Goal: Information Seeking & Learning: Learn about a topic

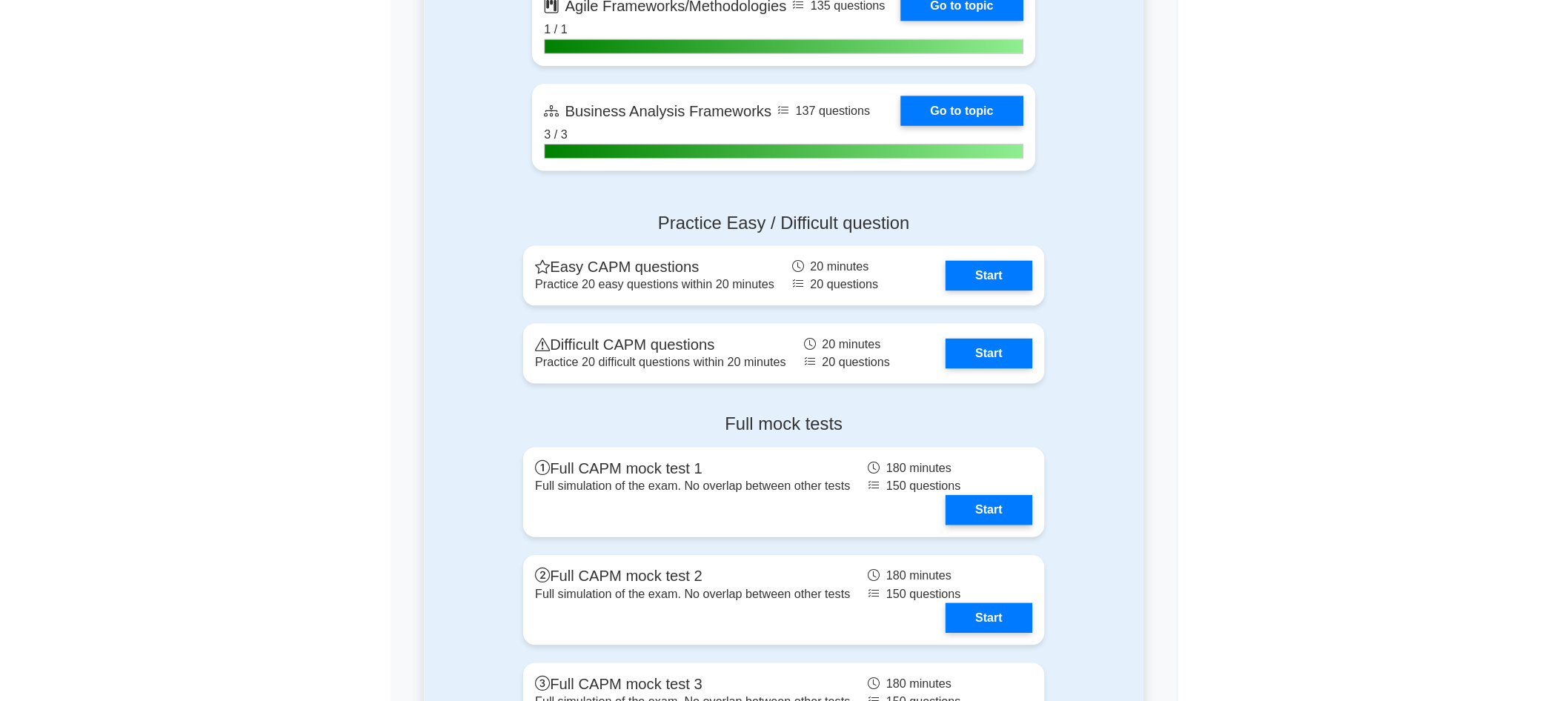
scroll to position [3971, 0]
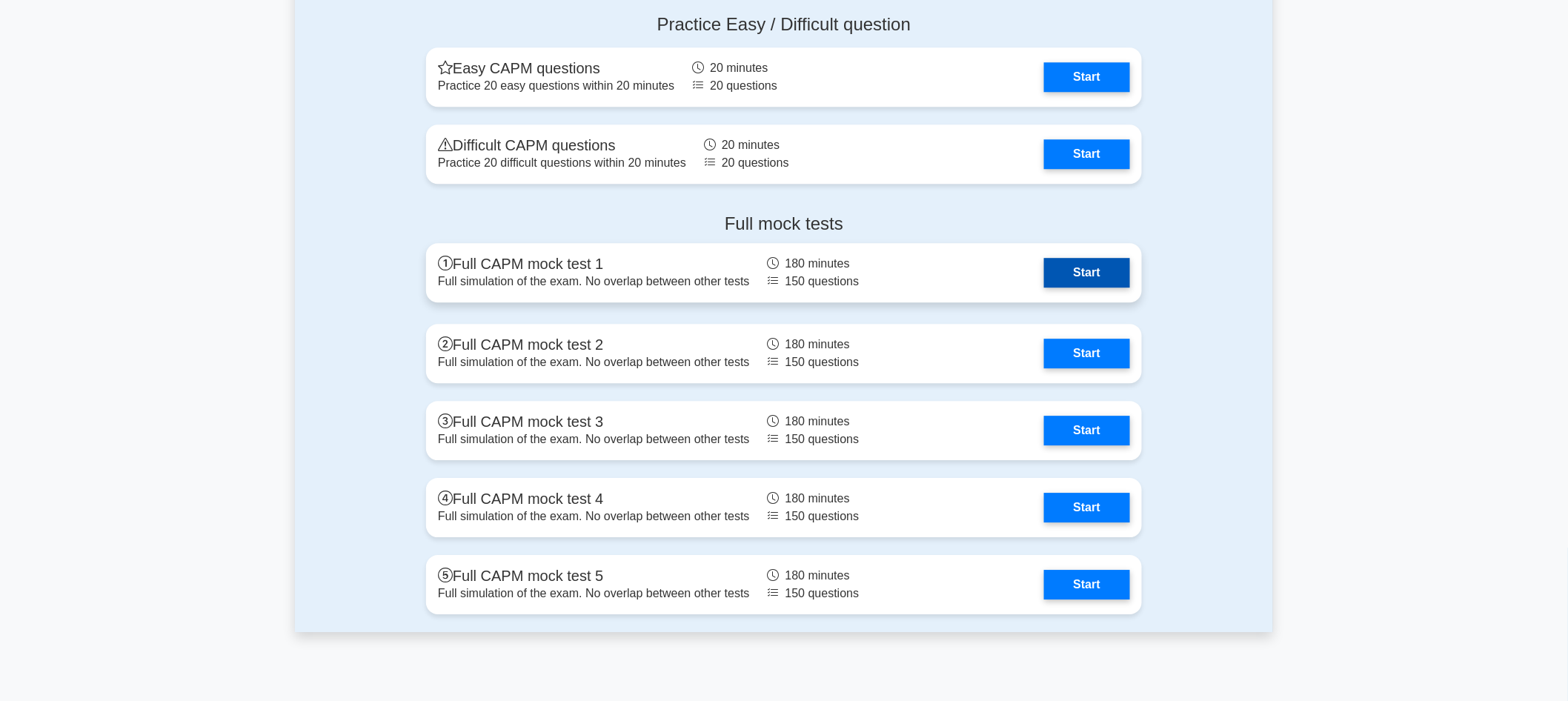
click at [777, 261] on link "Start" at bounding box center [1087, 273] width 86 height 29
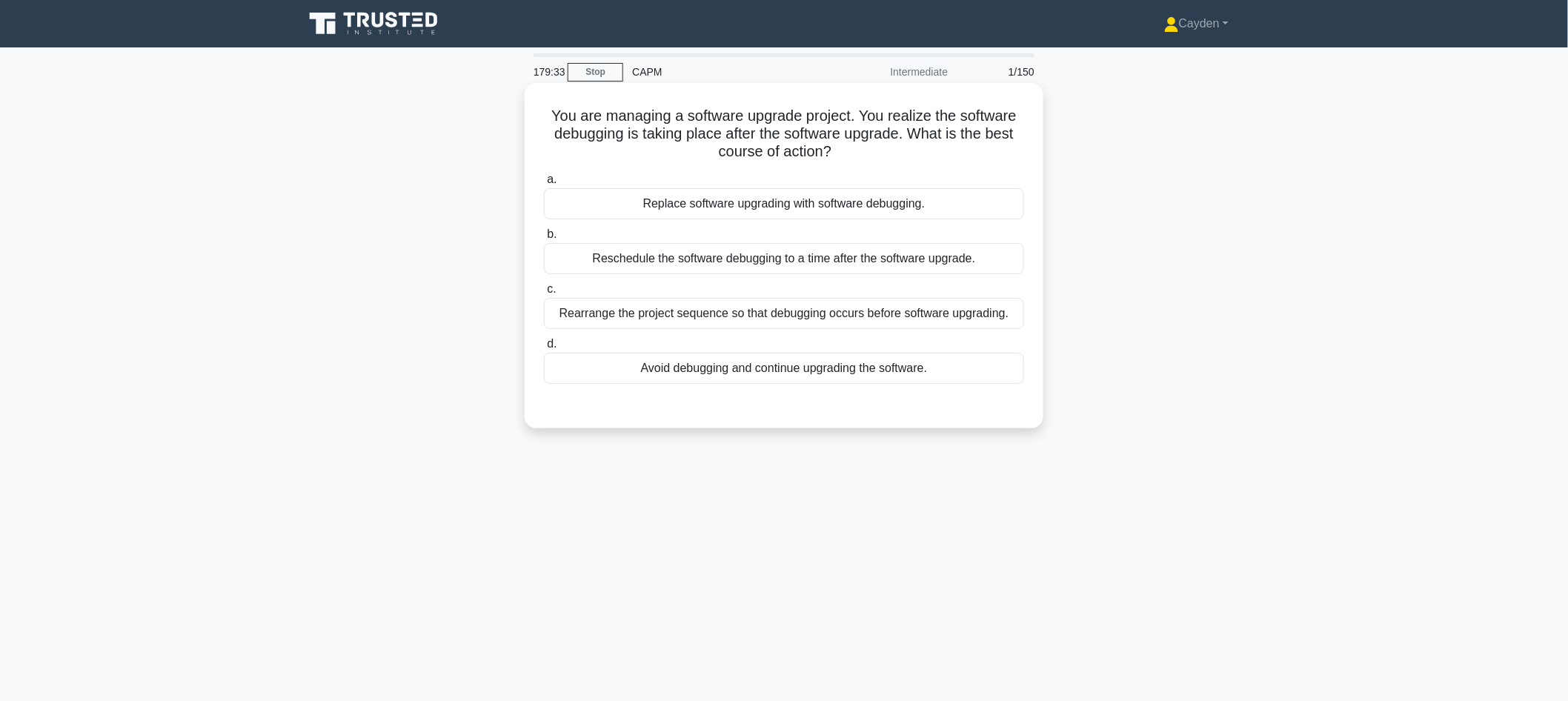
click at [978, 309] on div "Rearrange the project sequence so that debugging occurs before software upgradi…" at bounding box center [784, 313] width 480 height 31
click at [544, 294] on input "c. Rearrange the project sequence so that debugging occurs before software upgr…" at bounding box center [544, 289] width 0 height 9
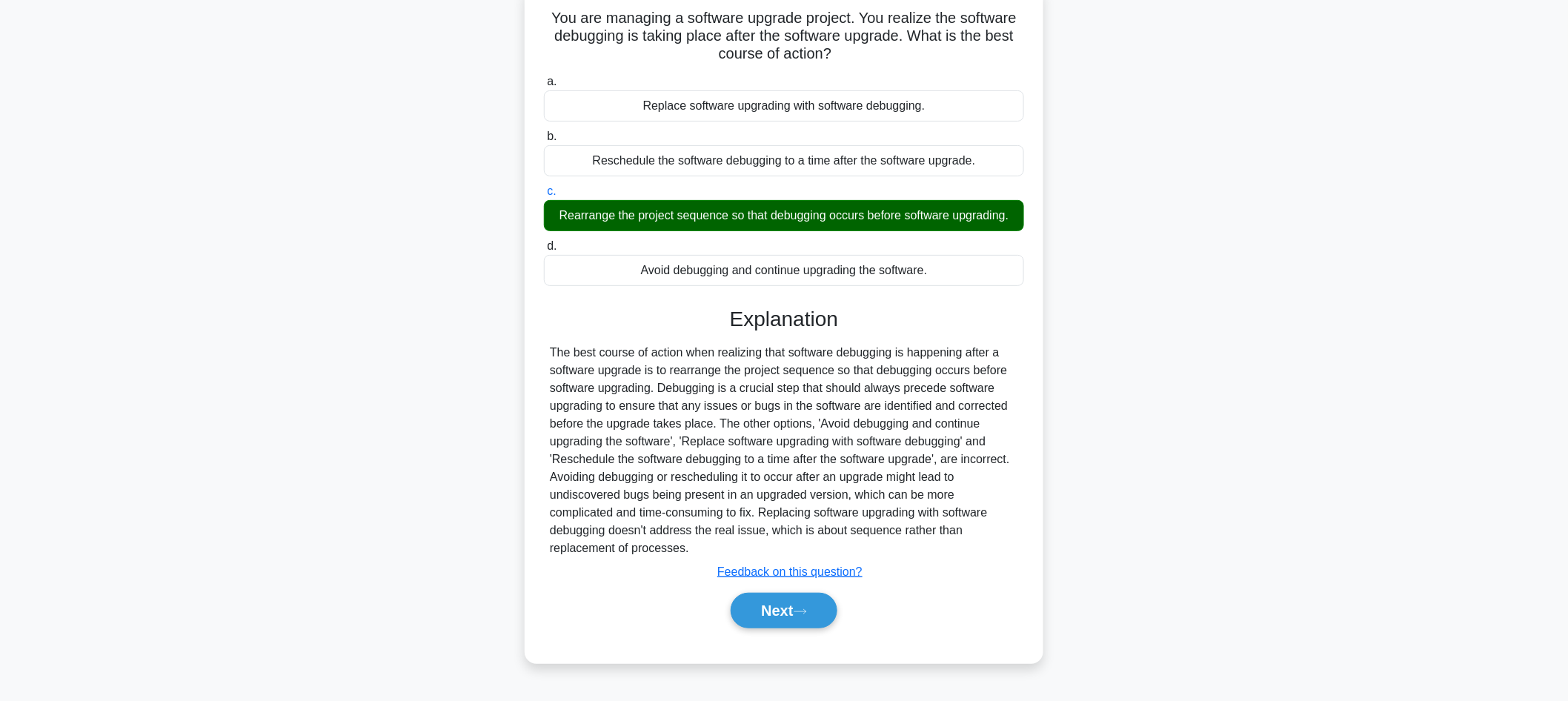
scroll to position [98, 0]
click at [794, 616] on button "Next" at bounding box center [783, 609] width 106 height 35
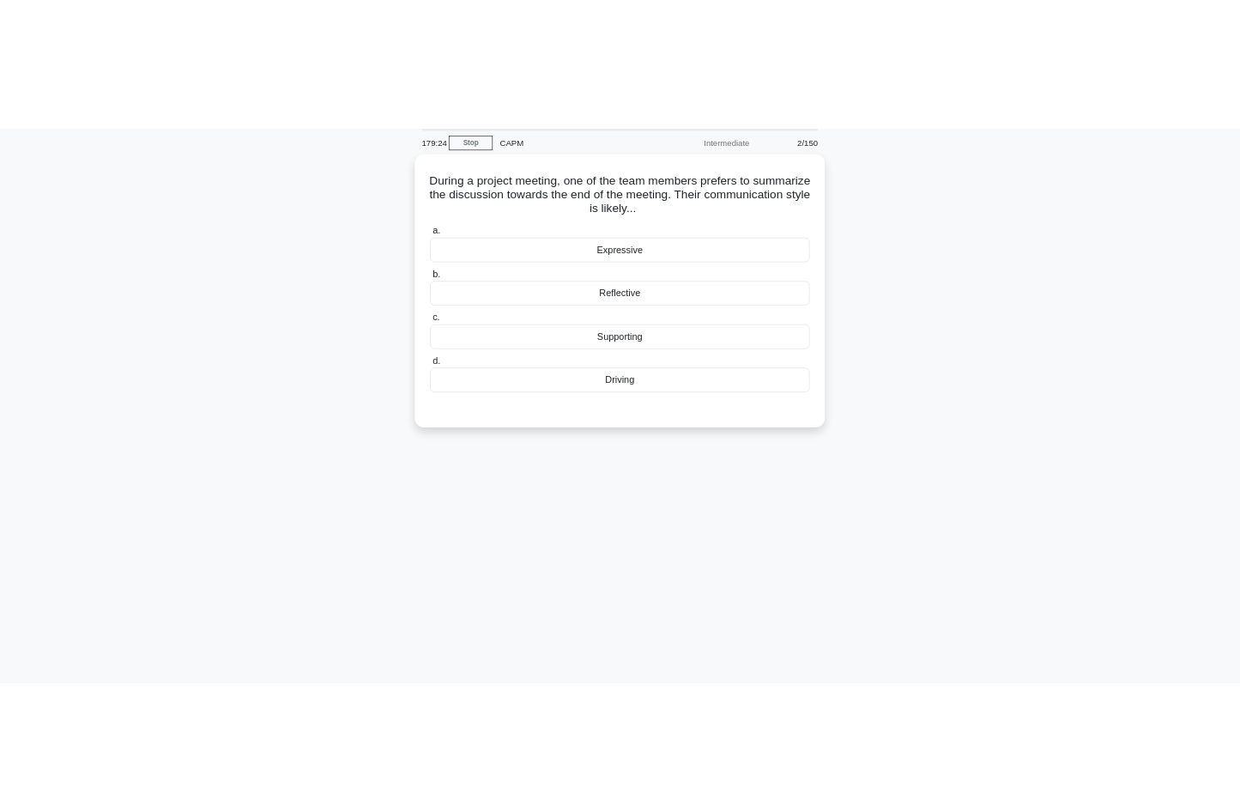
scroll to position [0, 0]
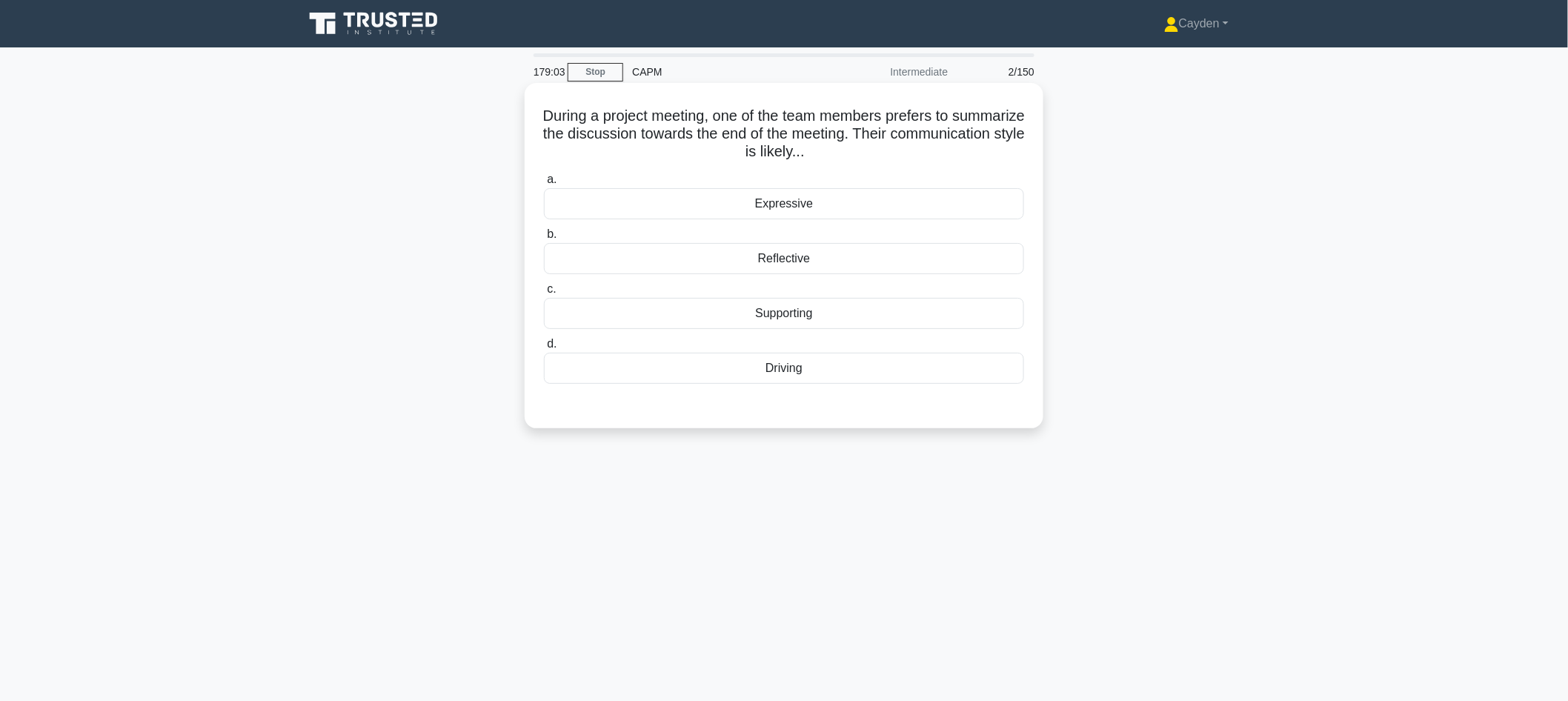
click at [844, 316] on div "Supporting" at bounding box center [784, 313] width 480 height 31
click at [544, 294] on input "c. Supporting" at bounding box center [544, 289] width 0 height 9
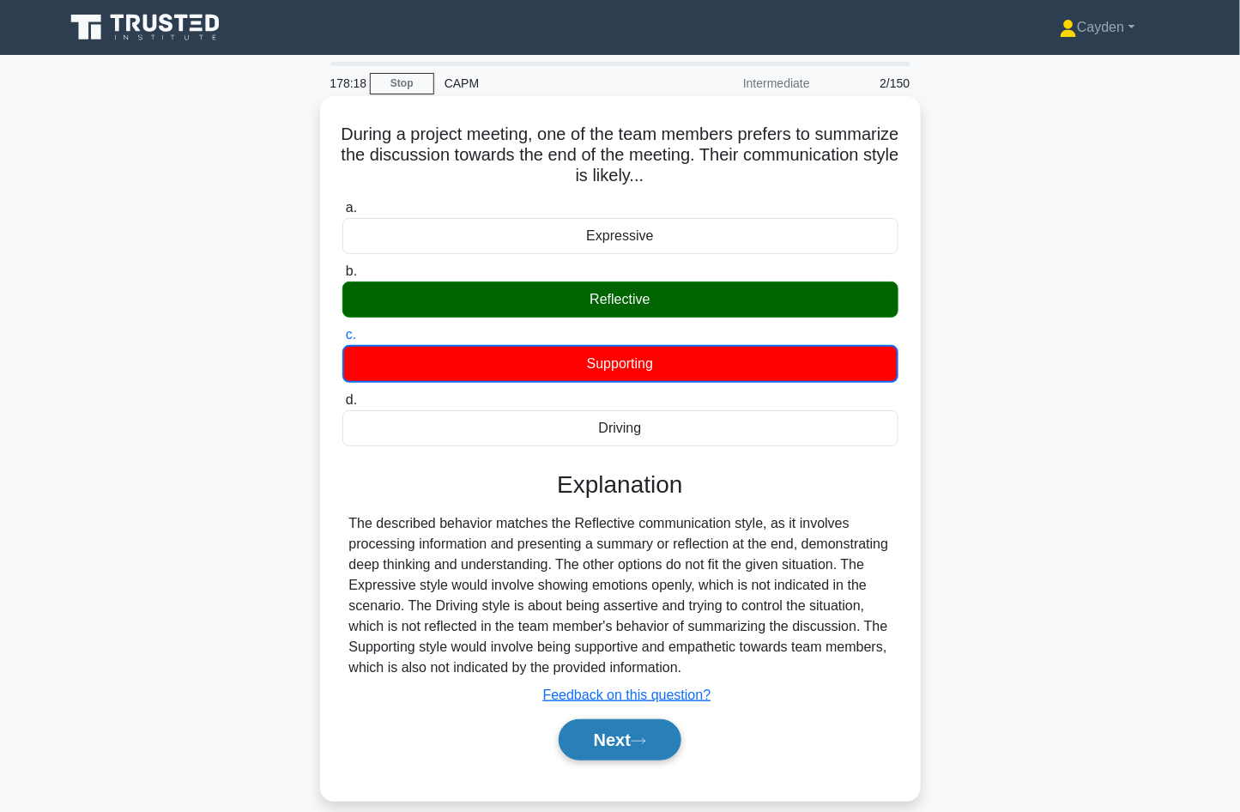
click at [637, 736] on icon at bounding box center [638, 740] width 15 height 9
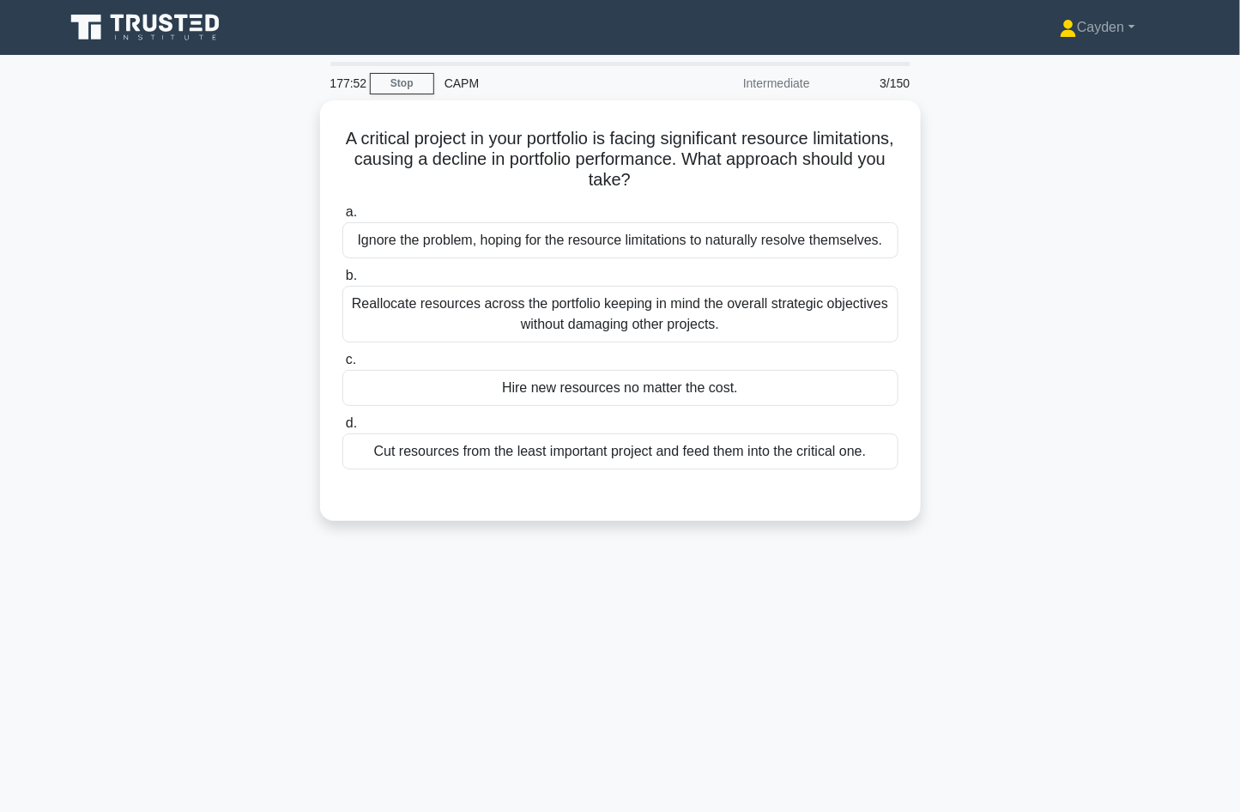
click at [962, 375] on div "A critical project in your portfolio is facing significant resource limitations…" at bounding box center [620, 320] width 1133 height 441
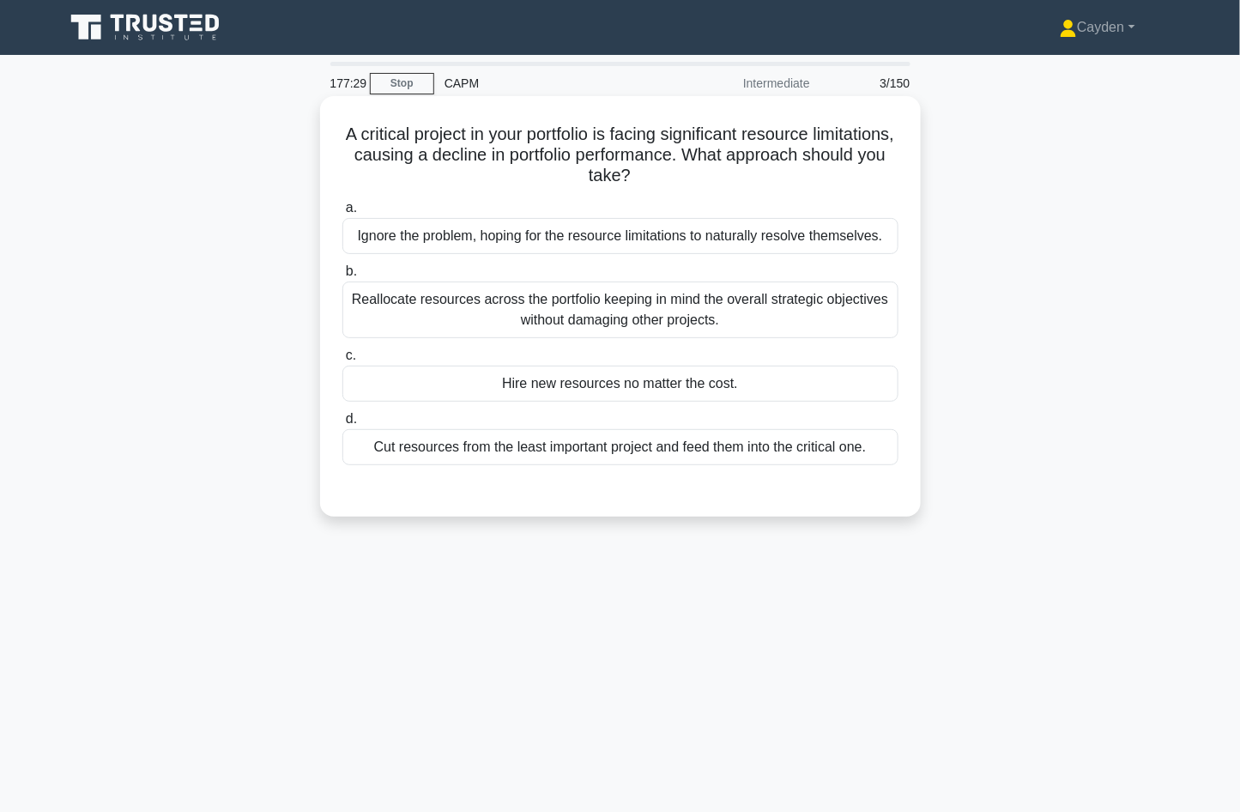
click at [803, 306] on div "Reallocate resources across the portfolio keeping in mind the overall strategic…" at bounding box center [620, 310] width 556 height 57
click at [342, 277] on input "b. Reallocate resources across the portfolio keeping in mind the overall strate…" at bounding box center [342, 271] width 0 height 11
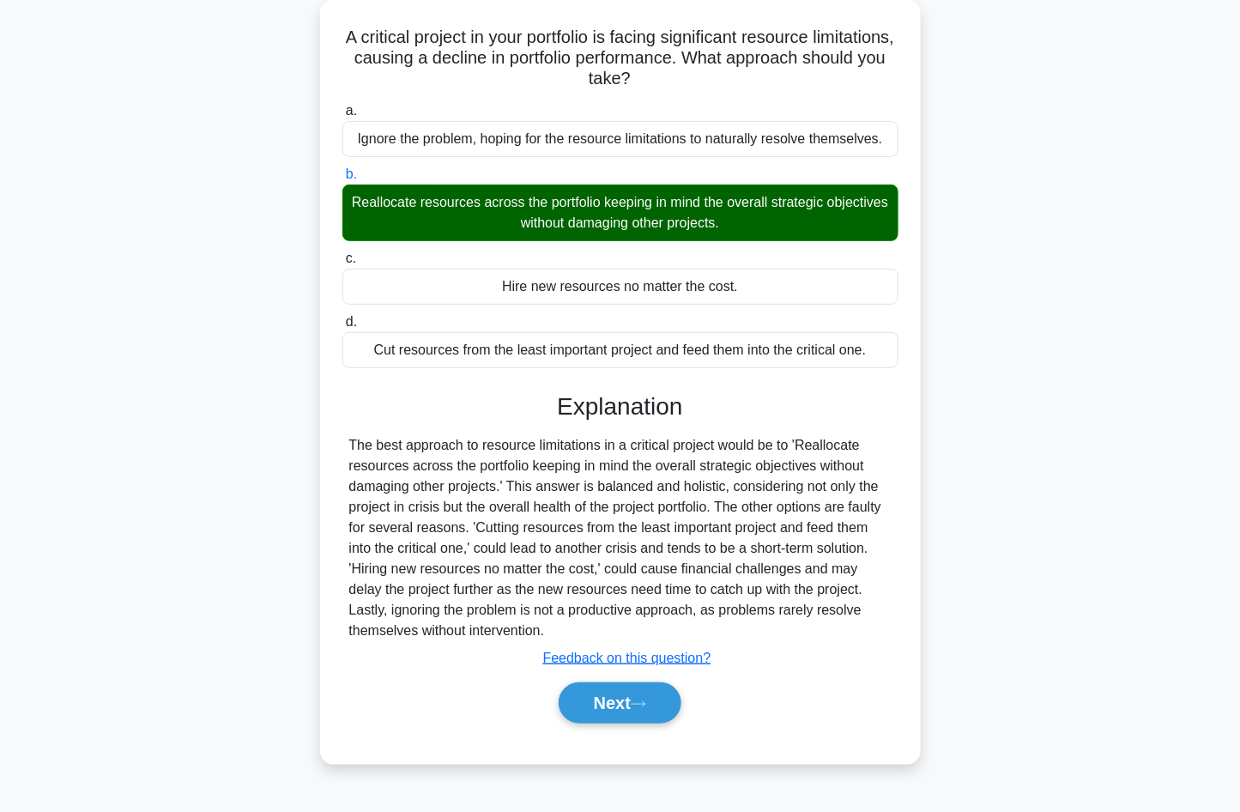
scroll to position [114, 0]
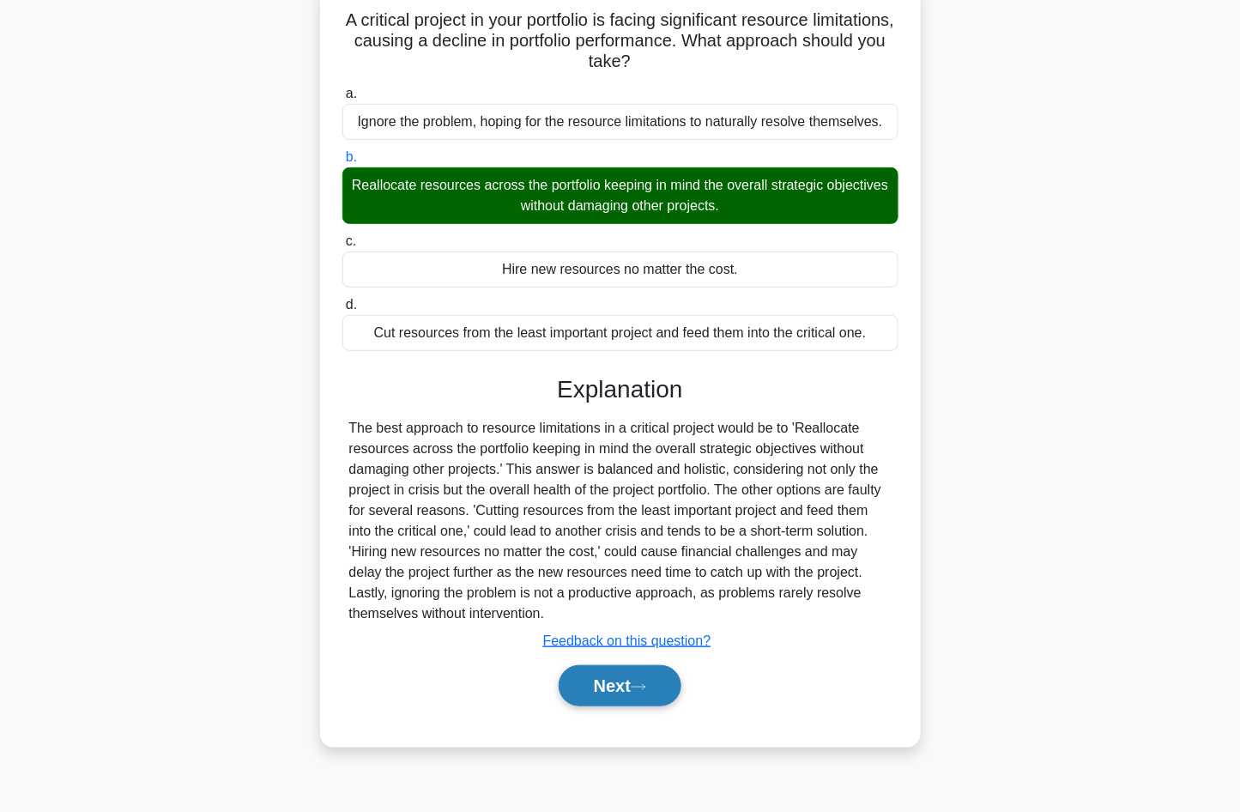
click at [634, 680] on button "Next" at bounding box center [620, 685] width 123 height 41
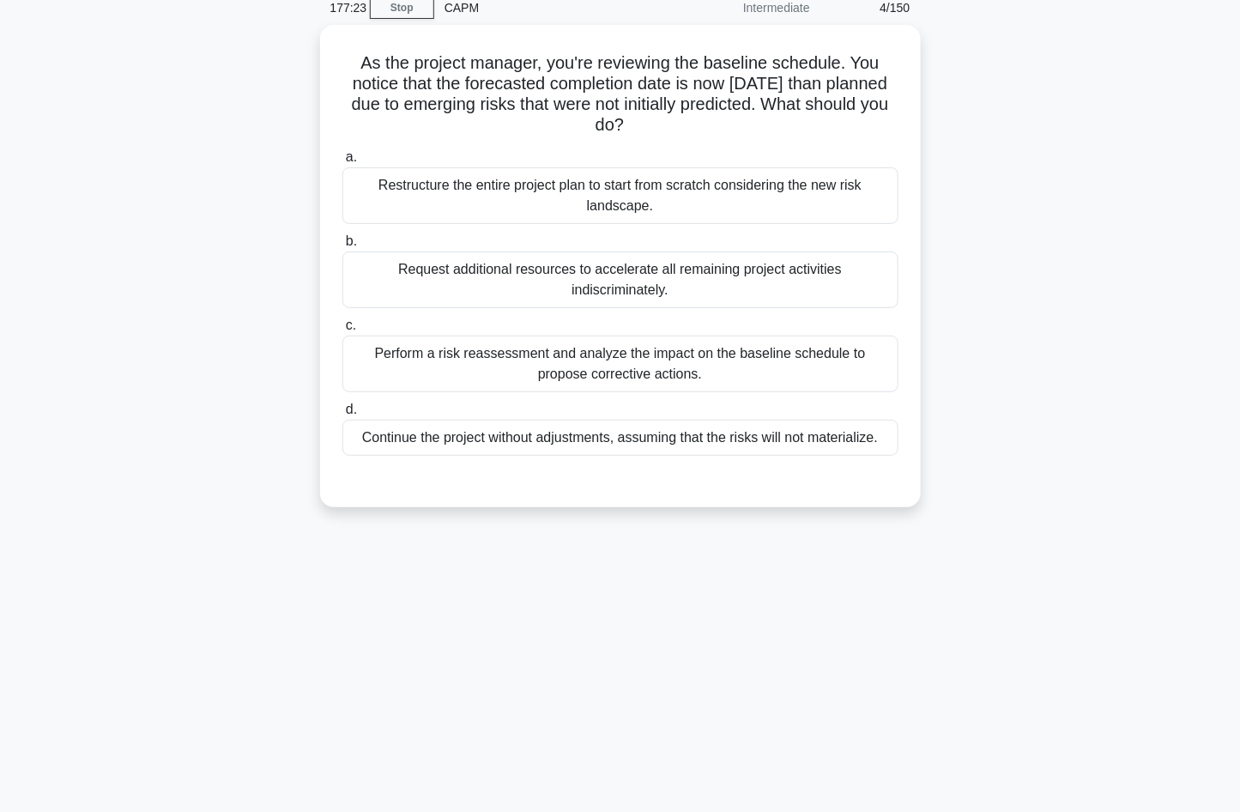
scroll to position [0, 0]
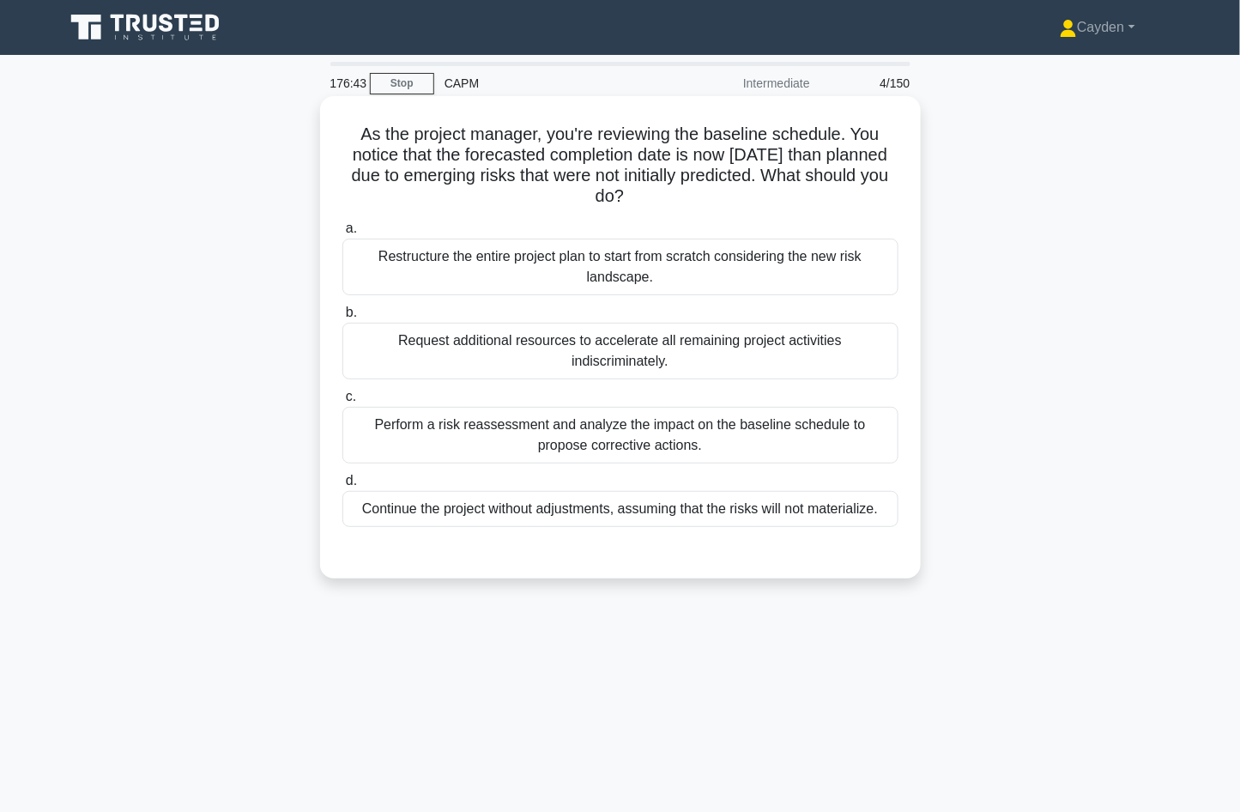
click at [765, 436] on div "Perform a risk reassessment and analyze the impact on the baseline schedule to …" at bounding box center [620, 435] width 556 height 57
click at [342, 403] on input "c. Perform a risk reassessment and analyze the impact on the baseline schedule …" at bounding box center [342, 396] width 0 height 11
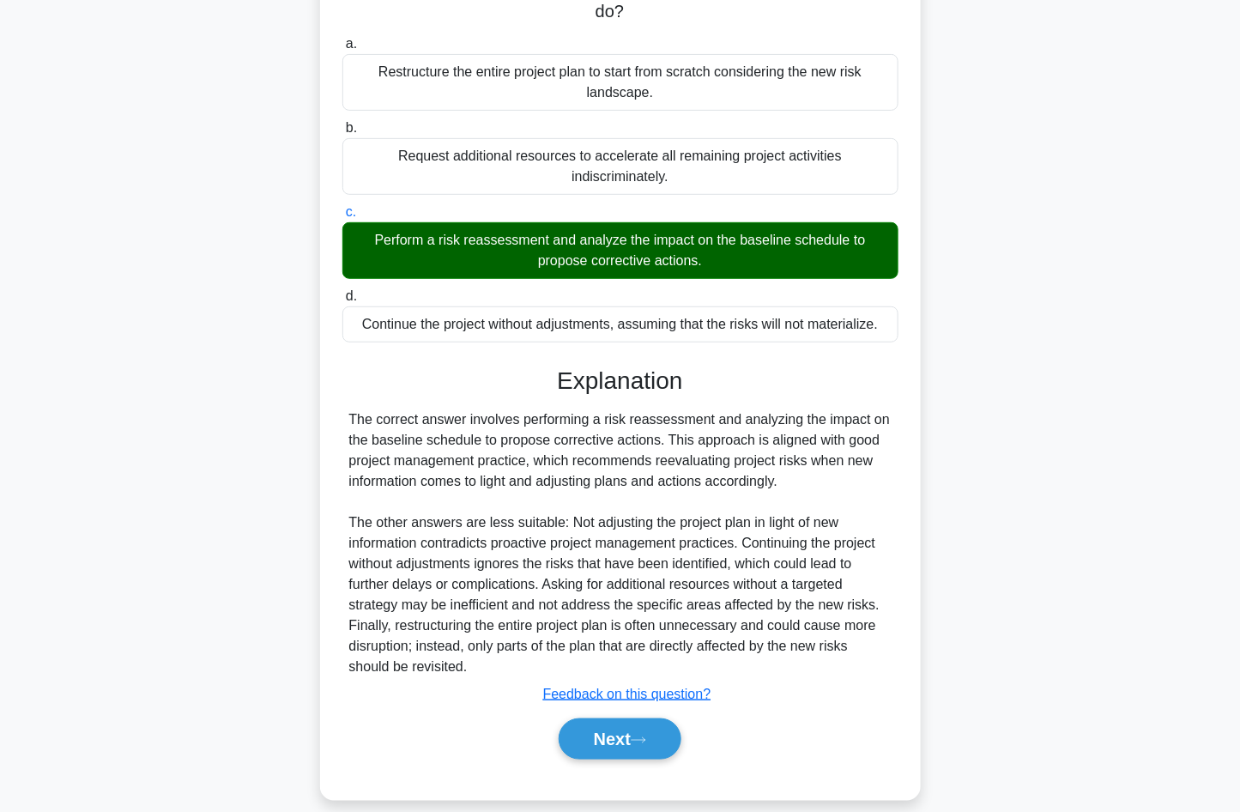
scroll to position [203, 0]
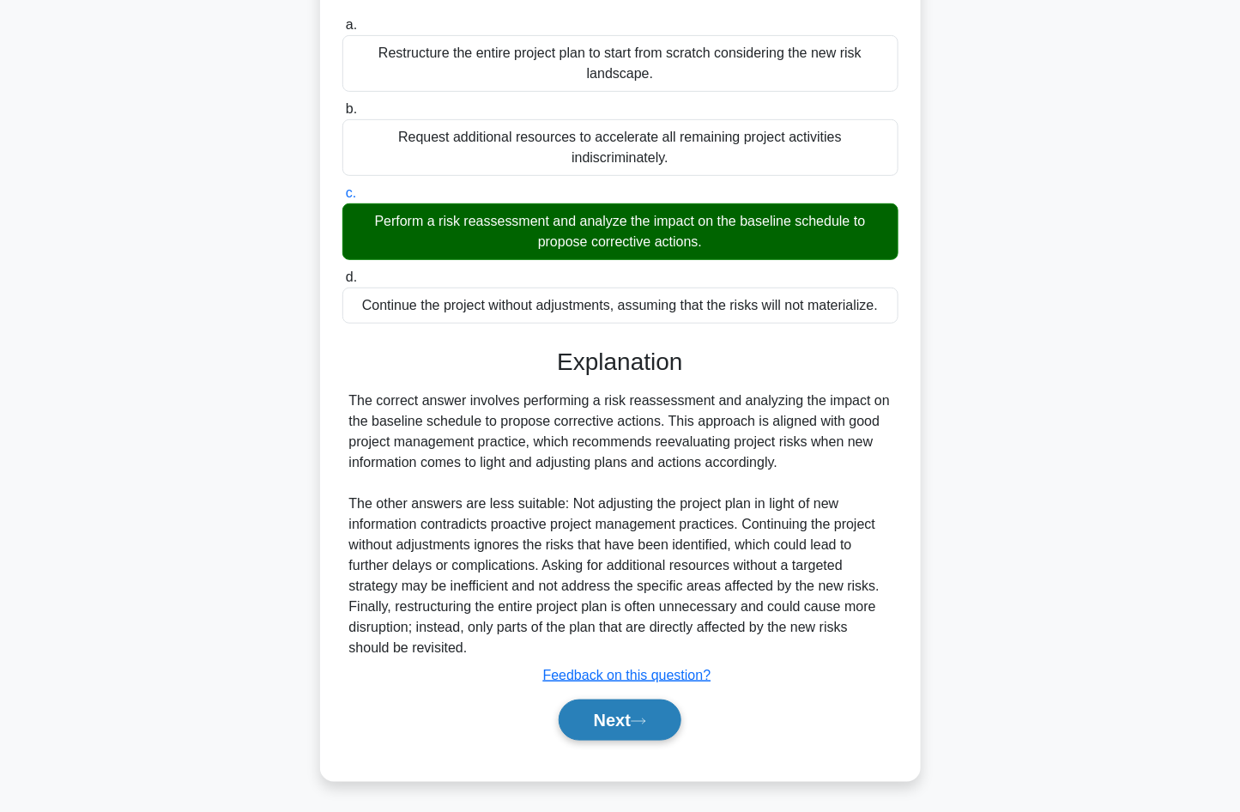
click at [633, 704] on button "Next" at bounding box center [620, 720] width 123 height 41
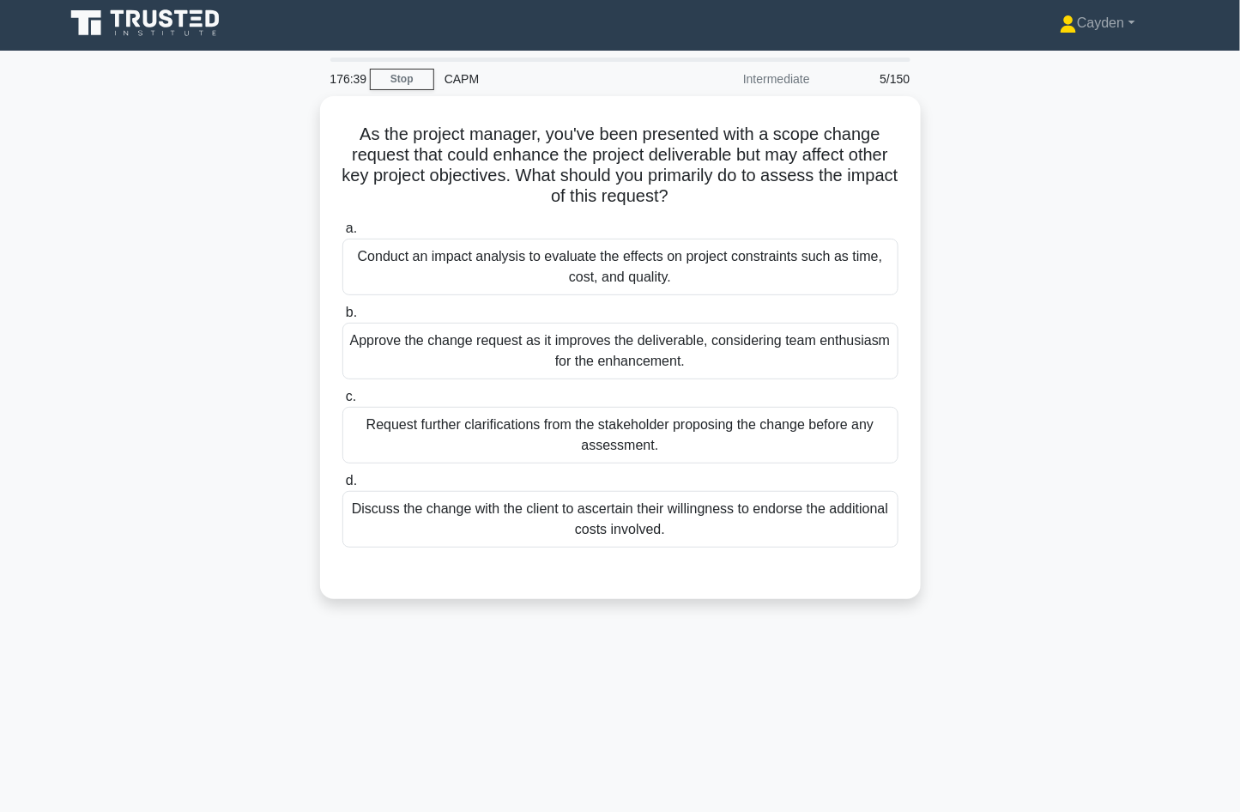
scroll to position [0, 0]
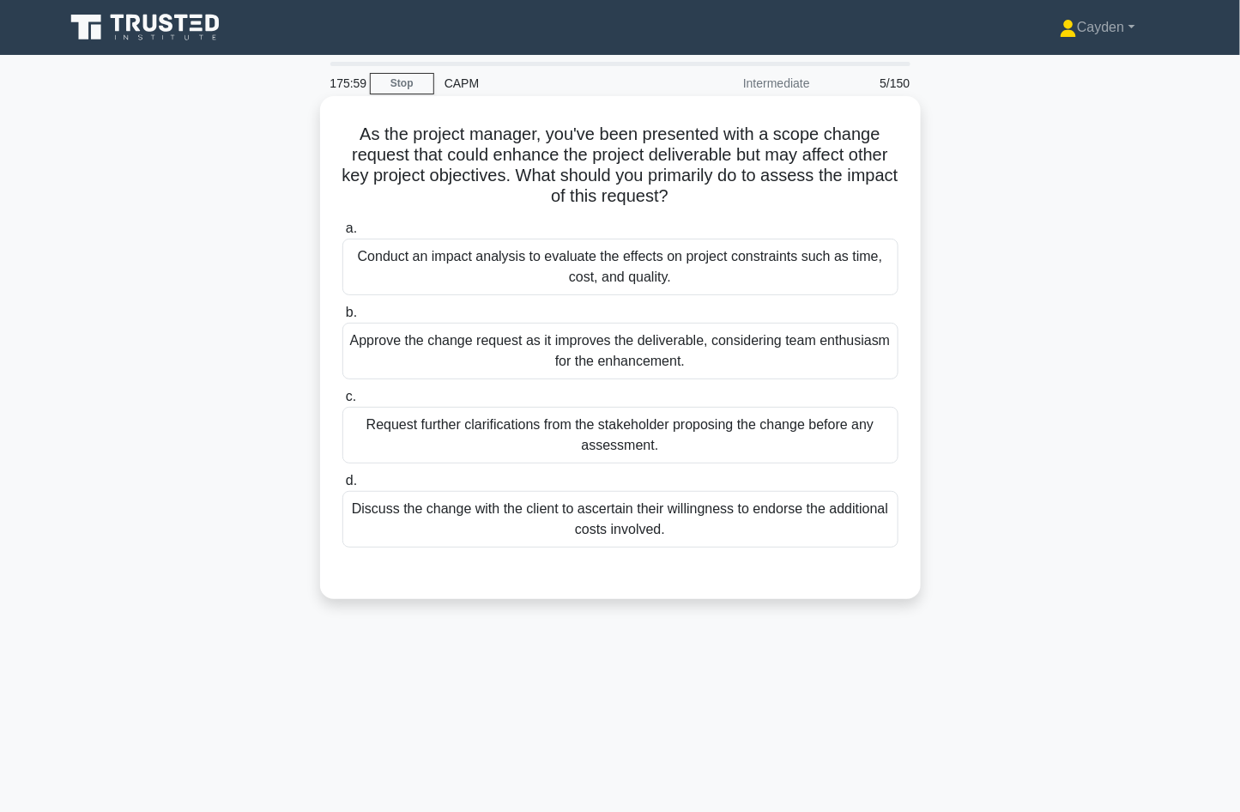
click at [666, 345] on div "Approve the change request as it improves the deliverable, considering team ent…" at bounding box center [620, 351] width 556 height 57
click at [342, 318] on input "b. Approve the change request as it improves the deliverable, considering team …" at bounding box center [342, 312] width 0 height 11
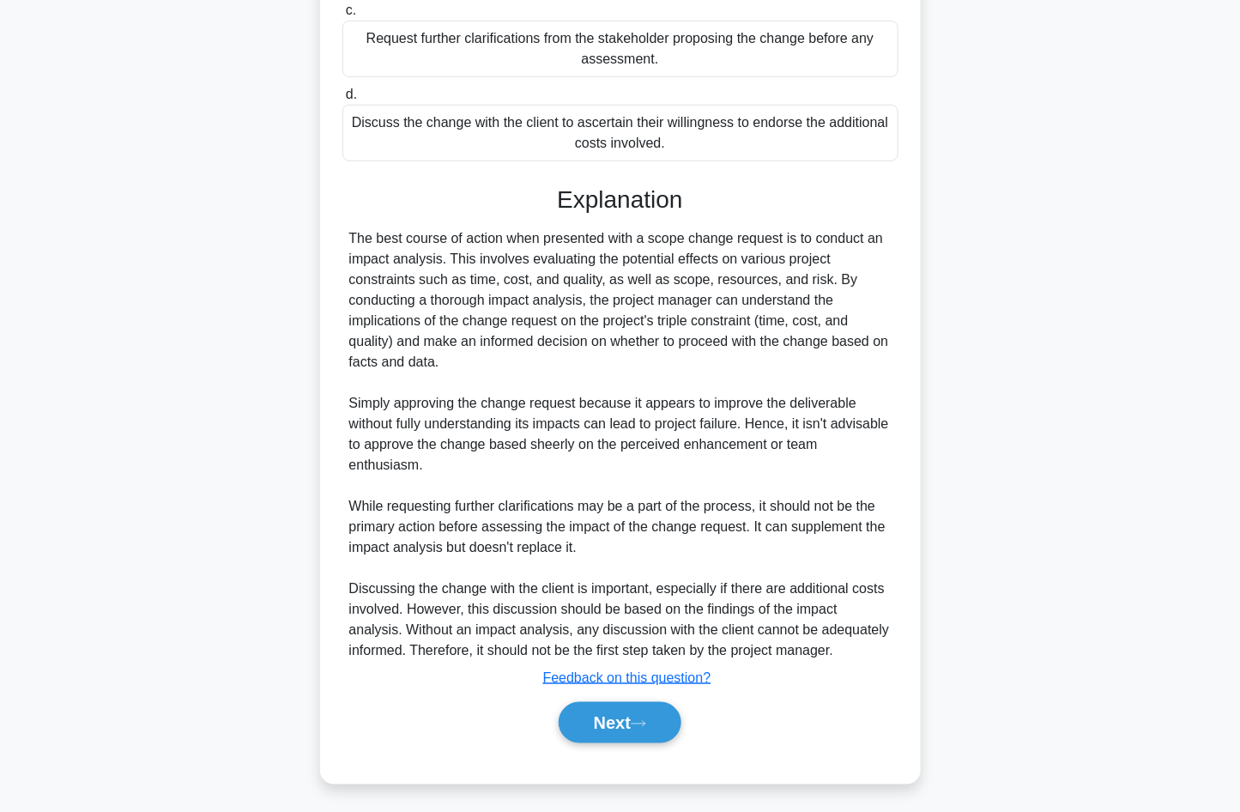
scroll to position [390, 0]
click at [639, 726] on button "Next" at bounding box center [620, 720] width 123 height 41
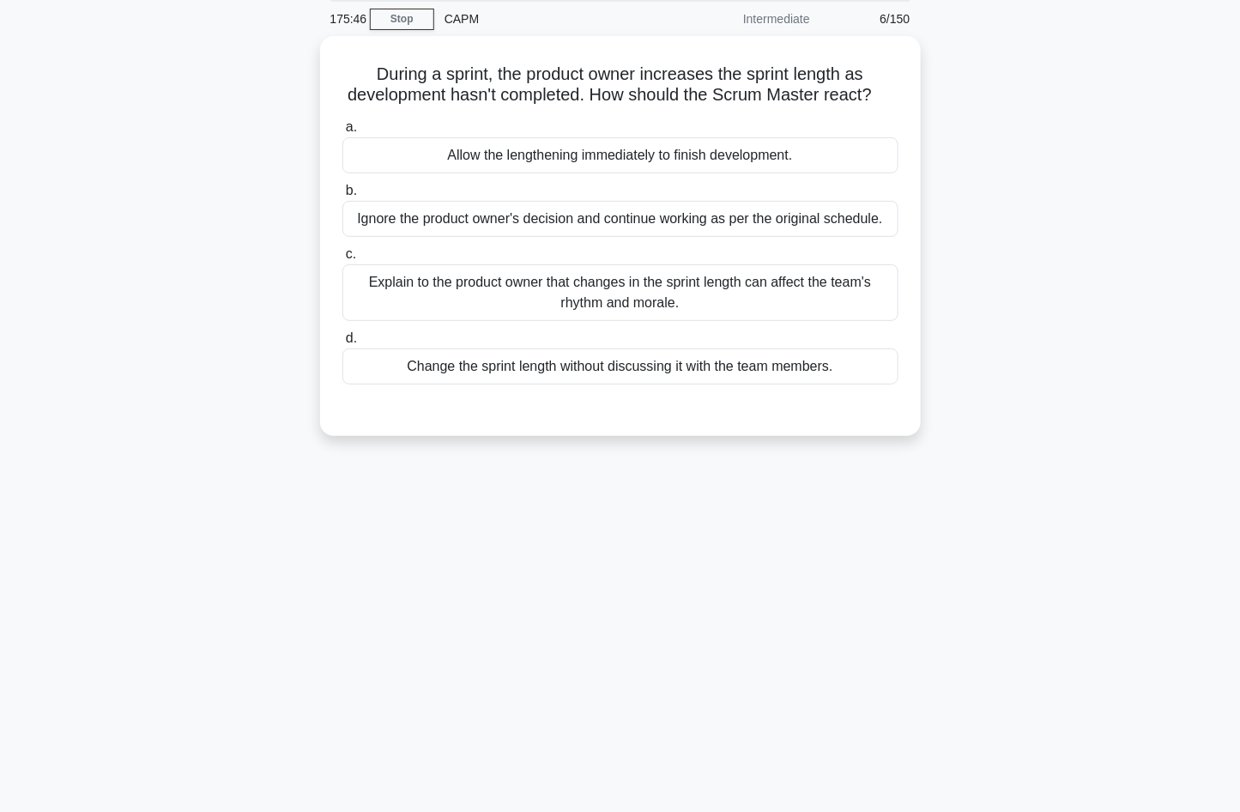
scroll to position [0, 0]
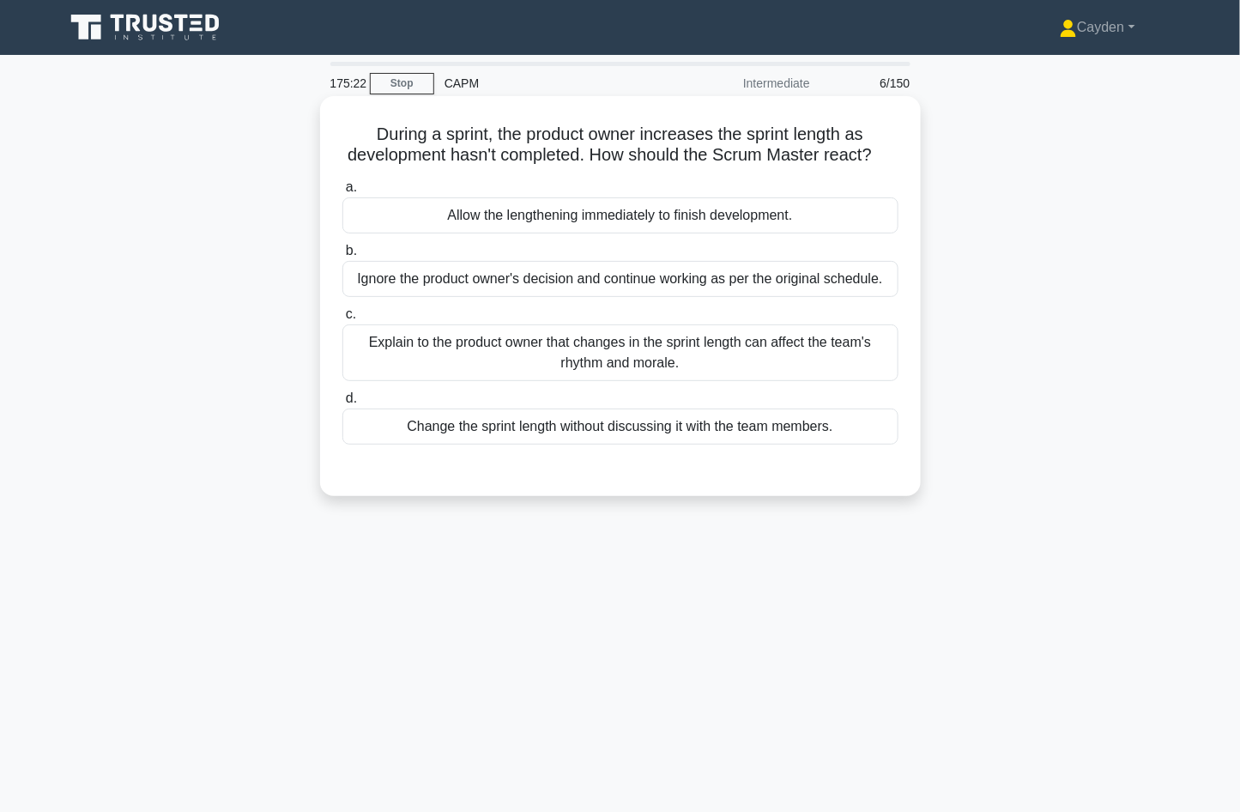
click at [656, 349] on div "Explain to the product owner that changes in the sprint length can affect the t…" at bounding box center [620, 352] width 556 height 57
click at [342, 320] on input "c. Explain to the product owner that changes in the sprint length can affect th…" at bounding box center [342, 314] width 0 height 11
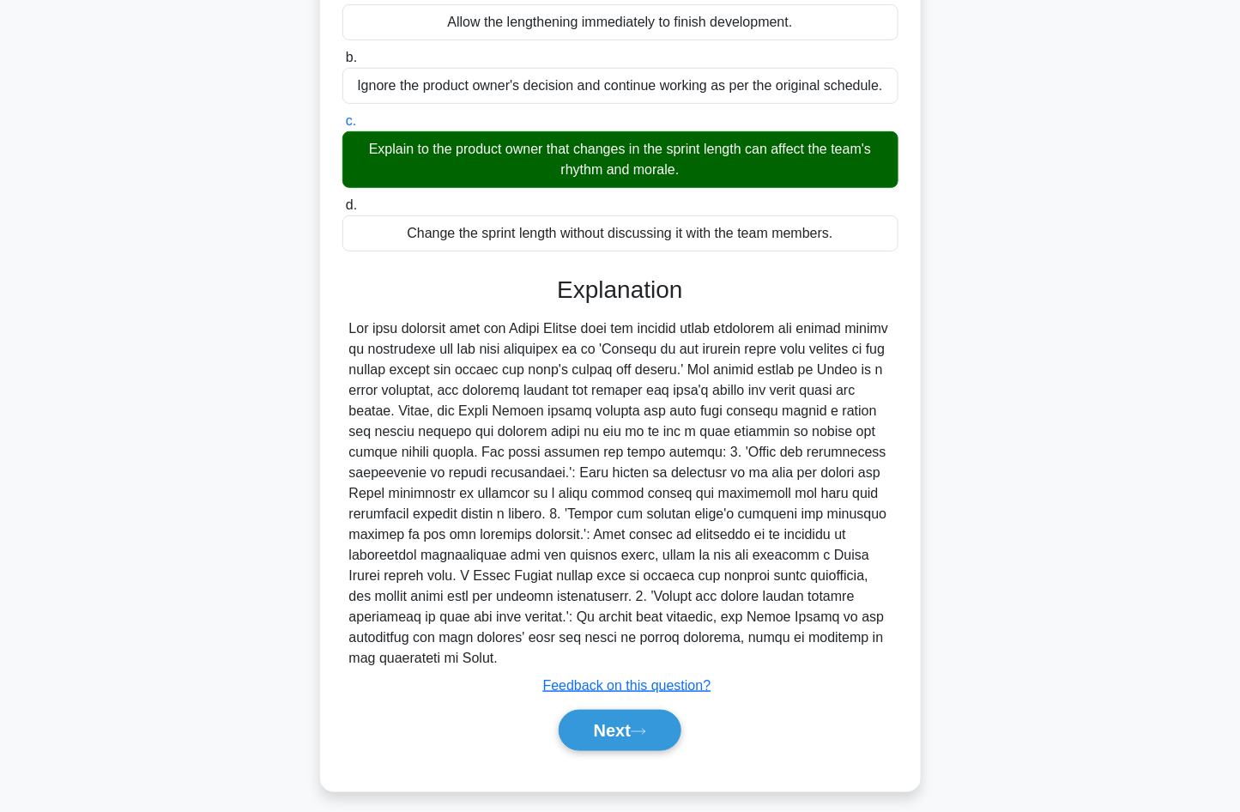
scroll to position [203, 0]
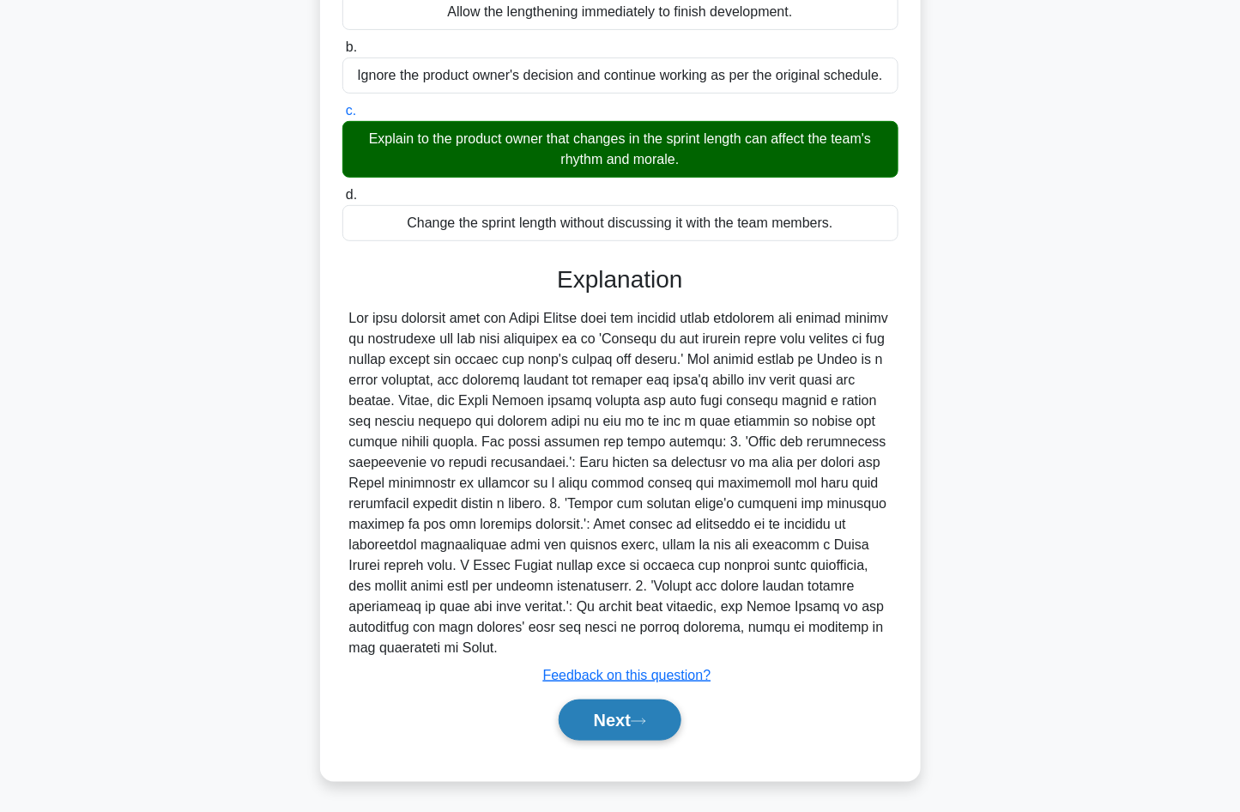
click at [644, 710] on button "Next" at bounding box center [620, 720] width 123 height 41
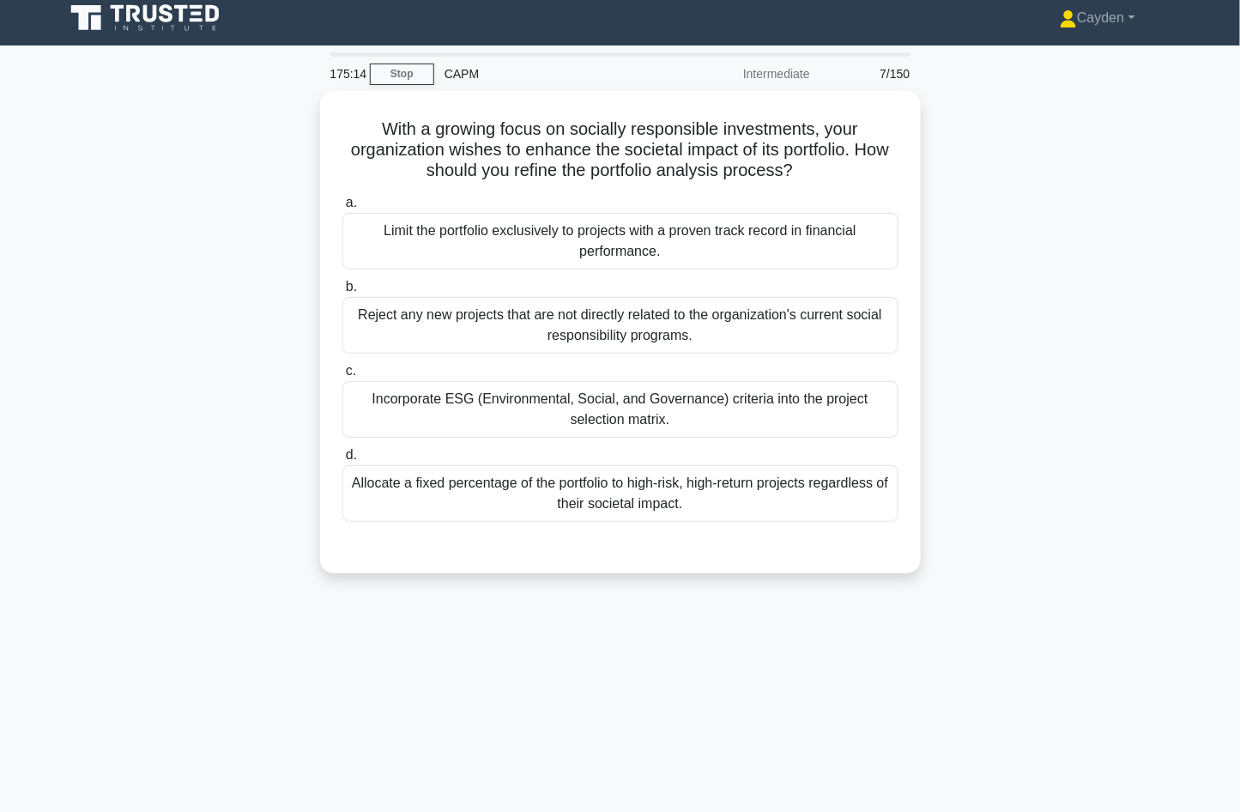
scroll to position [5, 0]
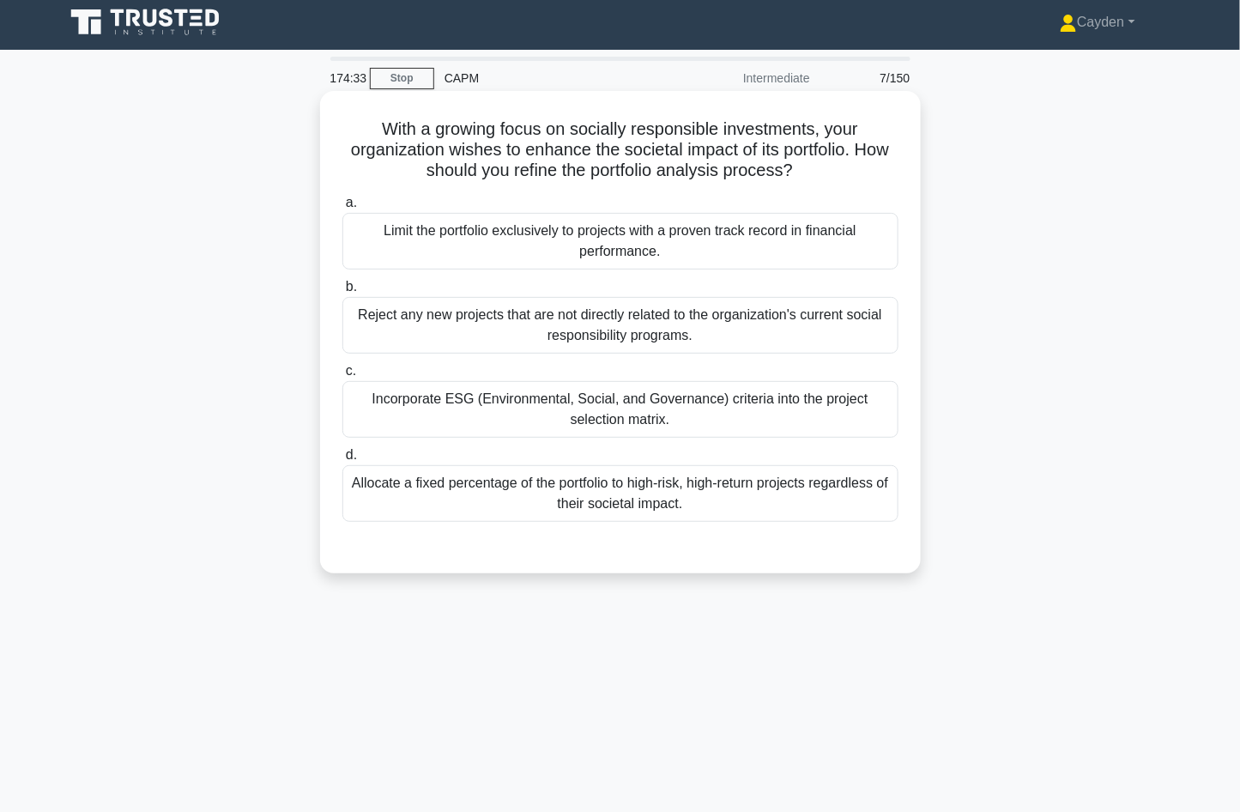
click at [820, 402] on div "Incorporate ESG (Environmental, Social, and Governance) criteria into the proje…" at bounding box center [620, 409] width 556 height 57
click at [342, 377] on input "c. Incorporate ESG (Environmental, Social, and Governance) criteria into the pr…" at bounding box center [342, 371] width 0 height 11
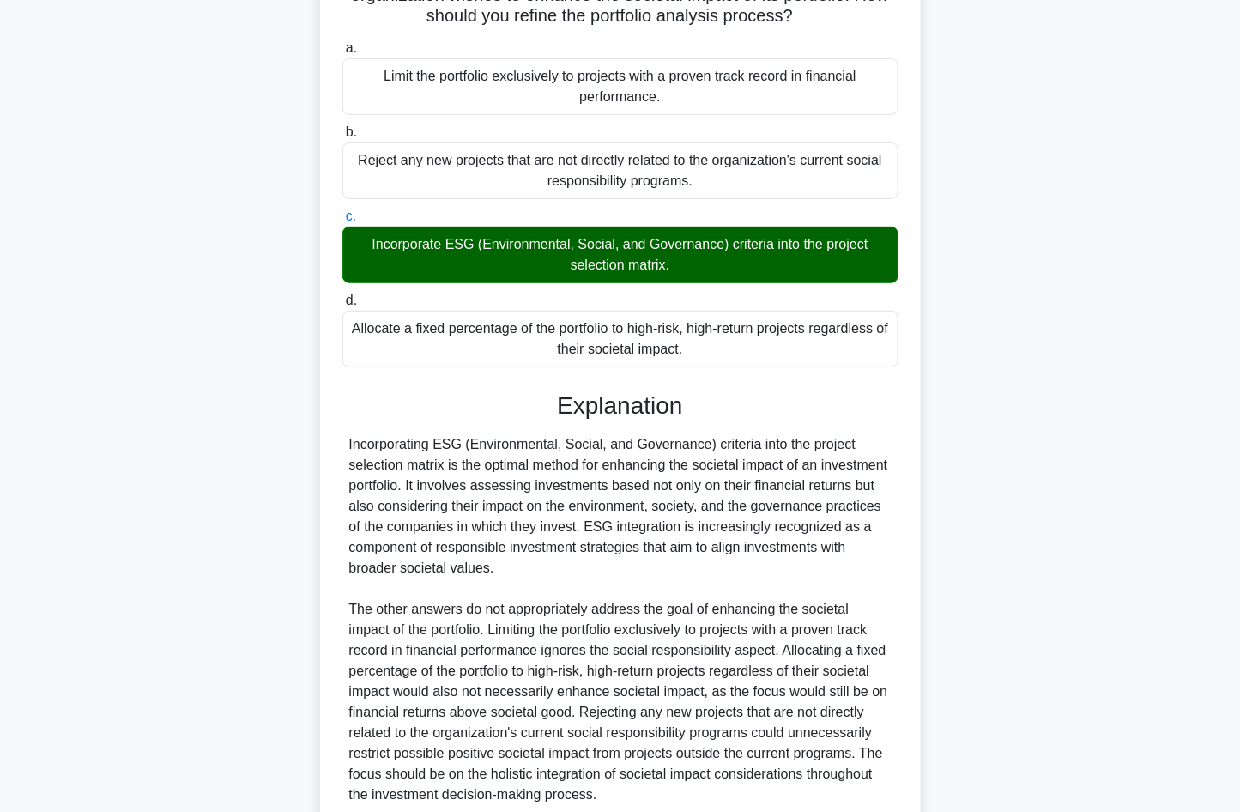
scroll to position [306, 0]
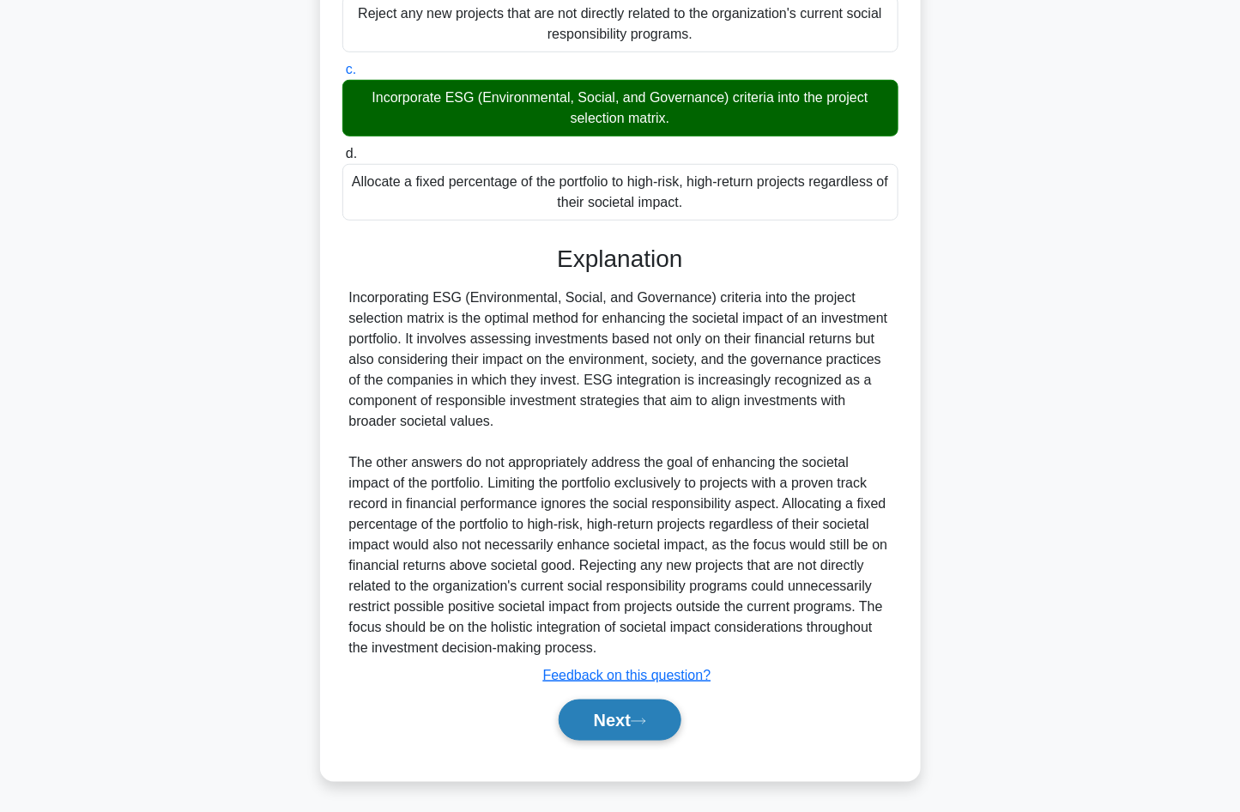
click at [656, 728] on button "Next" at bounding box center [620, 720] width 123 height 41
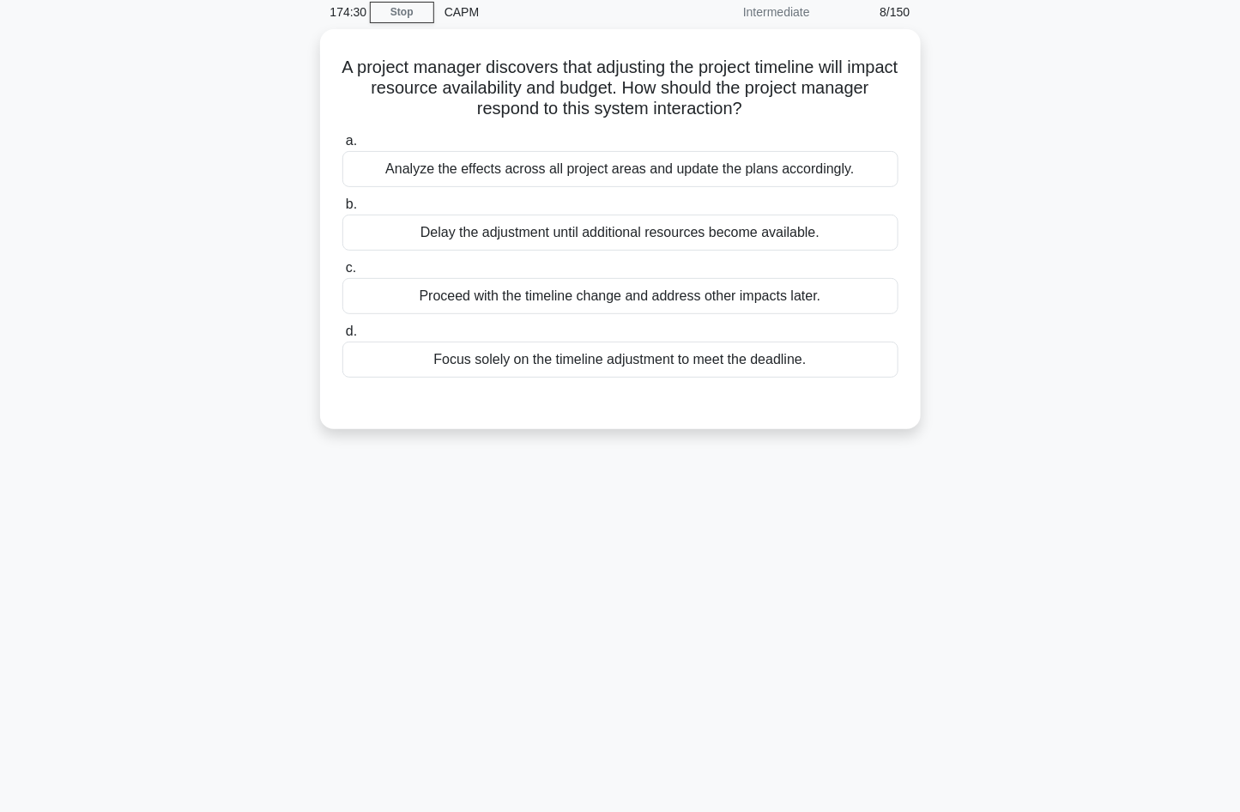
scroll to position [0, 0]
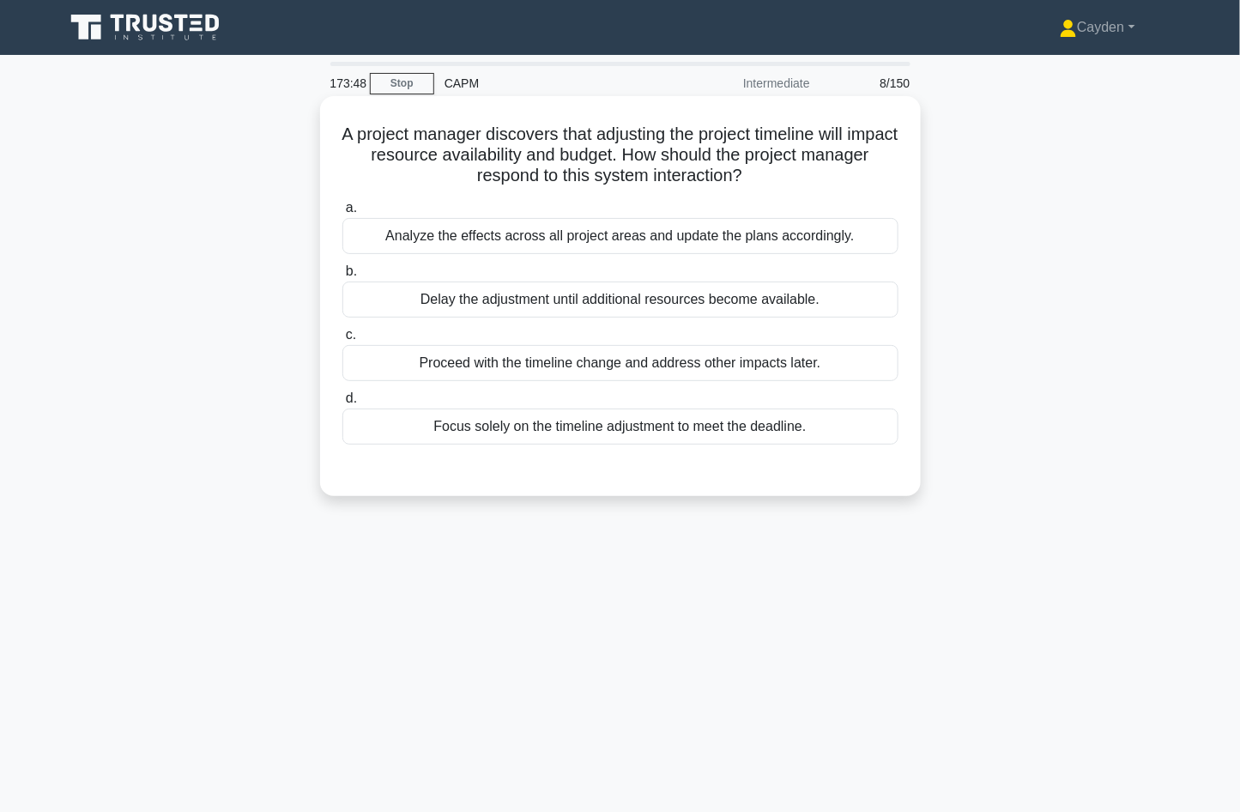
click at [862, 245] on div "Analyze the effects across all project areas and update the plans accordingly." at bounding box center [620, 236] width 556 height 36
click at [342, 214] on input "a. Analyze the effects across all project areas and update the plans accordingl…" at bounding box center [342, 208] width 0 height 11
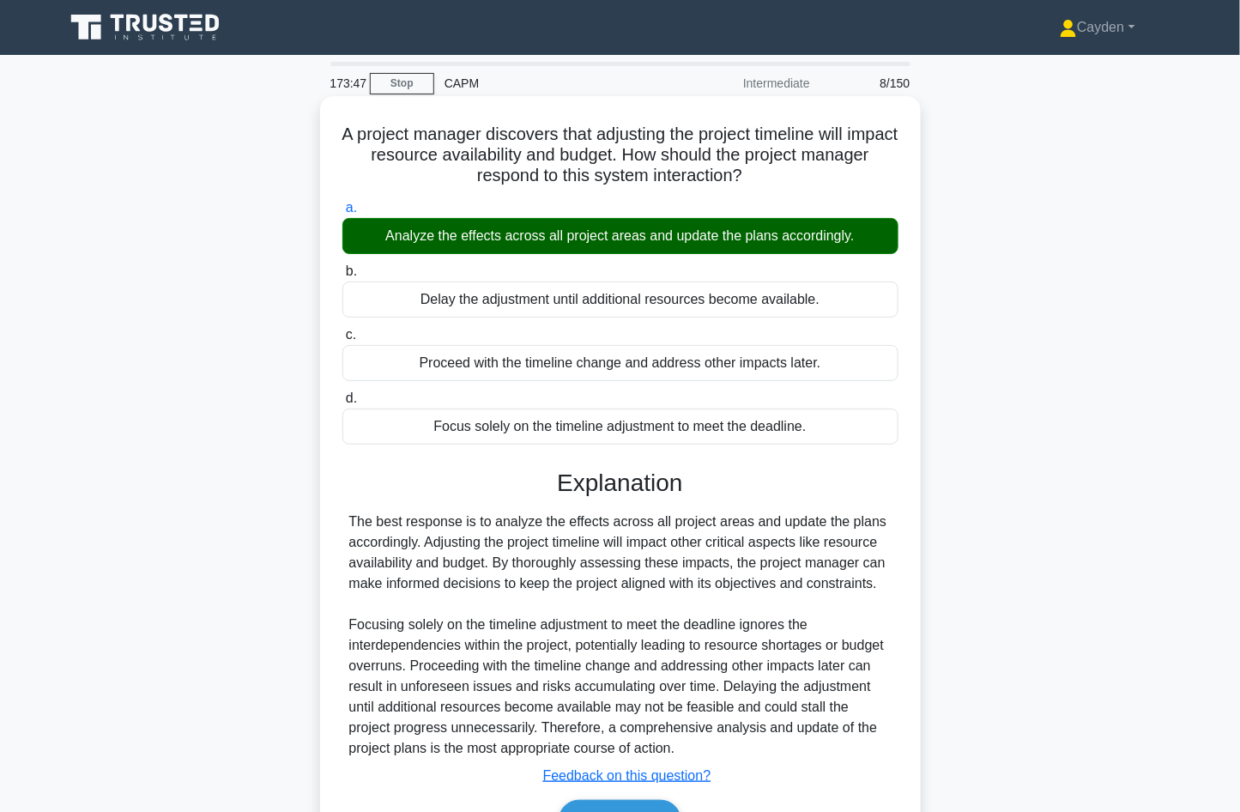
scroll to position [114, 0]
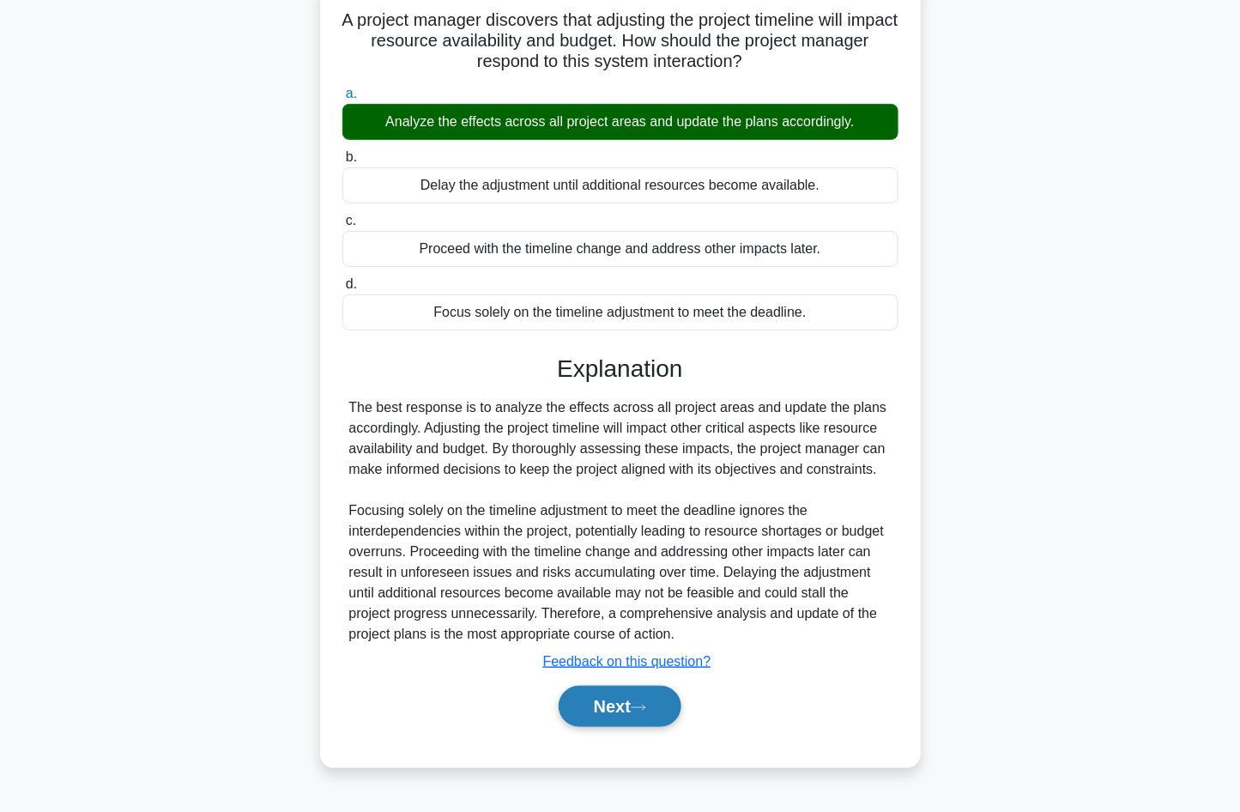
click at [658, 700] on button "Next" at bounding box center [620, 706] width 123 height 41
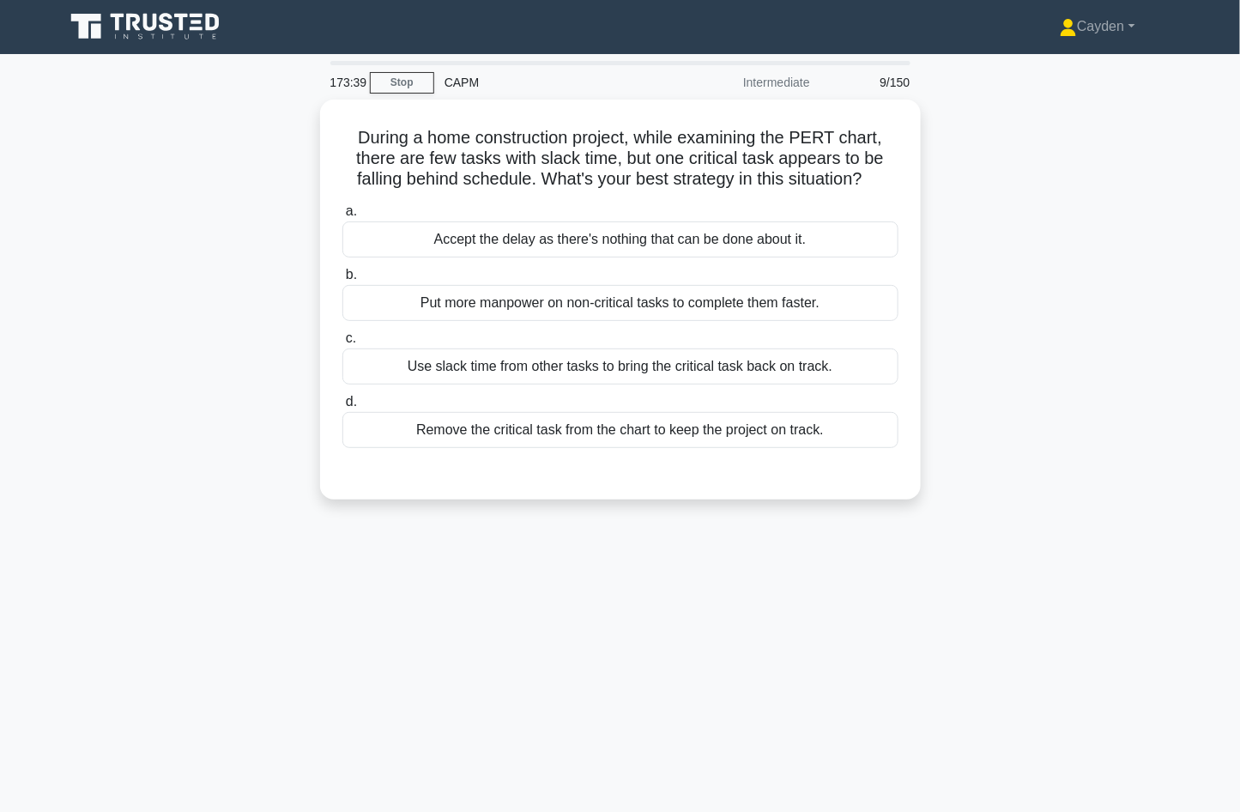
scroll to position [0, 0]
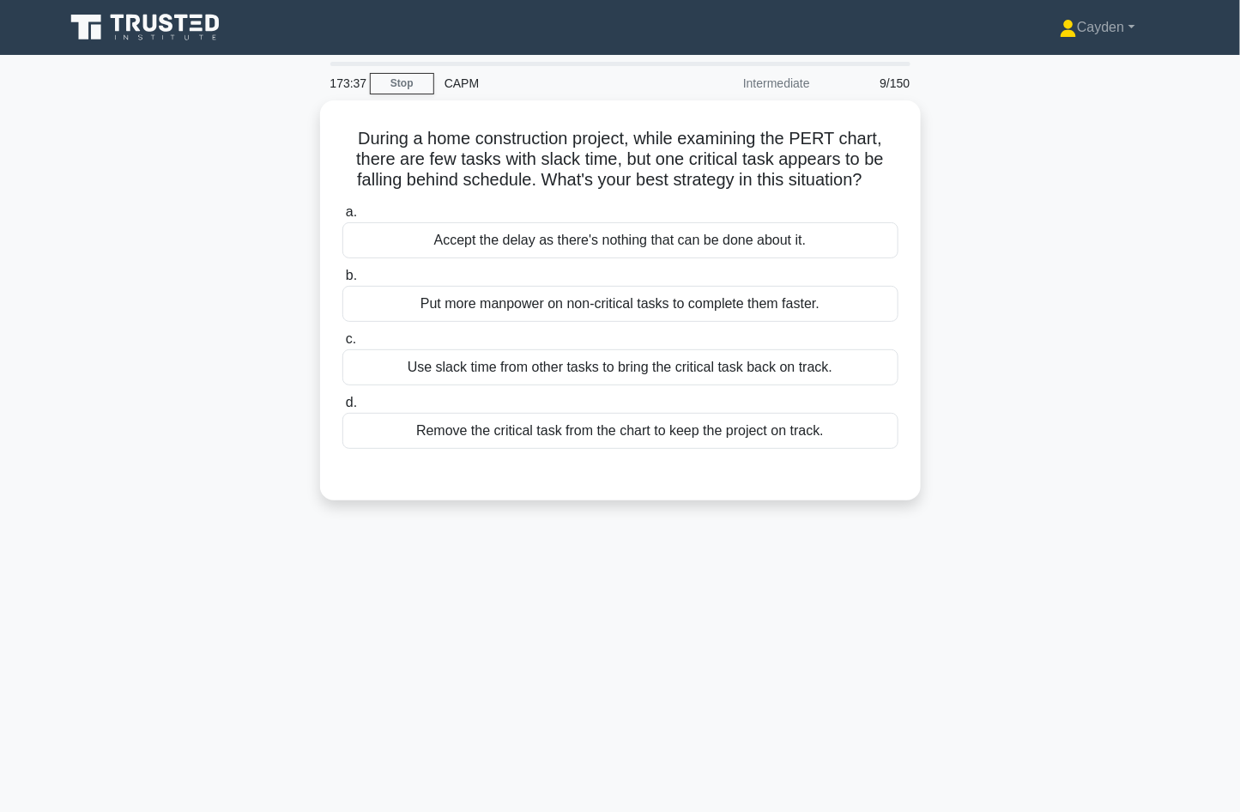
click at [294, 480] on div "During a home construction project, while examining the PERT chart, there are f…" at bounding box center [620, 310] width 1133 height 421
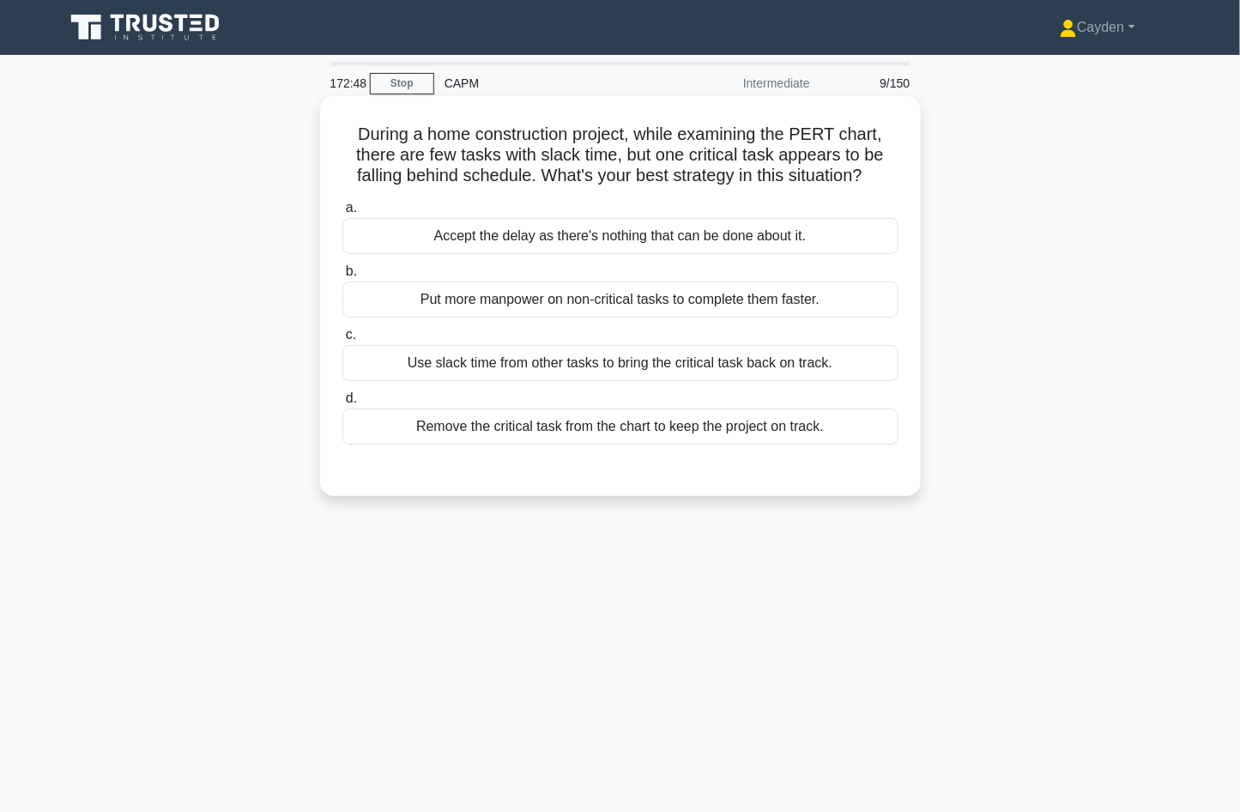
click at [715, 305] on div "Put more manpower on non-critical tasks to complete them faster." at bounding box center [620, 300] width 556 height 36
click at [342, 277] on input "b. Put more manpower on non-critical tasks to complete them faster." at bounding box center [342, 271] width 0 height 11
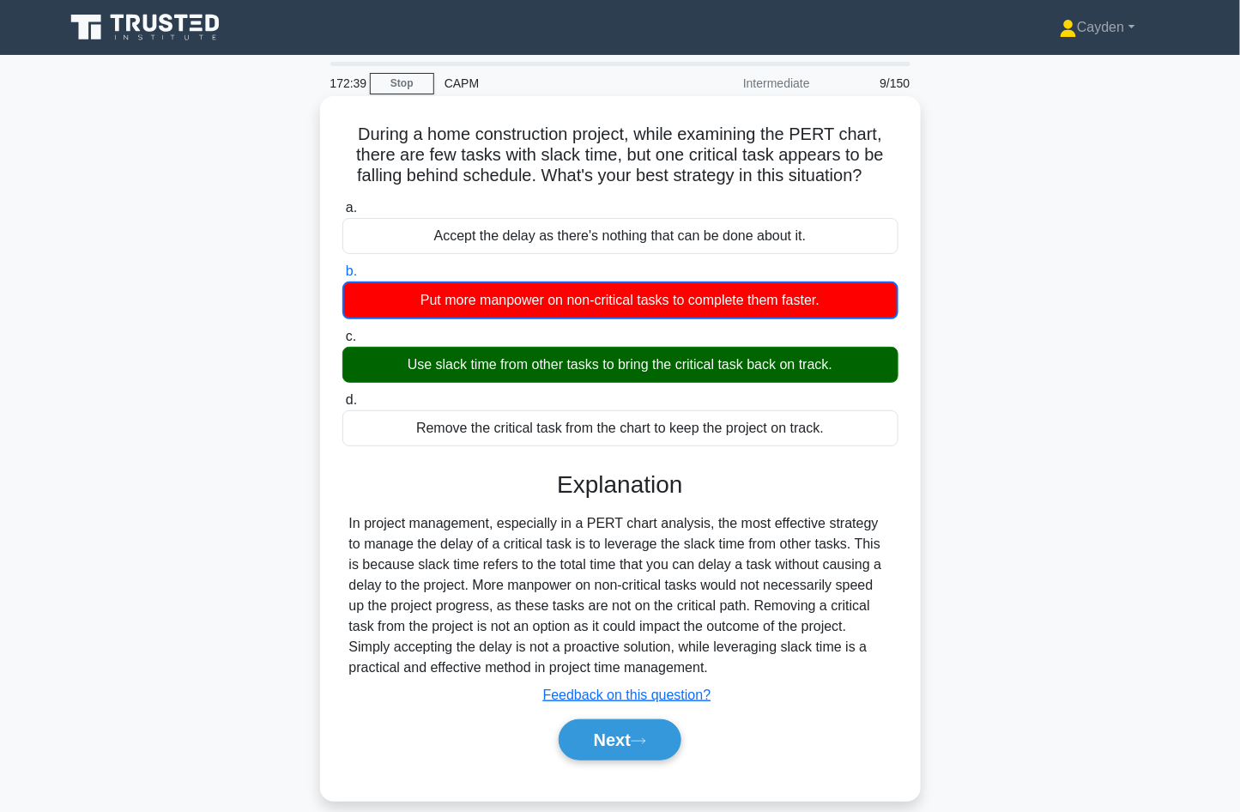
click at [889, 591] on div "In project management, especially in a PERT chart analysis, the most effective …" at bounding box center [620, 595] width 542 height 165
click at [659, 749] on button "Next" at bounding box center [620, 739] width 123 height 41
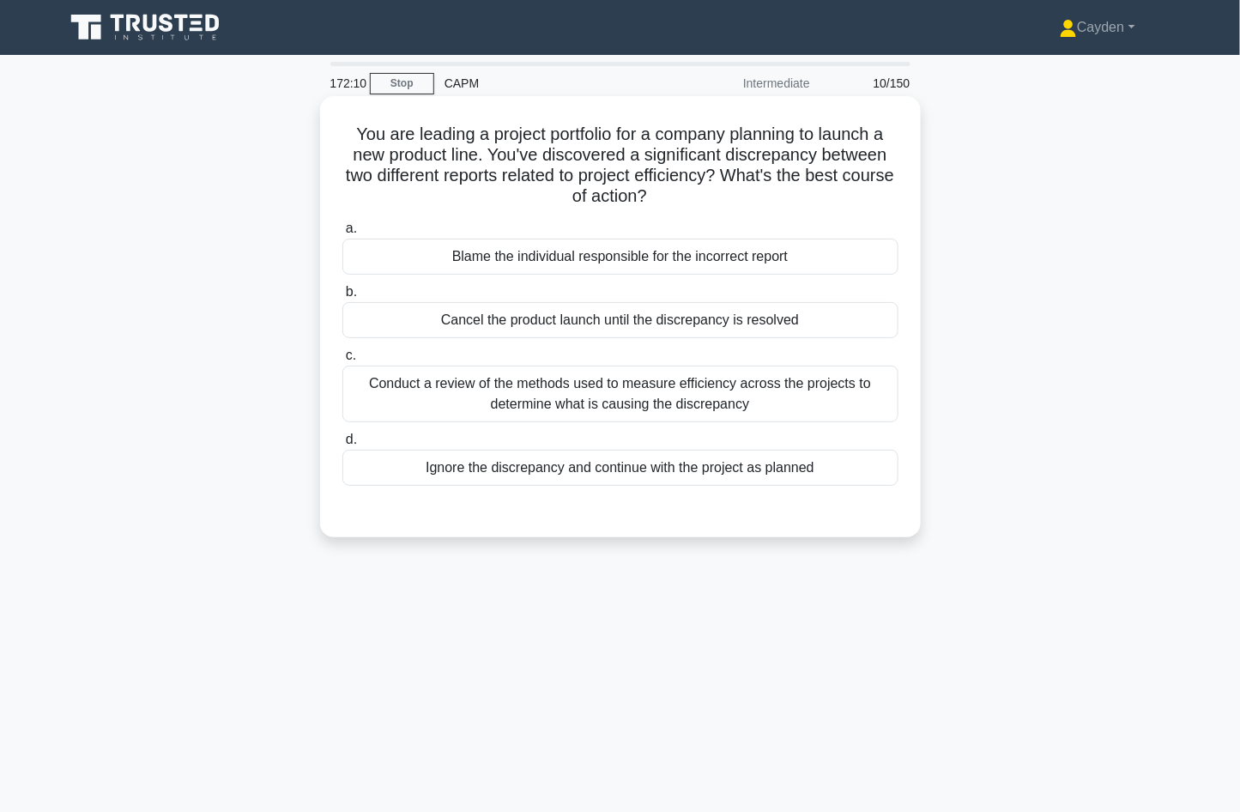
click at [827, 383] on div "Conduct a review of the methods used to measure efficiency across the projects …" at bounding box center [620, 394] width 556 height 57
click at [342, 361] on input "c. Conduct a review of the methods used to measure efficiency across the projec…" at bounding box center [342, 355] width 0 height 11
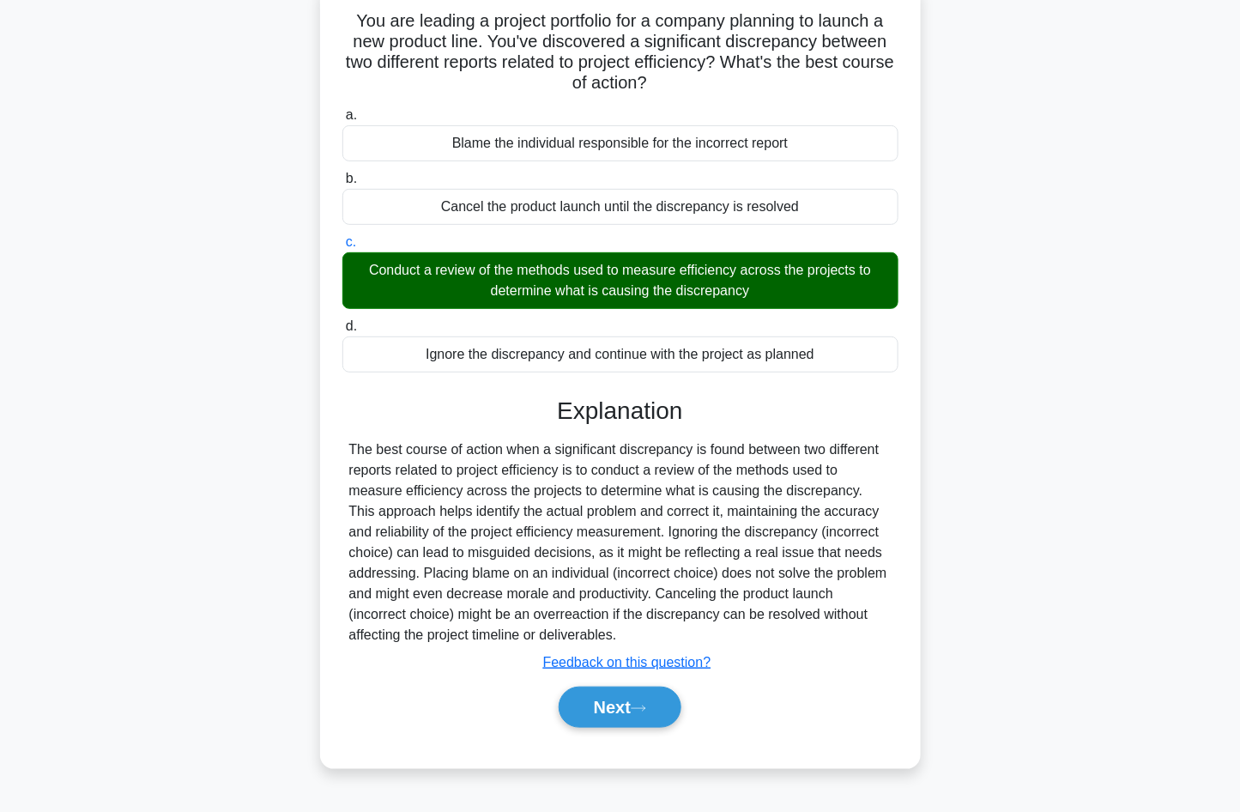
scroll to position [114, 0]
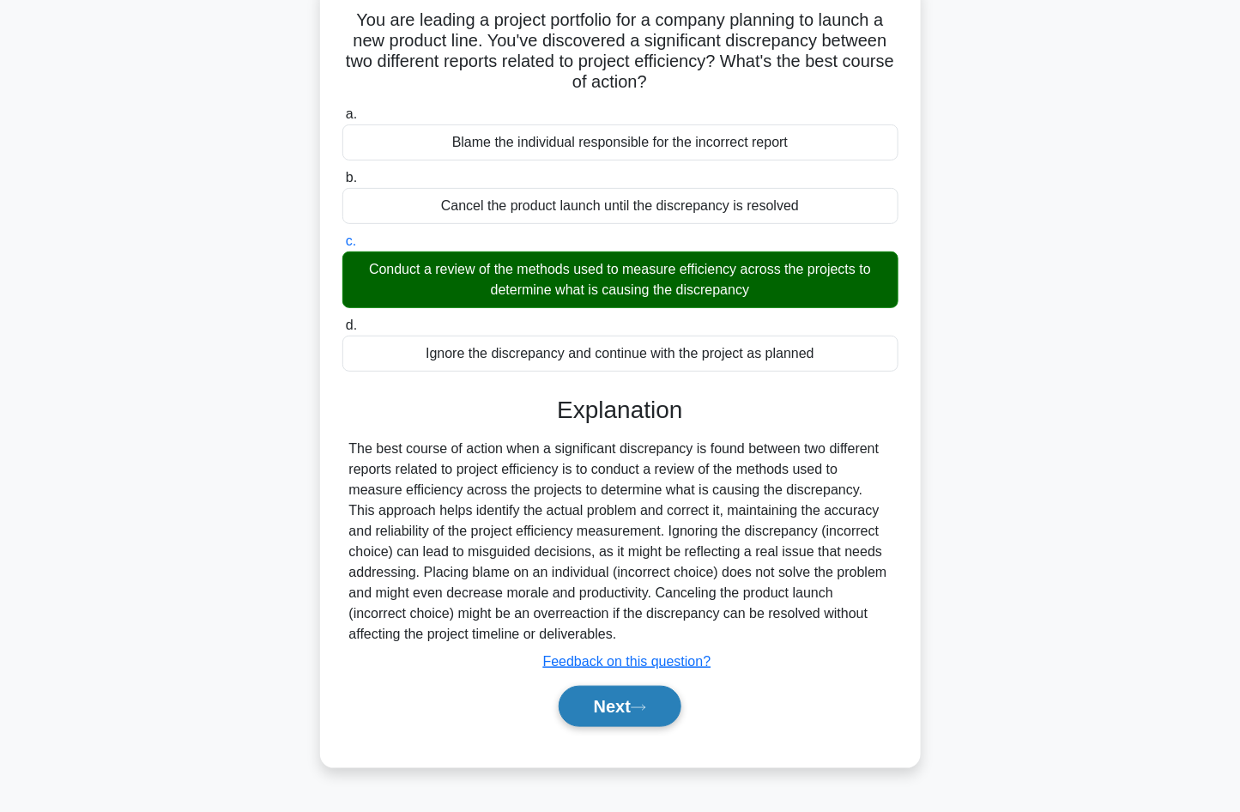
click at [638, 708] on icon at bounding box center [638, 707] width 15 height 9
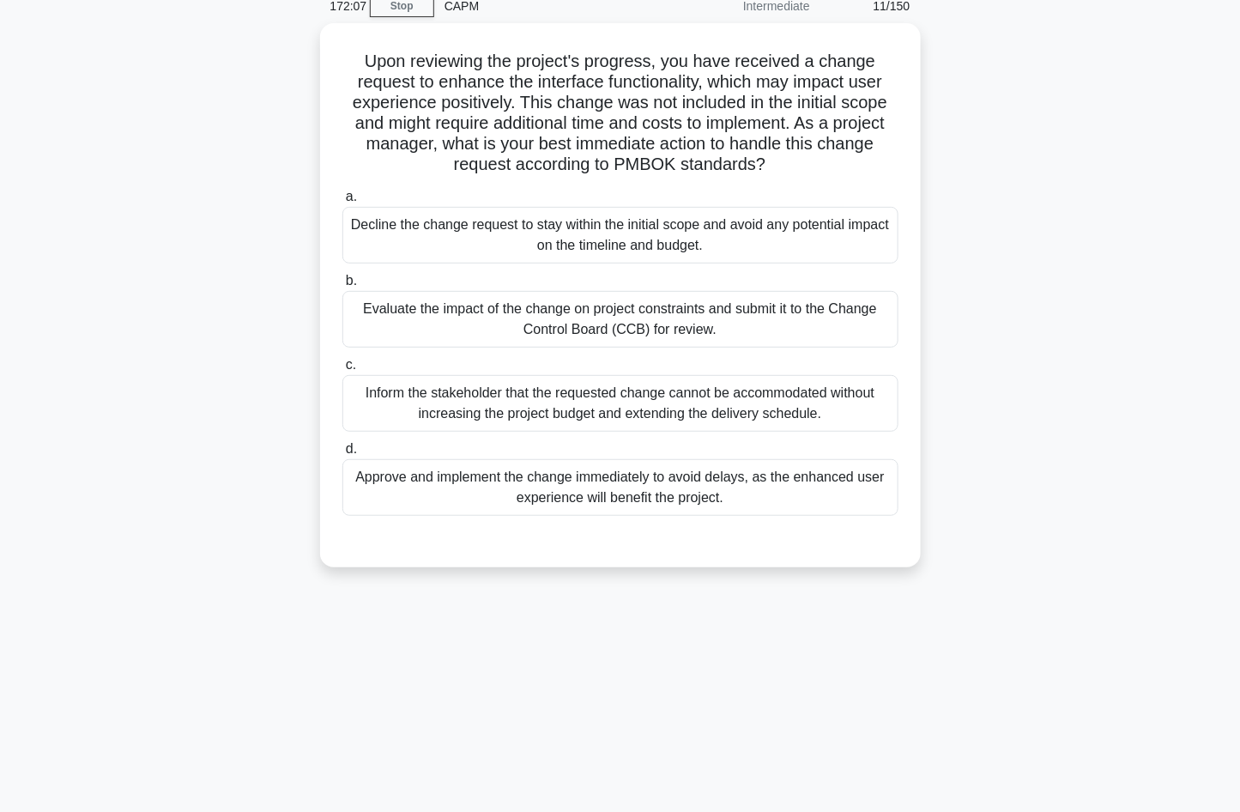
scroll to position [0, 0]
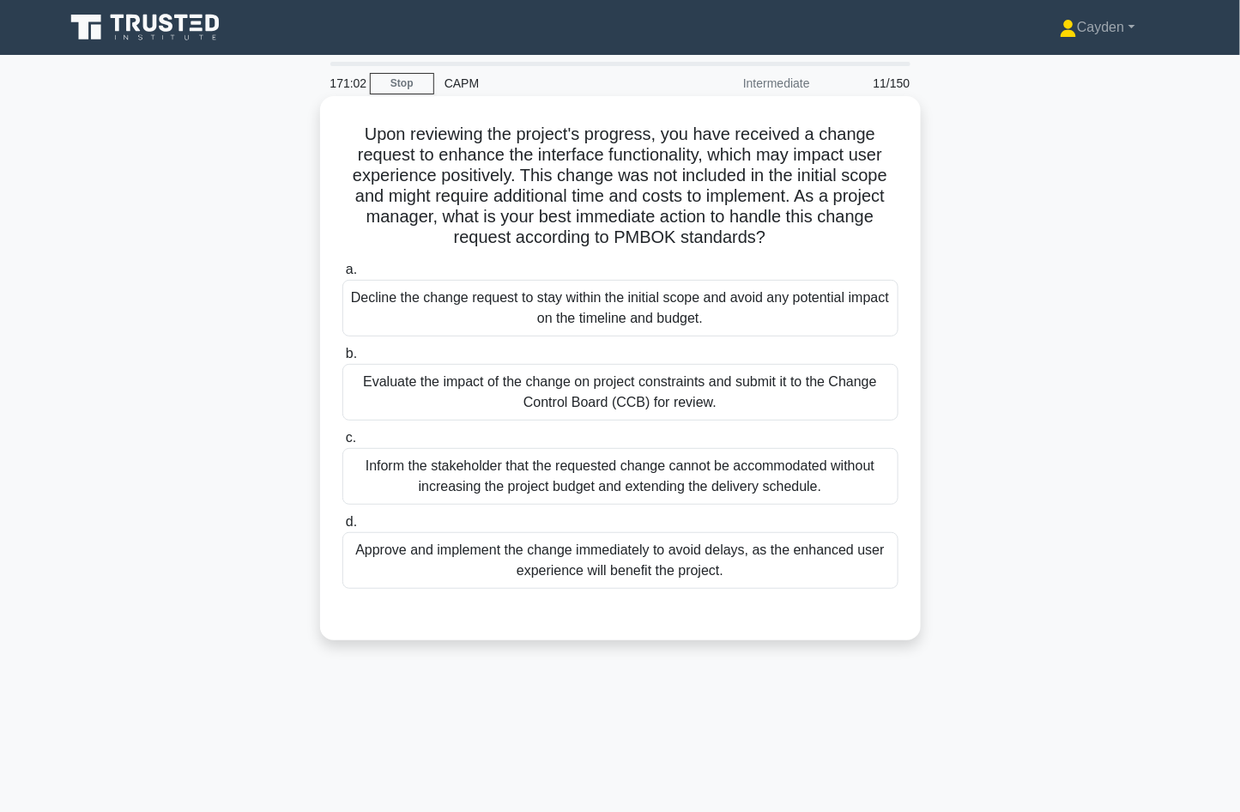
click at [791, 403] on div "Evaluate the impact of the change on project constraints and submit it to the C…" at bounding box center [620, 392] width 556 height 57
click at [342, 360] on input "b. Evaluate the impact of the change on project constraints and submit it to th…" at bounding box center [342, 353] width 0 height 11
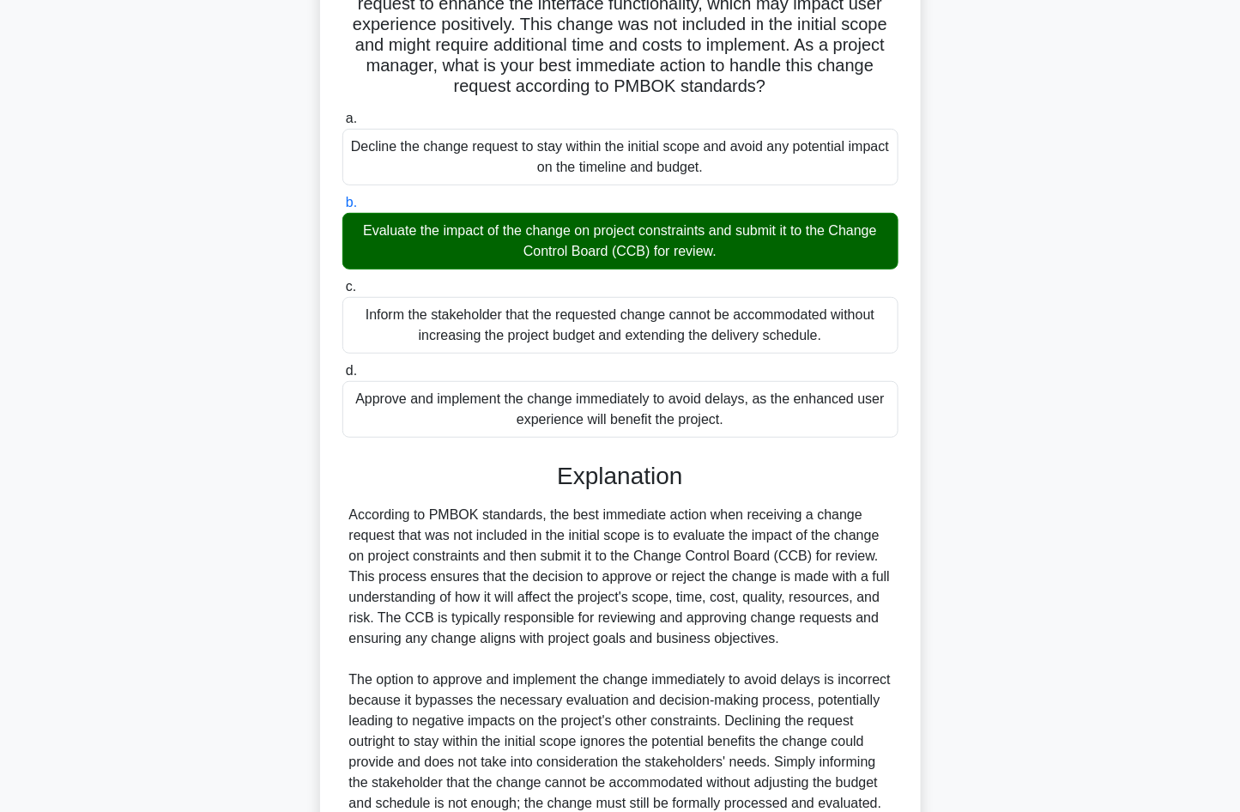
scroll to position [328, 0]
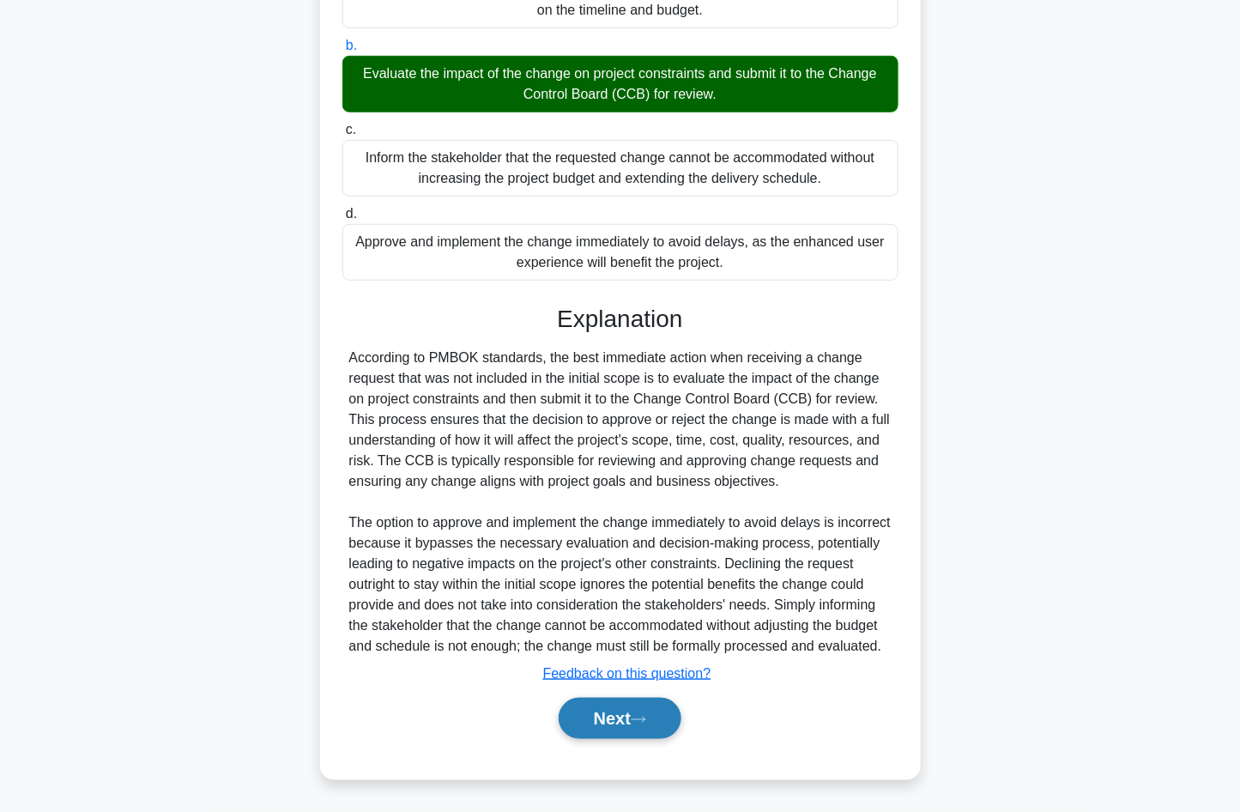
click at [640, 730] on button "Next" at bounding box center [620, 718] width 123 height 41
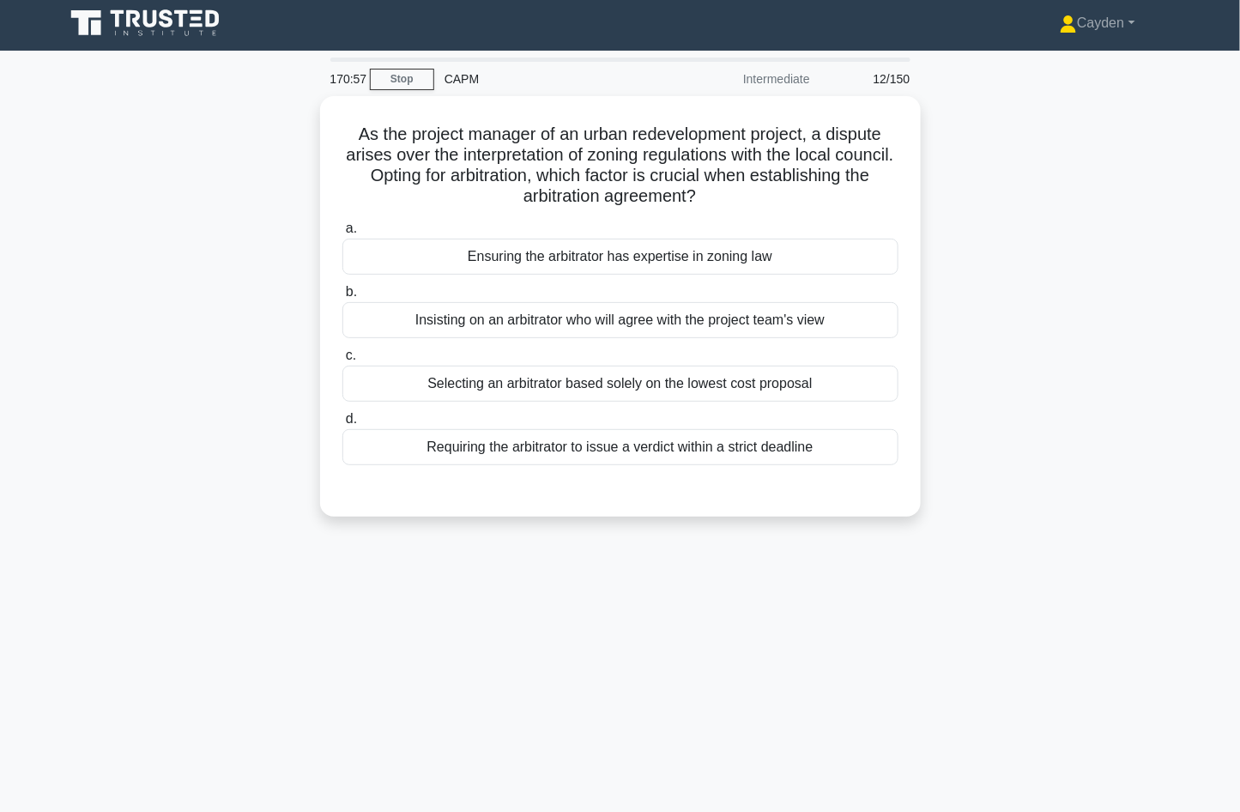
scroll to position [0, 0]
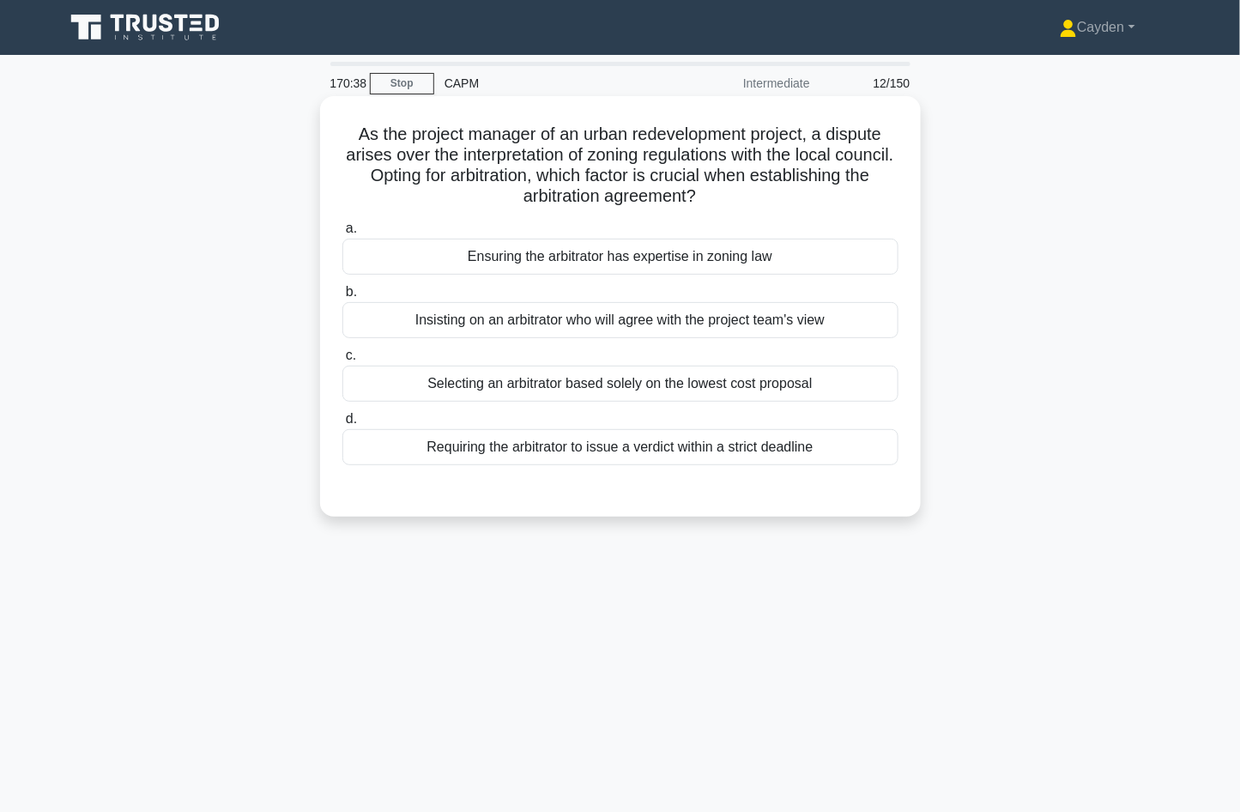
click at [473, 182] on h5 "As the project manager of an urban redevelopment project, a dispute arises over…" at bounding box center [621, 166] width 560 height 84
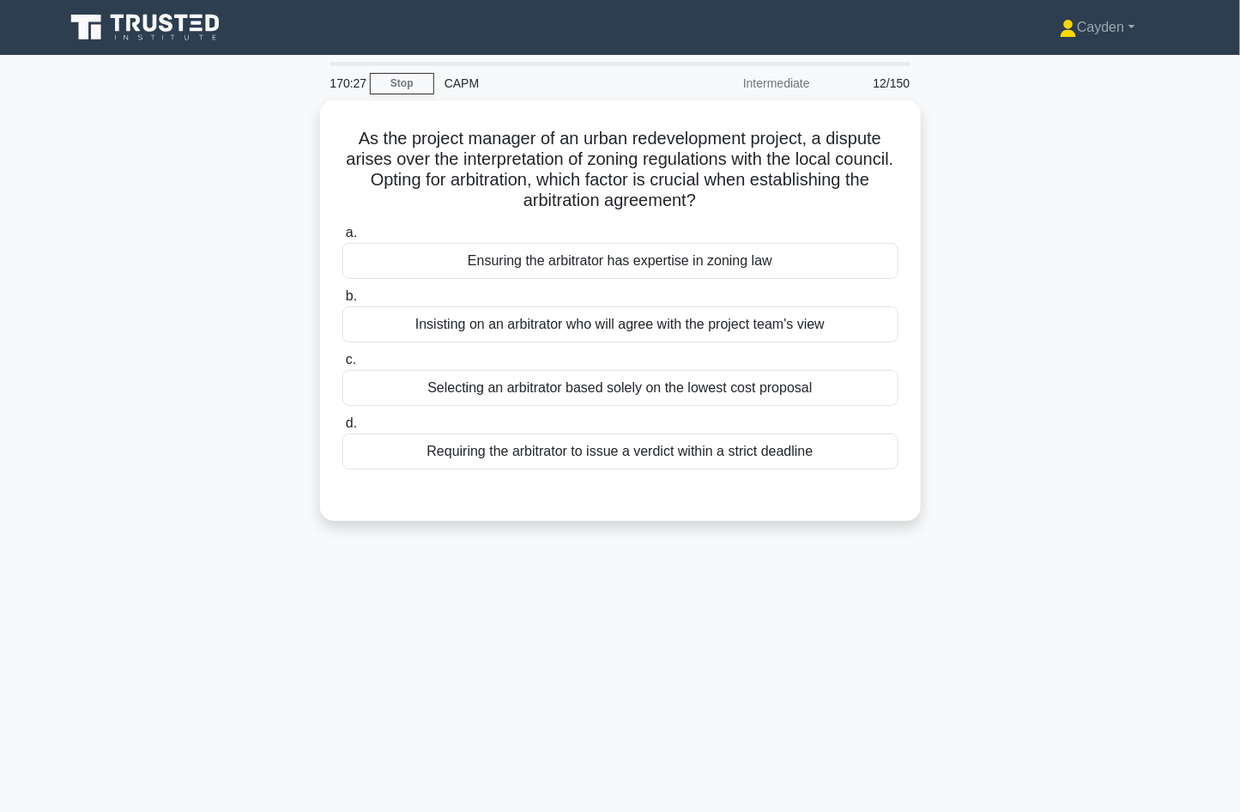
click at [214, 246] on div "As the project manager of an urban redevelopment project, a dispute arises over…" at bounding box center [620, 320] width 1133 height 441
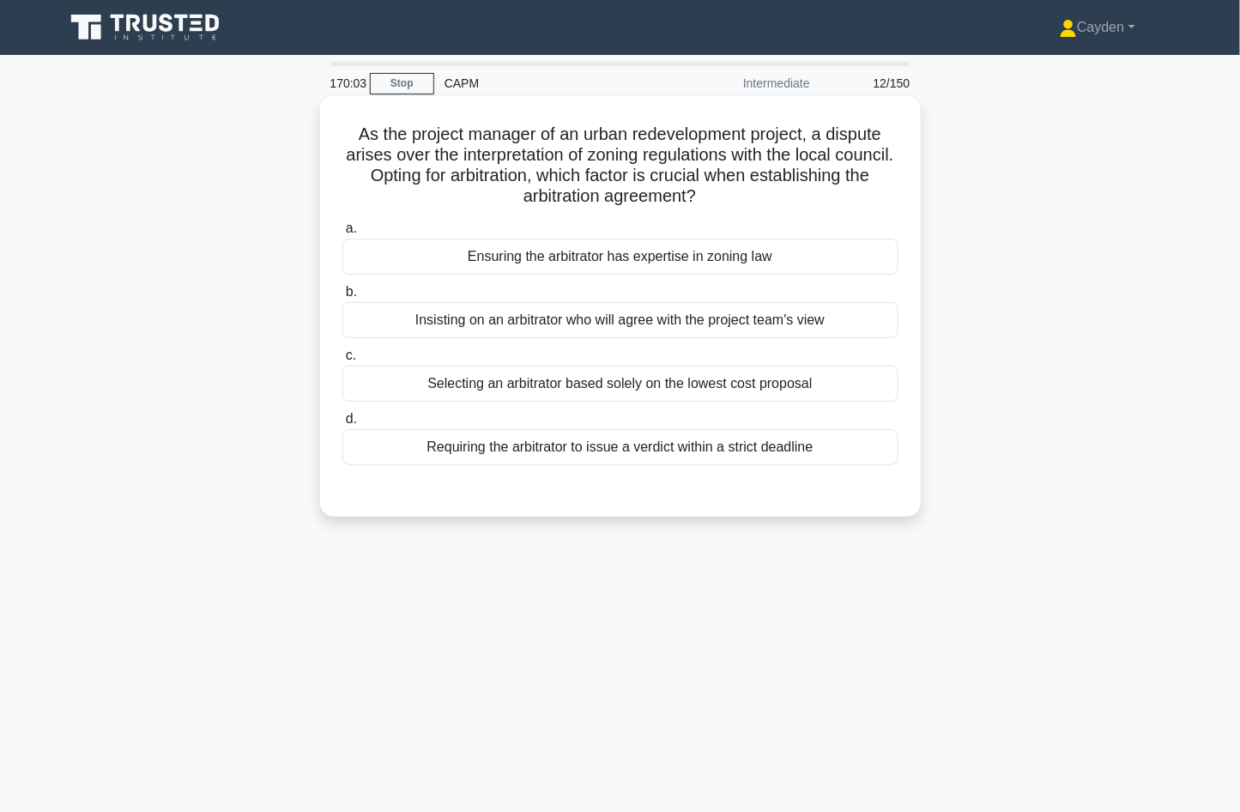
click at [828, 270] on div "Ensuring the arbitrator has expertise in zoning law" at bounding box center [620, 257] width 556 height 36
click at [342, 234] on input "a. Ensuring the arbitrator has expertise in zoning law" at bounding box center [342, 228] width 0 height 11
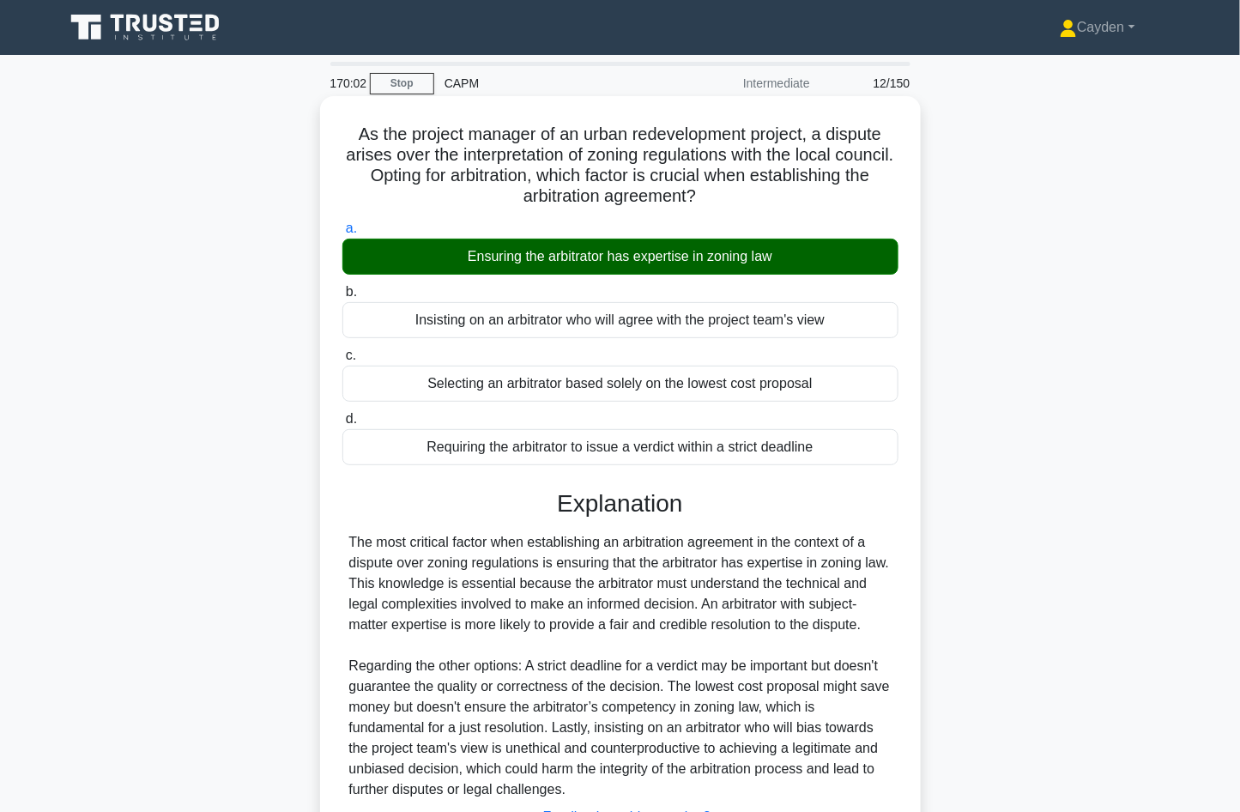
scroll to position [142, 0]
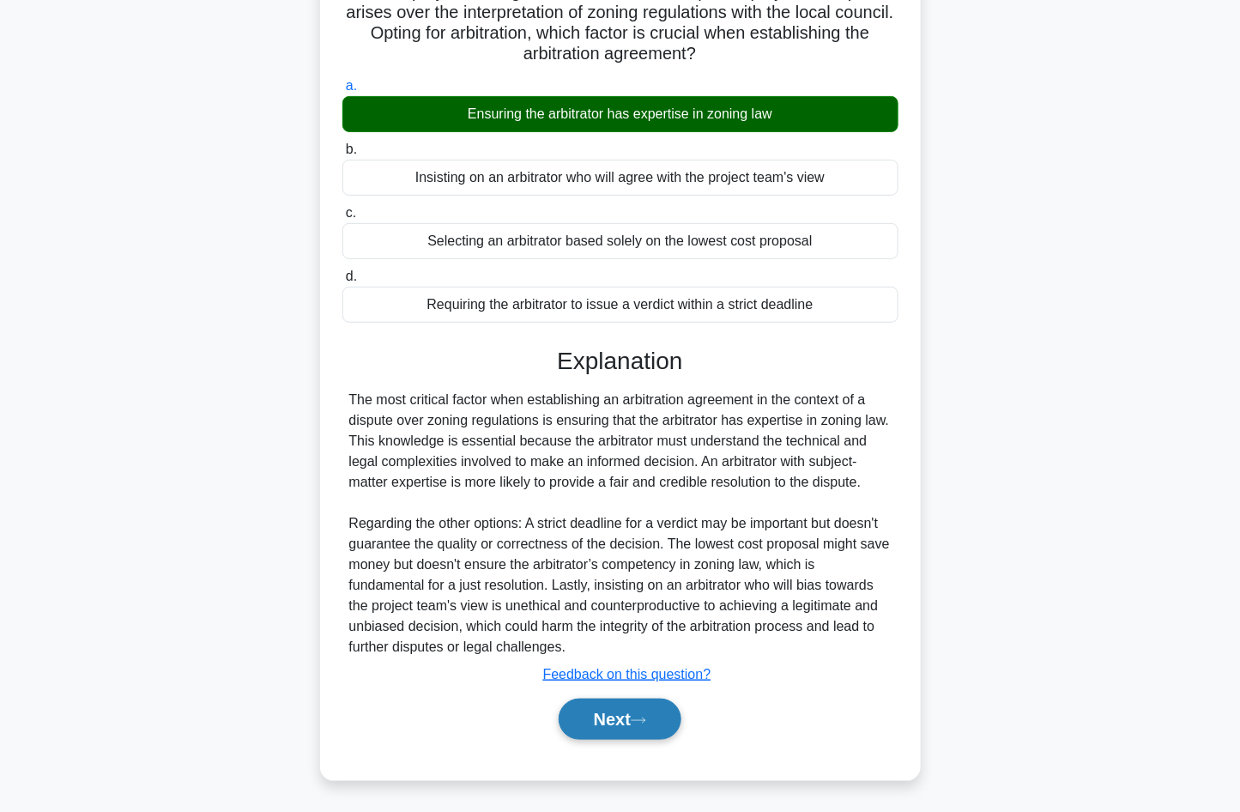
click at [600, 722] on button "Next" at bounding box center [620, 719] width 123 height 41
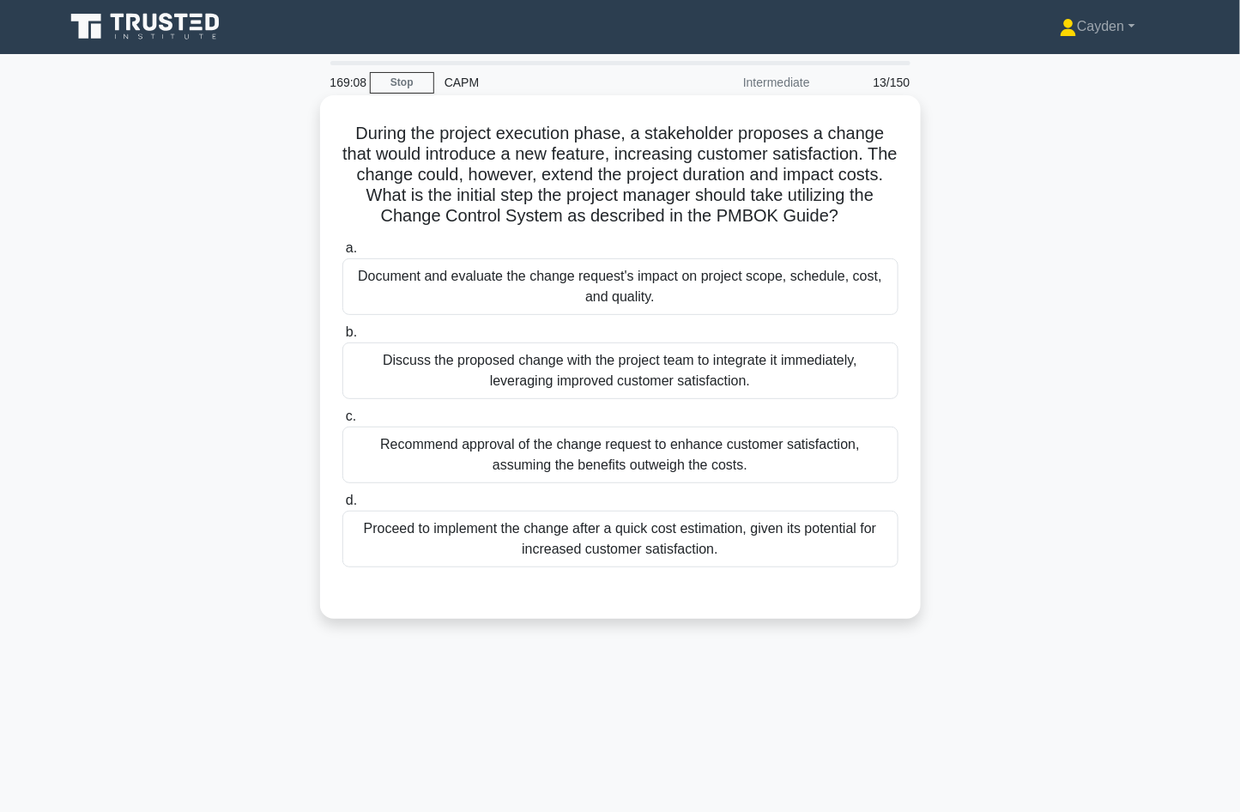
scroll to position [0, 0]
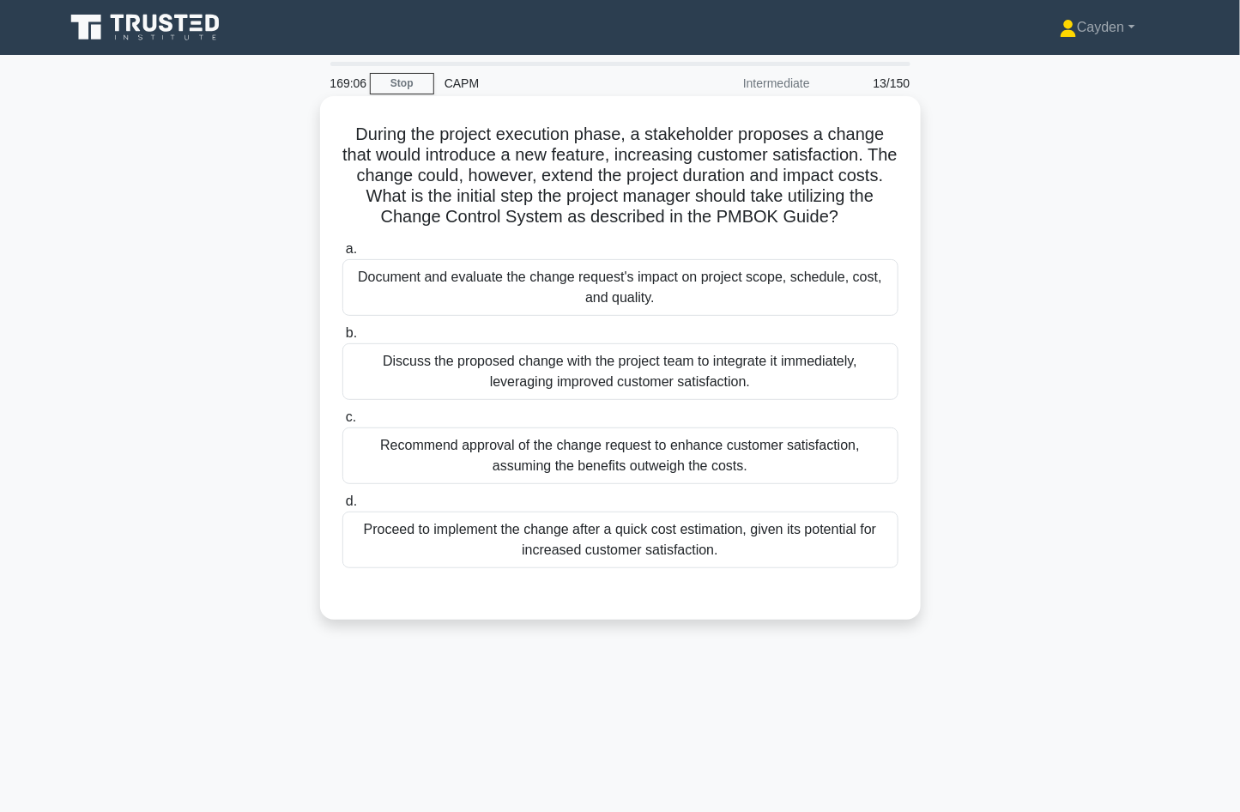
click at [520, 285] on div "Document and evaluate the change request's impact on project scope, schedule, c…" at bounding box center [620, 287] width 556 height 57
click at [342, 255] on input "a. Document and evaluate the change request's impact on project scope, schedule…" at bounding box center [342, 249] width 0 height 11
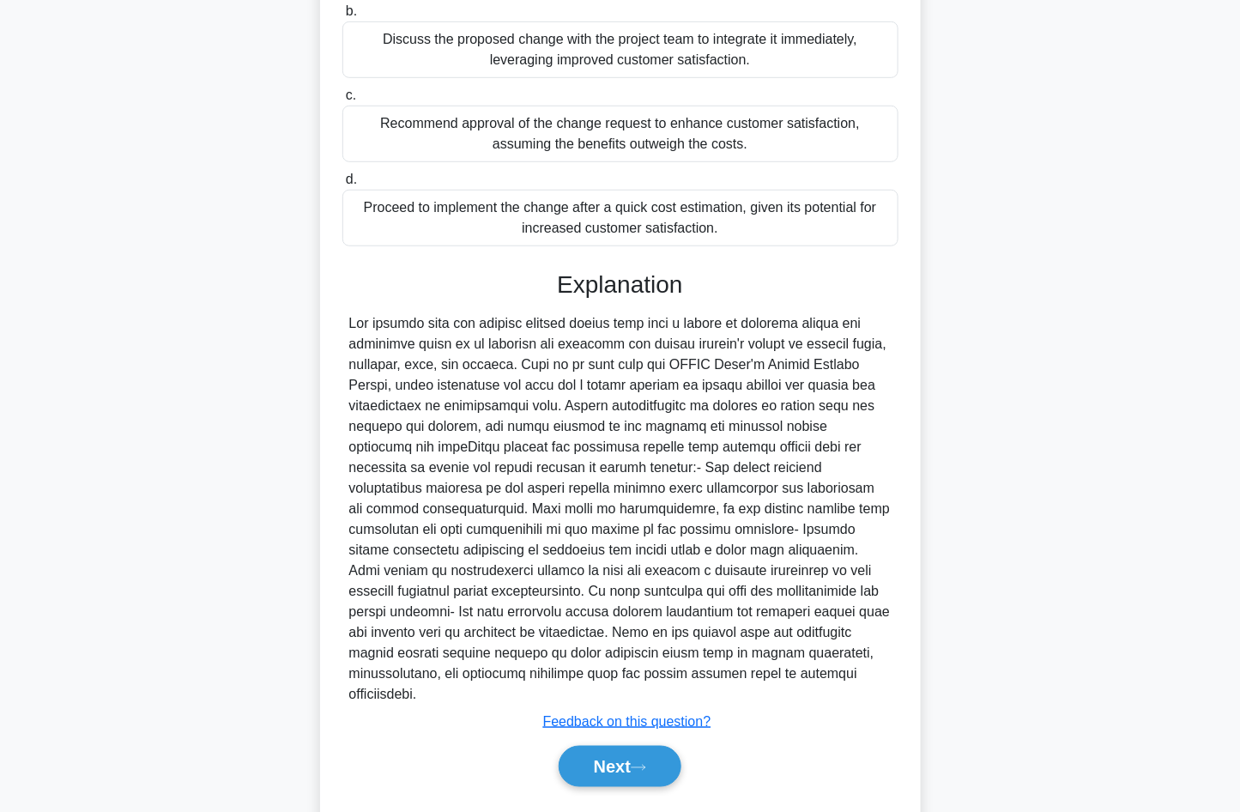
scroll to position [369, 0]
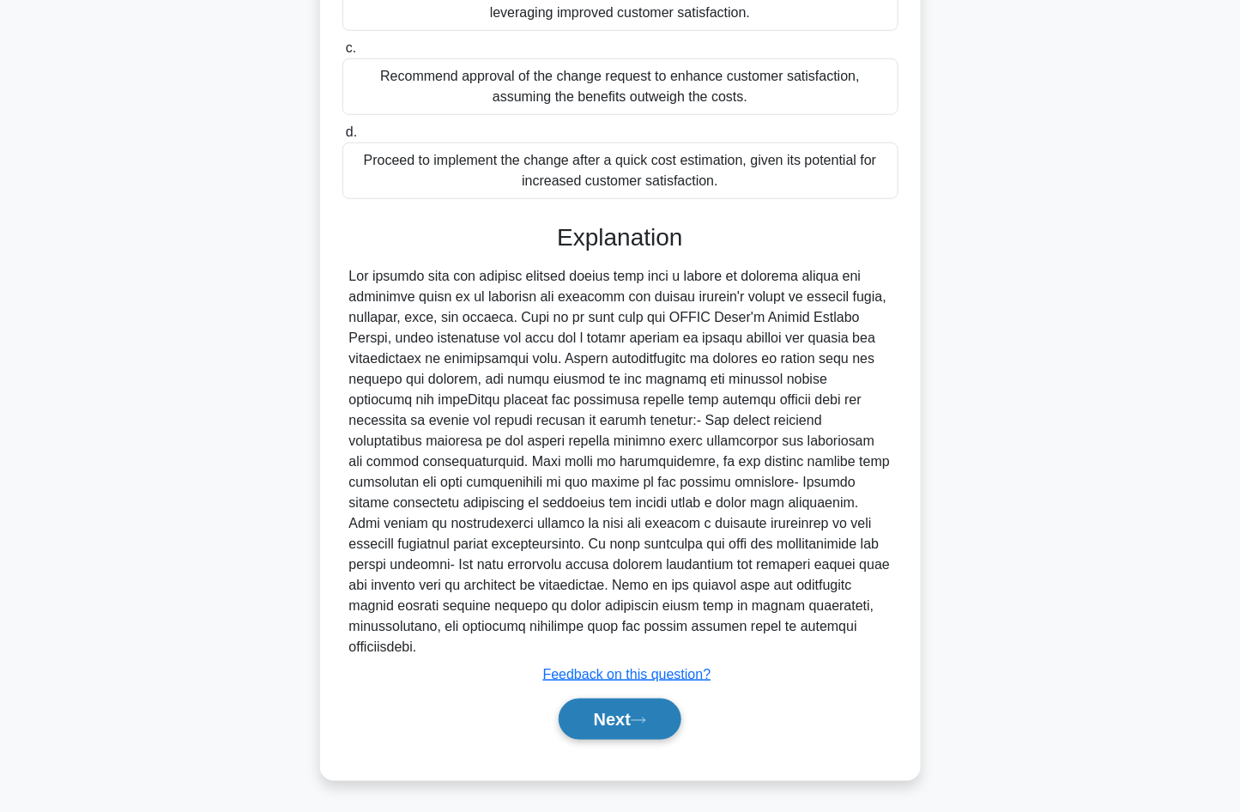
click at [592, 717] on button "Next" at bounding box center [620, 719] width 123 height 41
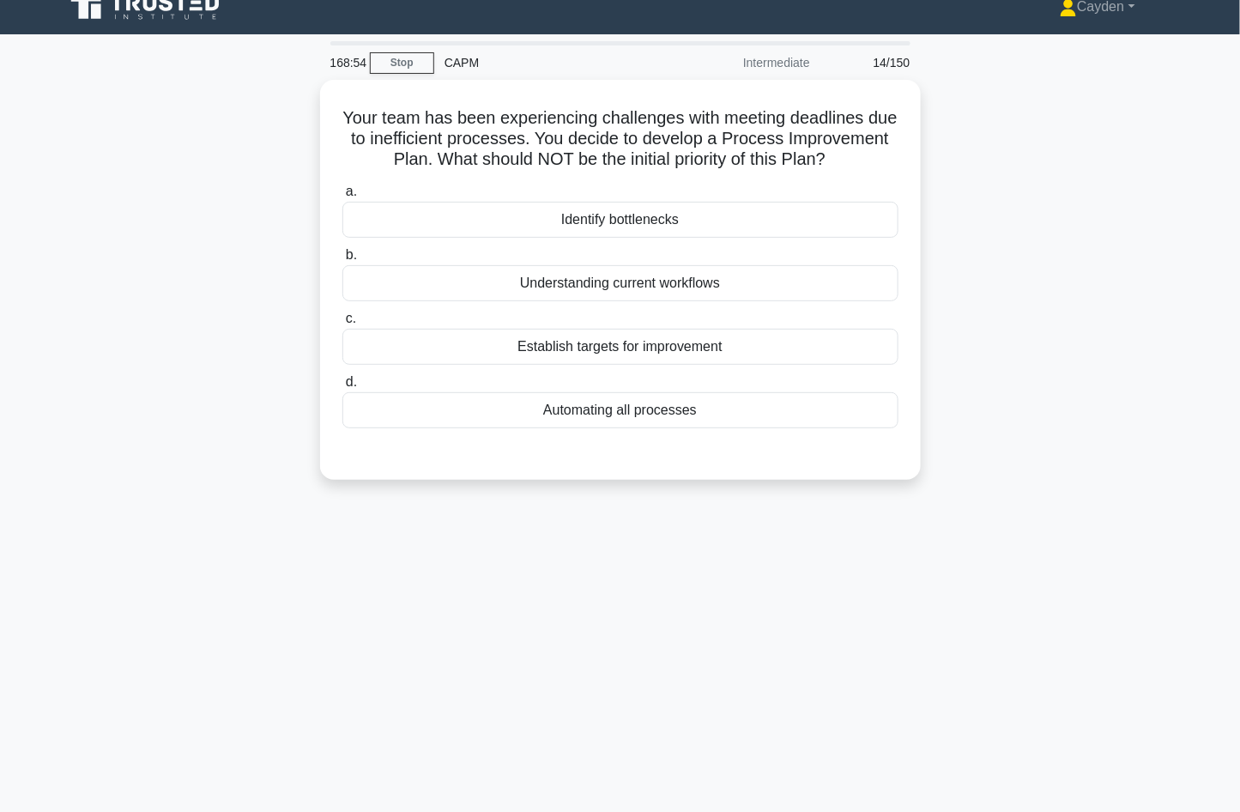
scroll to position [0, 0]
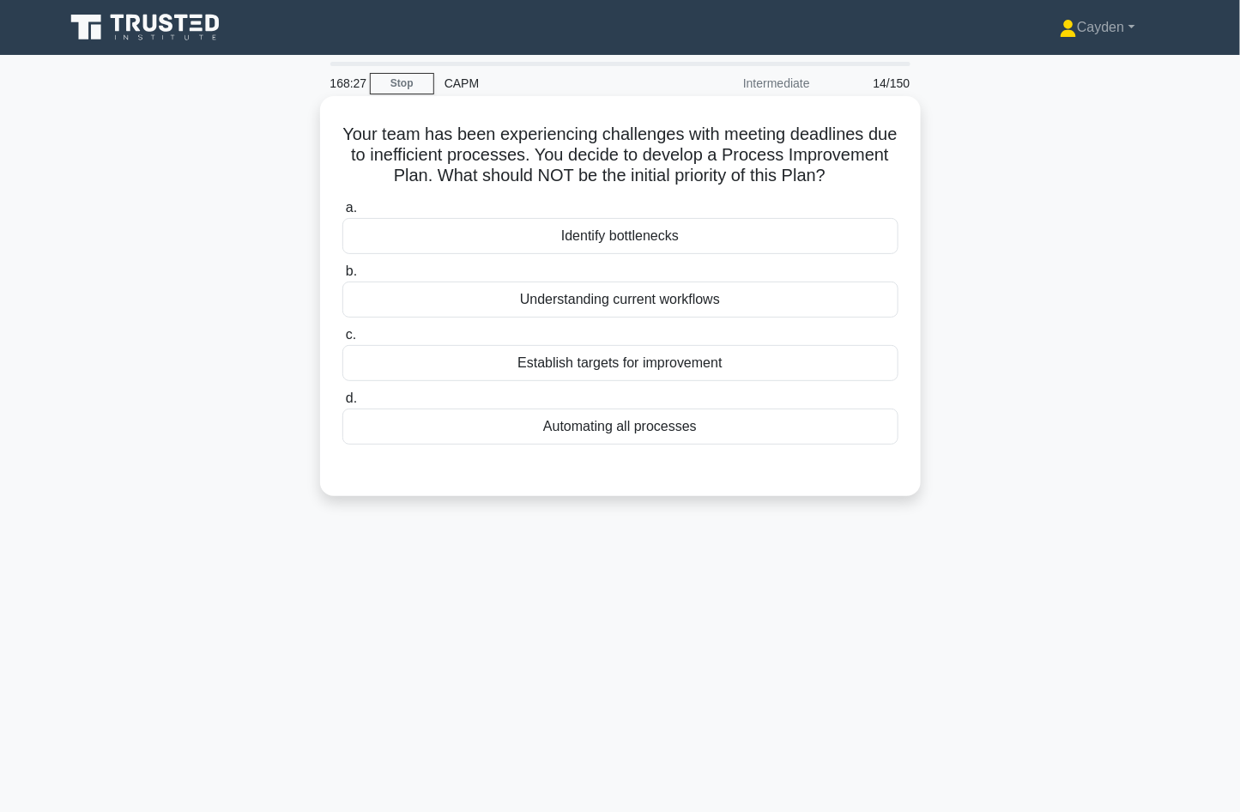
click at [457, 432] on div "Automating all processes" at bounding box center [620, 427] width 556 height 36
click at [342, 404] on input "d. Automating all processes" at bounding box center [342, 398] width 0 height 11
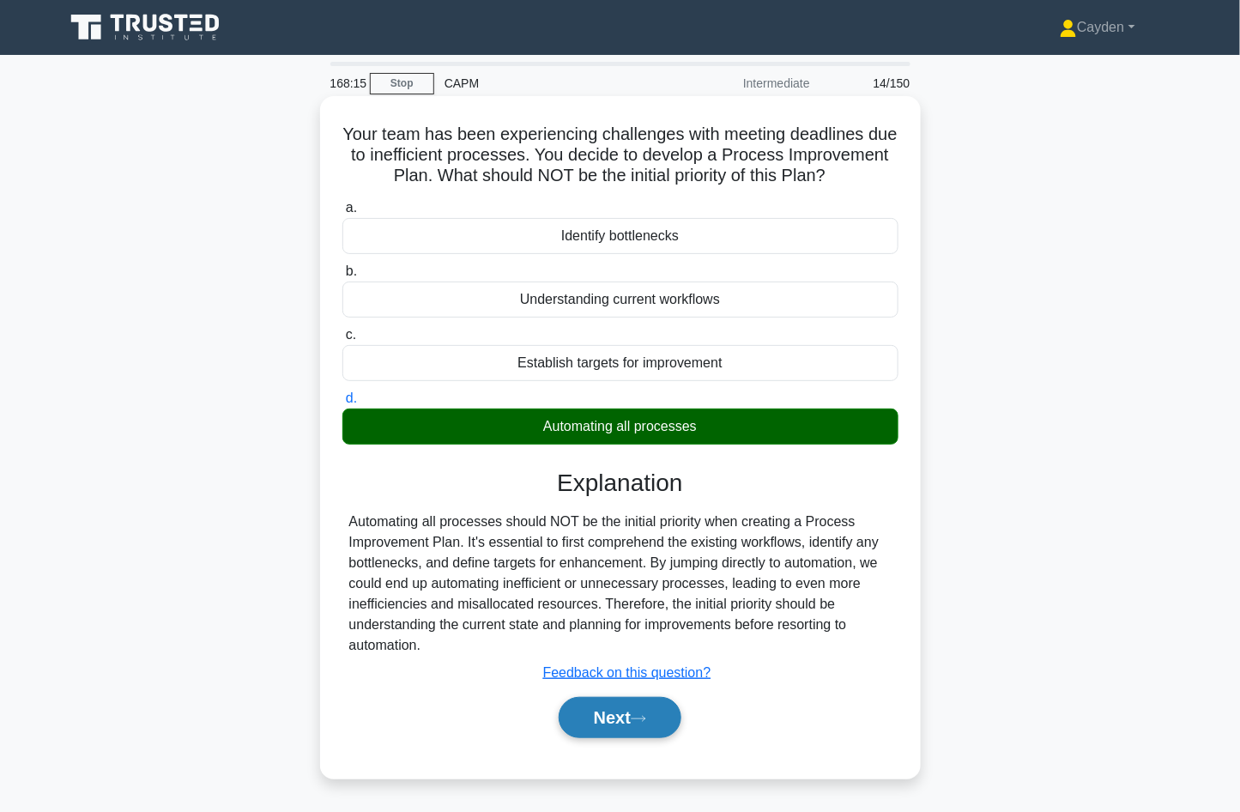
click at [653, 732] on button "Next" at bounding box center [620, 717] width 123 height 41
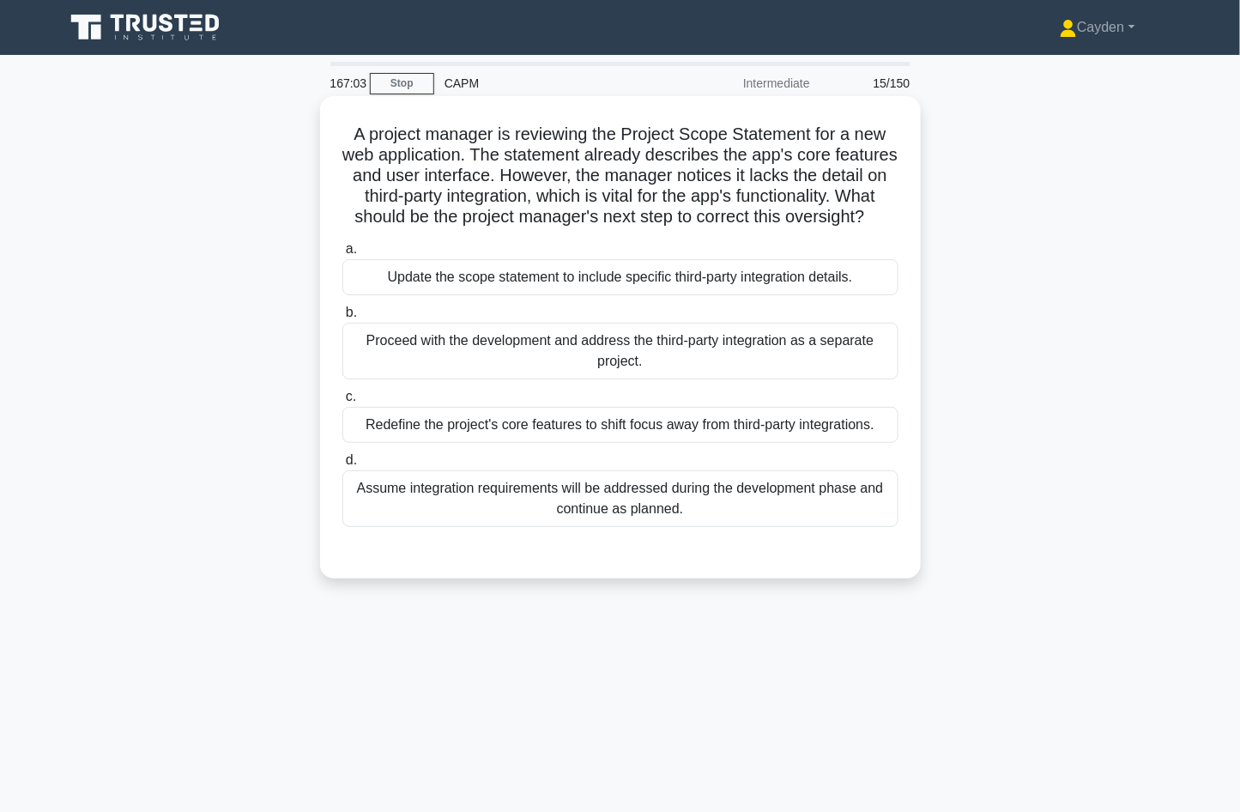
click at [733, 282] on div "Update the scope statement to include specific third-party integration details." at bounding box center [620, 277] width 556 height 36
click at [342, 255] on input "a. Update the scope statement to include specific third-party integration detai…" at bounding box center [342, 249] width 0 height 11
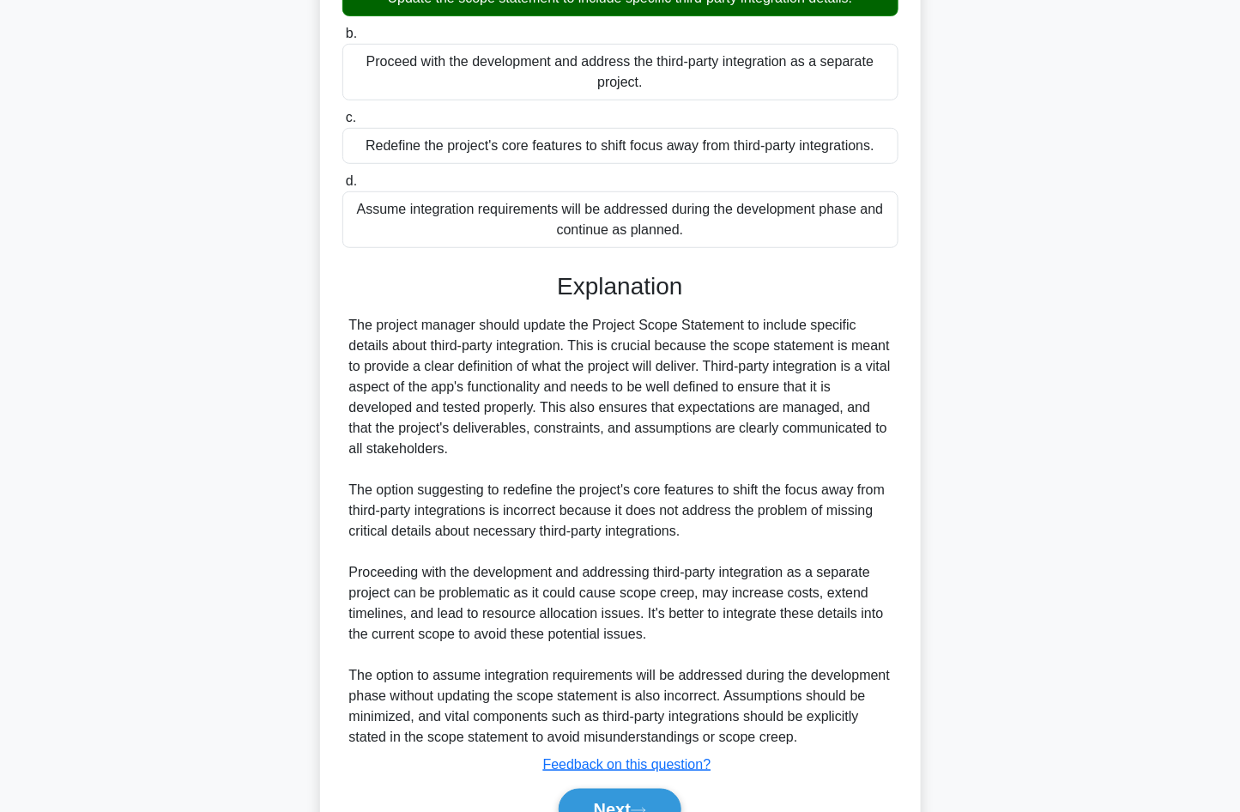
scroll to position [369, 0]
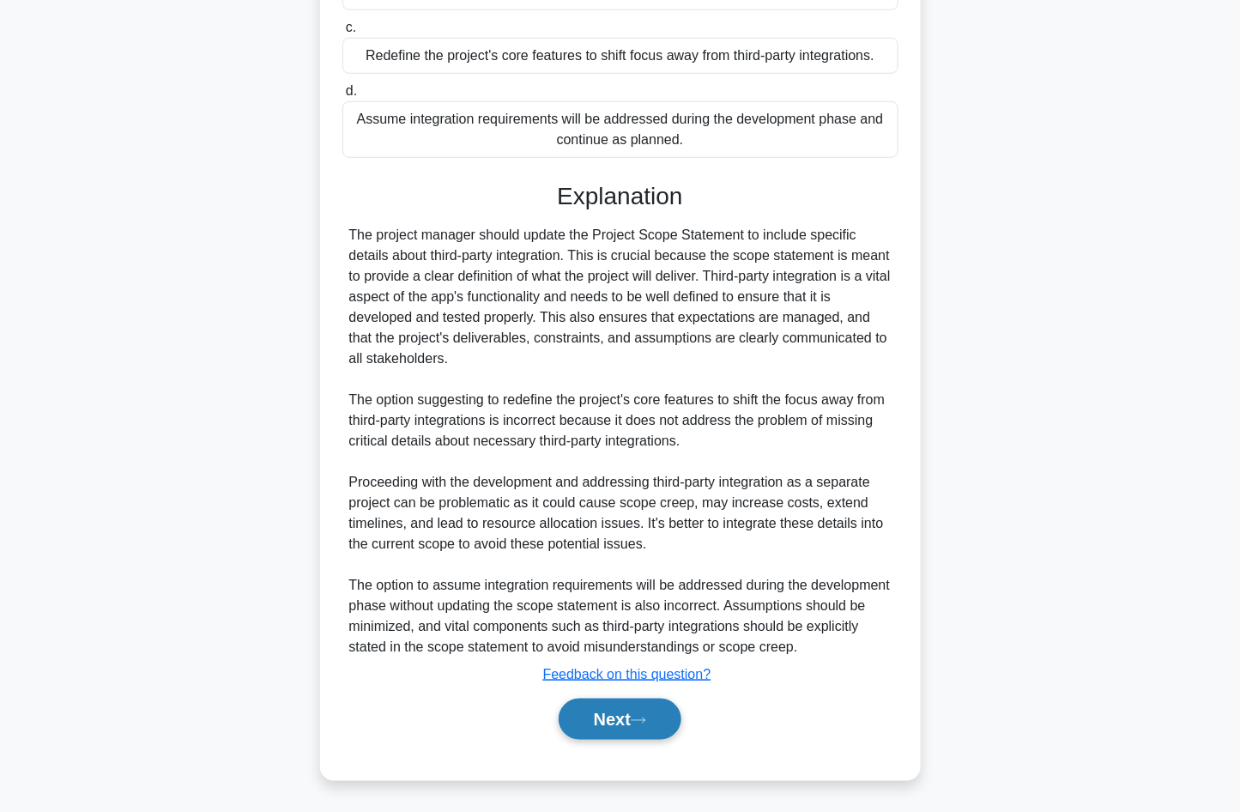
click at [665, 699] on button "Next" at bounding box center [620, 719] width 123 height 41
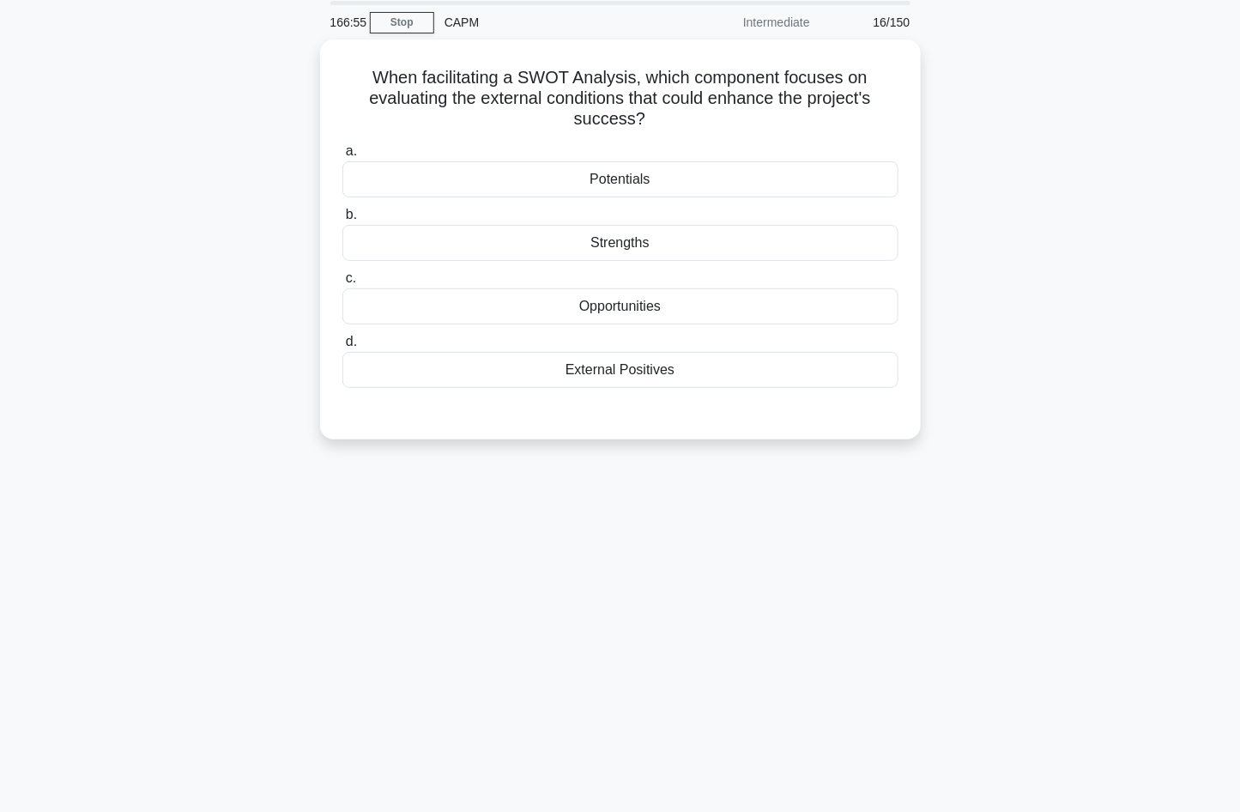
scroll to position [0, 0]
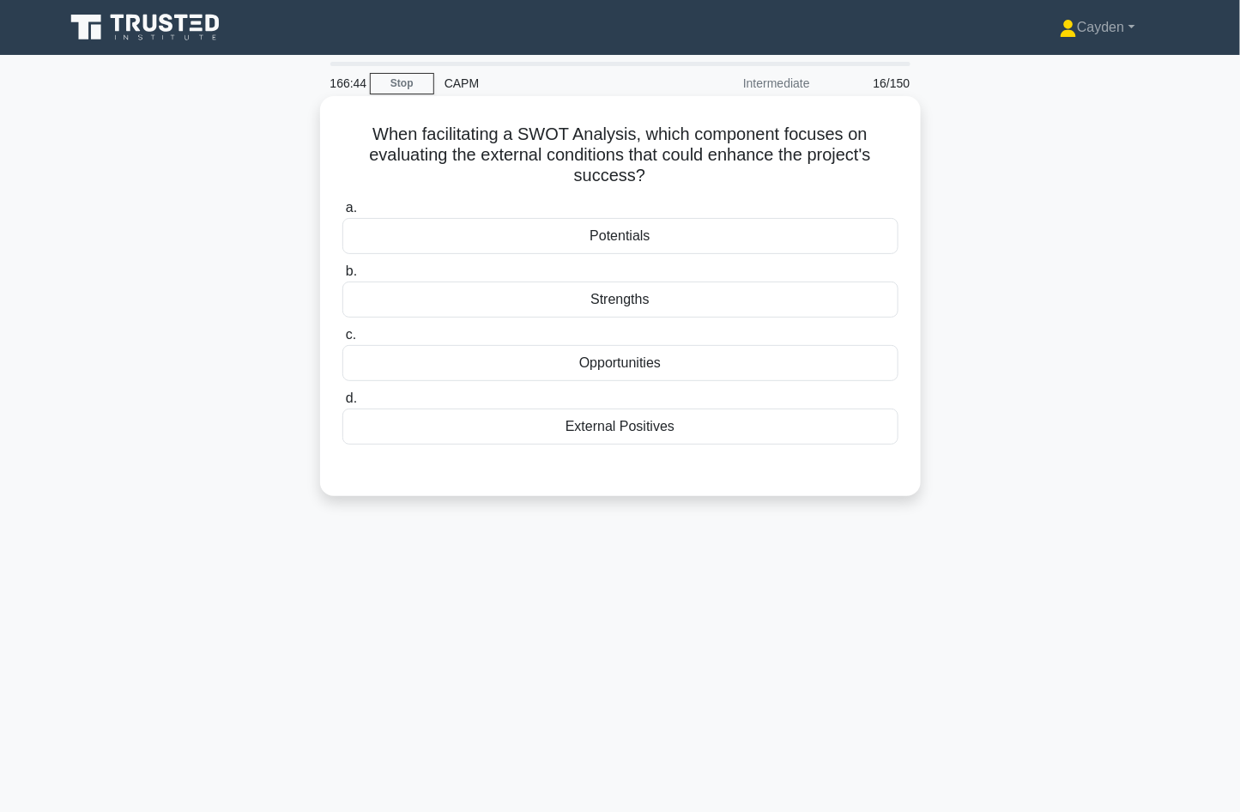
click at [816, 368] on div "Opportunities" at bounding box center [620, 363] width 556 height 36
click at [342, 341] on input "c. Opportunities" at bounding box center [342, 335] width 0 height 11
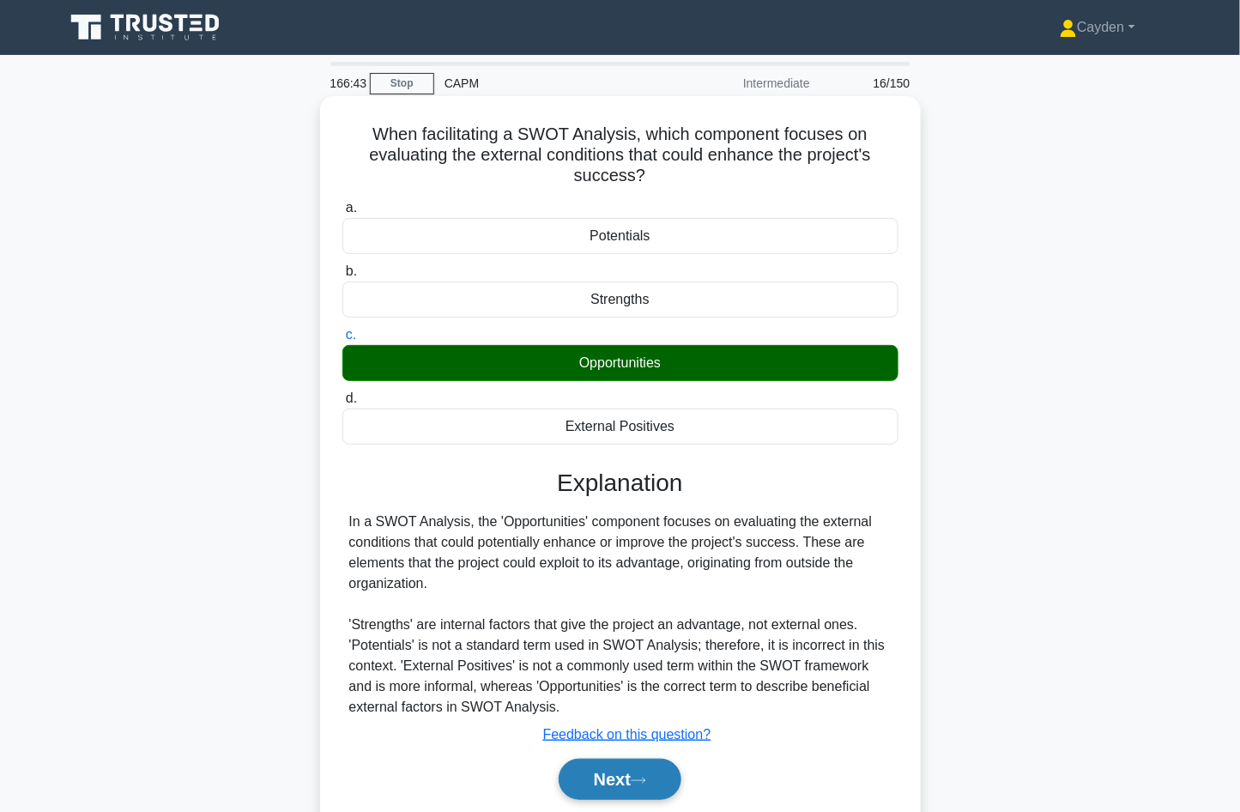
click at [642, 773] on button "Next" at bounding box center [620, 779] width 123 height 41
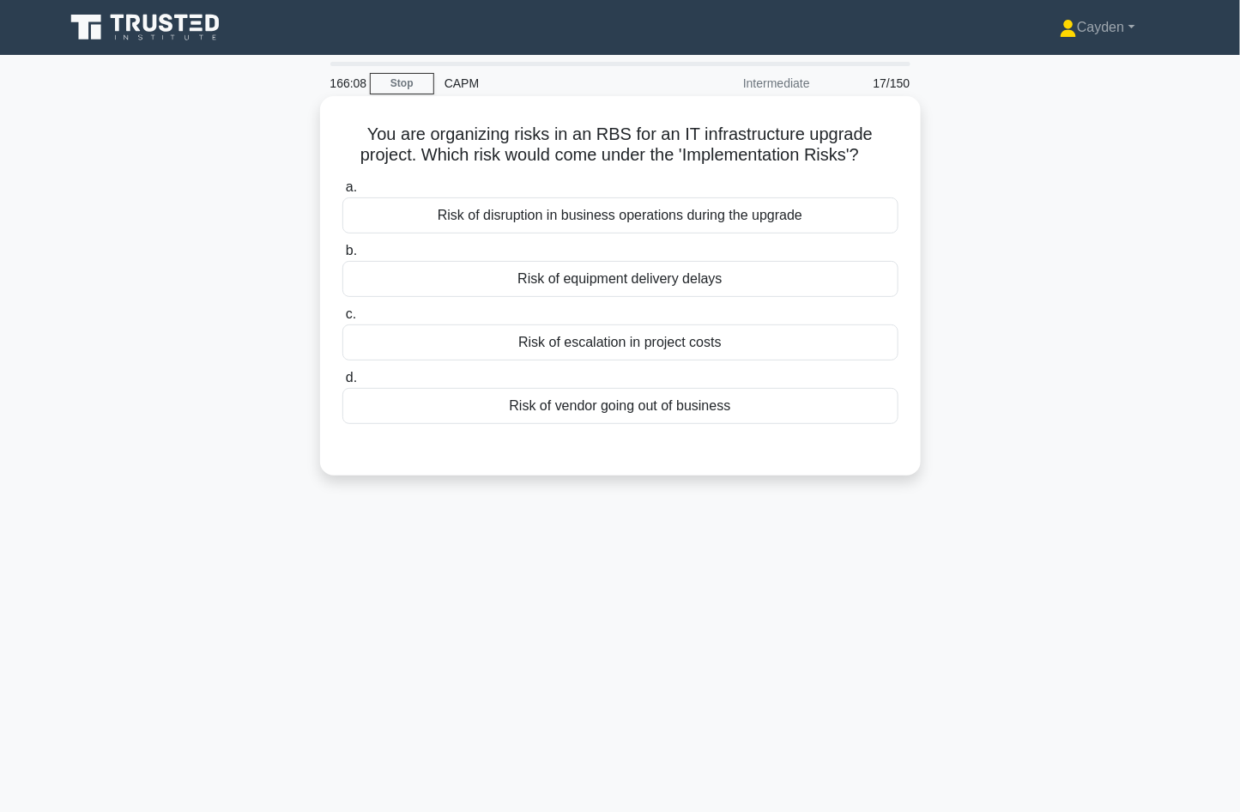
click at [833, 218] on div "Risk of disruption in business operations during the upgrade" at bounding box center [620, 215] width 556 height 36
click at [342, 193] on input "a. Risk of disruption in business operations during the upgrade" at bounding box center [342, 187] width 0 height 11
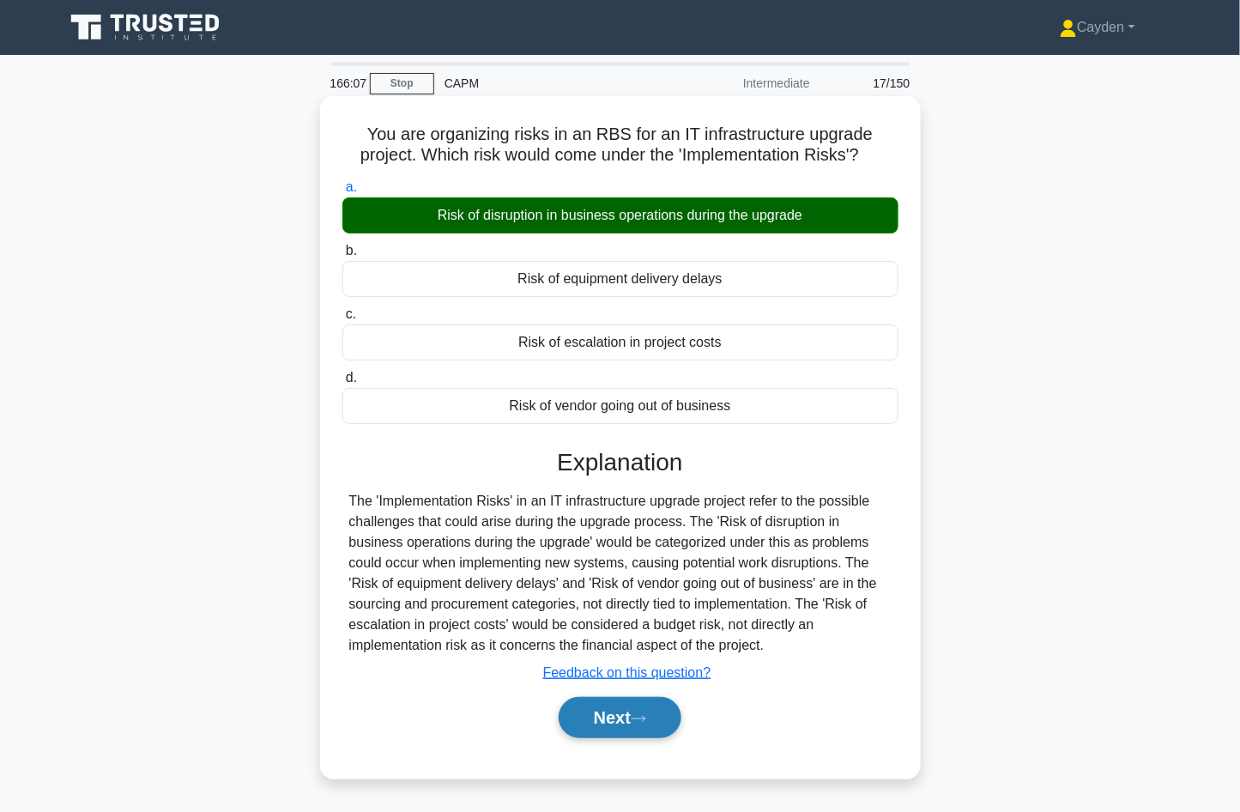
click at [628, 719] on button "Next" at bounding box center [620, 717] width 123 height 41
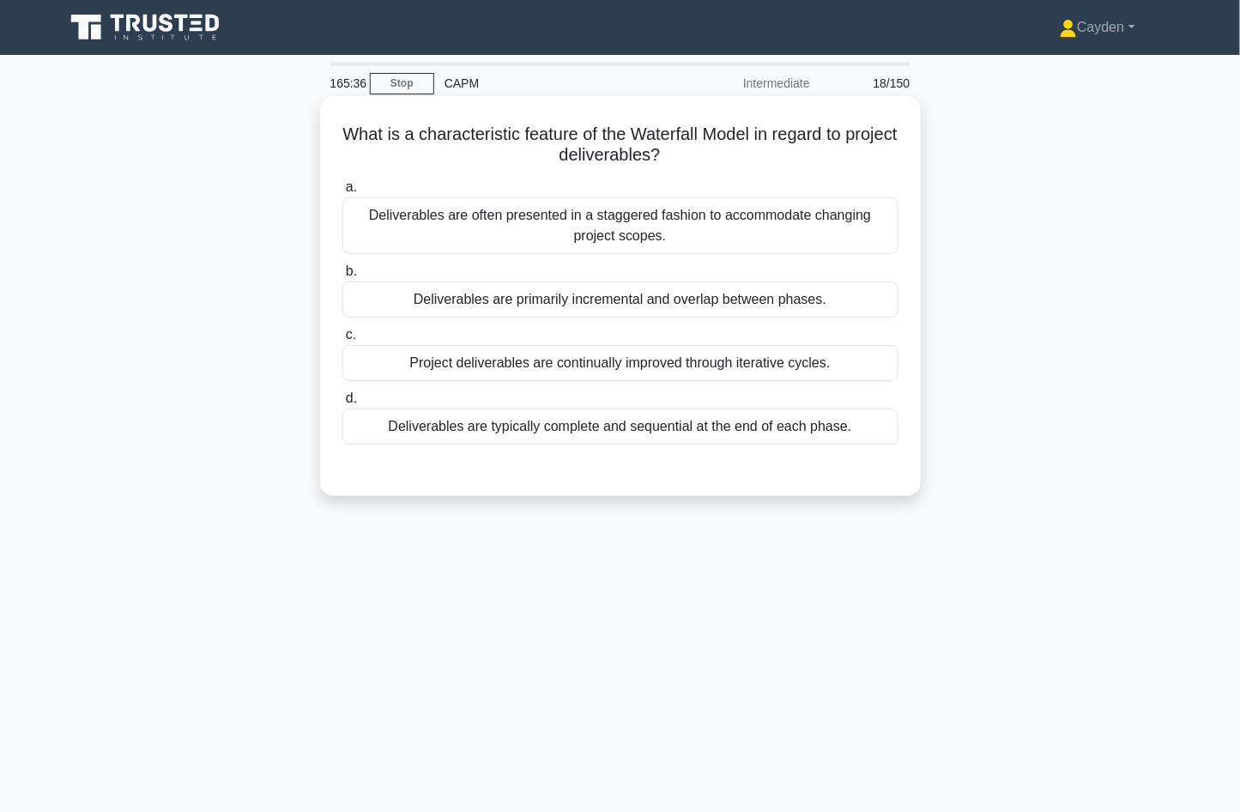
click at [836, 434] on div "Deliverables are typically complete and sequential at the end of each phase." at bounding box center [620, 427] width 556 height 36
click at [342, 404] on input "d. Deliverables are typically complete and sequential at the end of each phase." at bounding box center [342, 398] width 0 height 11
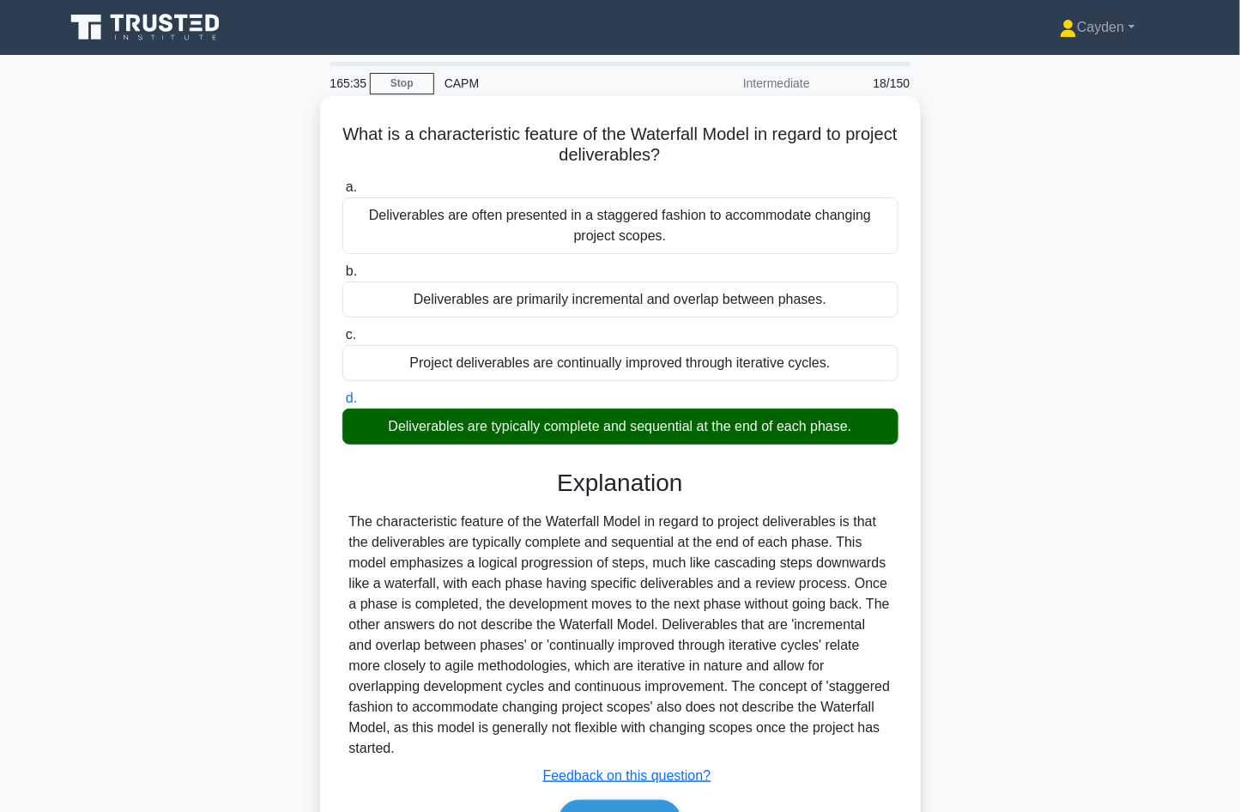
scroll to position [114, 0]
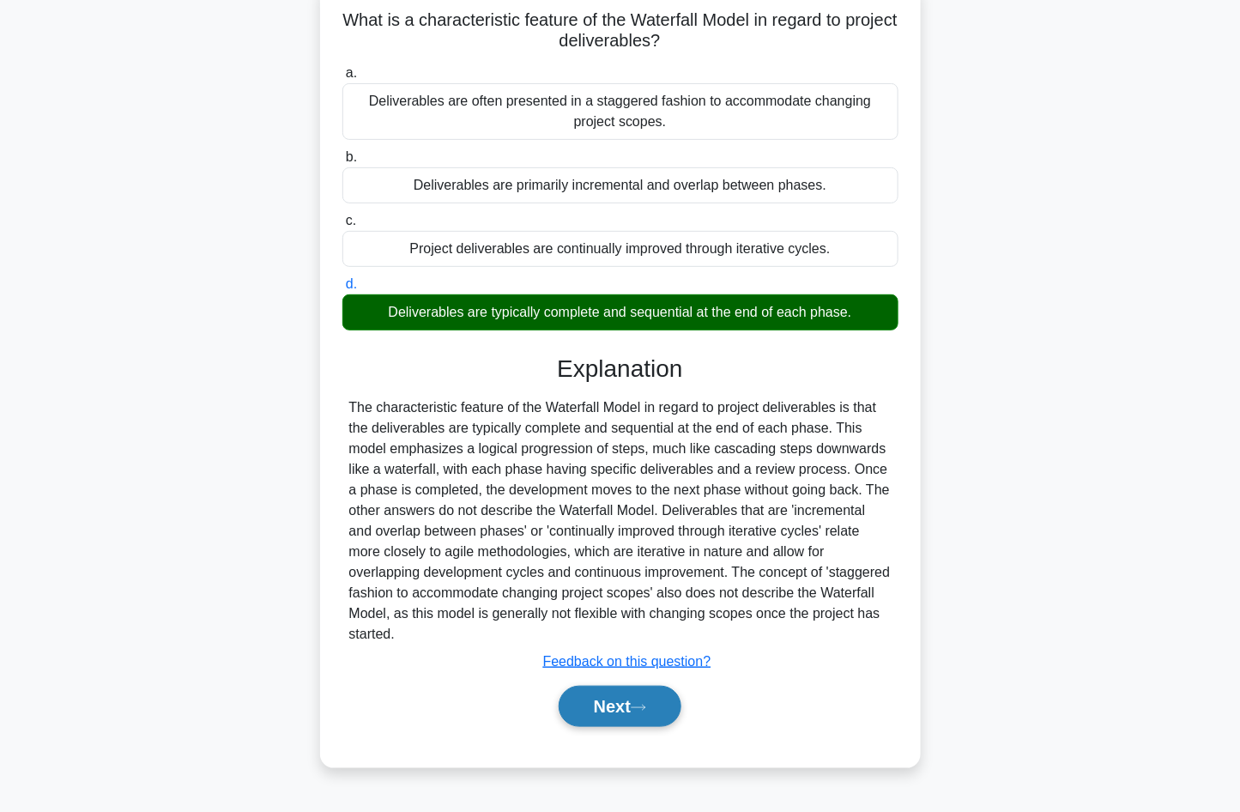
click at [637, 714] on button "Next" at bounding box center [620, 706] width 123 height 41
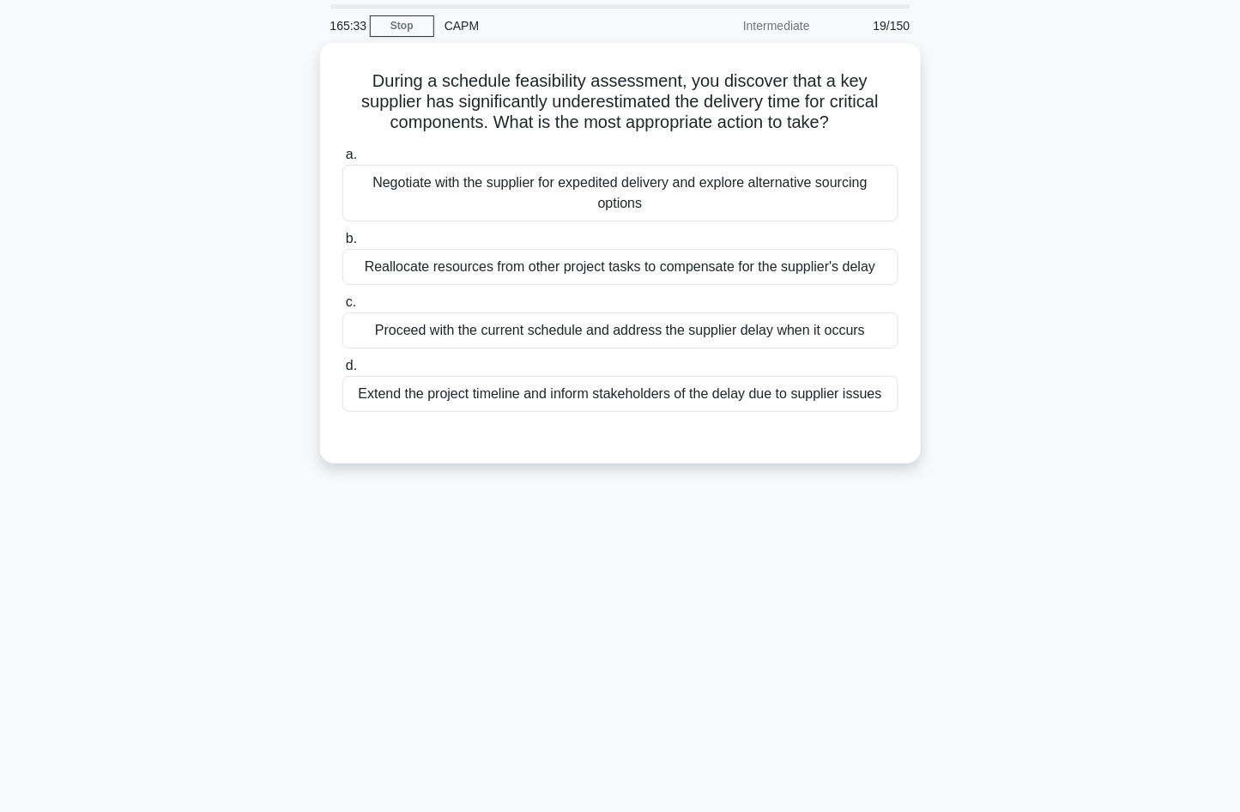
scroll to position [0, 0]
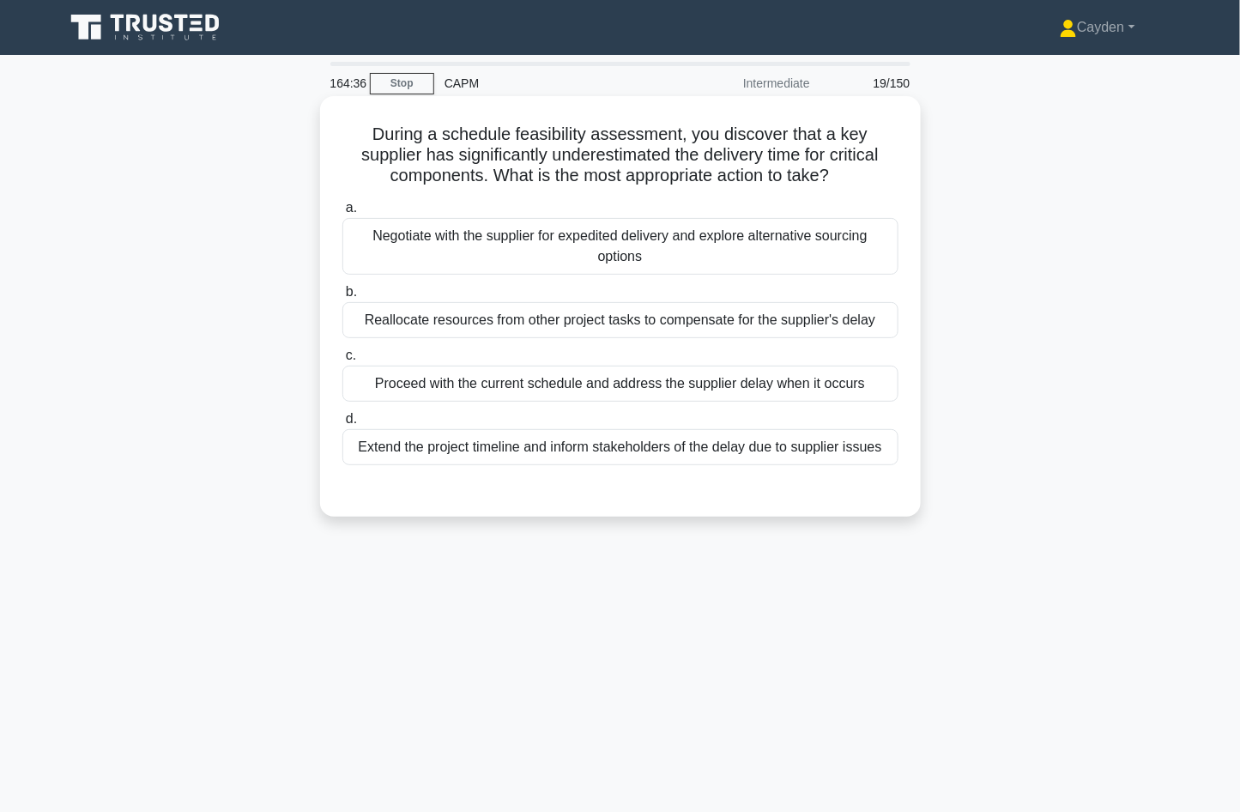
click at [808, 263] on div "Negotiate with the supplier for expedited delivery and explore alternative sour…" at bounding box center [620, 246] width 556 height 57
click at [342, 214] on input "a. Negotiate with the supplier for expedited delivery and explore alternative s…" at bounding box center [342, 208] width 0 height 11
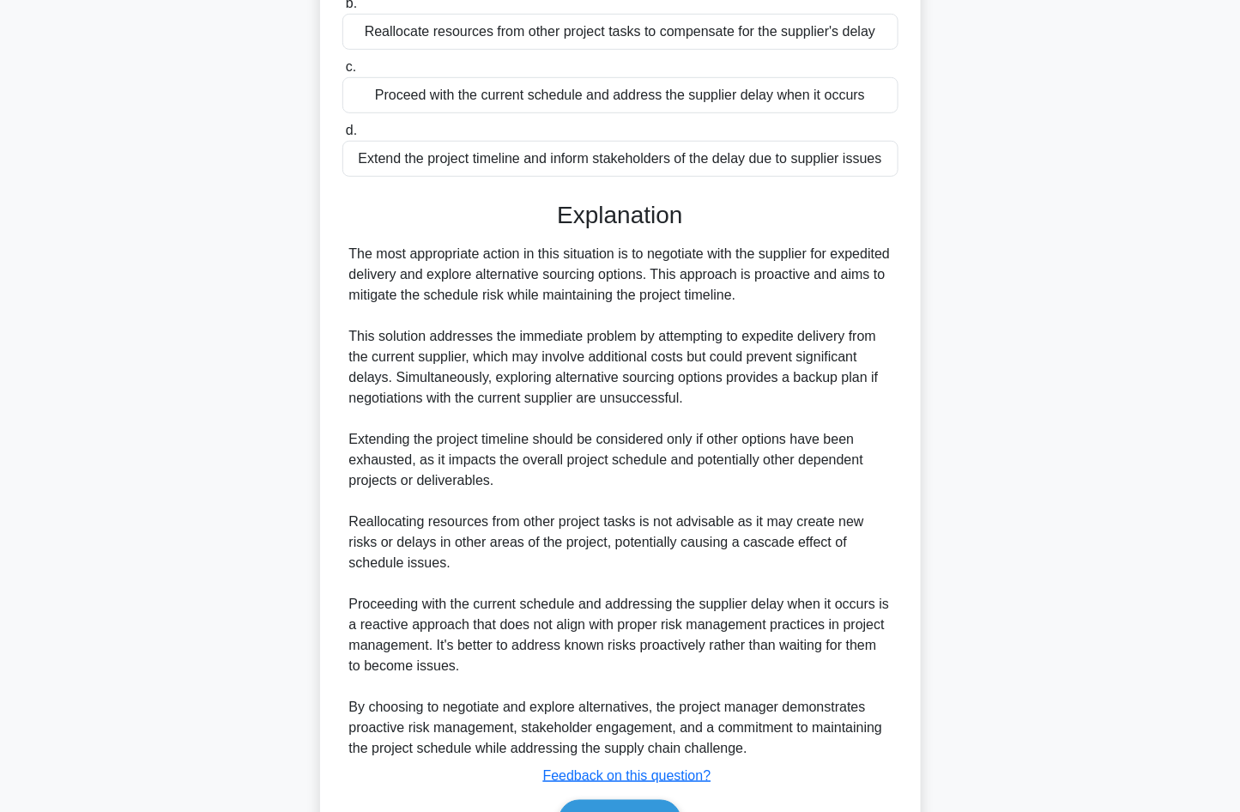
scroll to position [390, 0]
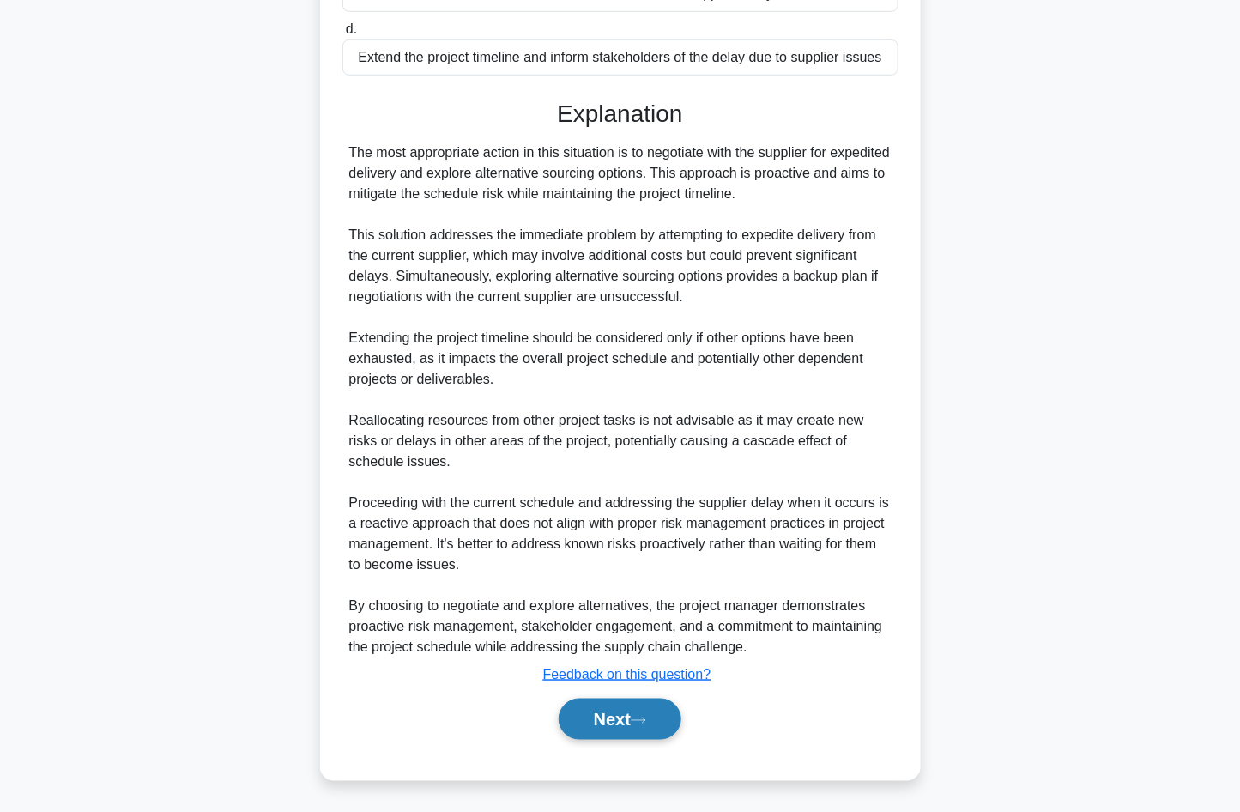
click at [661, 727] on button "Next" at bounding box center [620, 719] width 123 height 41
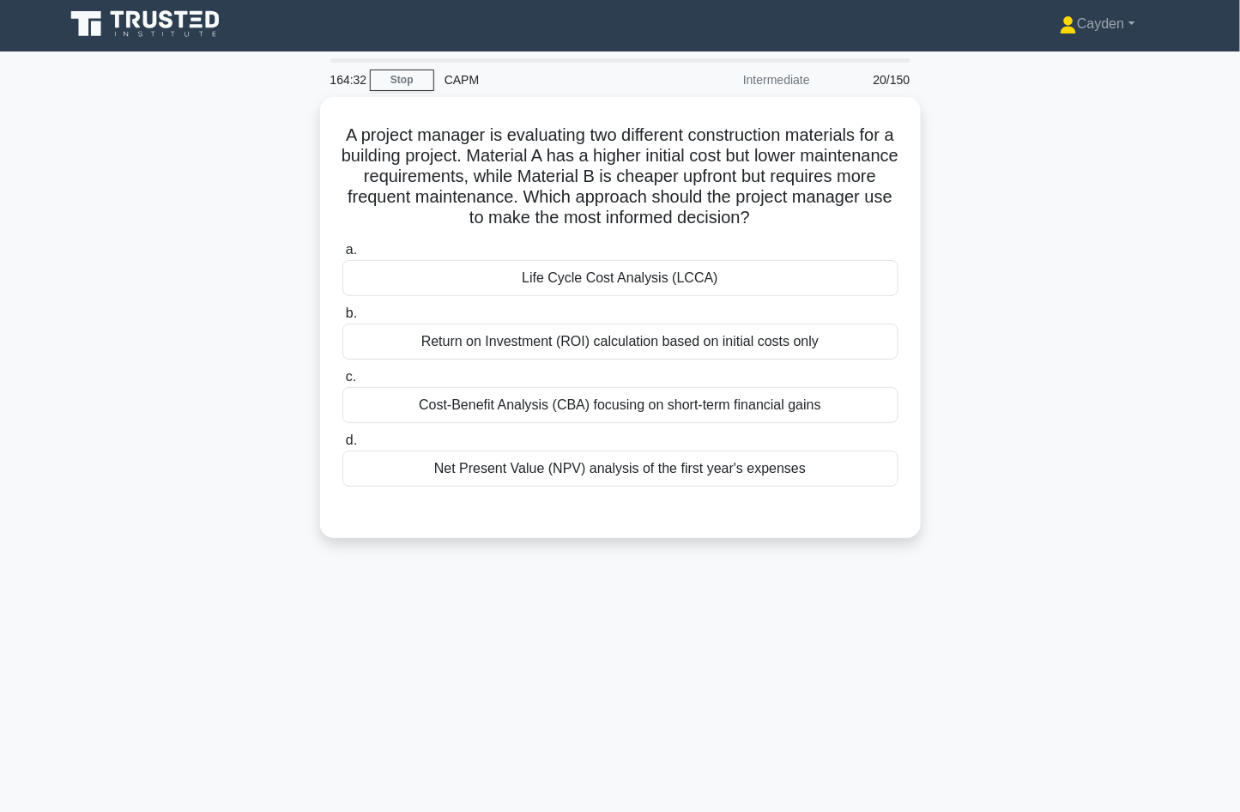
scroll to position [0, 0]
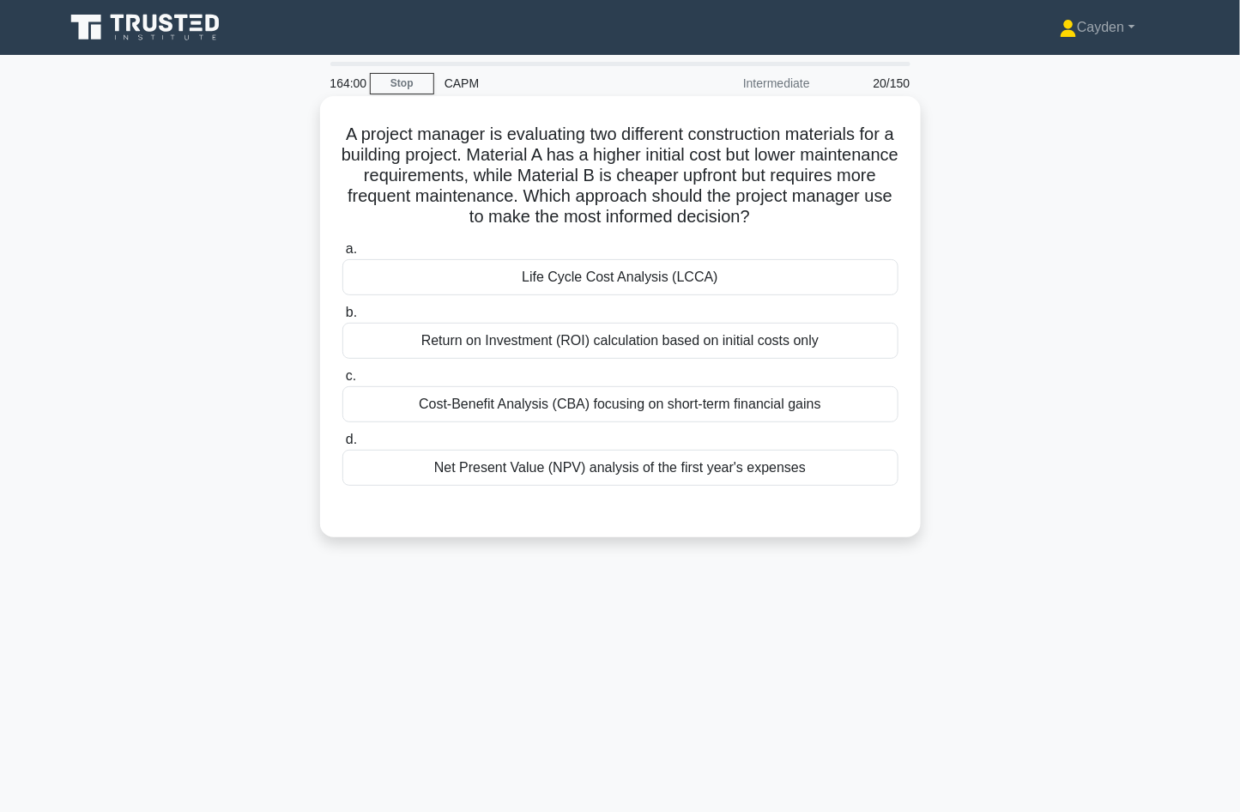
click at [851, 277] on div "Life Cycle Cost Analysis (LCCA)" at bounding box center [620, 277] width 556 height 36
click at [342, 255] on input "a. Life Cycle Cost Analysis (LCCA)" at bounding box center [342, 249] width 0 height 11
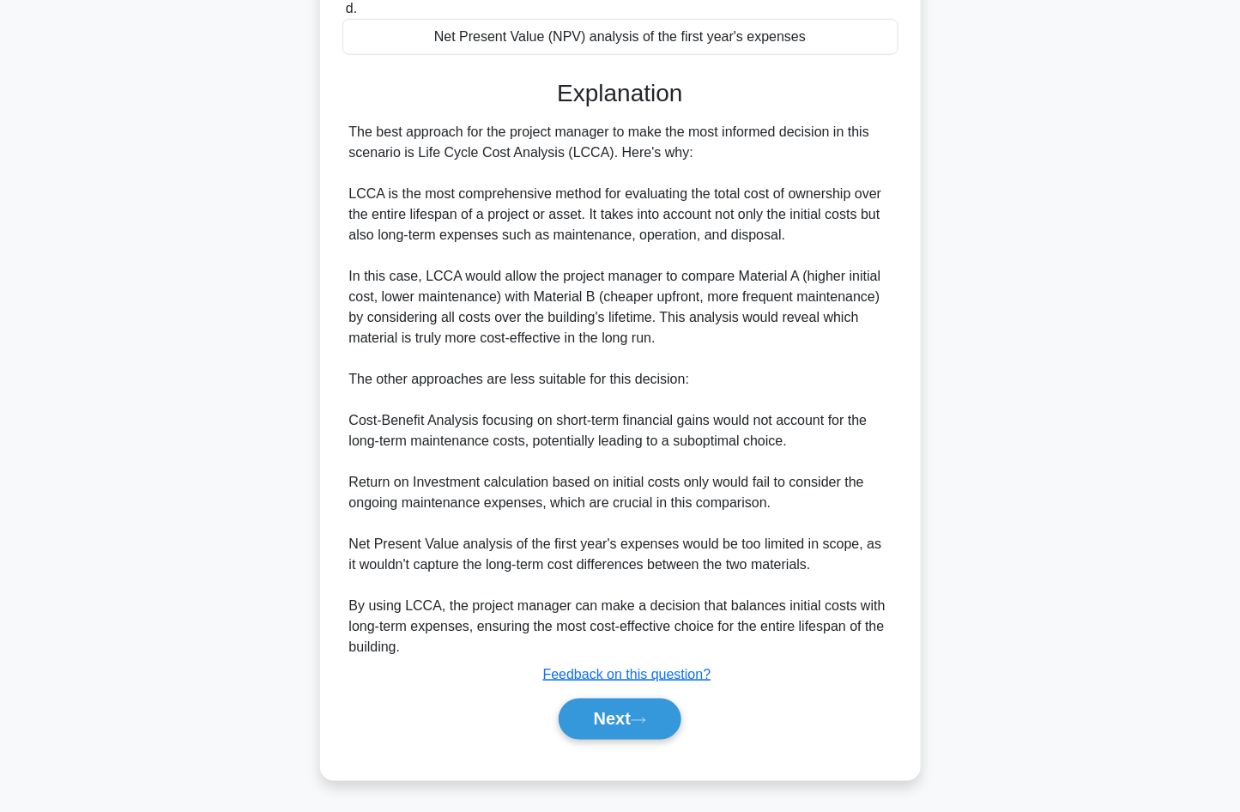
scroll to position [427, 0]
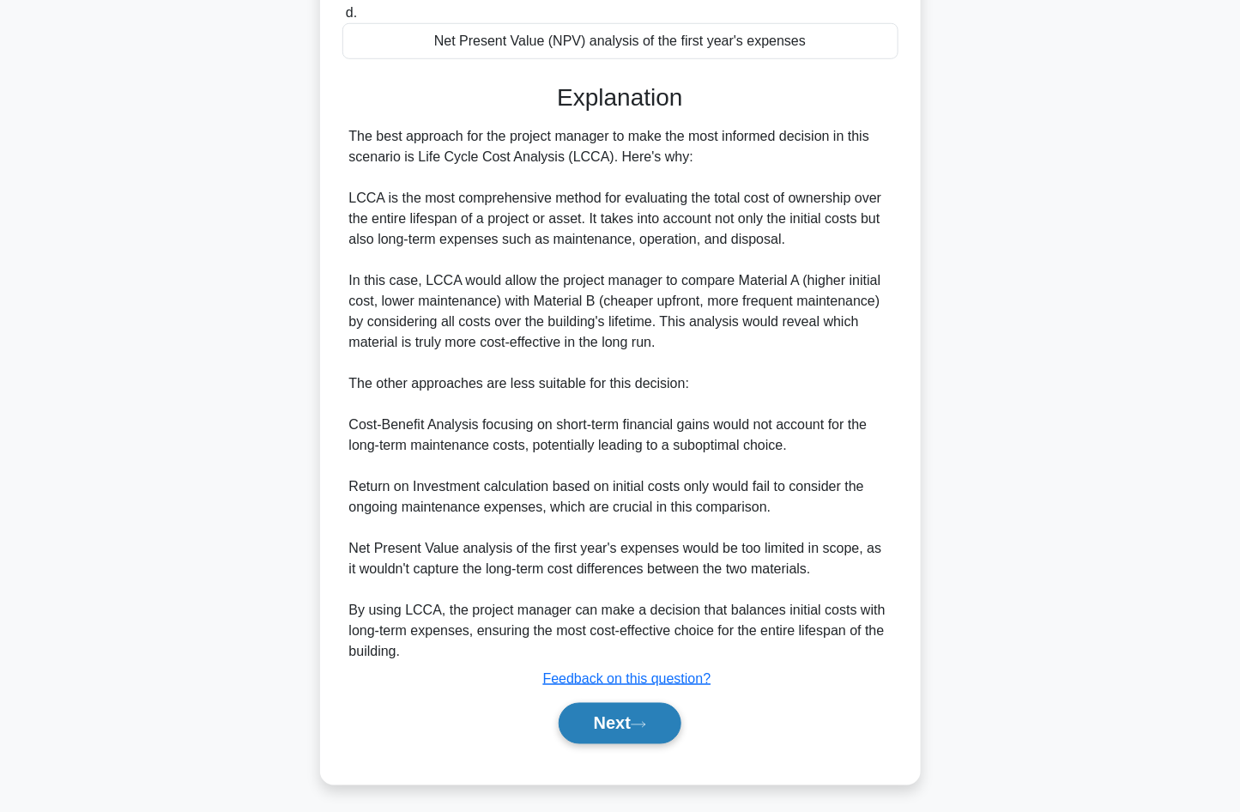
click at [648, 731] on button "Next" at bounding box center [620, 723] width 123 height 41
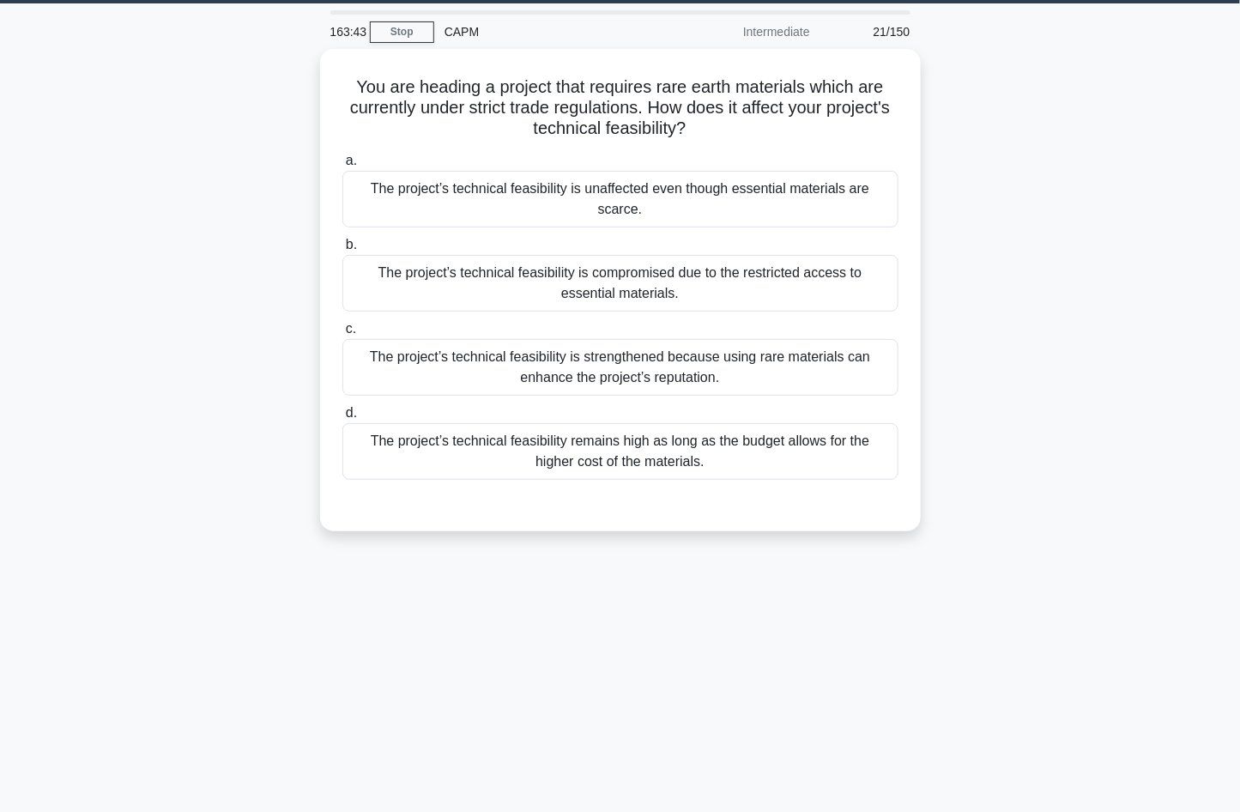
scroll to position [0, 0]
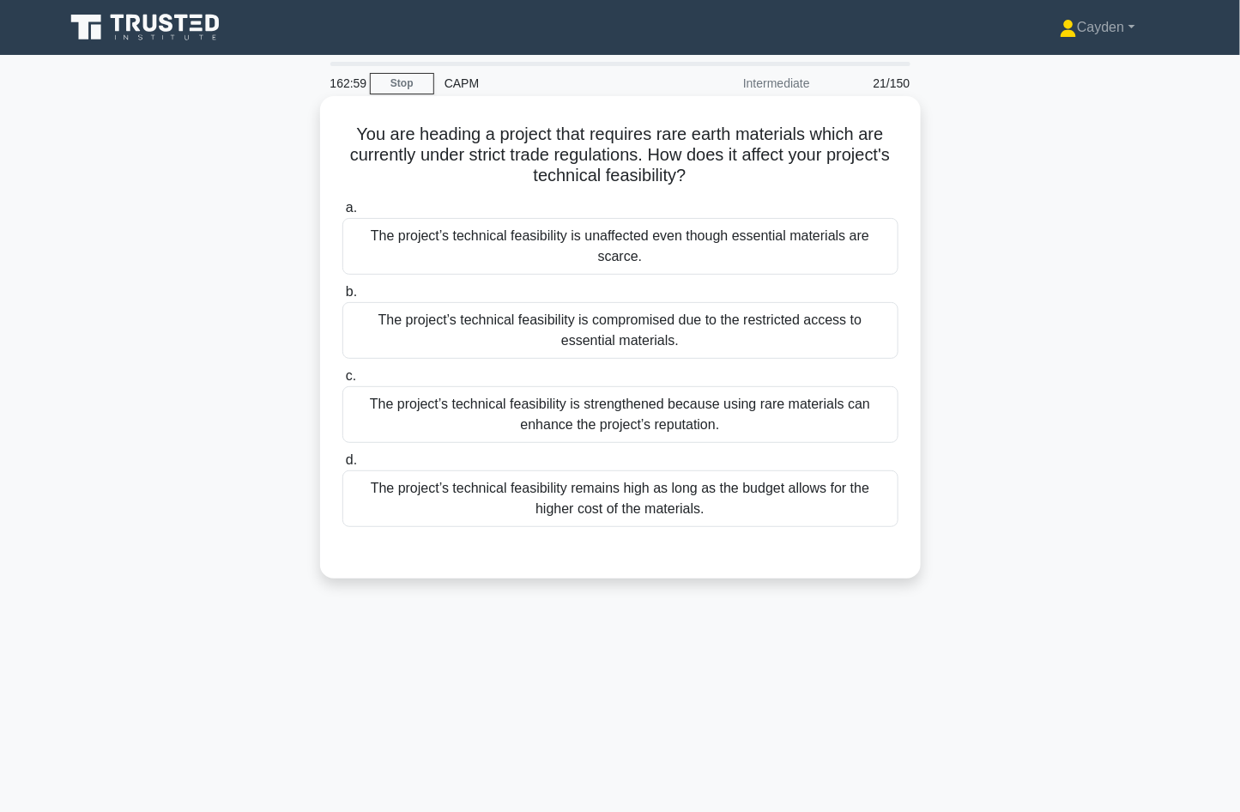
click at [575, 343] on div "The project’s technical feasibility is compromised due to the restricted access…" at bounding box center [620, 330] width 556 height 57
click at [342, 298] on input "b. The project’s technical feasibility is compromised due to the restricted acc…" at bounding box center [342, 292] width 0 height 11
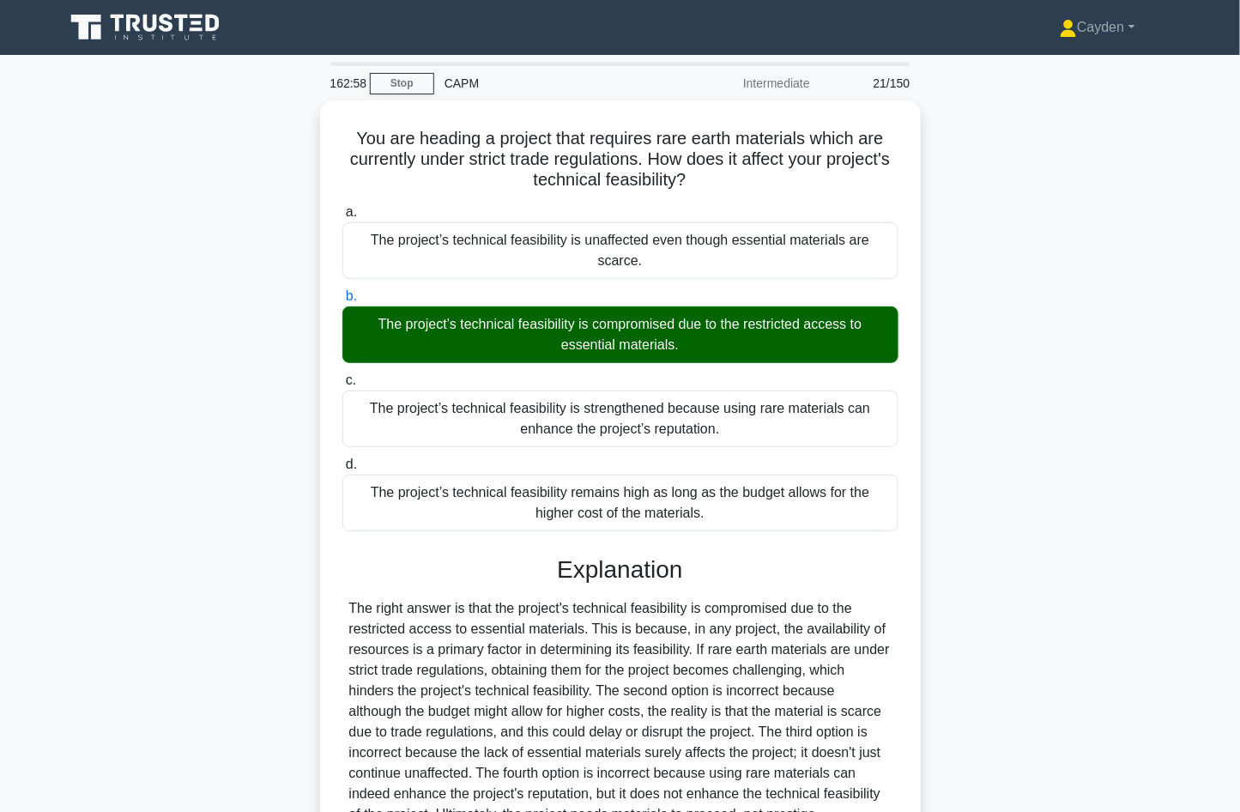
scroll to position [163, 0]
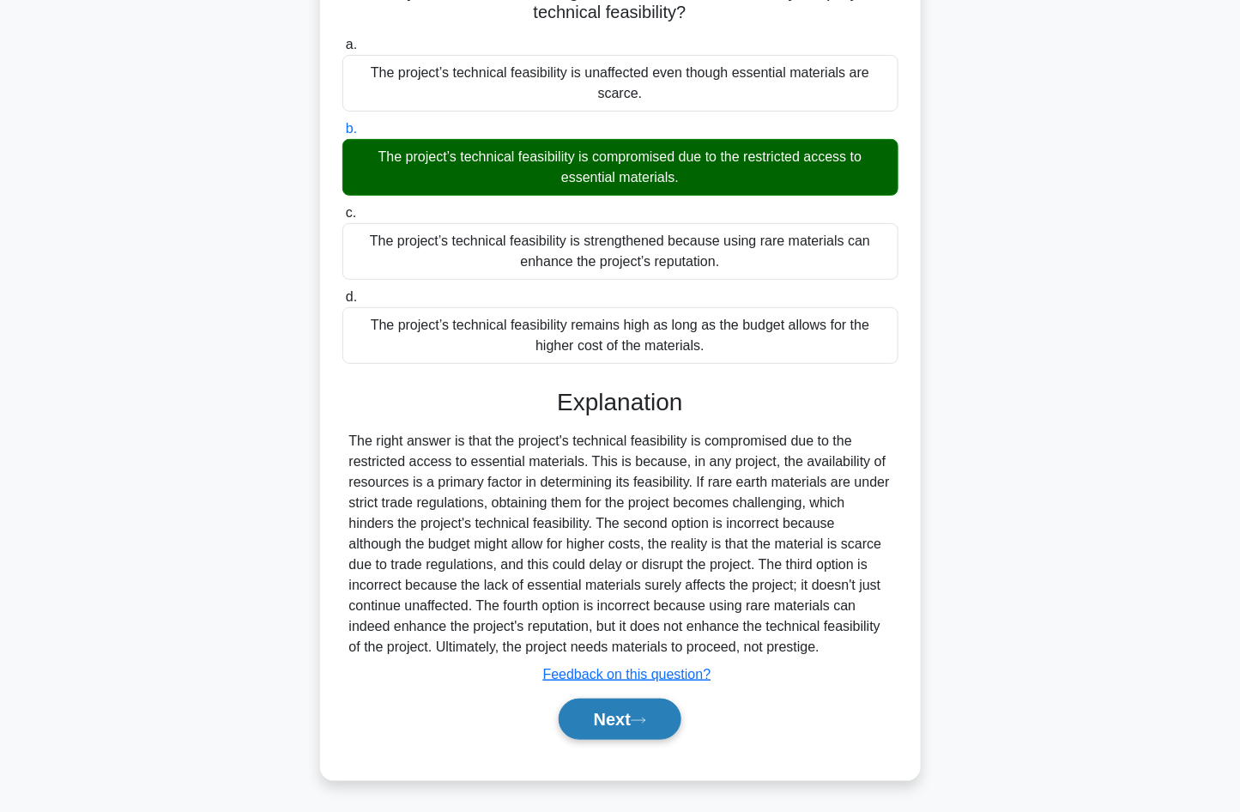
click at [631, 714] on button "Next" at bounding box center [620, 719] width 123 height 41
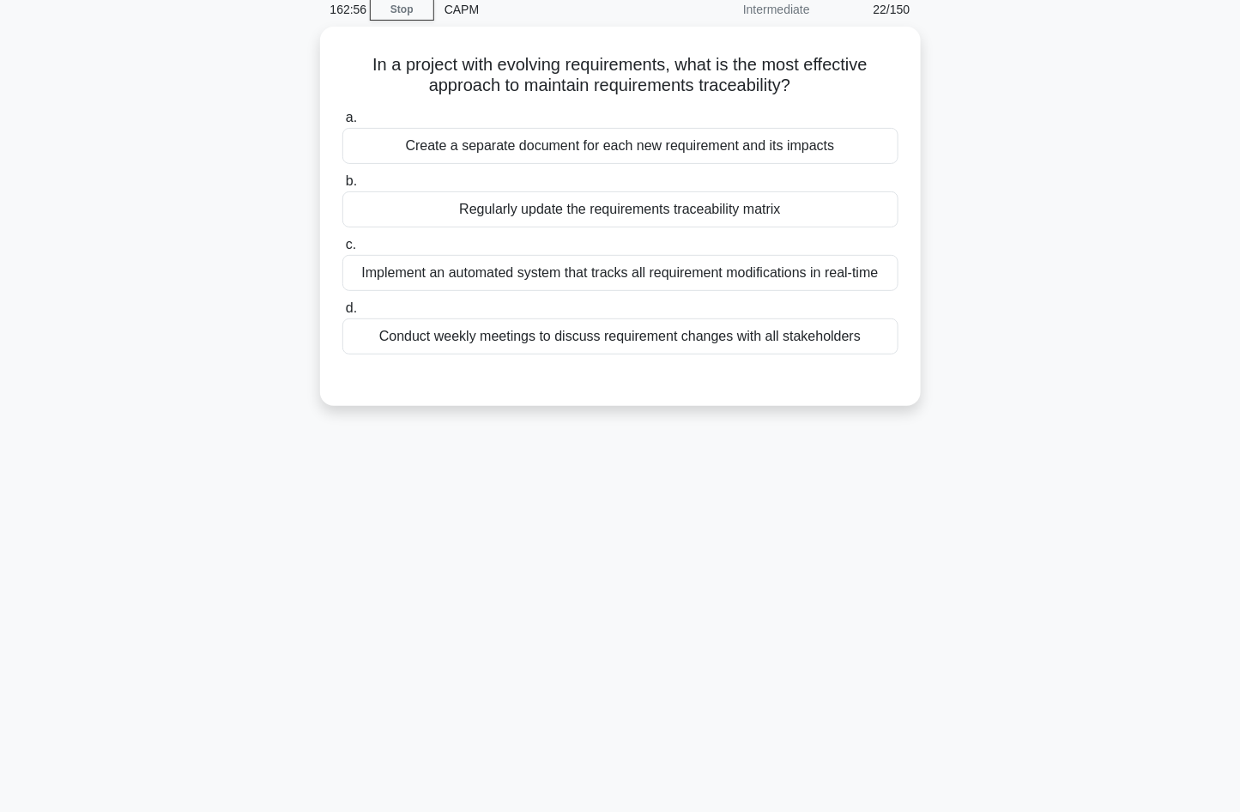
scroll to position [0, 0]
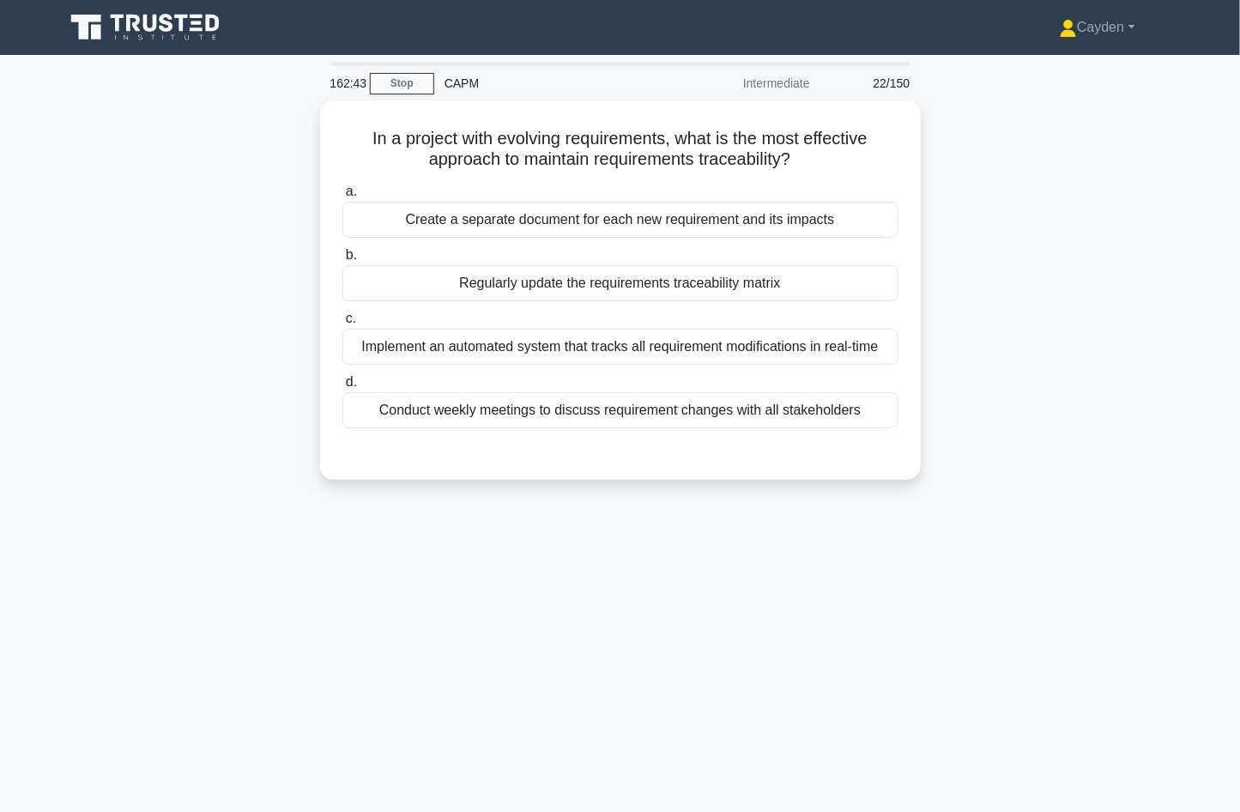
click at [228, 510] on div "162:43 Stop CAPM Intermediate 22/150 In a project with evolving requirements, w…" at bounding box center [620, 491] width 1133 height 858
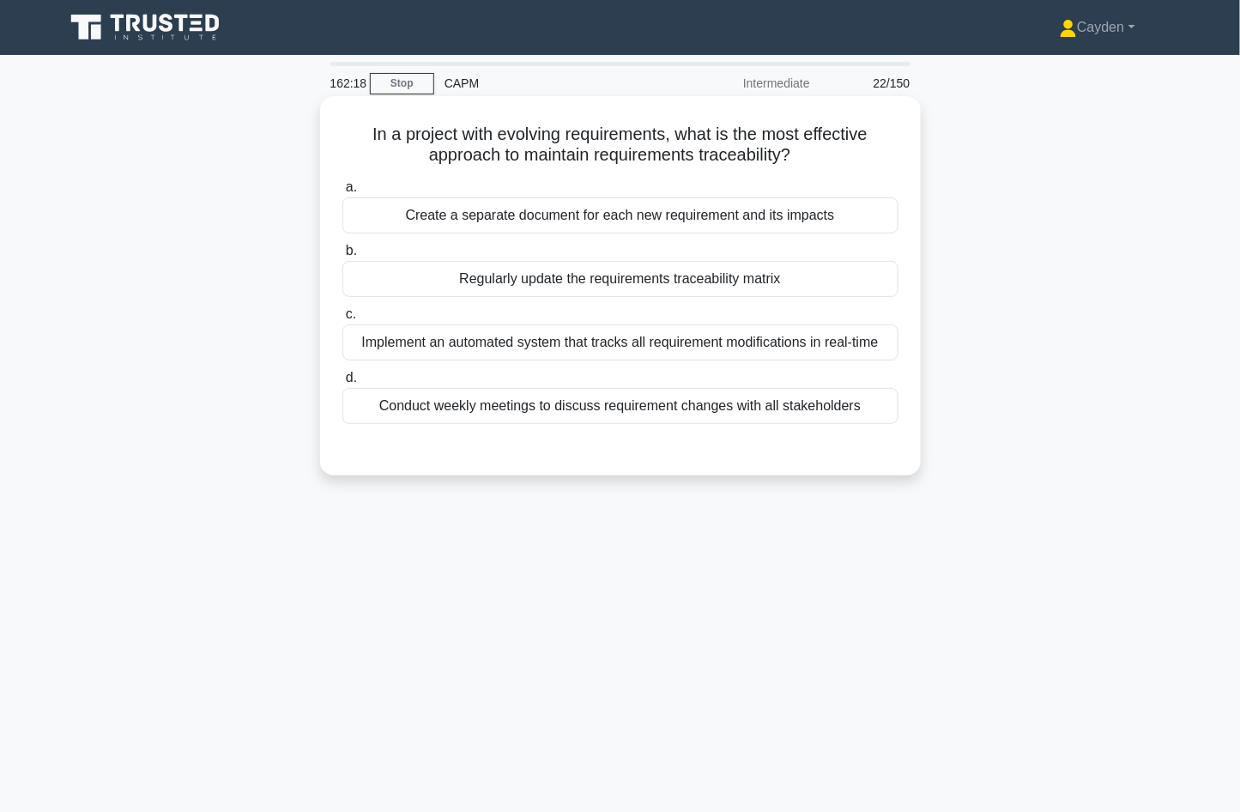
click at [681, 413] on div "Conduct weekly meetings to discuss requirement changes with all stakeholders" at bounding box center [620, 406] width 556 height 36
click at [342, 384] on input "d. Conduct weekly meetings to discuss requirement changes with all stakeholders" at bounding box center [342, 377] width 0 height 11
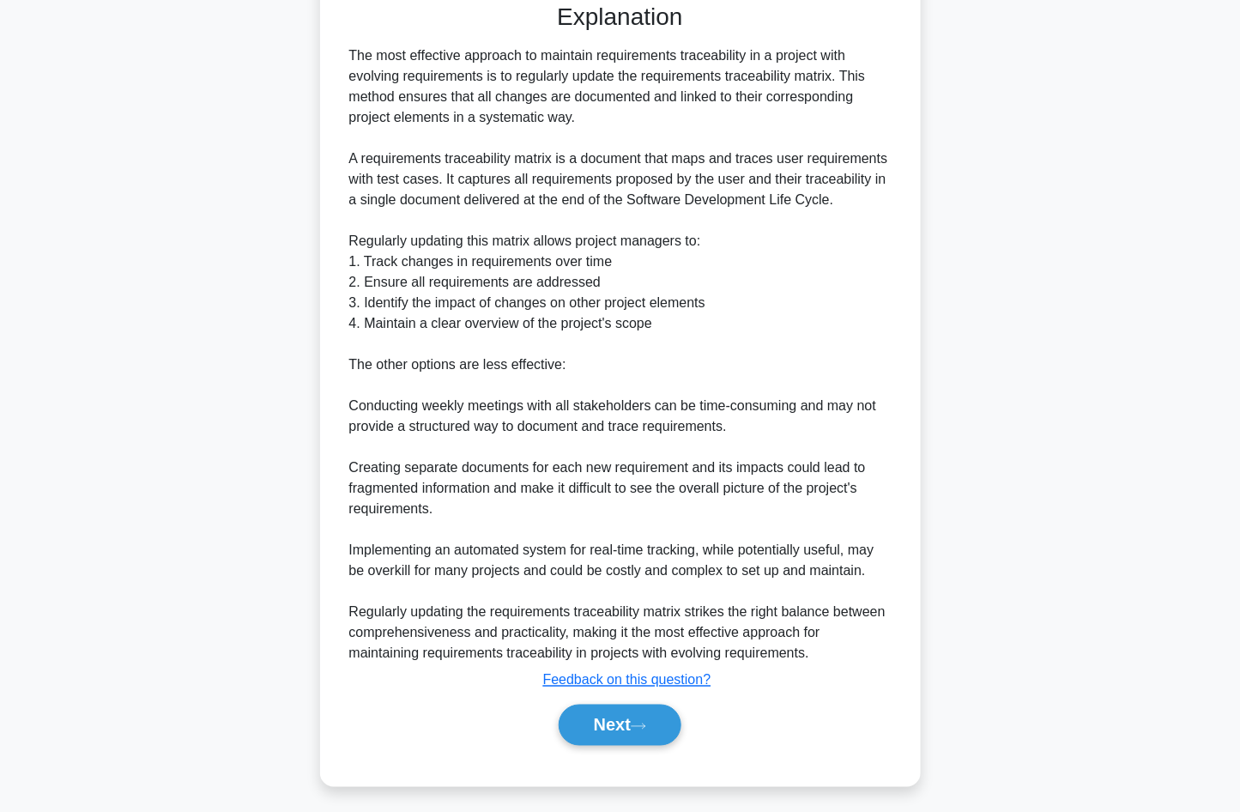
scroll to position [451, 0]
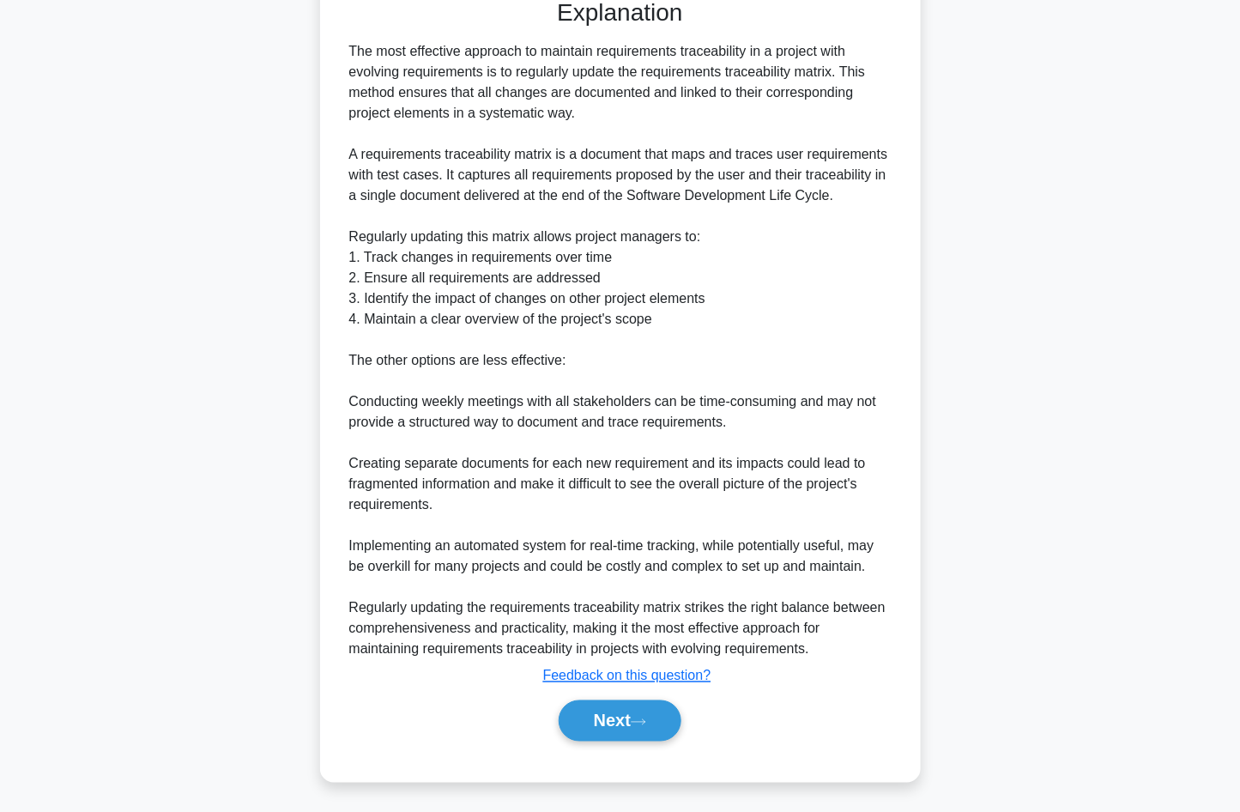
click at [763, 675] on div "Submit feedback Feedback on this question?" at bounding box center [627, 676] width 556 height 21
click at [672, 718] on button "Next" at bounding box center [620, 720] width 123 height 41
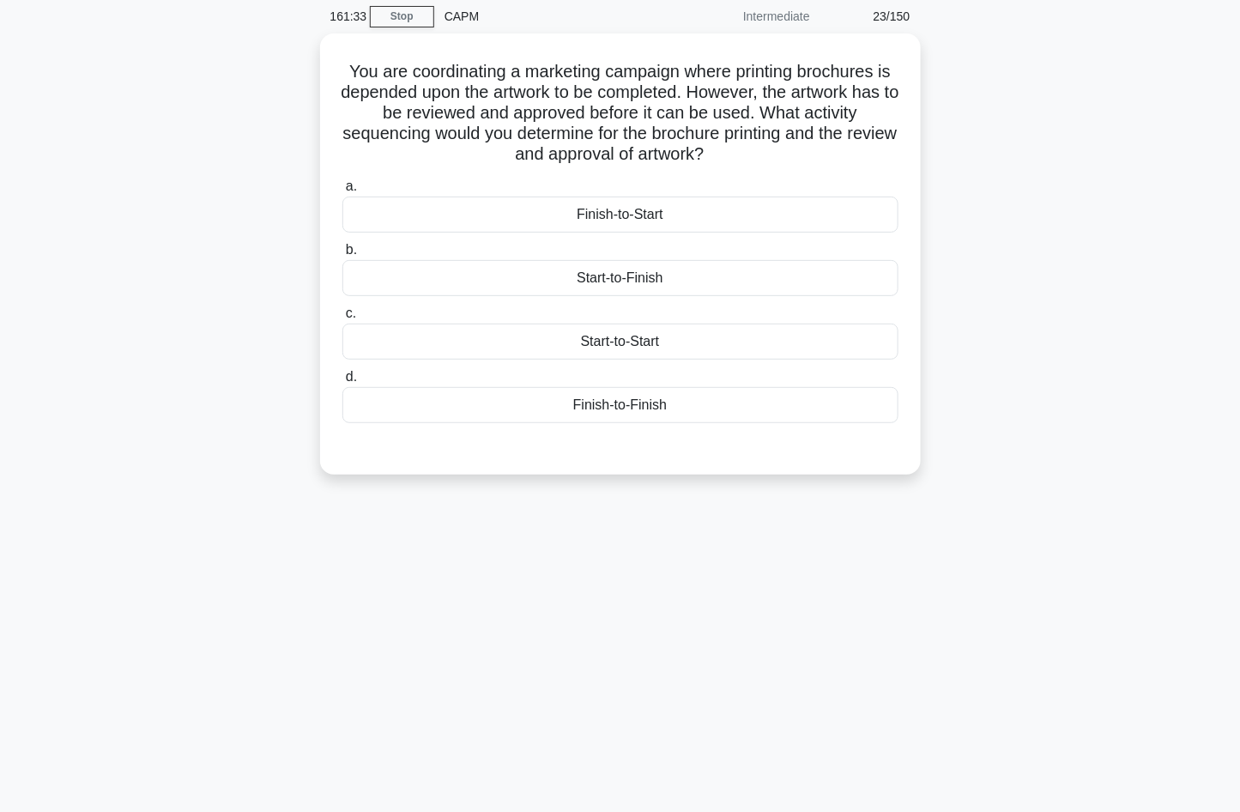
scroll to position [0, 0]
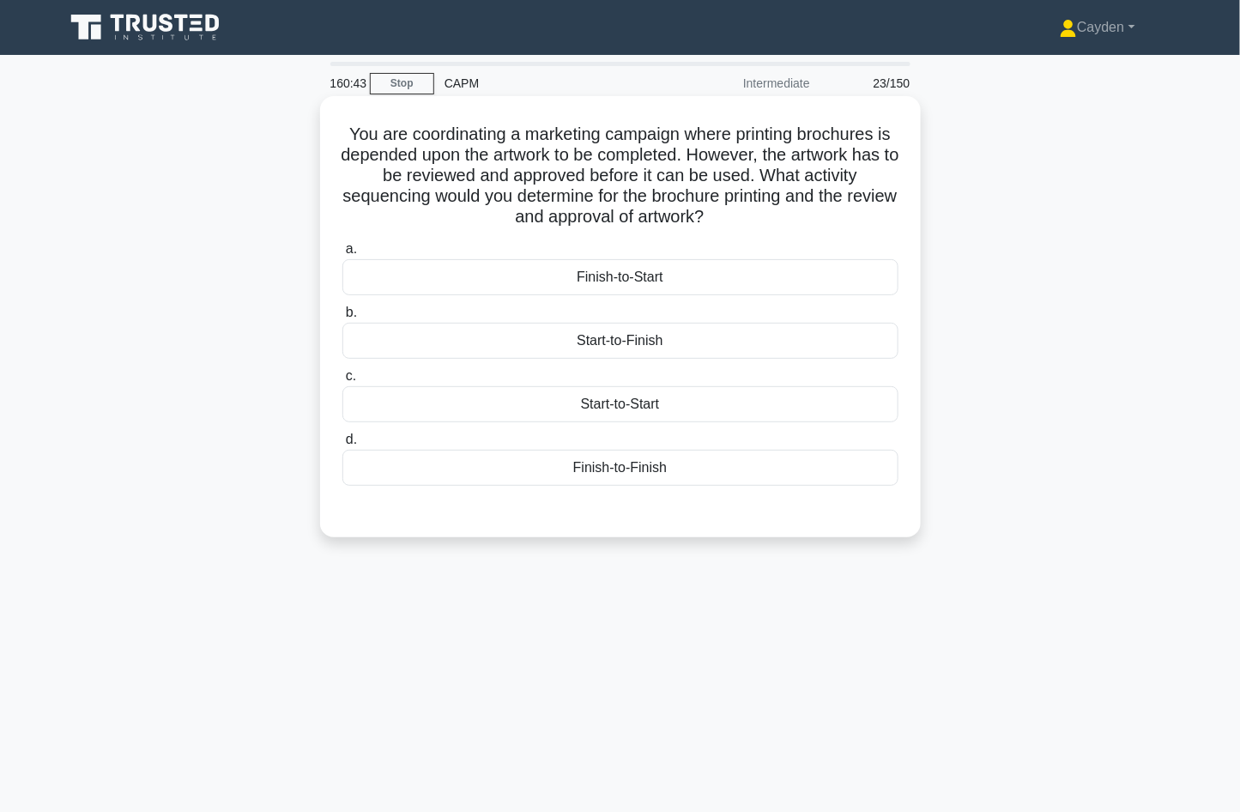
click at [824, 336] on div "Start-to-Finish" at bounding box center [620, 341] width 556 height 36
click at [342, 318] on input "b. Start-to-Finish" at bounding box center [342, 312] width 0 height 11
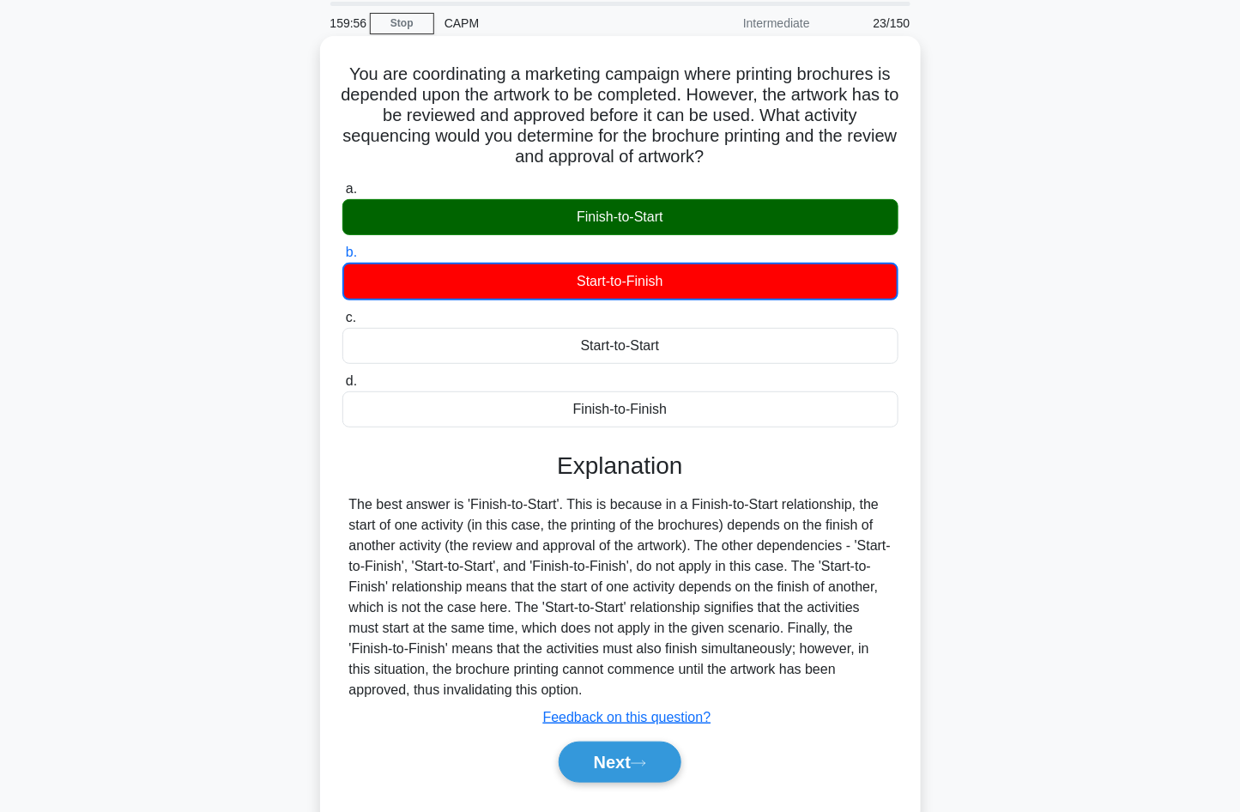
scroll to position [77, 0]
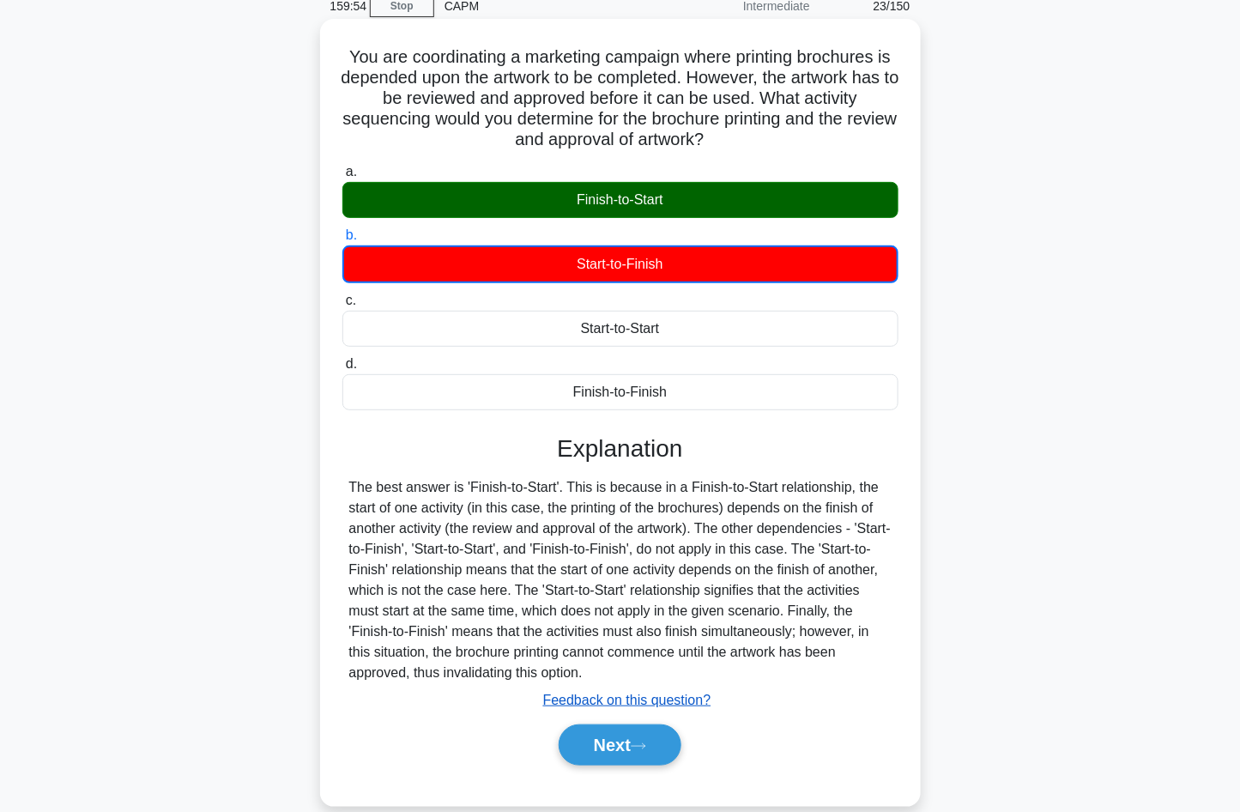
click at [685, 706] on u "Feedback on this question?" at bounding box center [627, 700] width 168 height 15
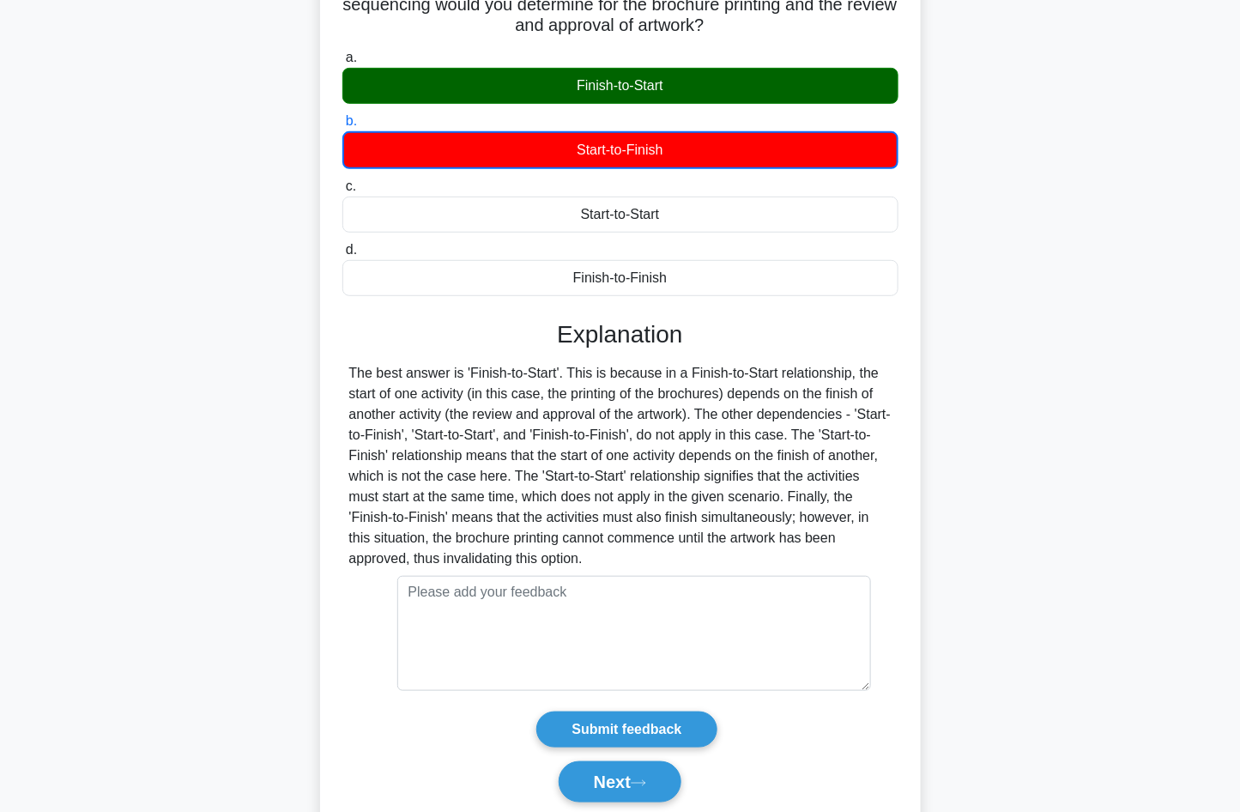
scroll to position [252, 0]
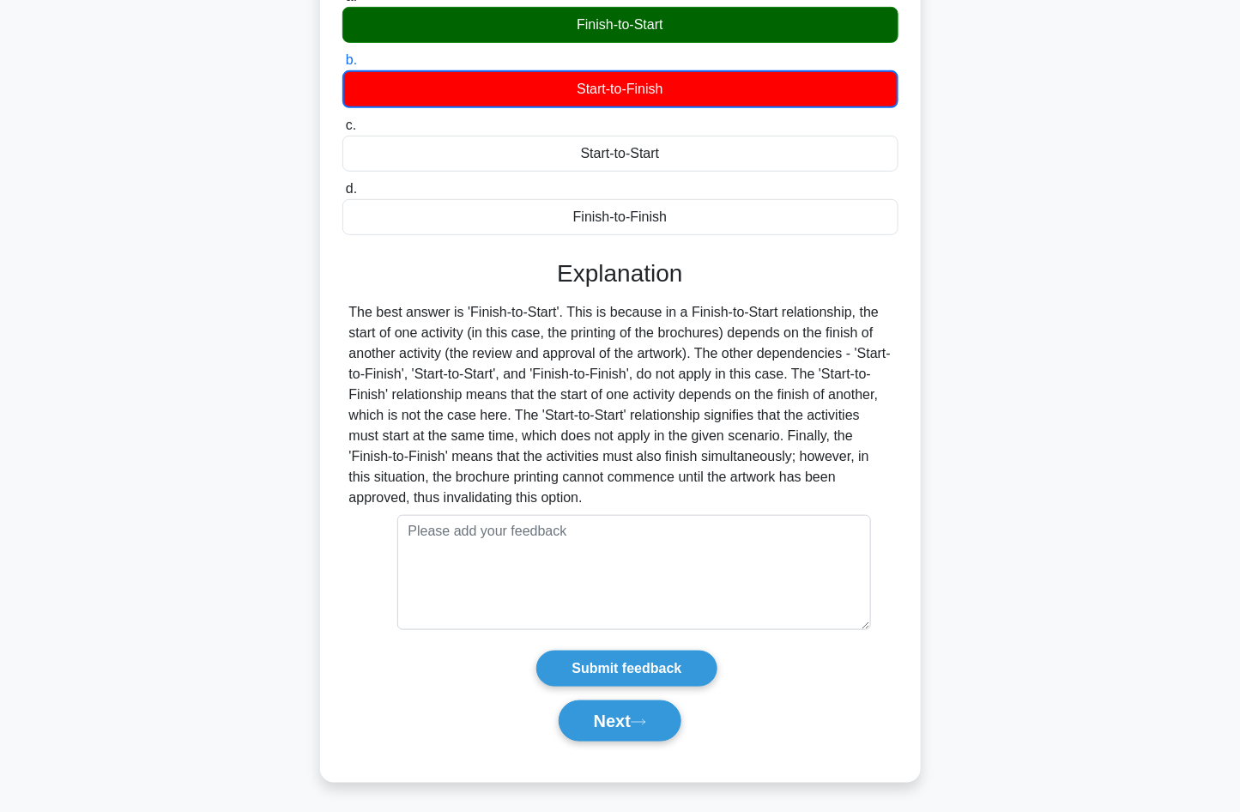
click at [742, 706] on div "Next" at bounding box center [620, 720] width 563 height 41
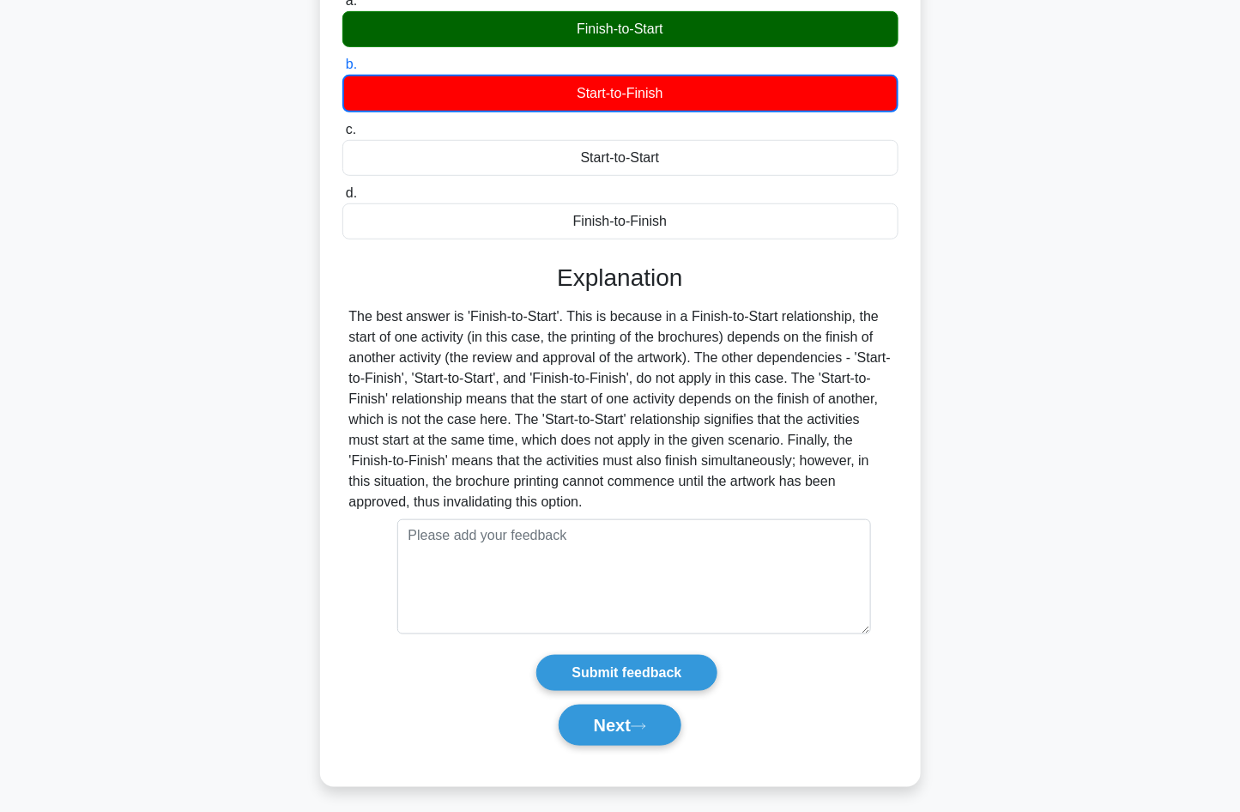
click at [1066, 543] on div "You are coordinating a marketing campaign where printing brochures is depended …" at bounding box center [620, 327] width 1133 height 959
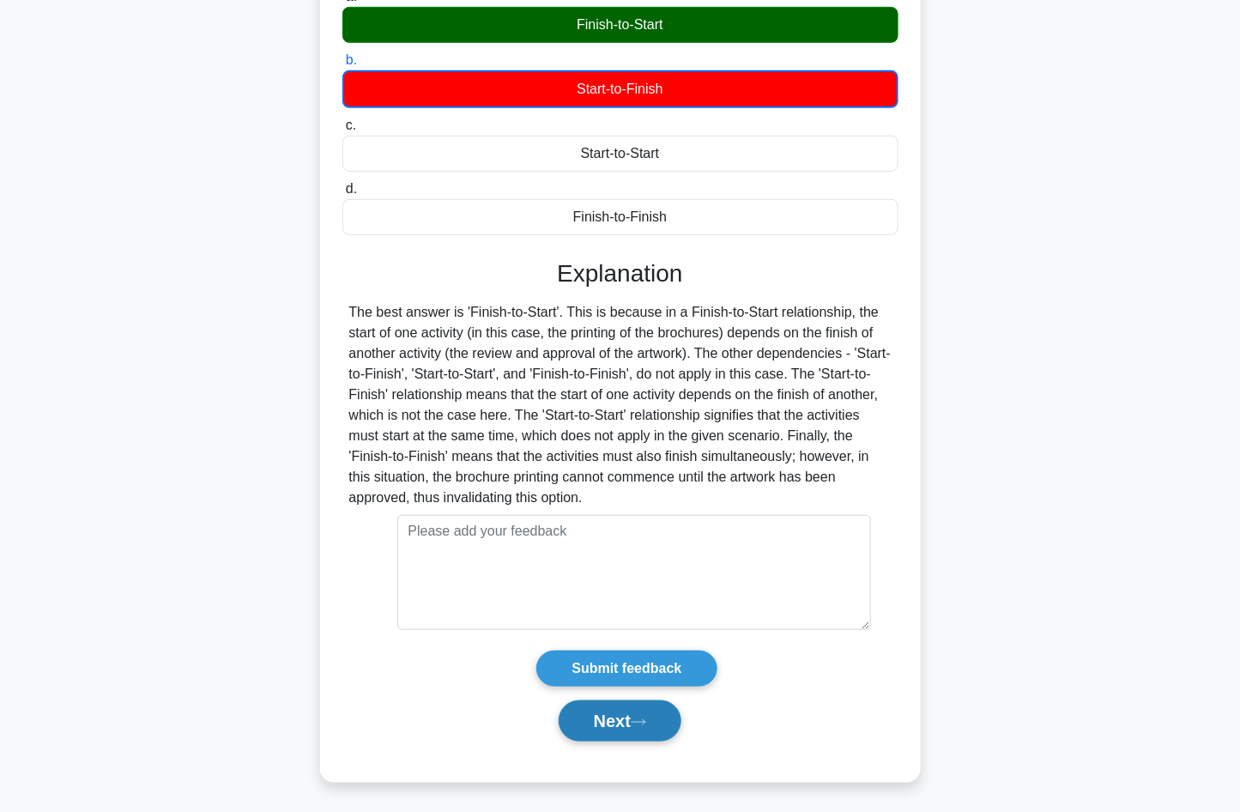
click at [611, 725] on button "Next" at bounding box center [620, 720] width 123 height 41
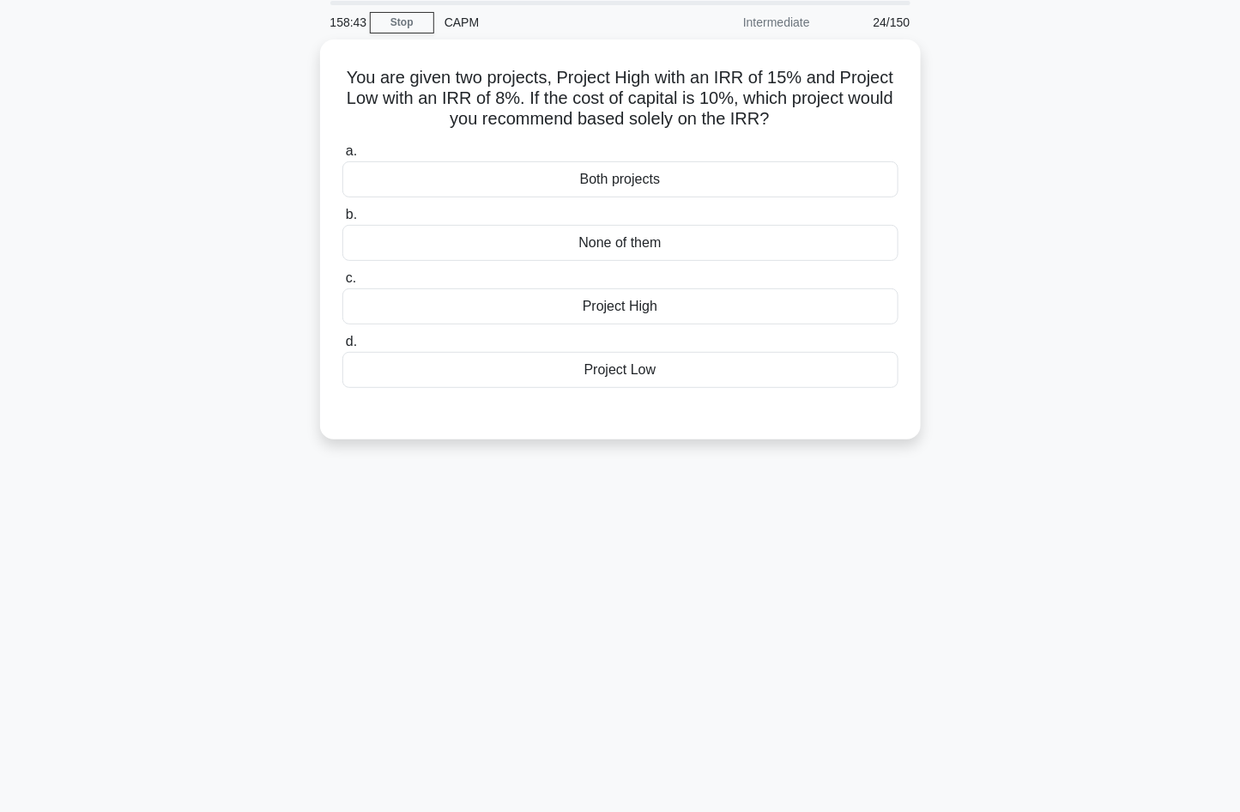
scroll to position [0, 0]
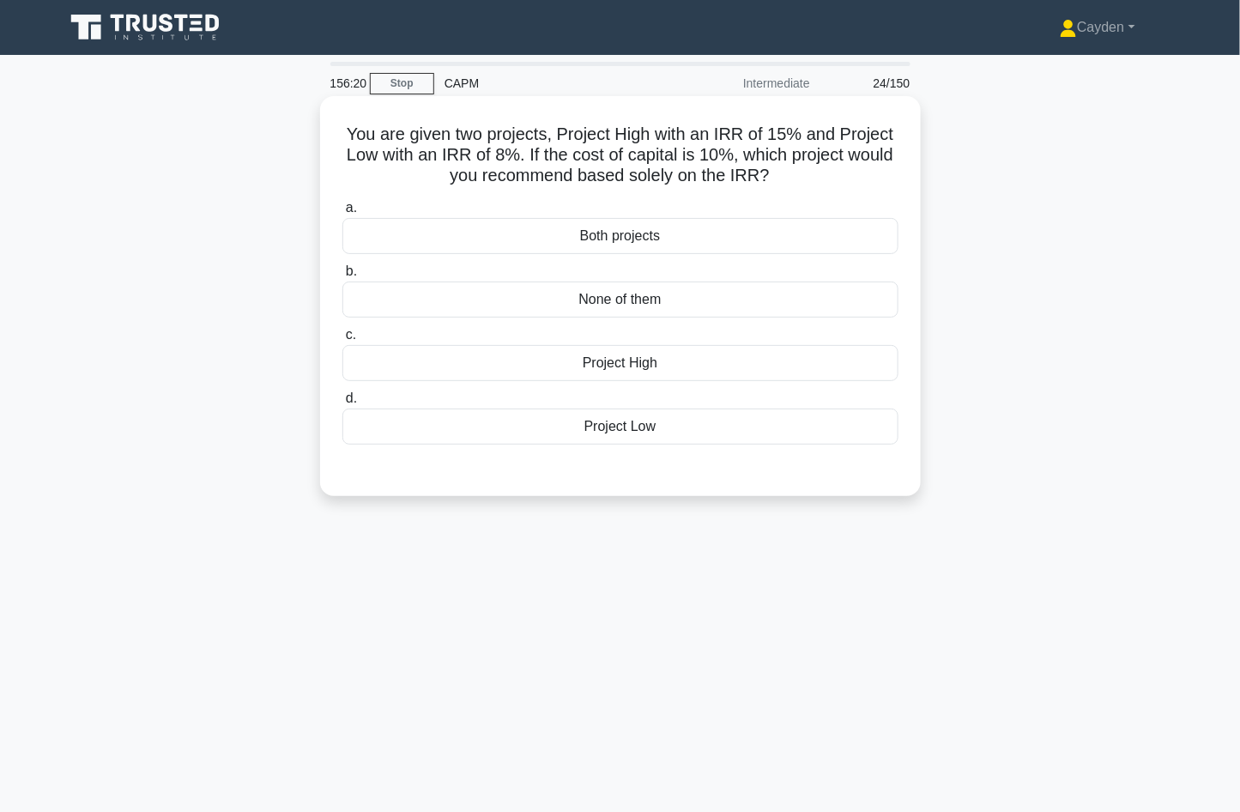
click at [630, 366] on div "Project High" at bounding box center [620, 363] width 556 height 36
click at [342, 341] on input "c. Project High" at bounding box center [342, 335] width 0 height 11
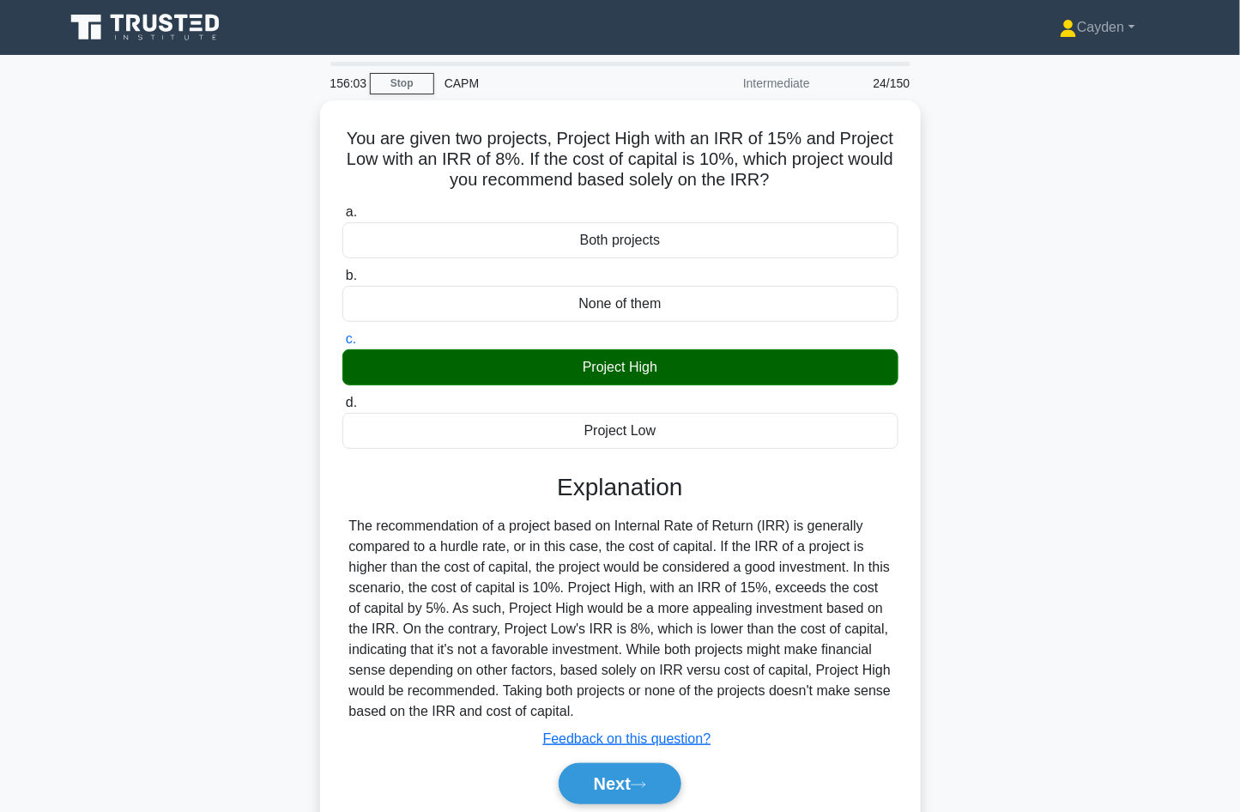
drag, startPoint x: 1098, startPoint y: 536, endPoint x: 936, endPoint y: 560, distance: 164.1
click at [1092, 536] on div "You are given two projects, Project High with an IRR of 15% and Project Low wit…" at bounding box center [620, 482] width 1133 height 765
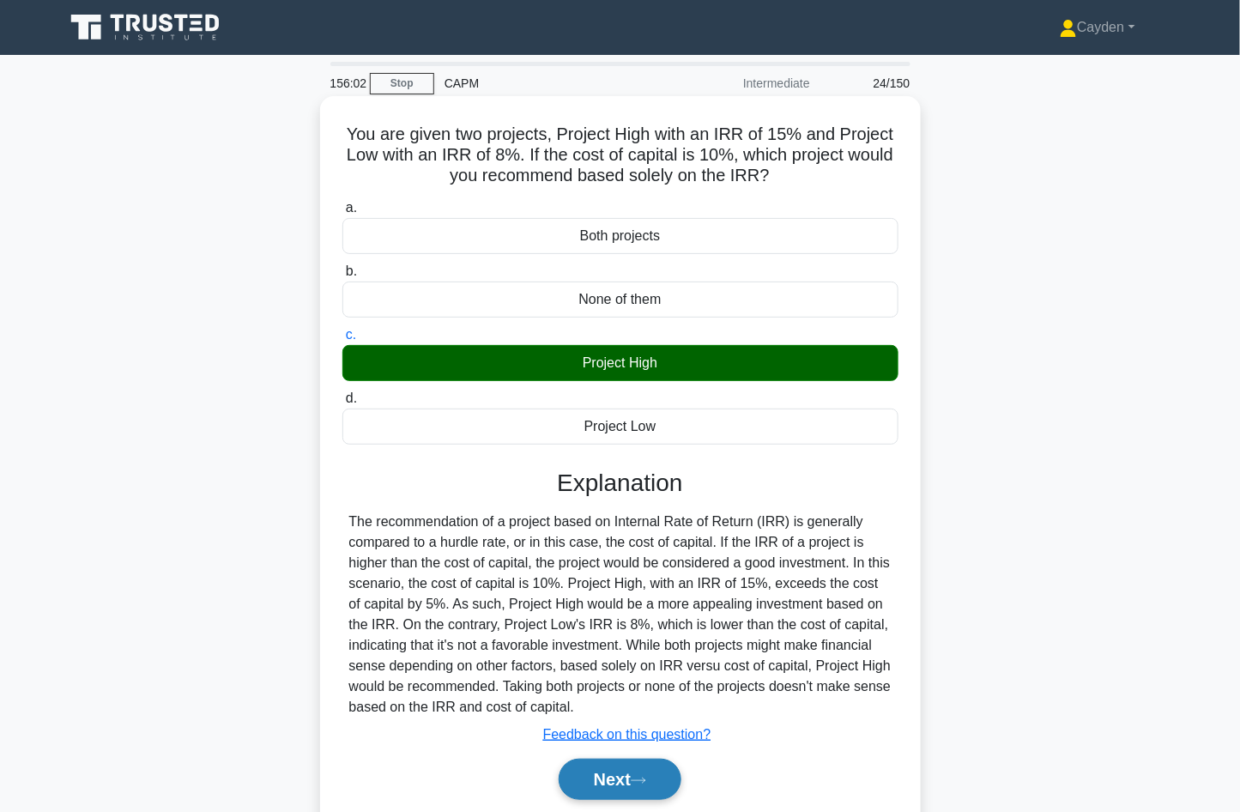
click at [647, 772] on button "Next" at bounding box center [620, 779] width 123 height 41
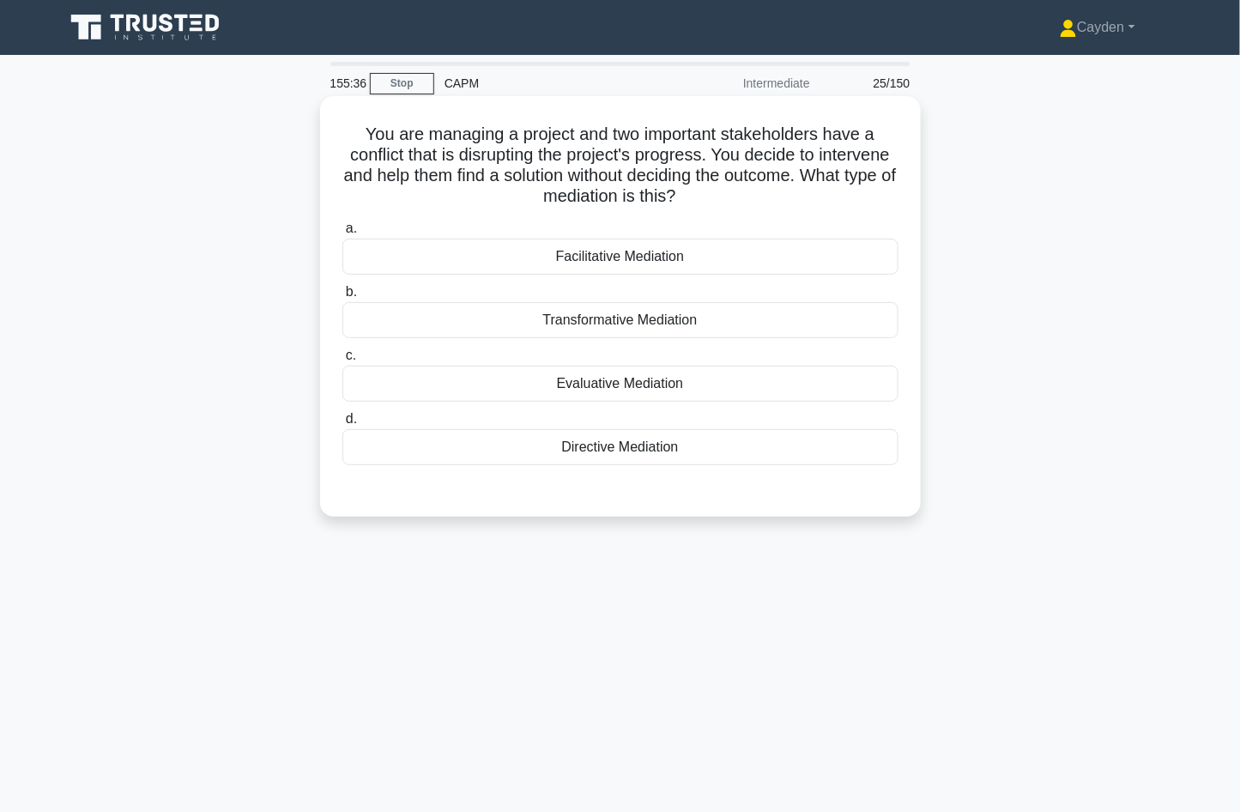
click at [807, 445] on div "Directive Mediation" at bounding box center [620, 447] width 556 height 36
click at [342, 425] on input "d. Directive Mediation" at bounding box center [342, 419] width 0 height 11
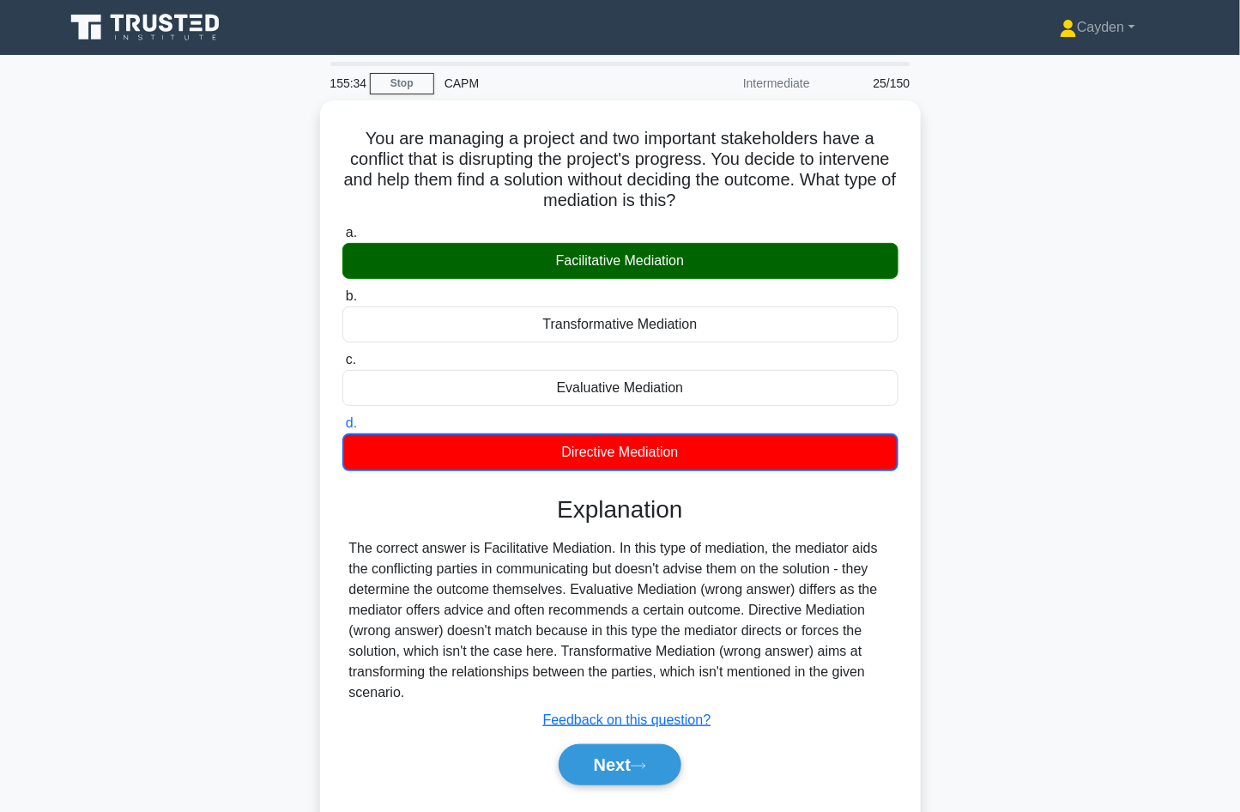
scroll to position [33, 0]
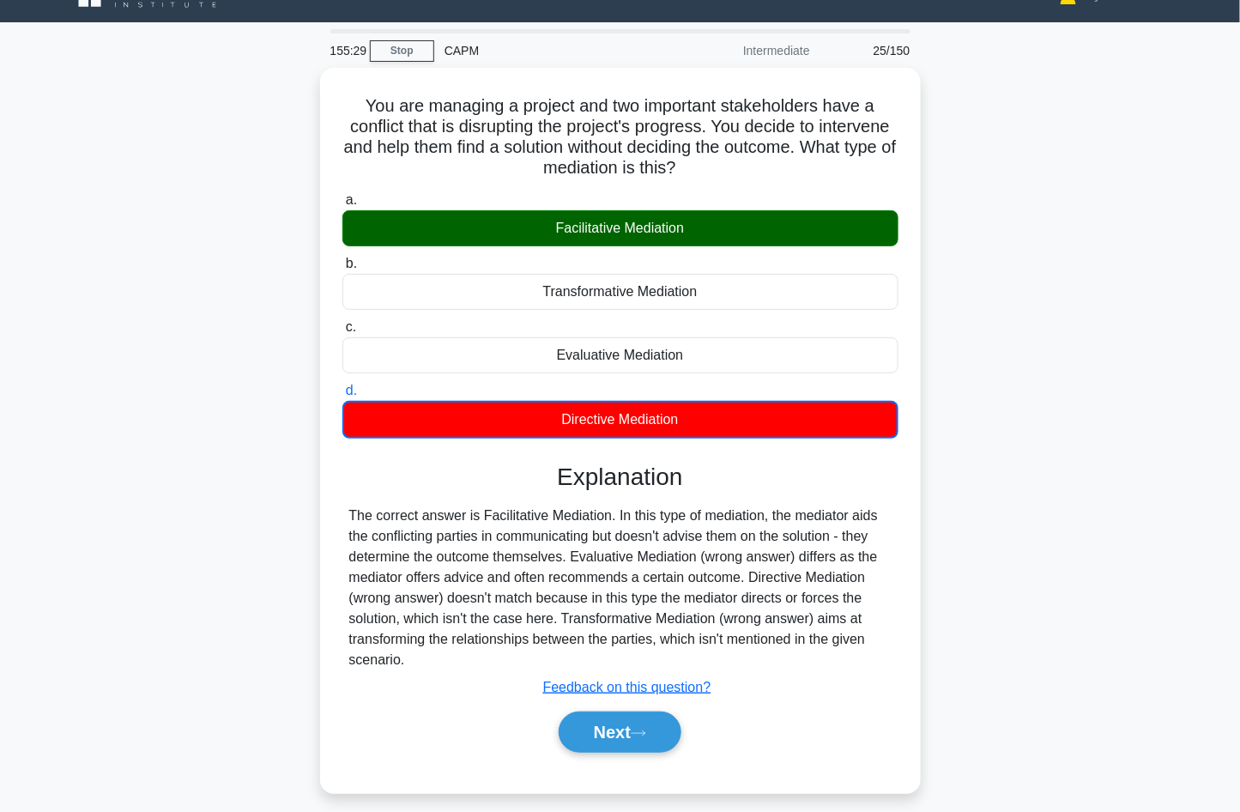
click at [1051, 388] on div "You are managing a project and two important stakeholders have a conflict that …" at bounding box center [620, 441] width 1133 height 746
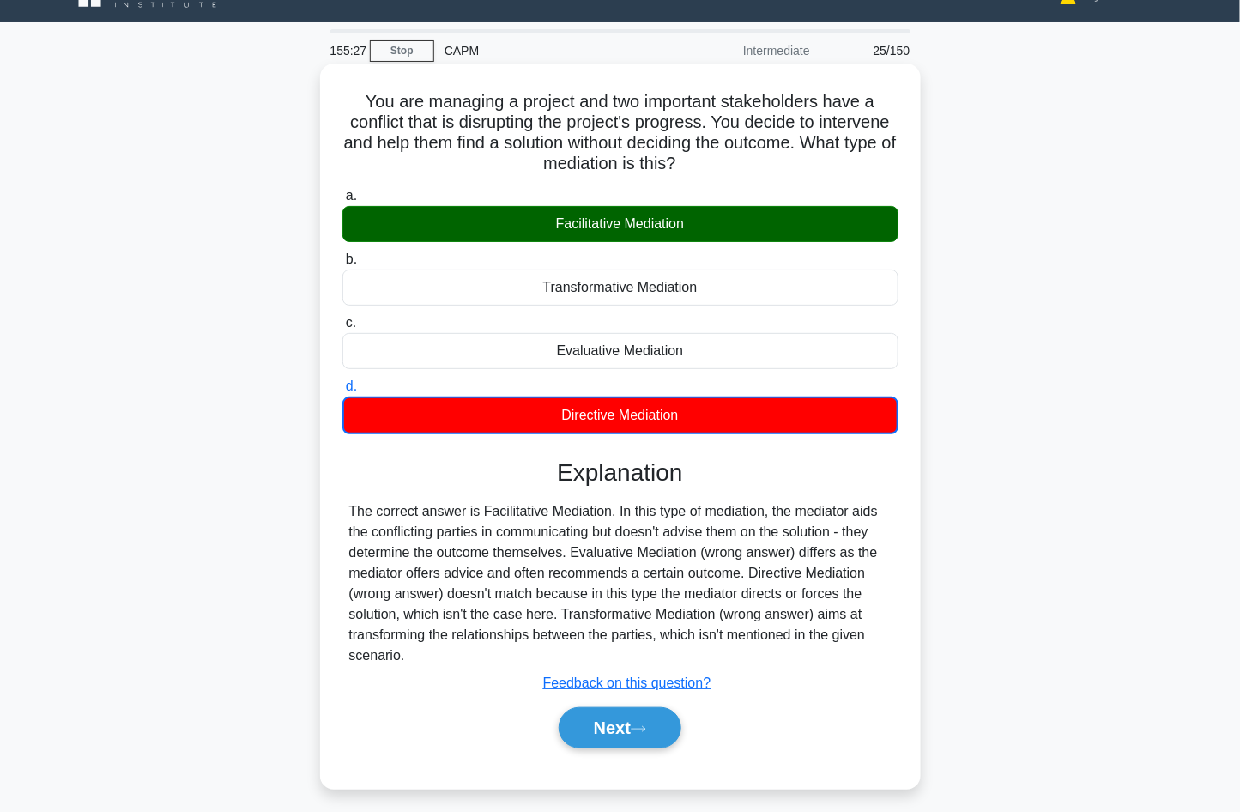
click at [699, 702] on div "Next" at bounding box center [620, 727] width 556 height 55
click at [679, 722] on button "Next" at bounding box center [620, 727] width 123 height 41
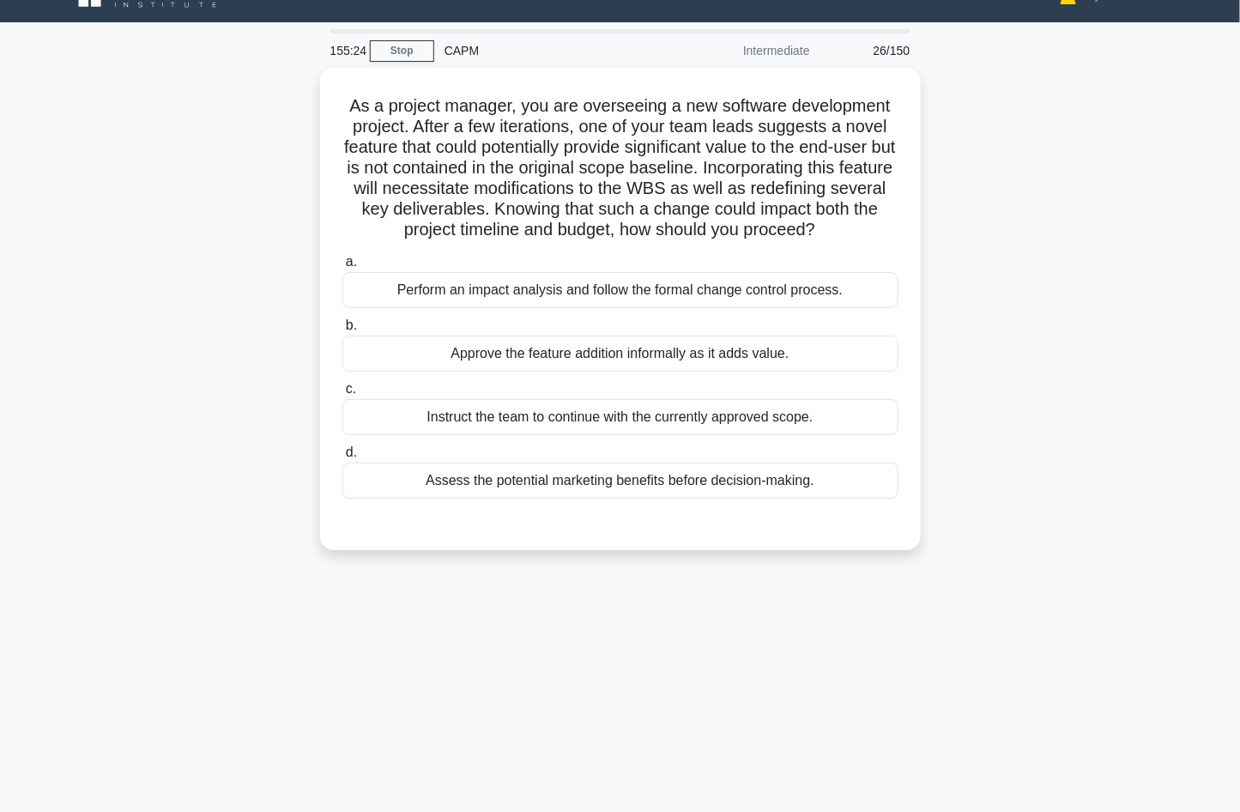
scroll to position [0, 0]
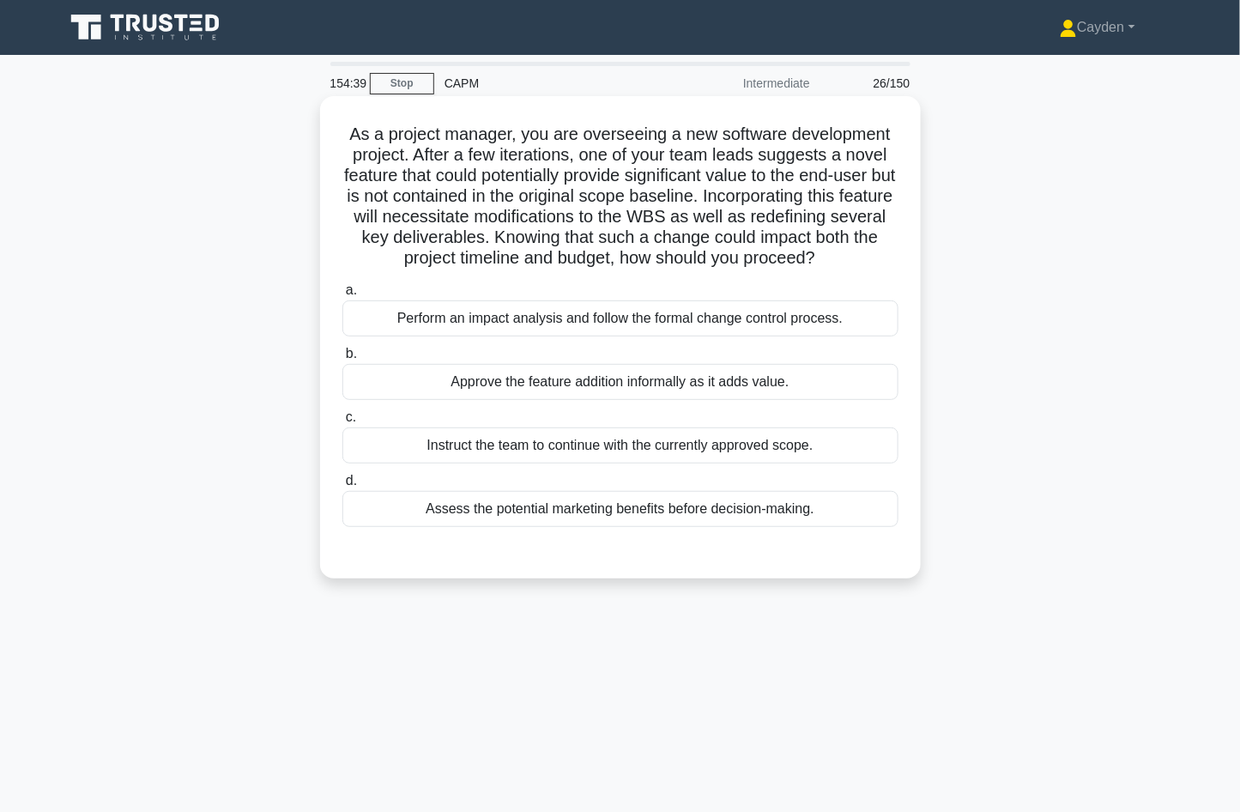
click at [855, 318] on div "Perform an impact analysis and follow the formal change control process." at bounding box center [620, 318] width 556 height 36
click at [342, 296] on input "a. Perform an impact analysis and follow the formal change control process." at bounding box center [342, 290] width 0 height 11
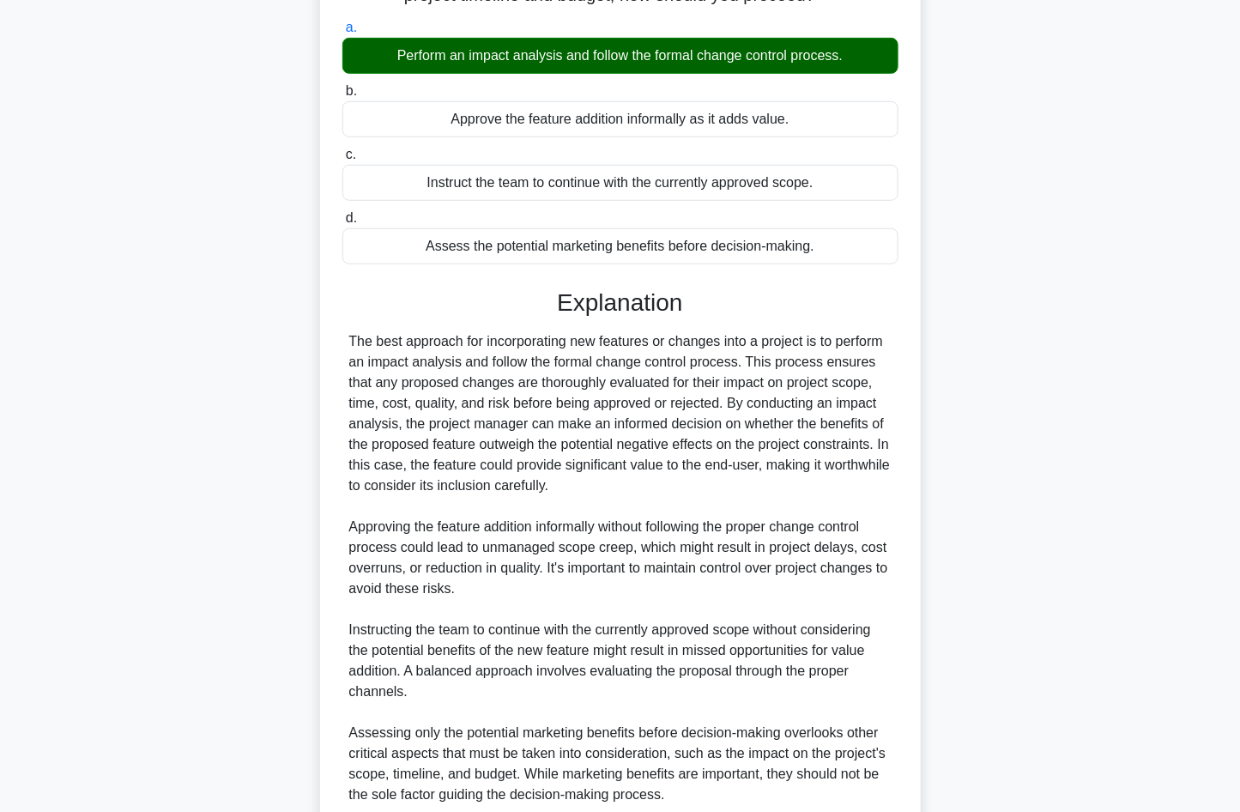
scroll to position [409, 0]
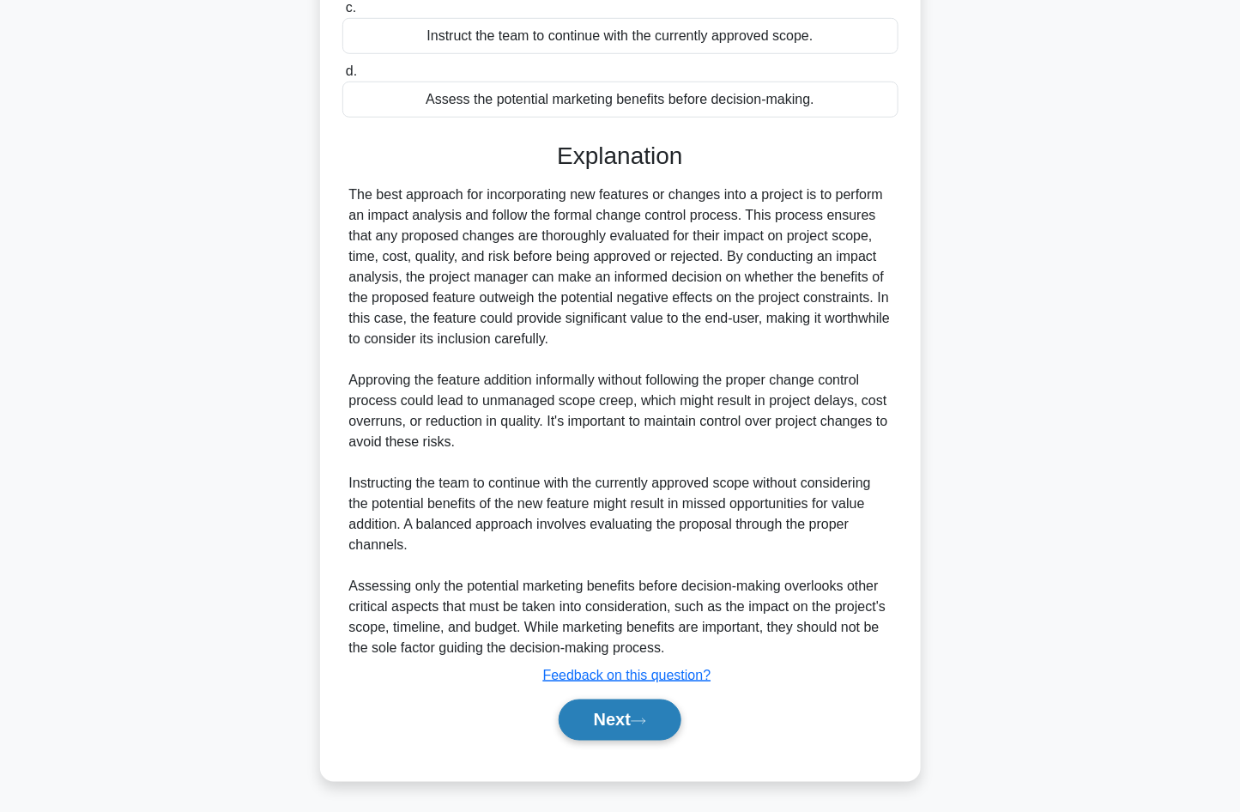
drag, startPoint x: 659, startPoint y: 711, endPoint x: 669, endPoint y: 702, distance: 12.8
click at [659, 711] on button "Next" at bounding box center [620, 720] width 123 height 41
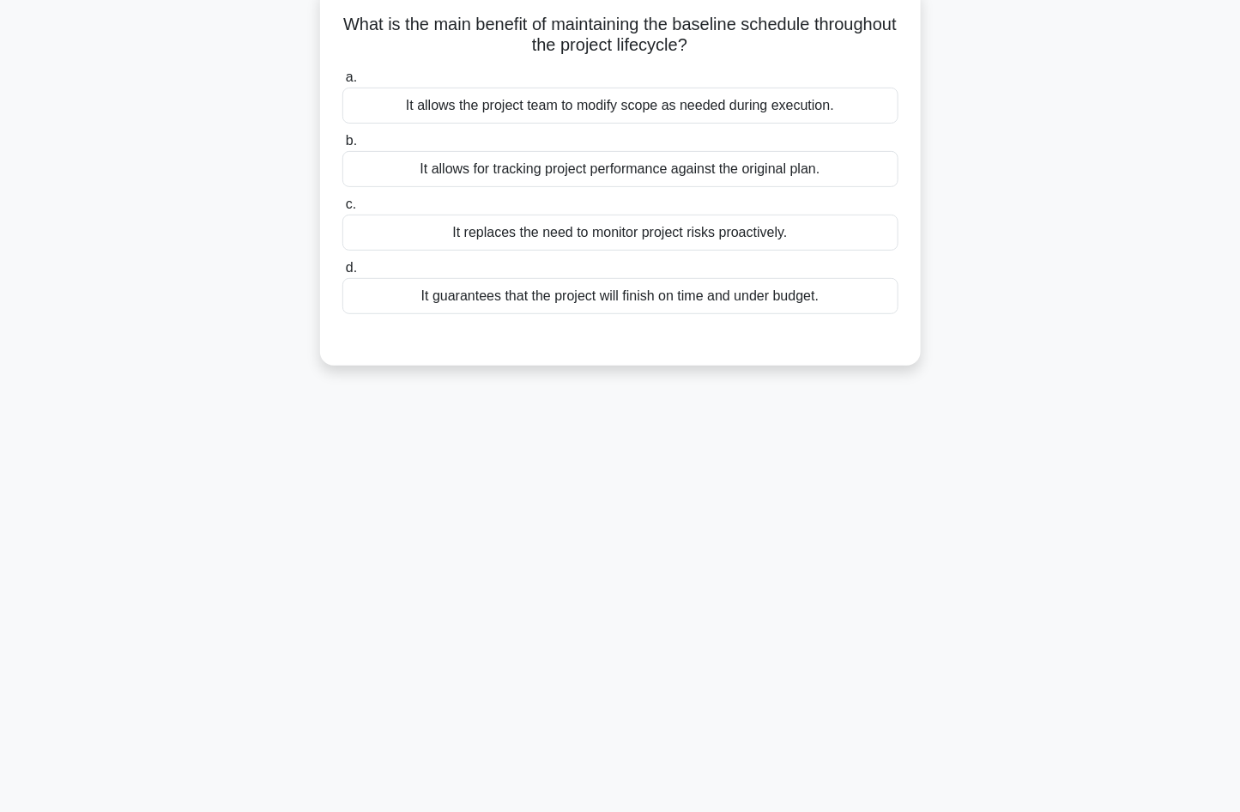
scroll to position [0, 0]
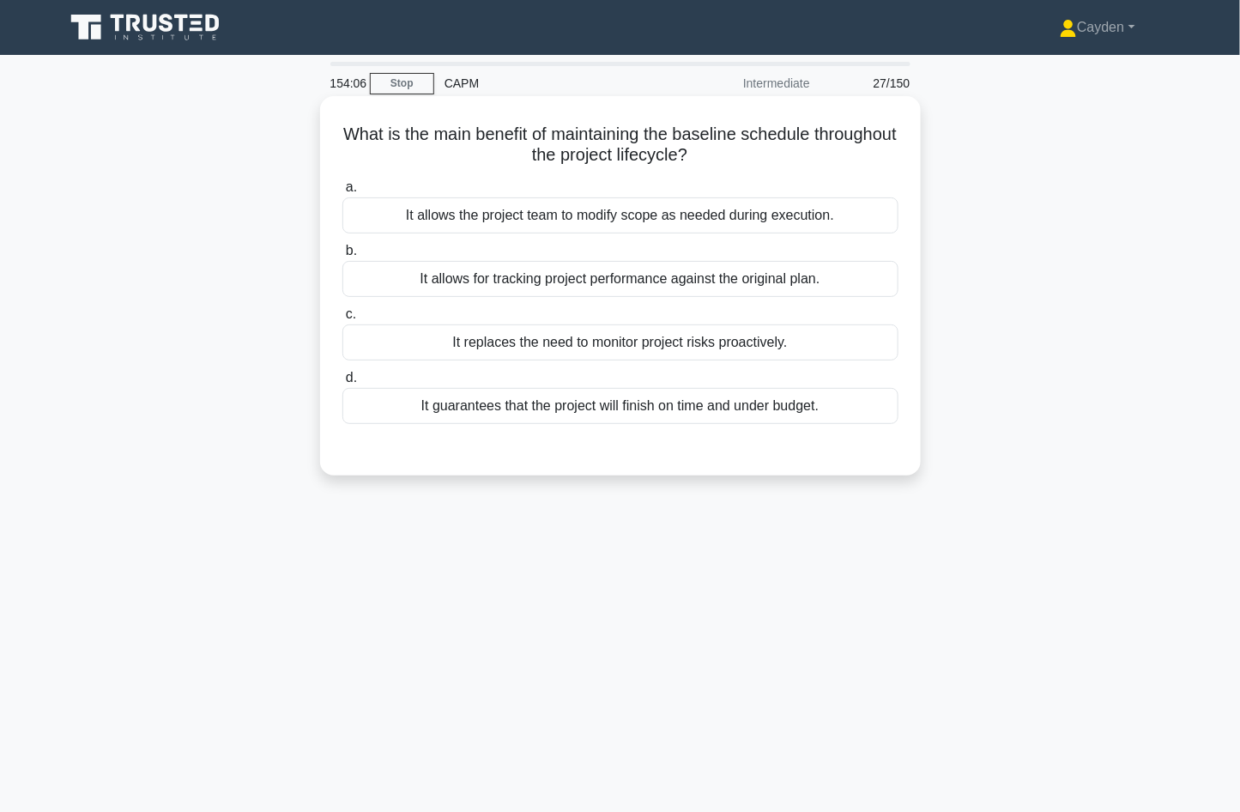
click at [890, 289] on div "It allows for tracking project performance against the original plan." at bounding box center [620, 279] width 556 height 36
click at [342, 257] on input "b. It allows for tracking project performance against the original plan." at bounding box center [342, 250] width 0 height 11
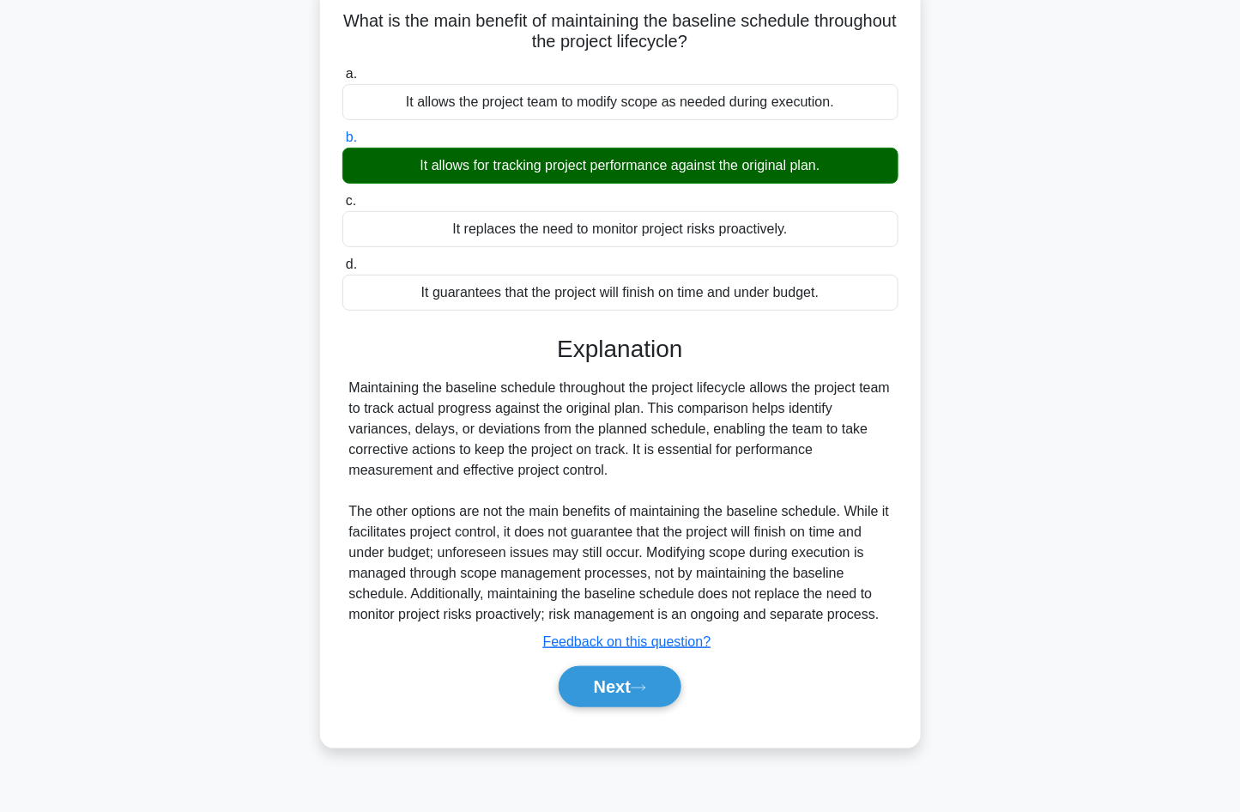
scroll to position [114, 0]
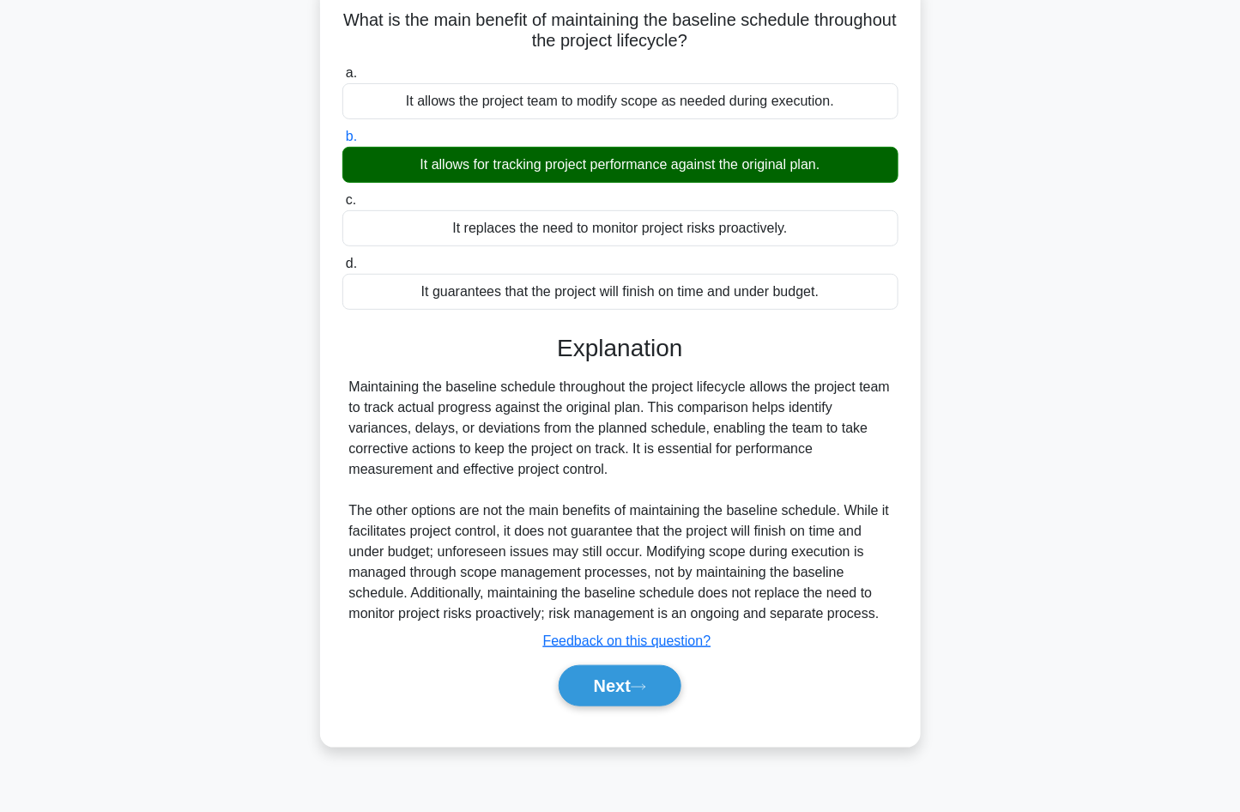
click at [728, 673] on div "Next" at bounding box center [620, 685] width 563 height 41
click at [674, 688] on button "Next" at bounding box center [620, 685] width 123 height 41
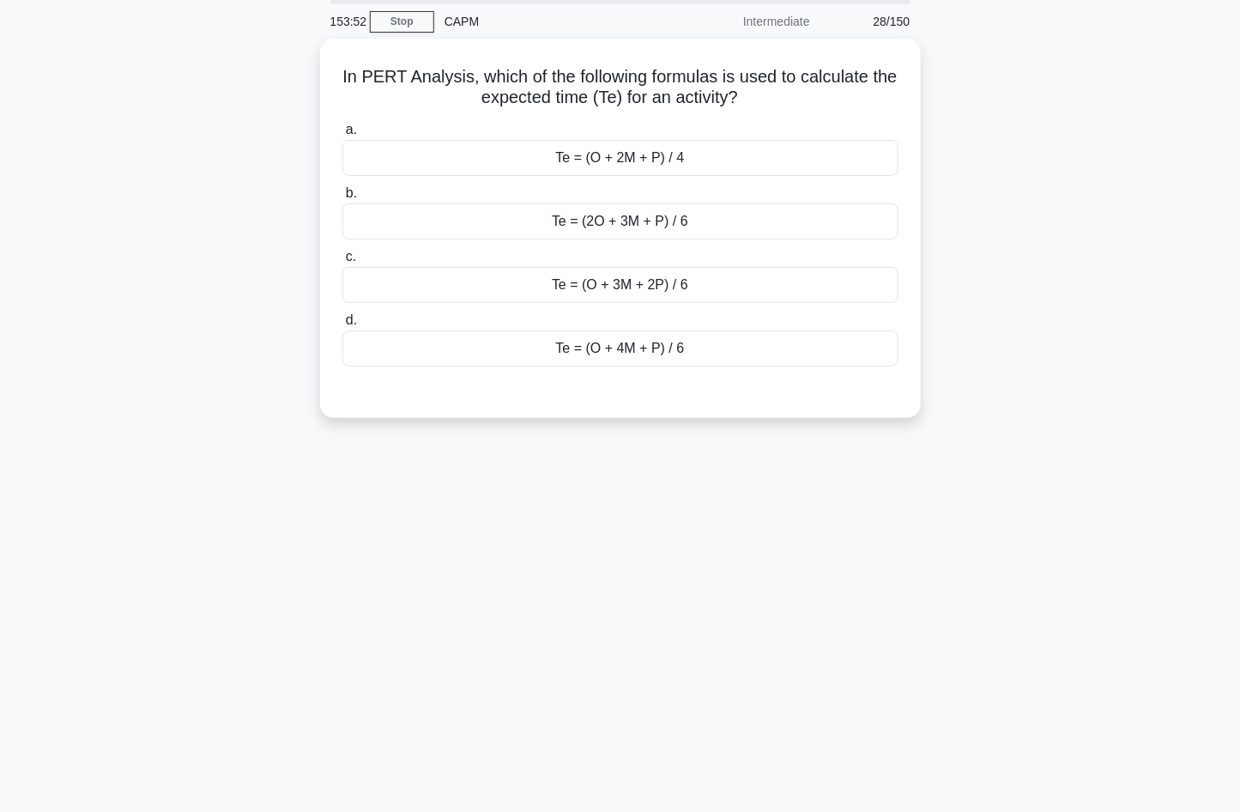
scroll to position [0, 0]
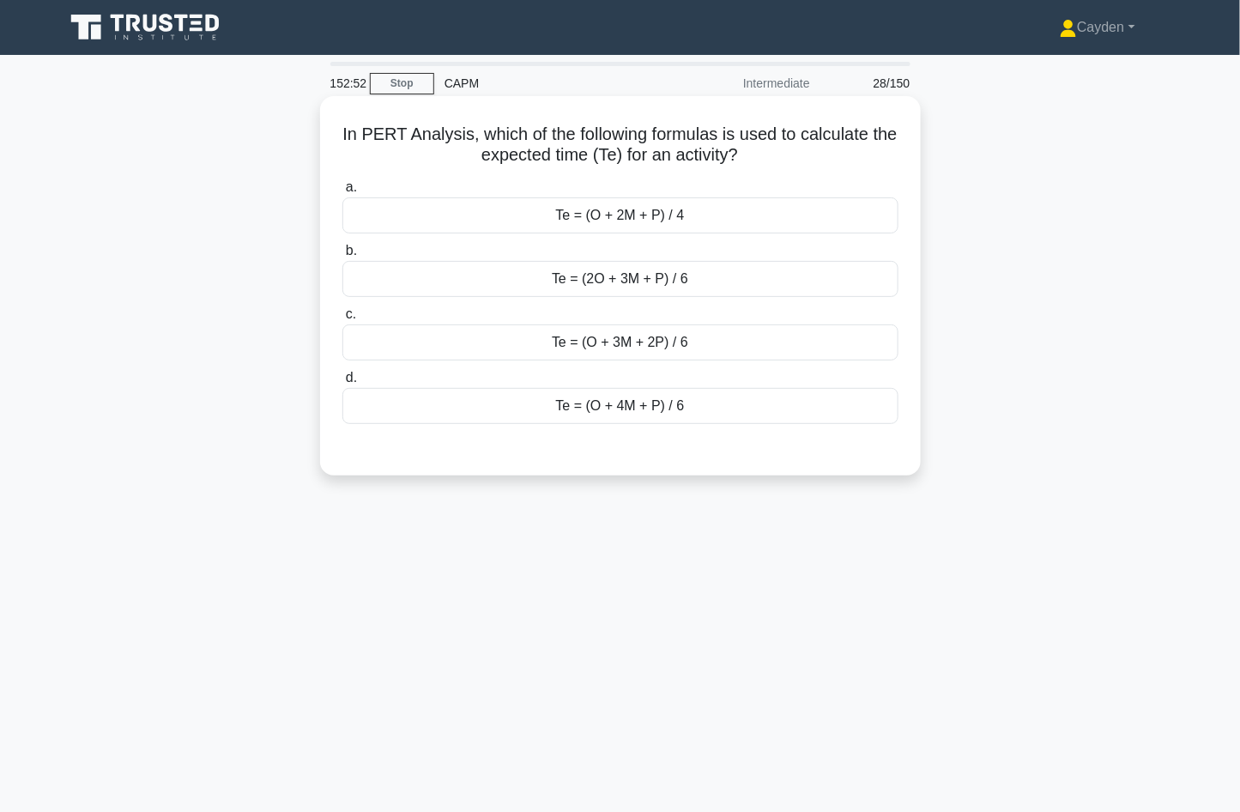
click at [769, 390] on div "Te = (O + 4M + P) / 6" at bounding box center [620, 406] width 556 height 36
click at [342, 384] on input "d. Te = (O + 4M + P) / 6" at bounding box center [342, 377] width 0 height 11
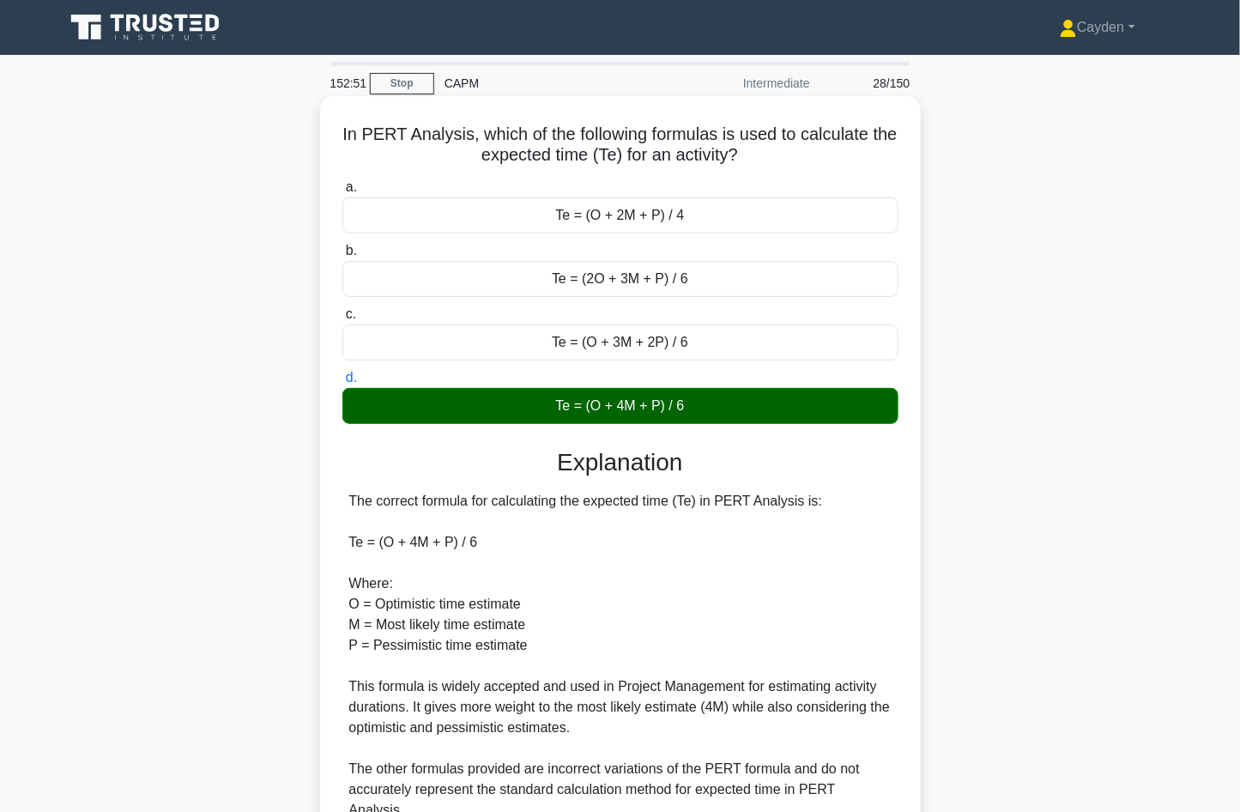
scroll to position [142, 0]
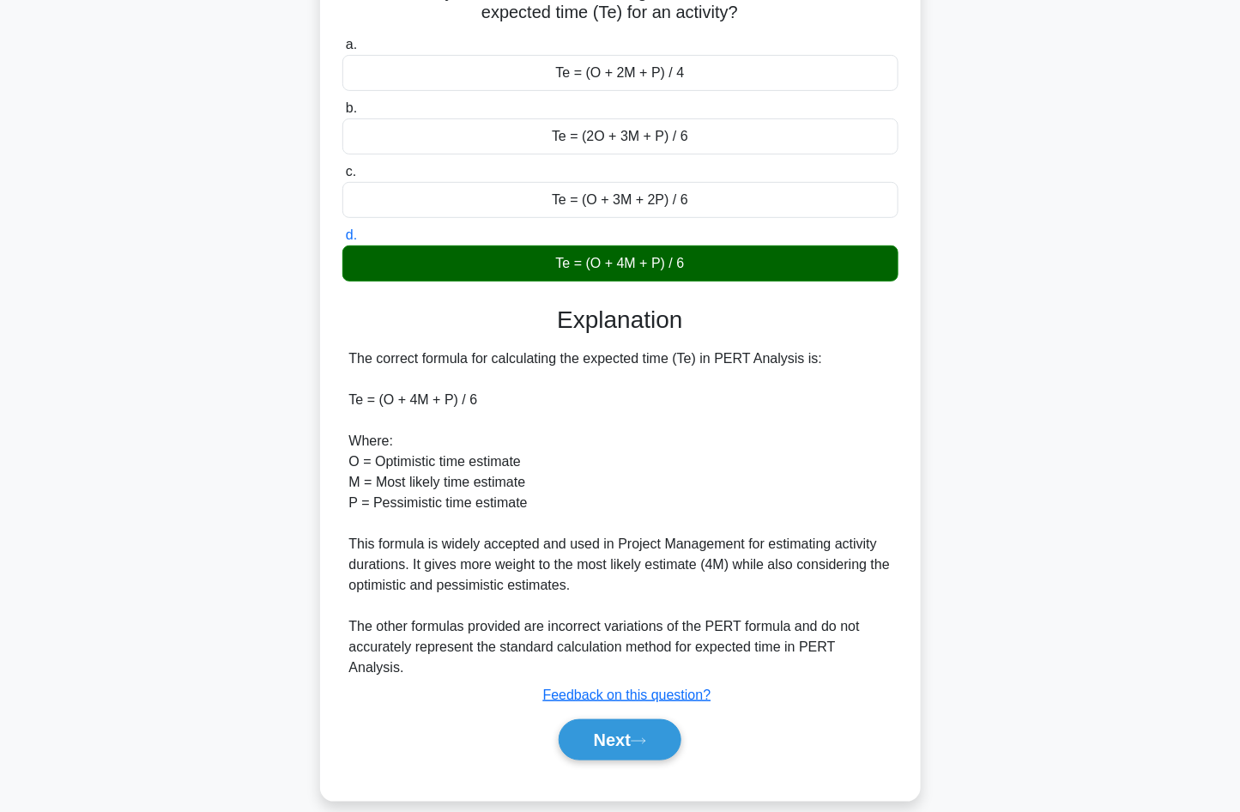
click at [797, 517] on div "The correct formula for calculating the expected time (Te) in PERT Analysis is:…" at bounding box center [620, 513] width 542 height 330
click at [654, 719] on button "Next" at bounding box center [620, 739] width 123 height 41
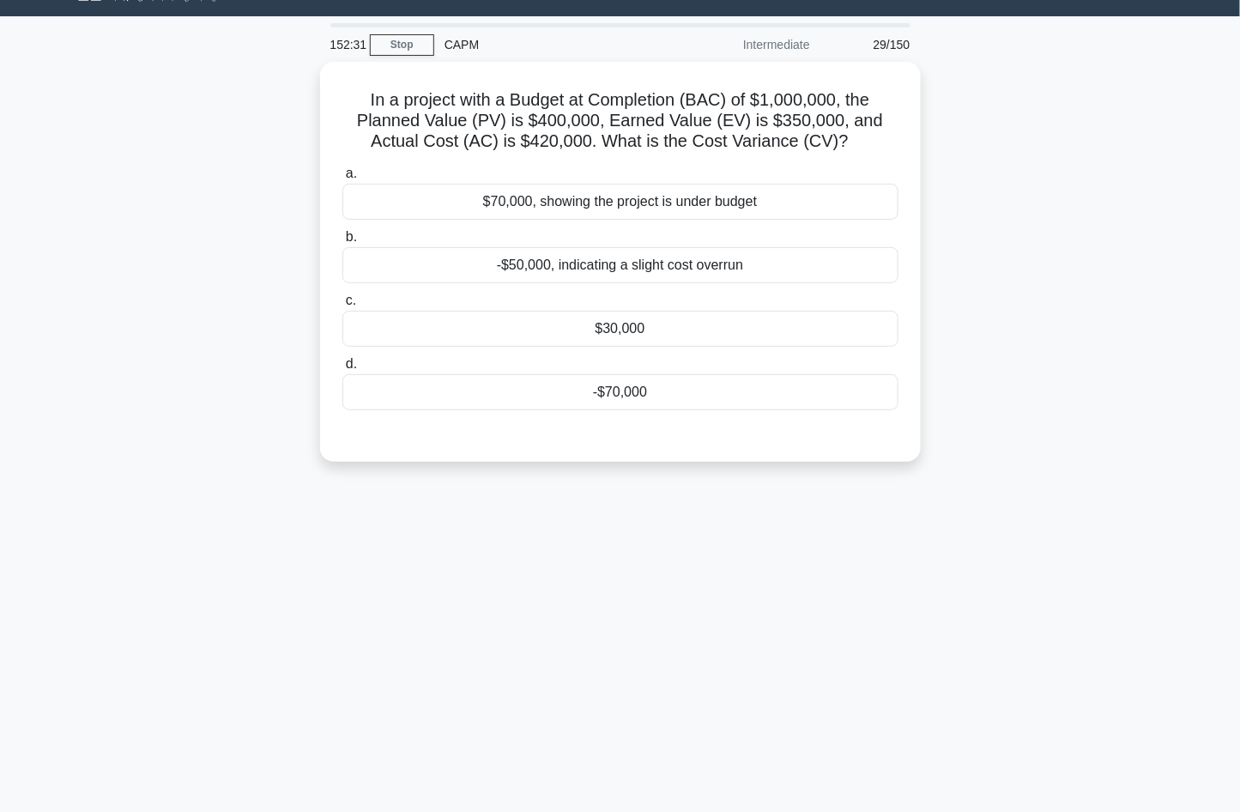
scroll to position [0, 0]
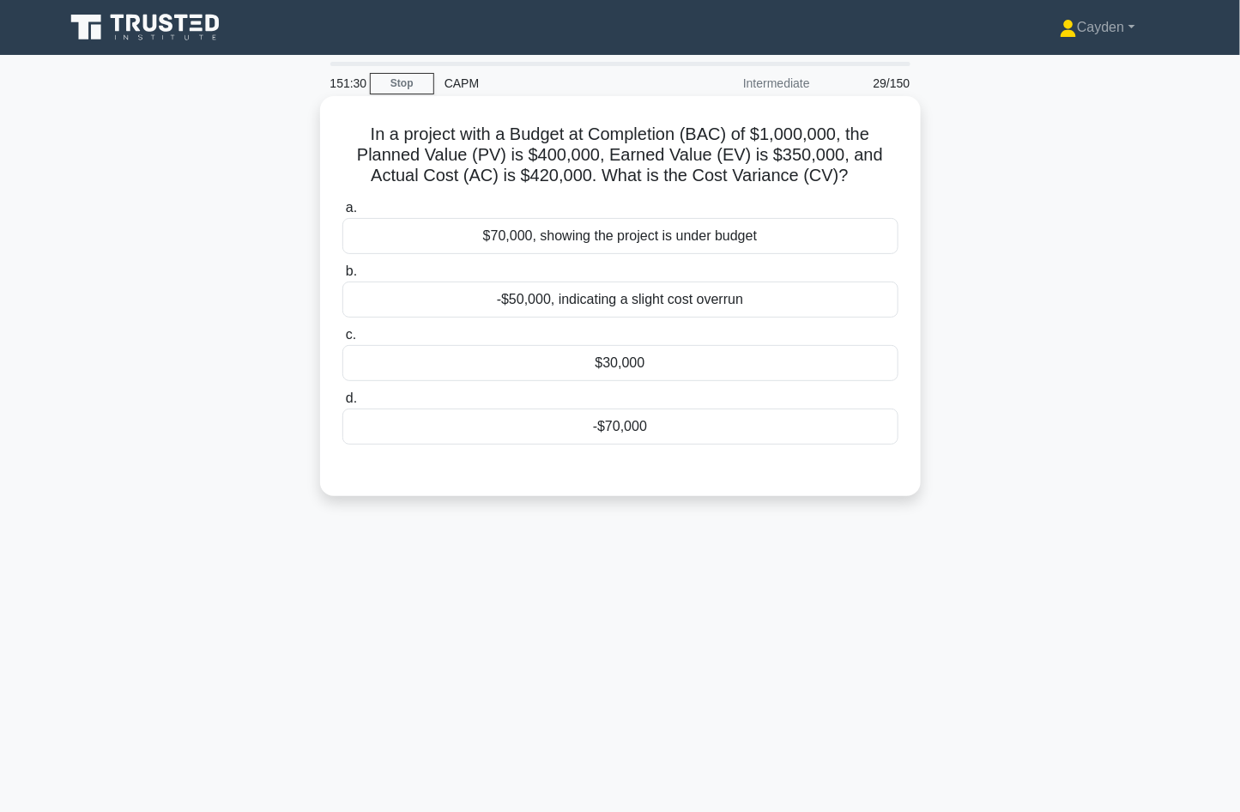
click at [772, 415] on div "-$70,000" at bounding box center [620, 427] width 556 height 36
click at [342, 404] on input "d. -$70,000" at bounding box center [342, 398] width 0 height 11
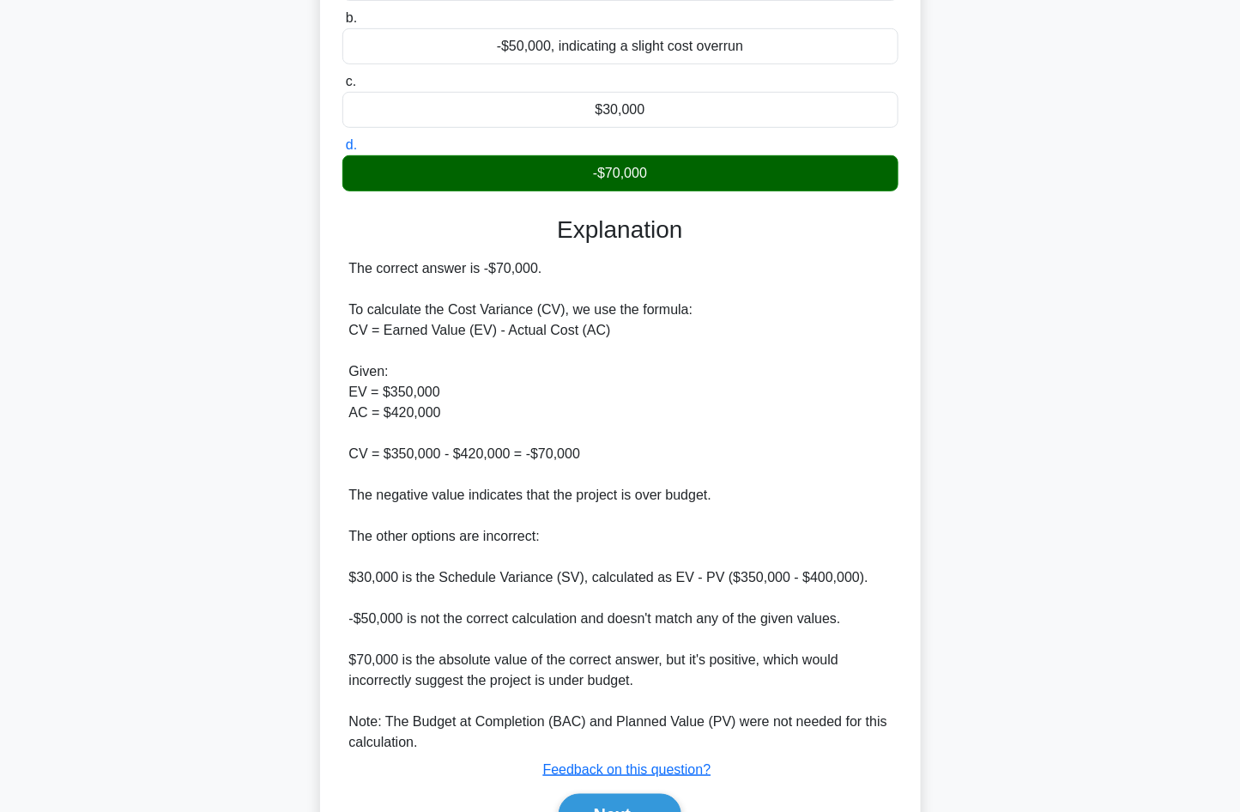
scroll to position [254, 0]
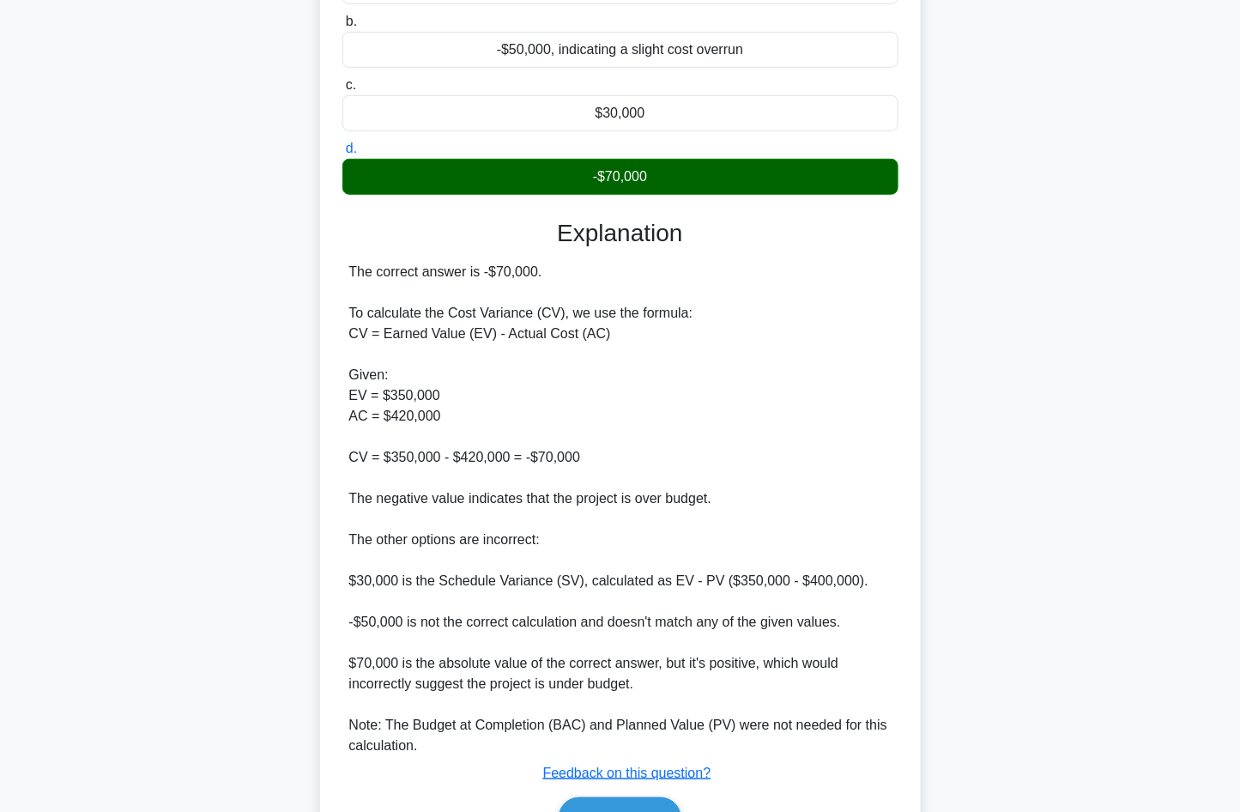
click at [1019, 441] on div "In a project with a Budget at Completion (BAC) of $1,000,000, the Planned Value…" at bounding box center [620, 372] width 1133 height 1053
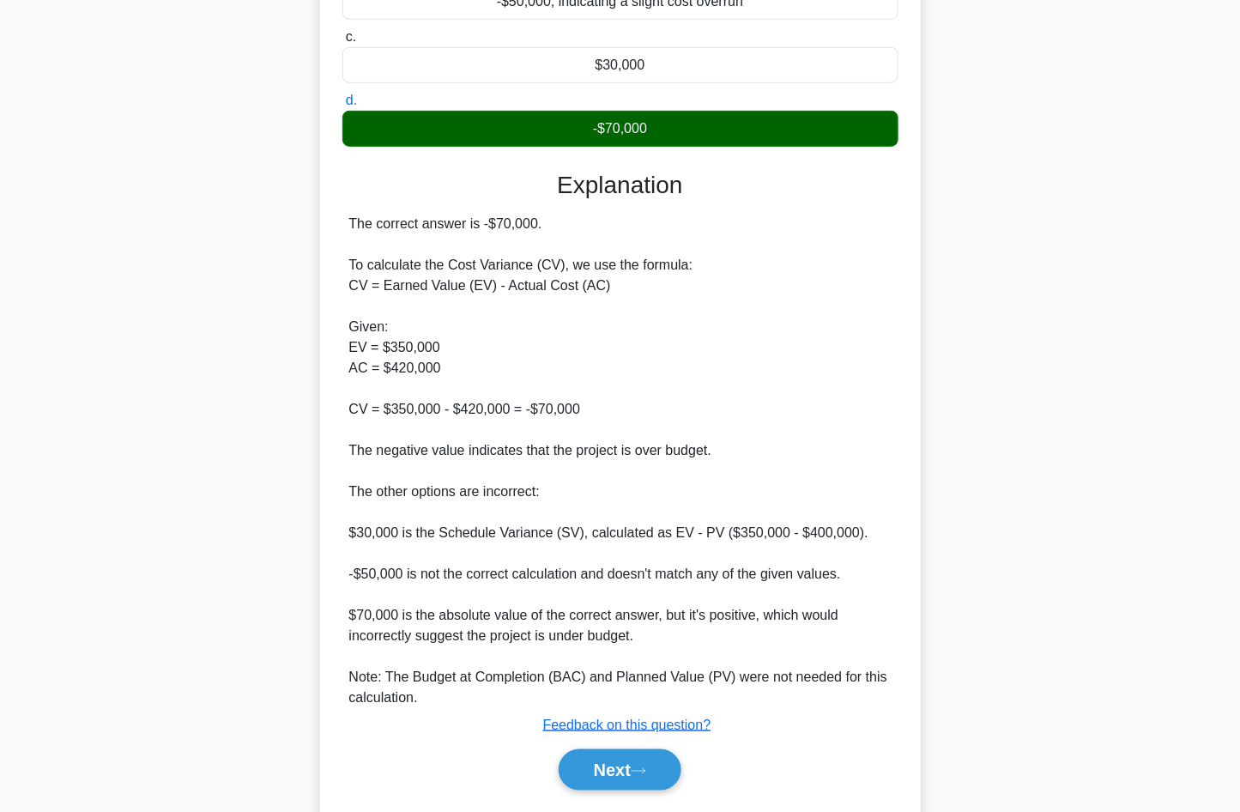
scroll to position [348, 0]
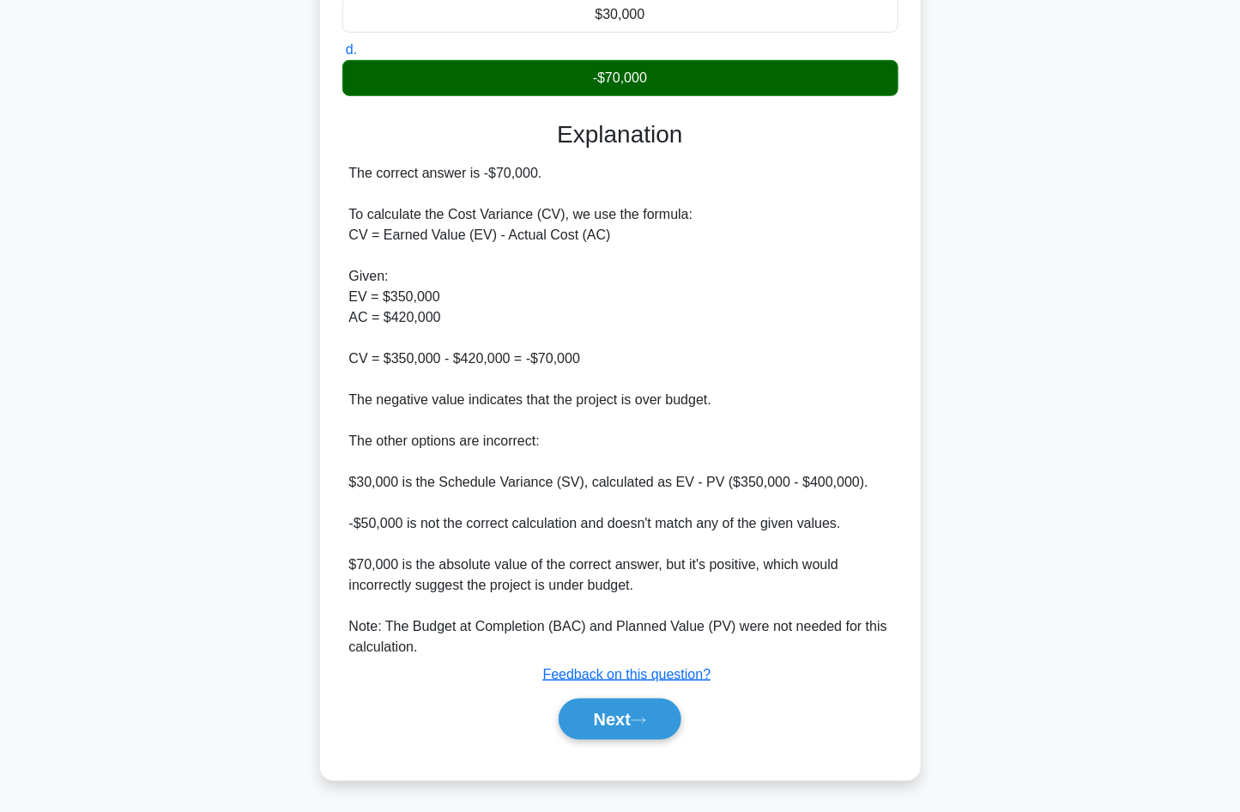
click at [766, 707] on div "Next" at bounding box center [620, 719] width 563 height 41
click at [646, 717] on icon at bounding box center [638, 720] width 15 height 9
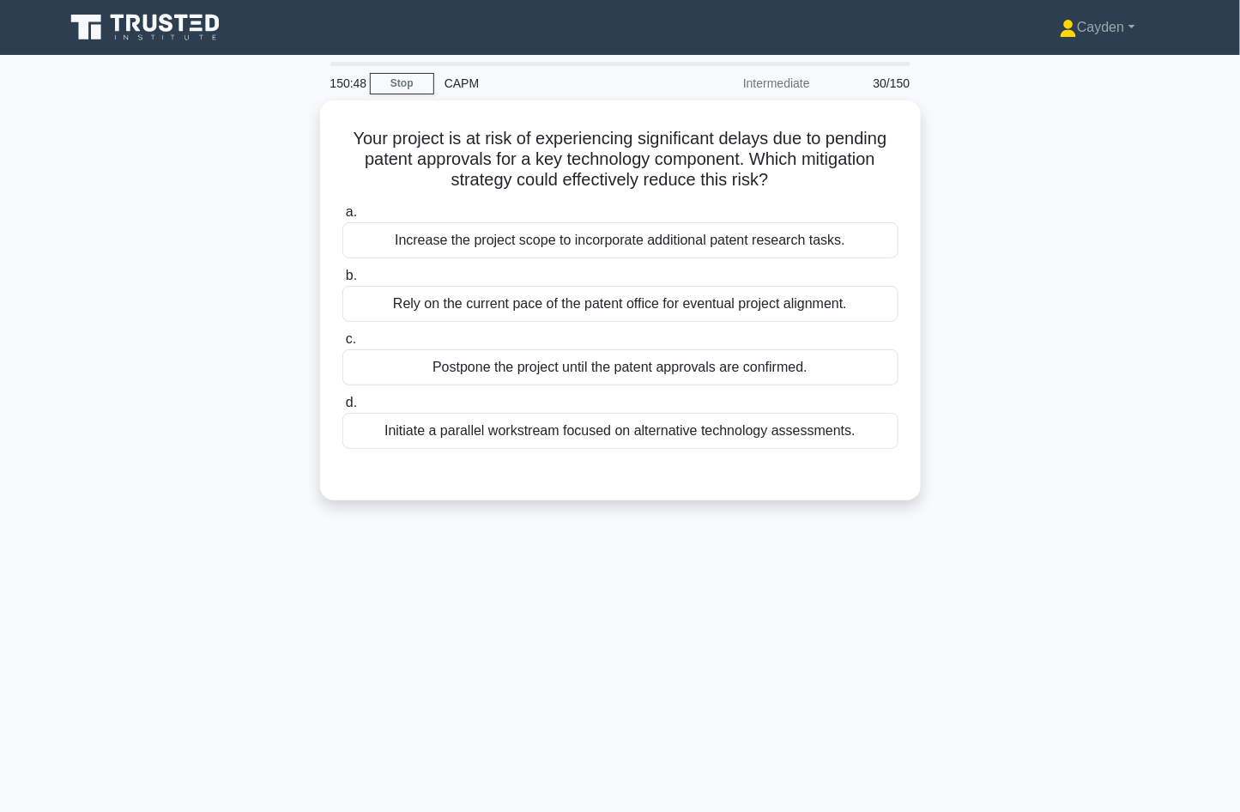
scroll to position [3, 0]
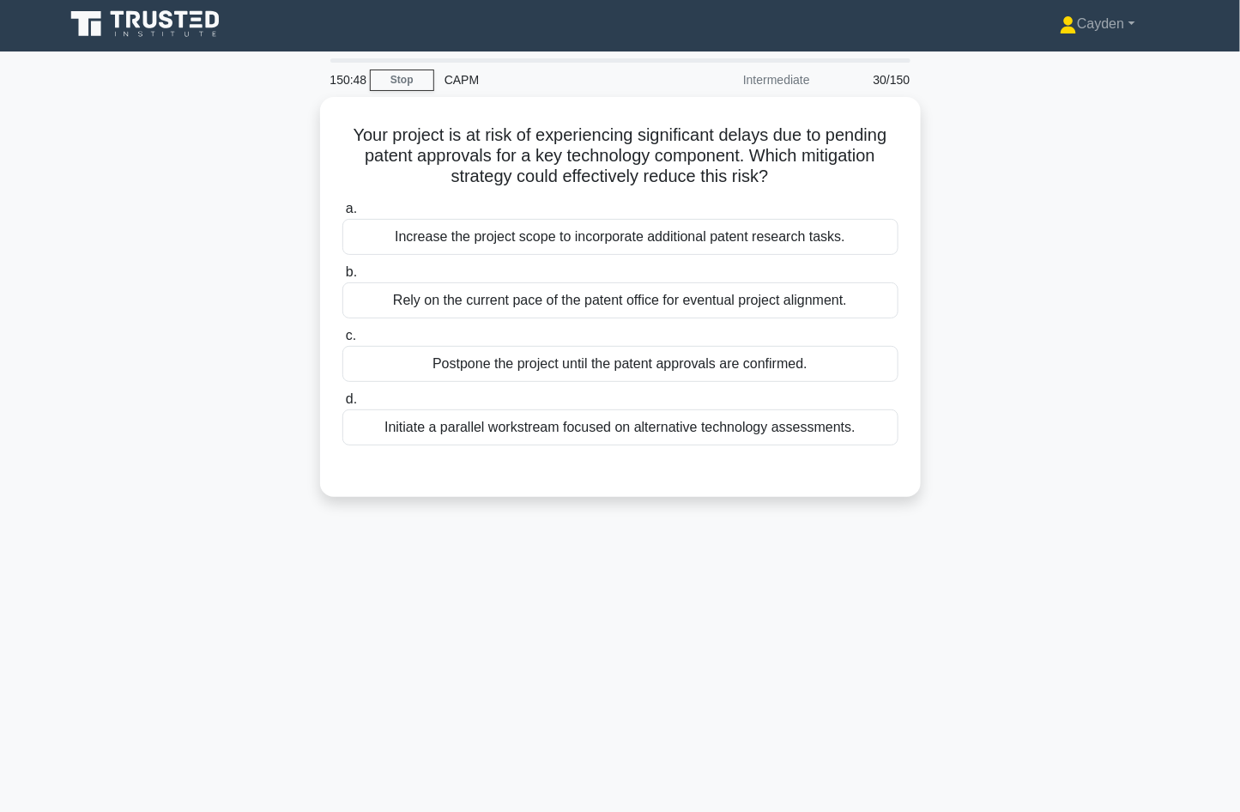
click at [944, 563] on div "150:48 Stop CAPM Intermediate 30/150 Your project is at risk of experiencing si…" at bounding box center [620, 487] width 1133 height 858
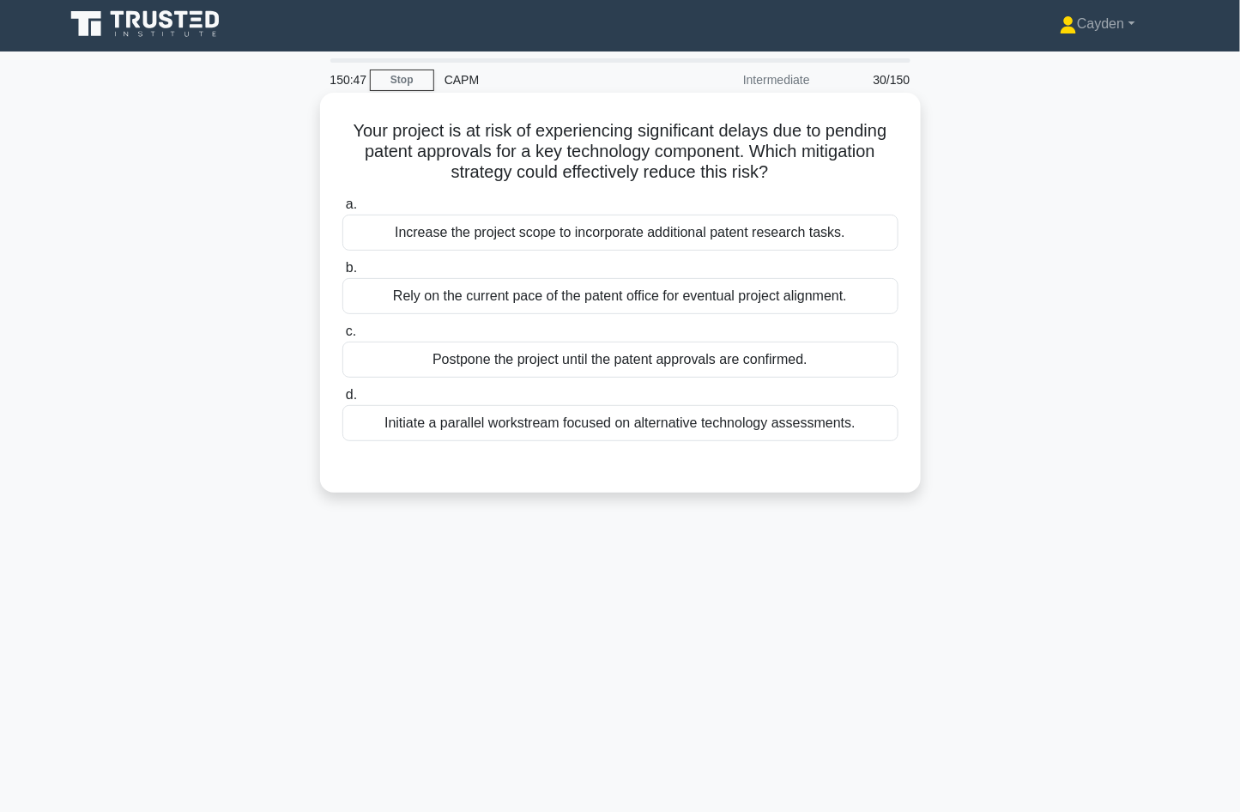
click at [871, 423] on div "Initiate a parallel workstream focused on alternative technology assessments." at bounding box center [620, 423] width 556 height 36
click at [342, 401] on input "d. Initiate a parallel workstream focused on alternative technology assessments." at bounding box center [342, 395] width 0 height 11
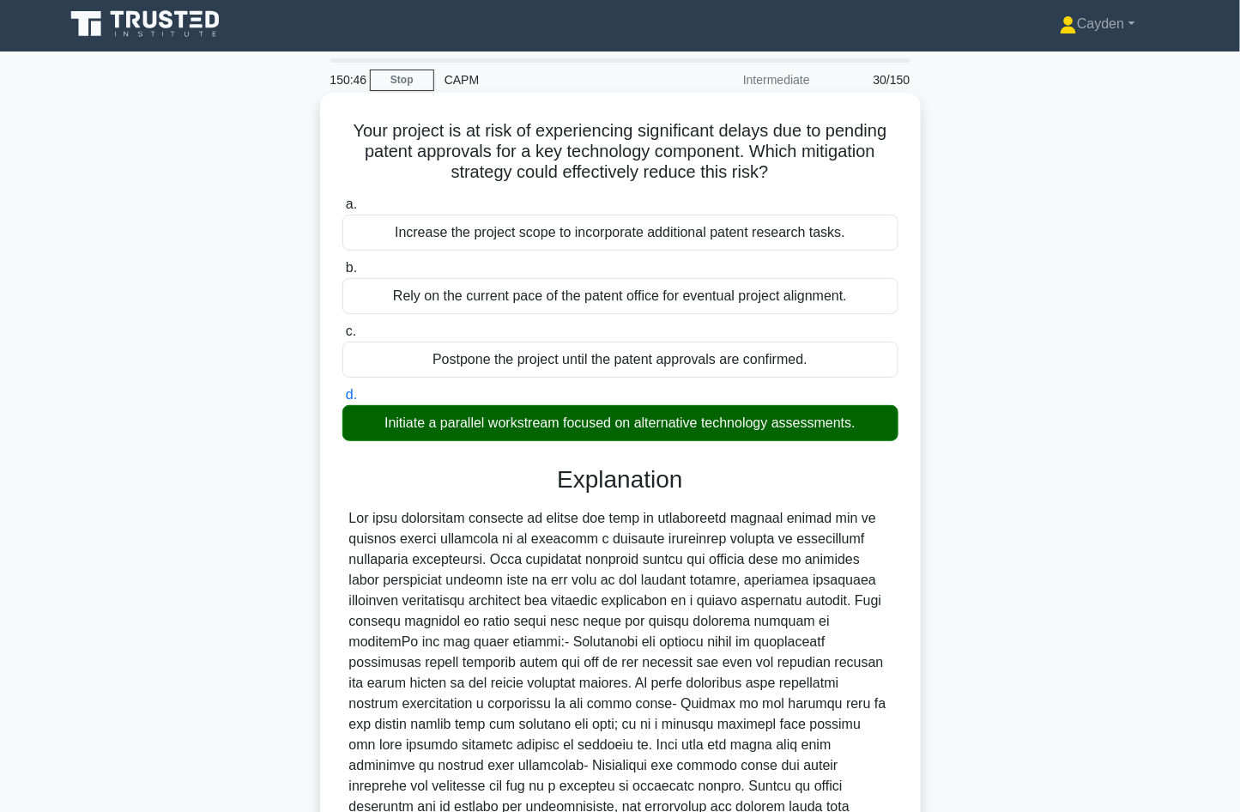
scroll to position [184, 0]
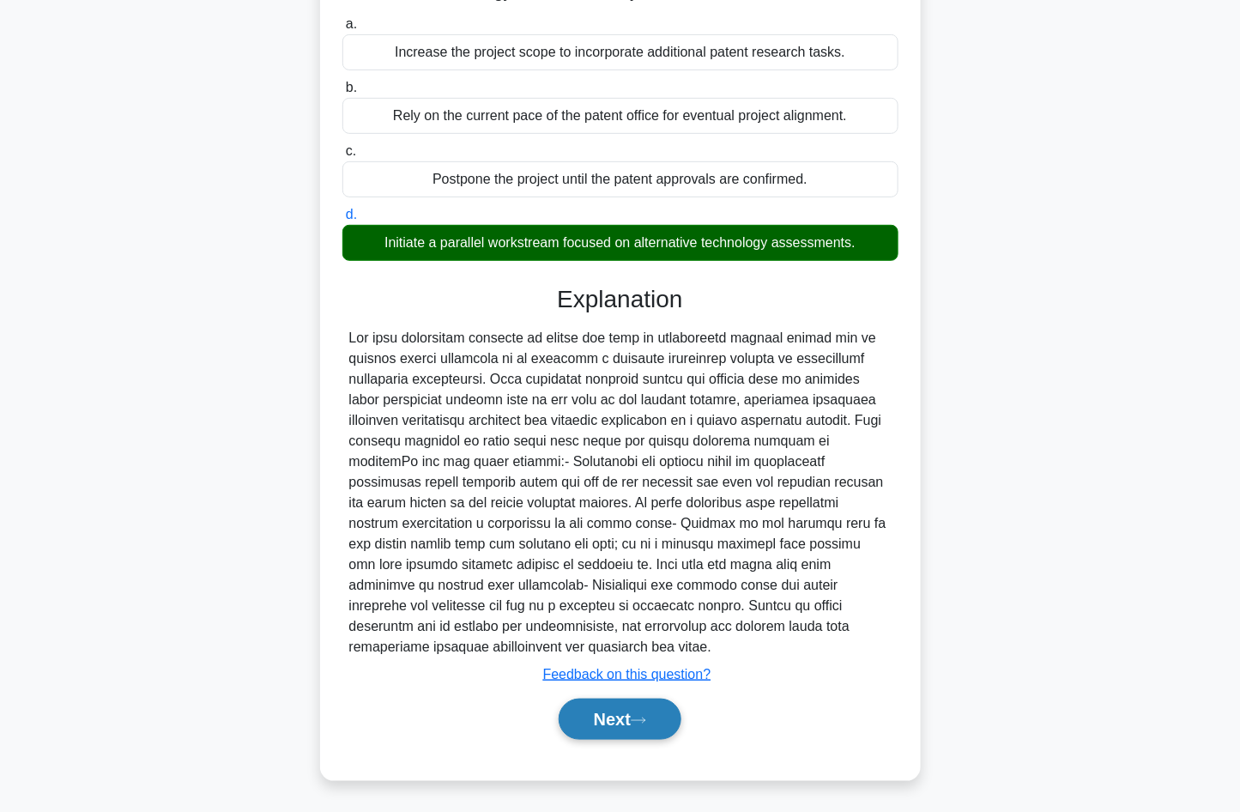
click at [613, 710] on button "Next" at bounding box center [620, 719] width 123 height 41
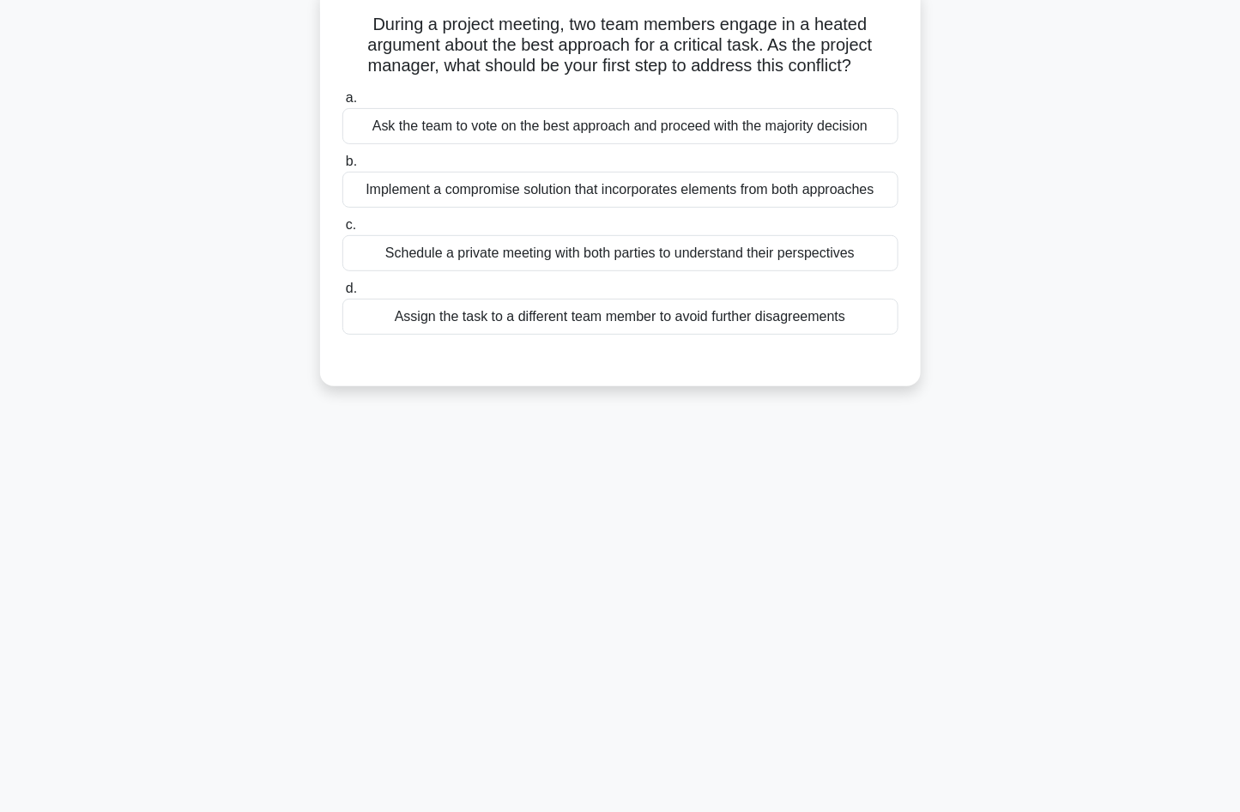
scroll to position [0, 0]
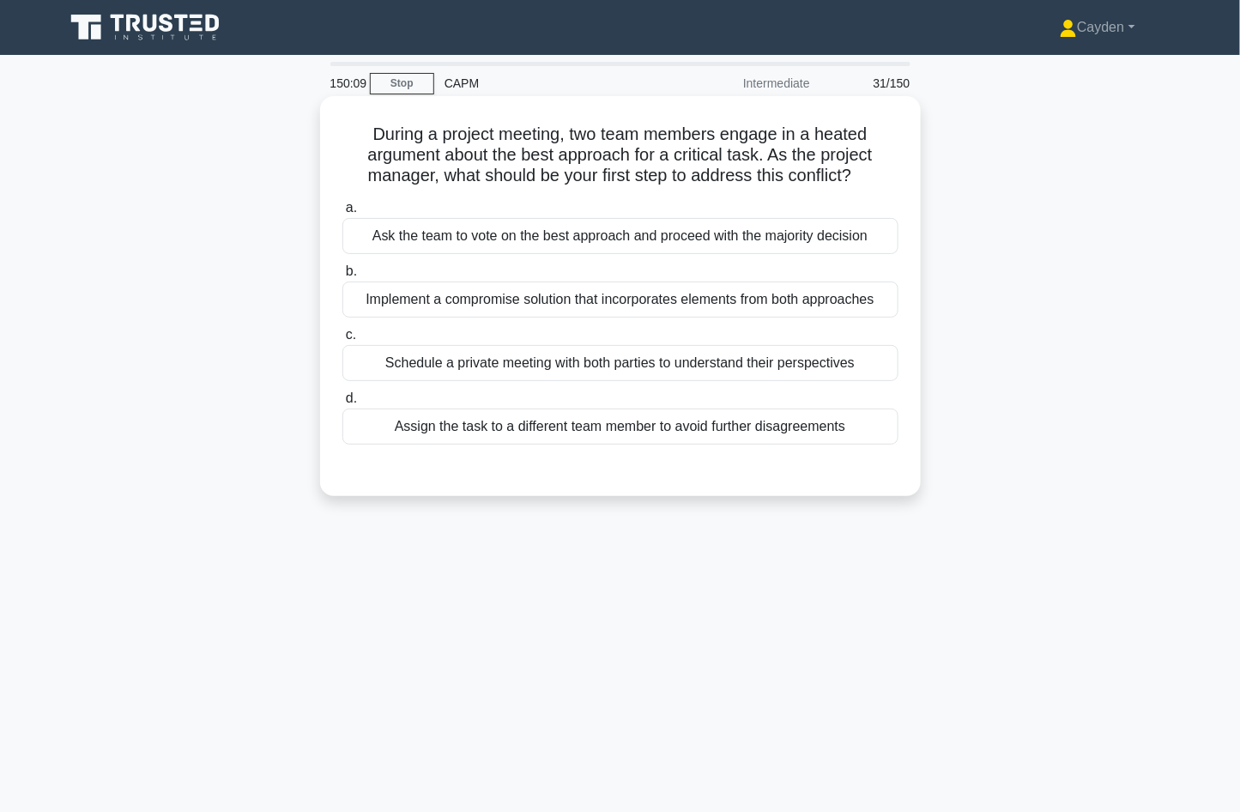
click at [881, 239] on div "Ask the team to vote on the best approach and proceed with the majority decision" at bounding box center [620, 236] width 556 height 36
click at [342, 214] on input "a. Ask the team to vote on the best approach and proceed with the majority deci…" at bounding box center [342, 208] width 0 height 11
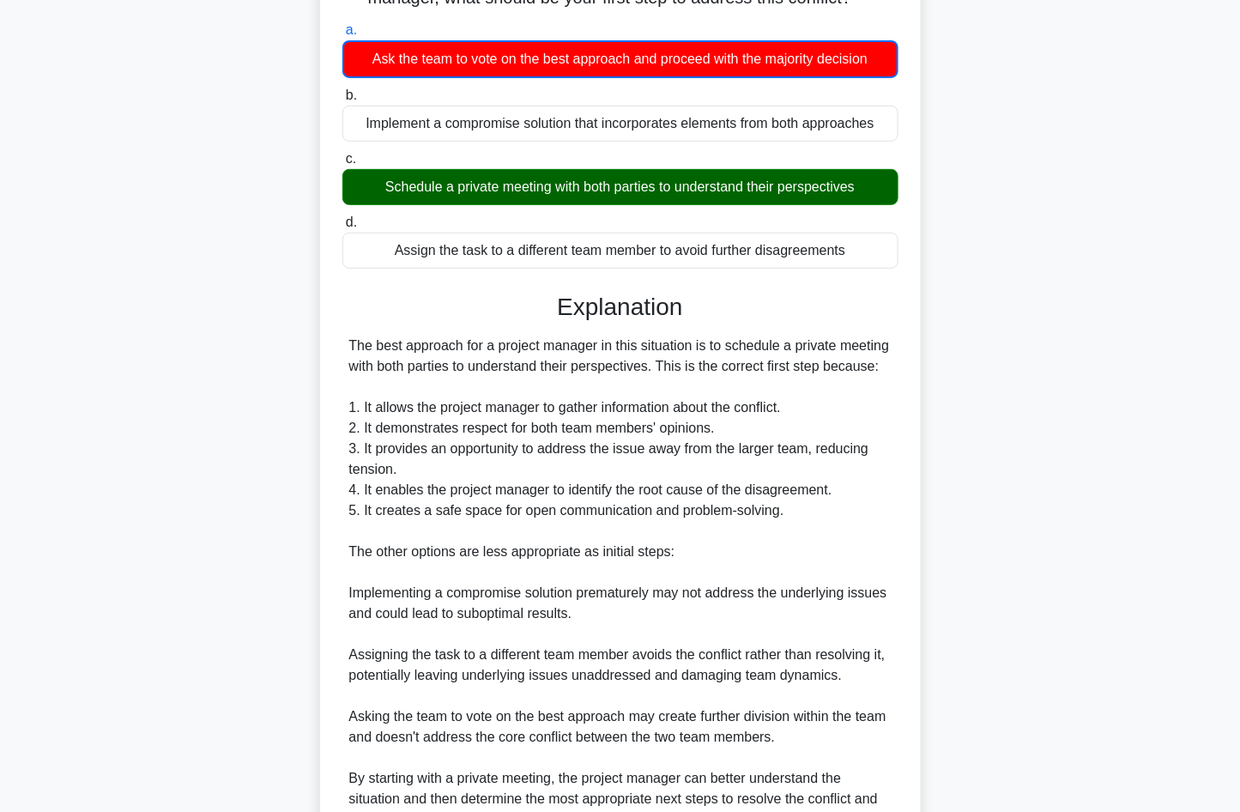
scroll to position [369, 0]
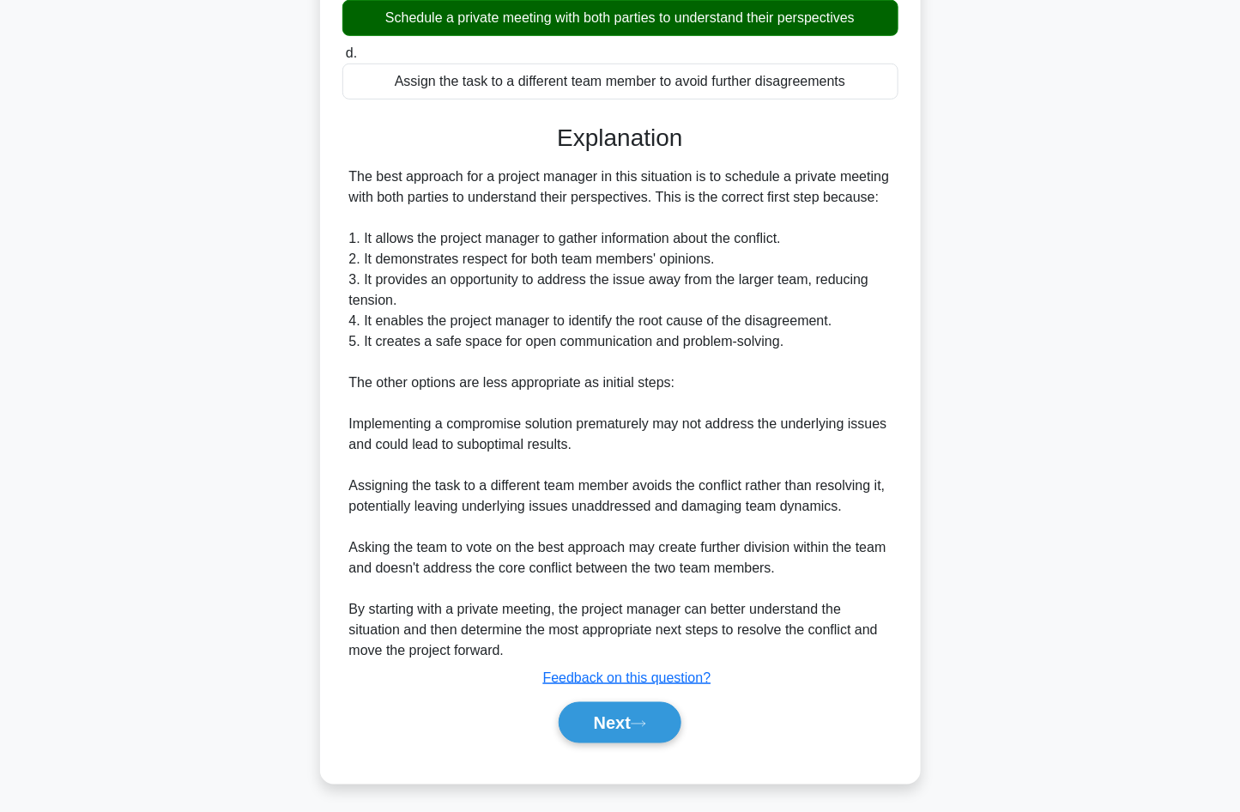
click at [1099, 418] on div "During a project meeting, two team members engage in a heated argument about th…" at bounding box center [620, 276] width 1133 height 1055
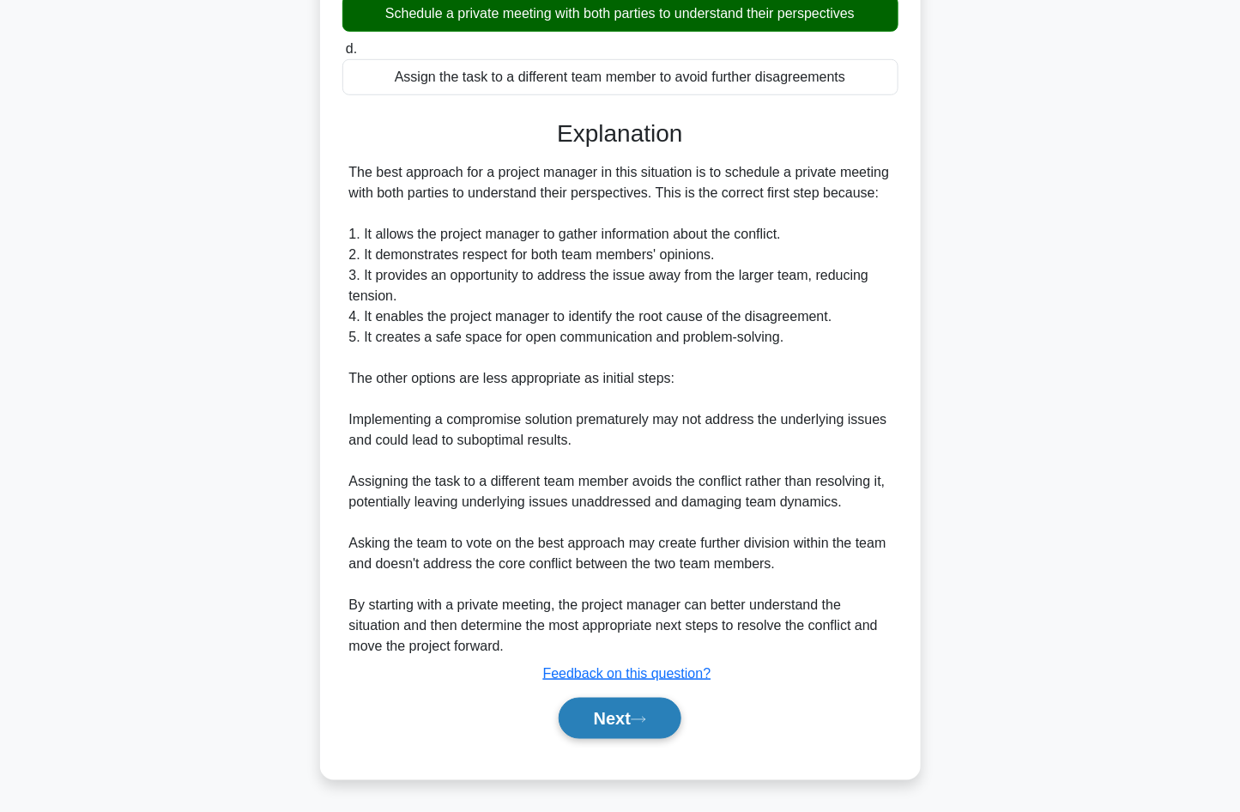
click at [660, 727] on button "Next" at bounding box center [620, 718] width 123 height 41
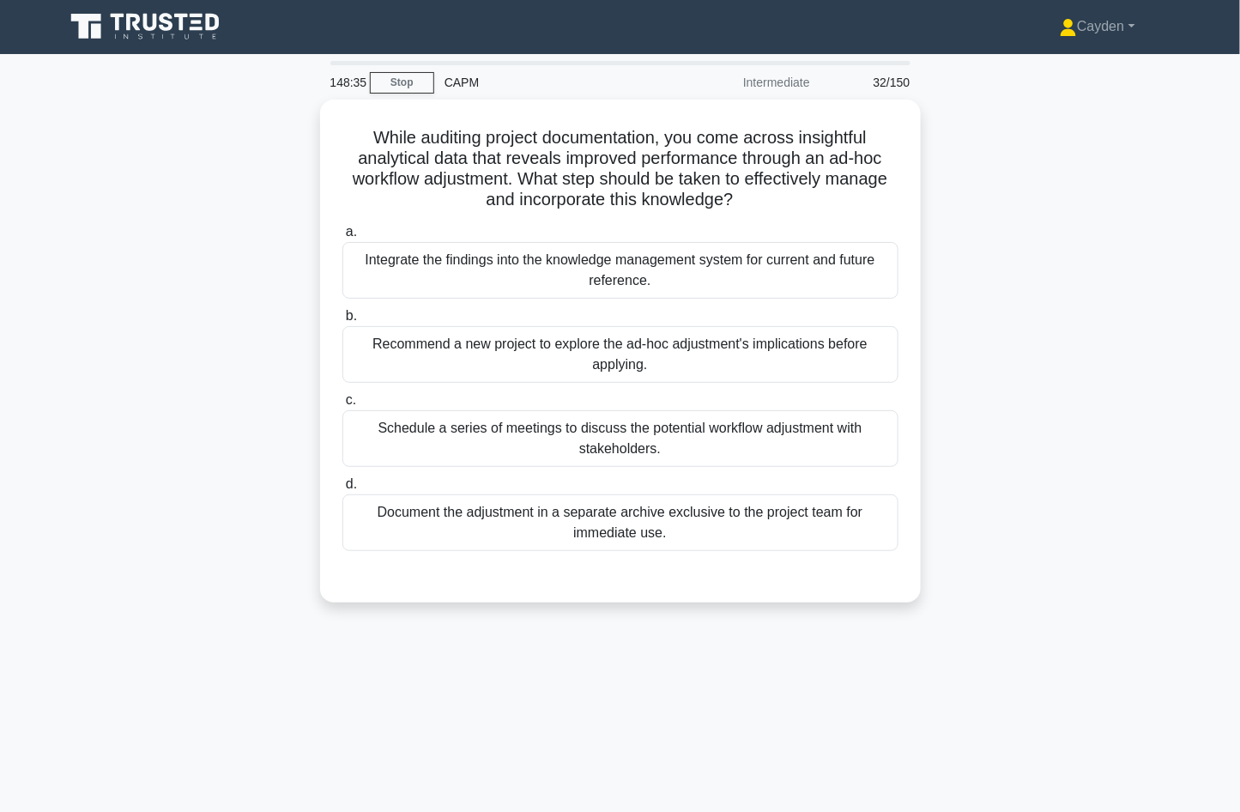
scroll to position [0, 0]
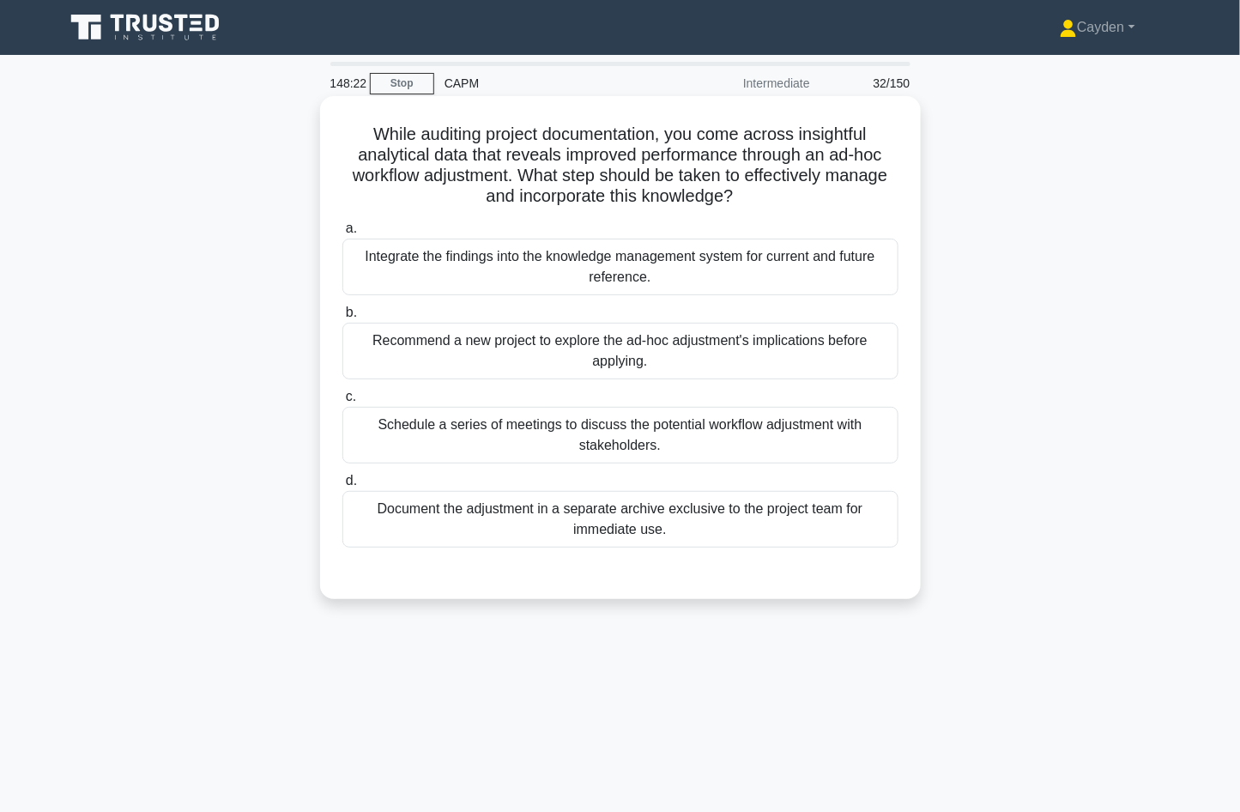
drag, startPoint x: 850, startPoint y: 175, endPoint x: 839, endPoint y: 161, distance: 17.9
click at [848, 173] on h5 "While auditing project documentation, you come across insightful analytical dat…" at bounding box center [621, 166] width 560 height 84
drag, startPoint x: 835, startPoint y: 157, endPoint x: 879, endPoint y: 154, distance: 43.8
click at [879, 154] on h5 "While auditing project documentation, you come across insightful analytical dat…" at bounding box center [621, 166] width 560 height 84
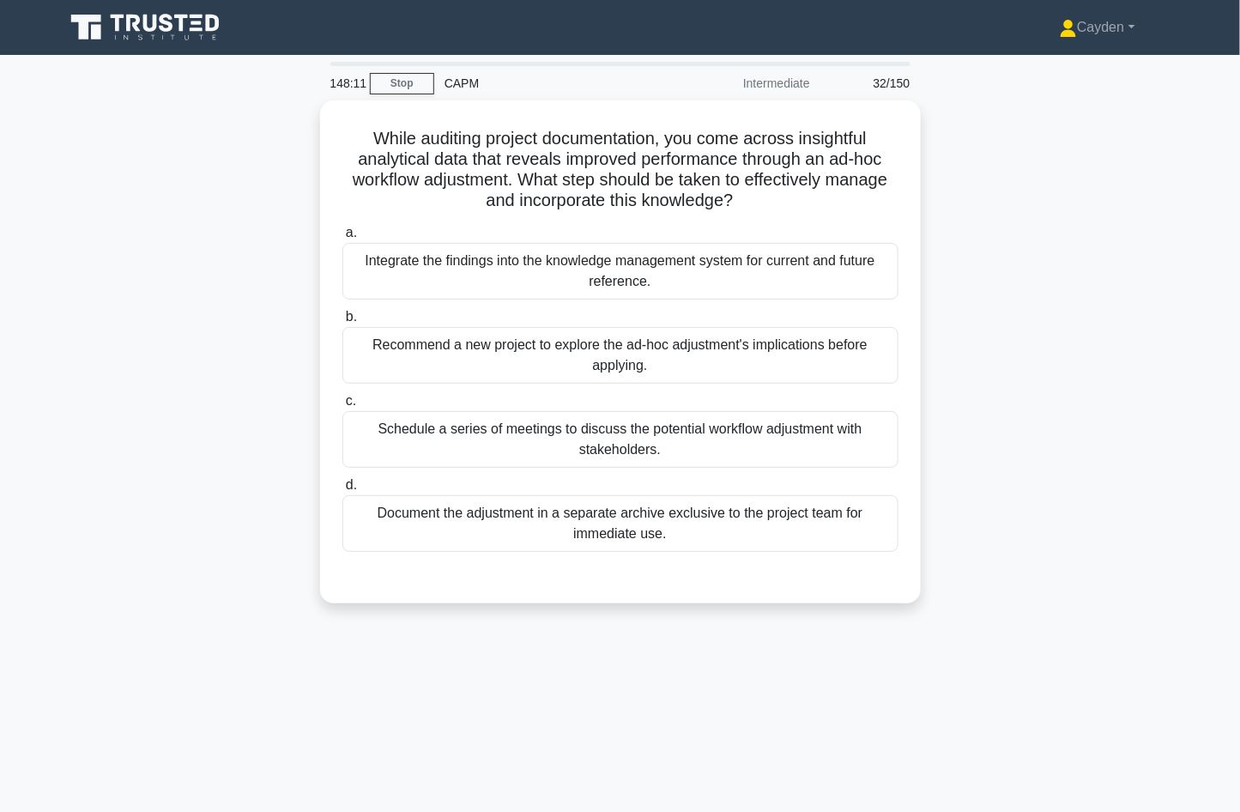
click at [1051, 335] on div "While auditing project documentation, you come across insightful analytical dat…" at bounding box center [620, 362] width 1133 height 524
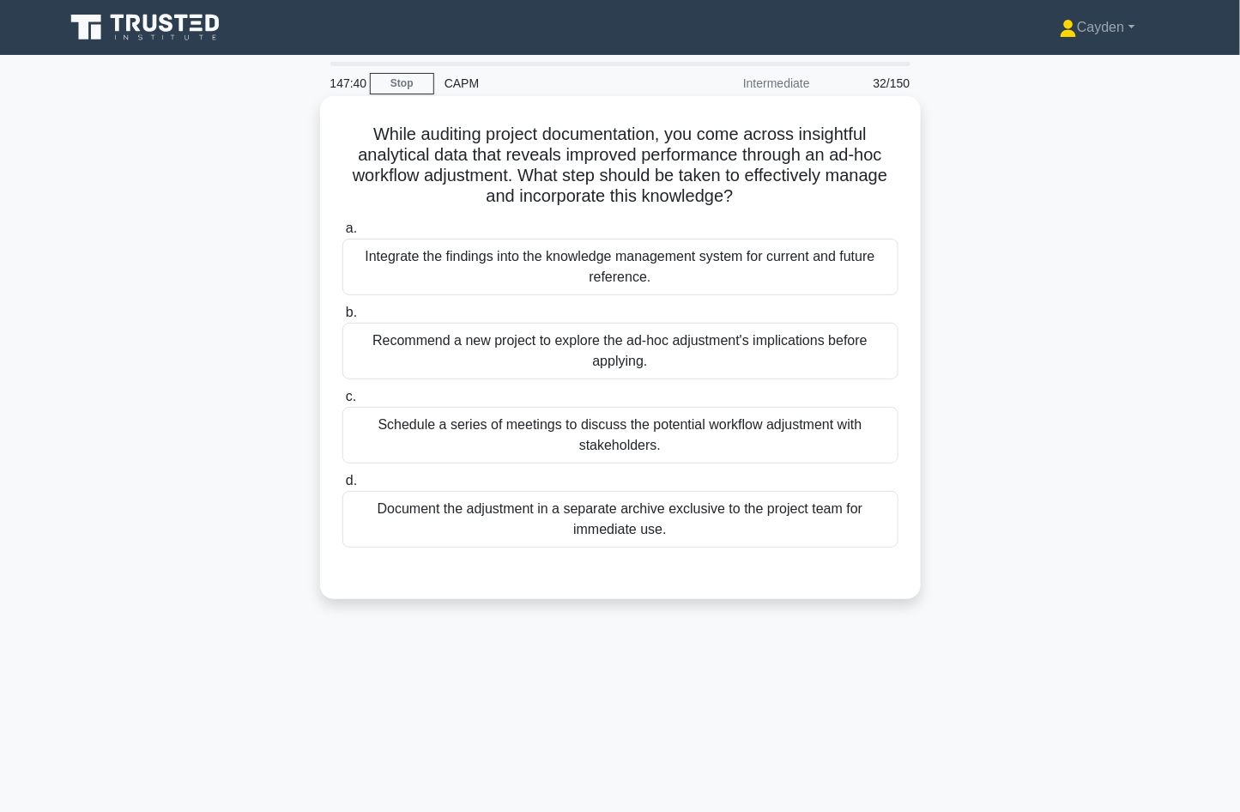
click at [866, 274] on div "Integrate the findings into the knowledge management system for current and fut…" at bounding box center [620, 267] width 556 height 57
click at [342, 234] on input "a. Integrate the findings into the knowledge management system for current and …" at bounding box center [342, 228] width 0 height 11
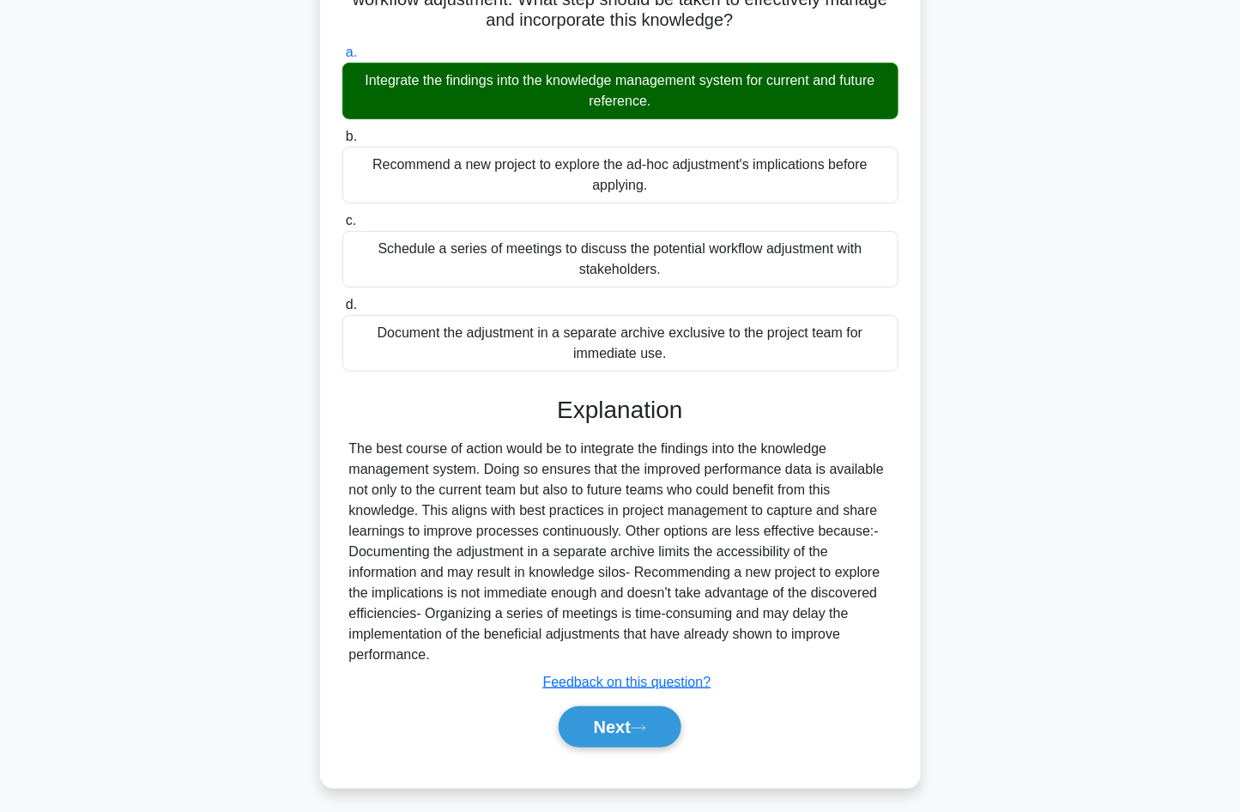
scroll to position [184, 0]
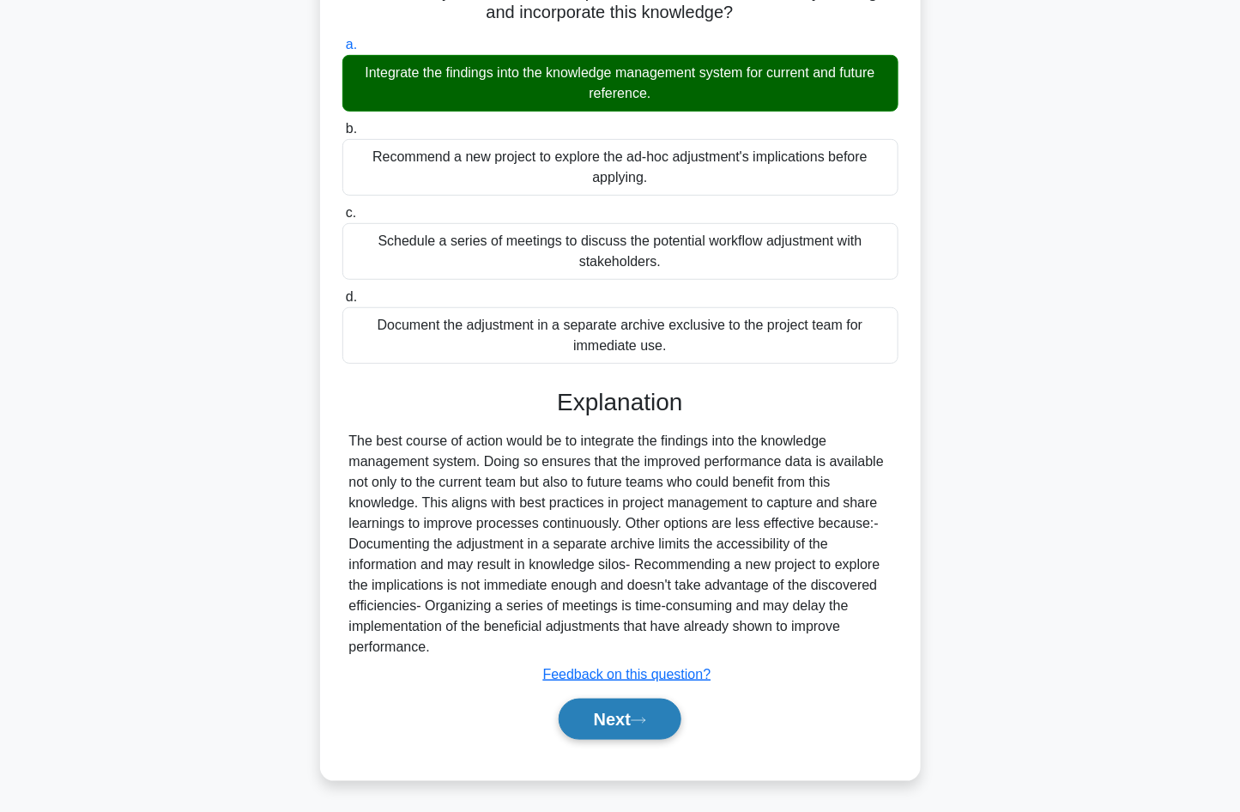
click at [637, 719] on button "Next" at bounding box center [620, 719] width 123 height 41
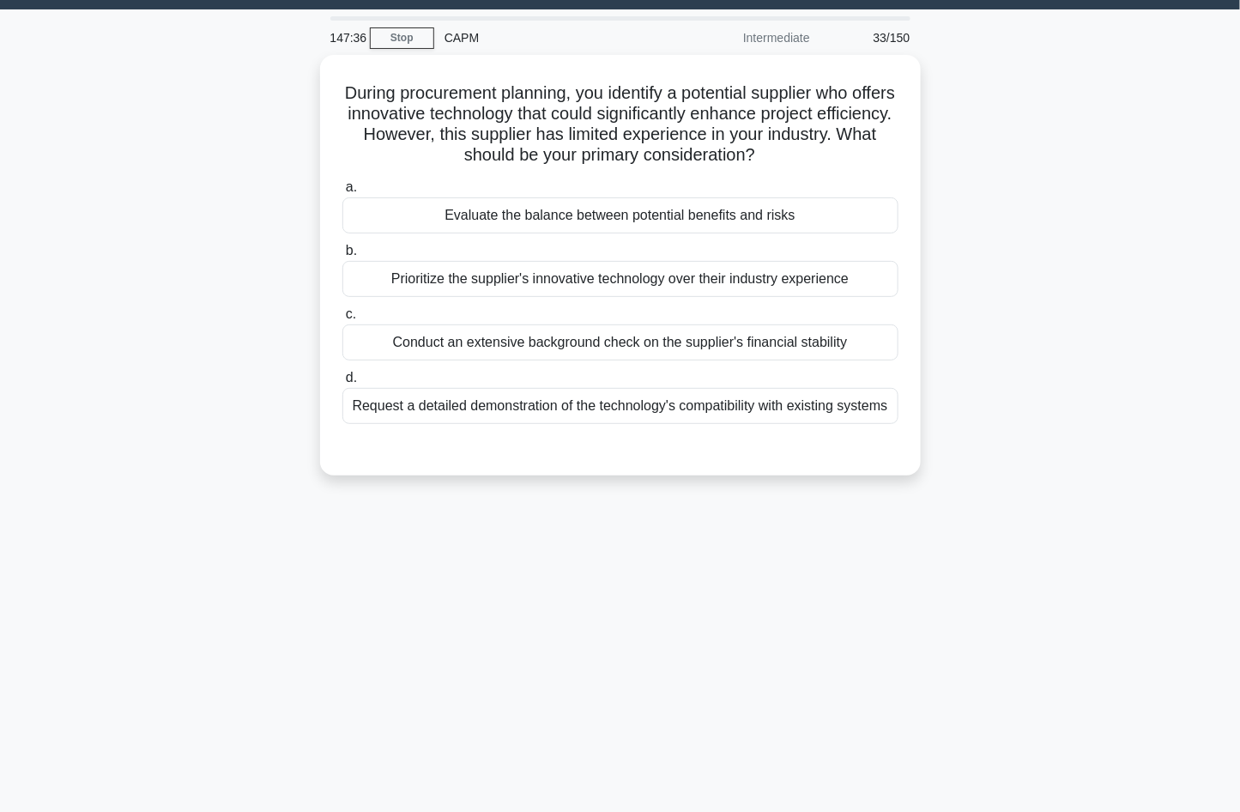
scroll to position [0, 0]
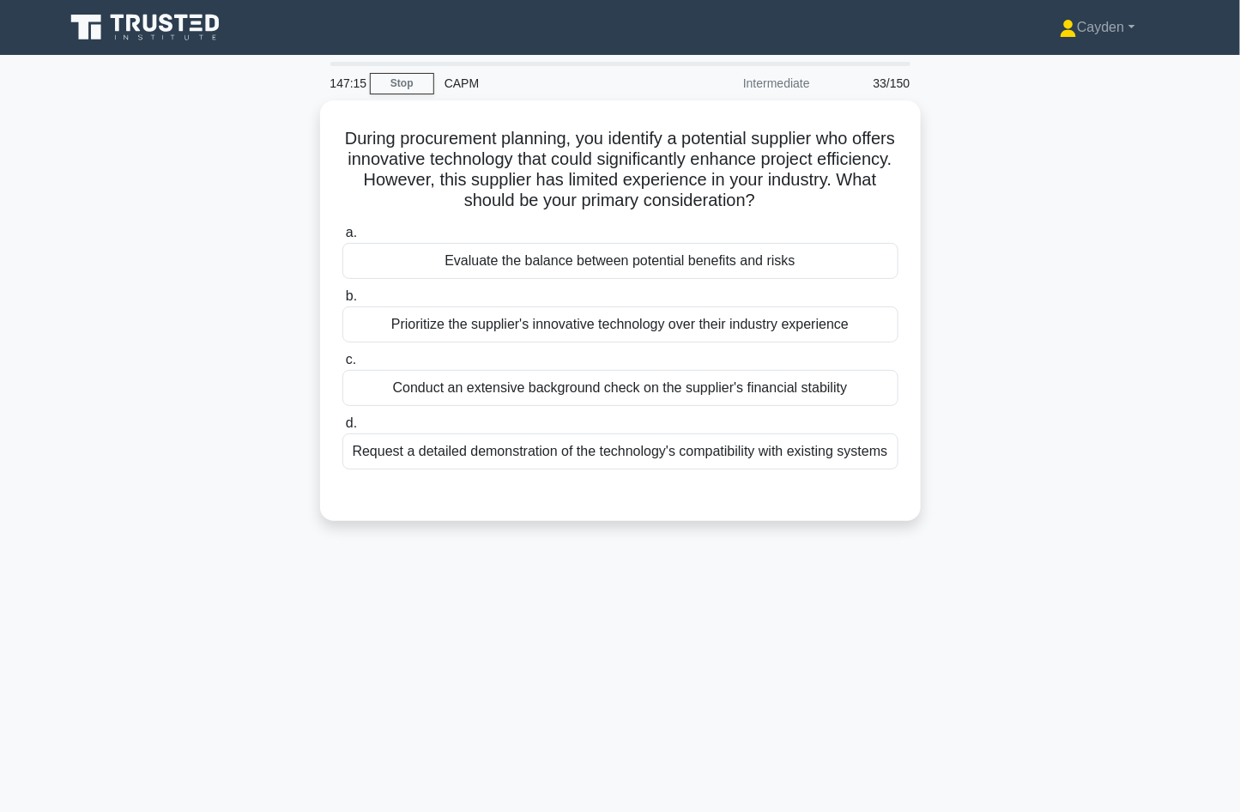
click at [947, 353] on div "During procurement planning, you identify a potential supplier who offers innov…" at bounding box center [620, 320] width 1133 height 441
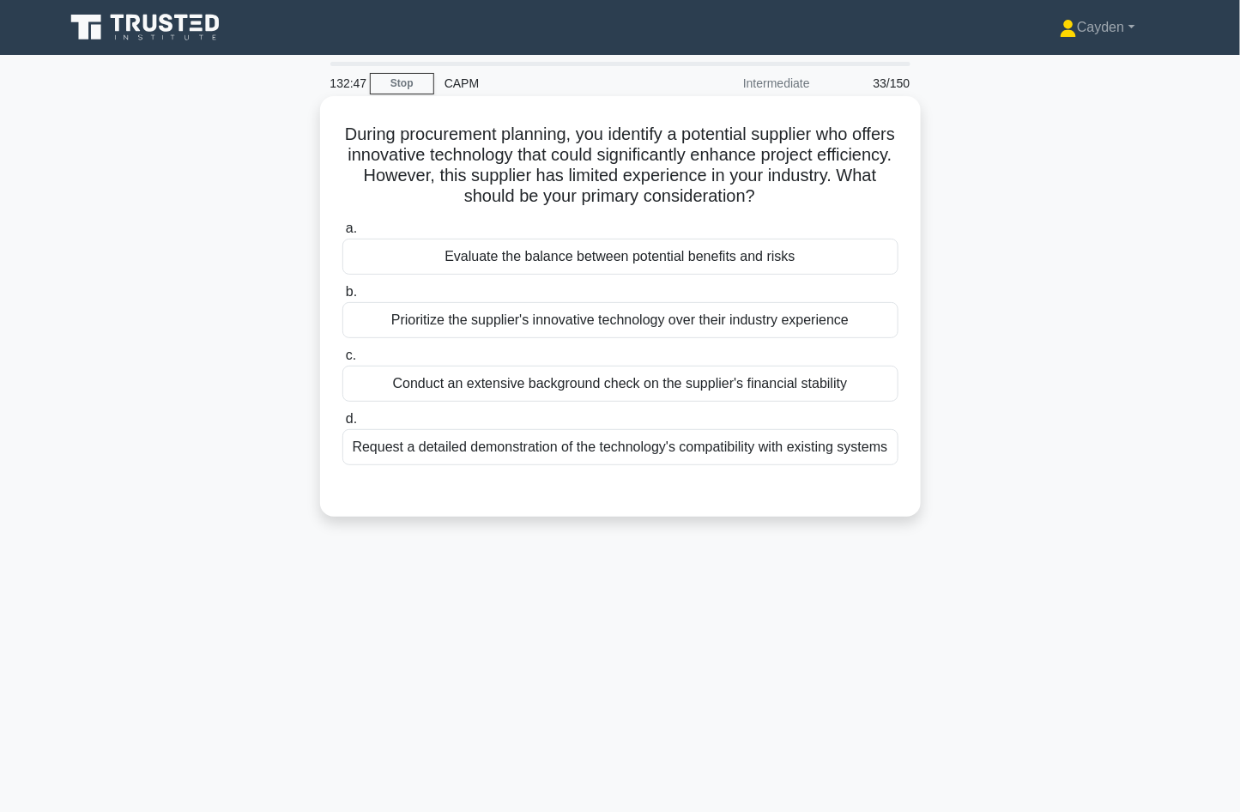
click at [848, 259] on div "Evaluate the balance between potential benefits and risks" at bounding box center [620, 257] width 556 height 36
click at [342, 234] on input "a. Evaluate the balance between potential benefits and risks" at bounding box center [342, 228] width 0 height 11
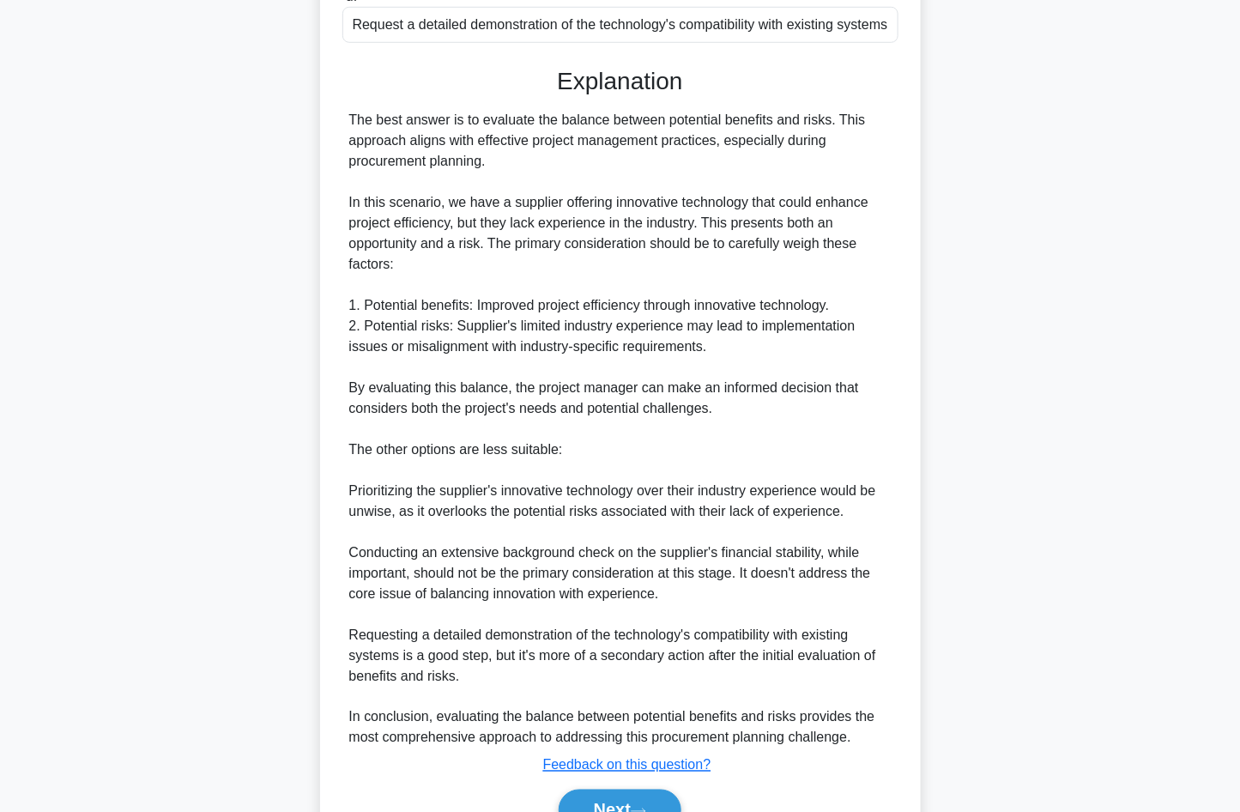
scroll to position [512, 0]
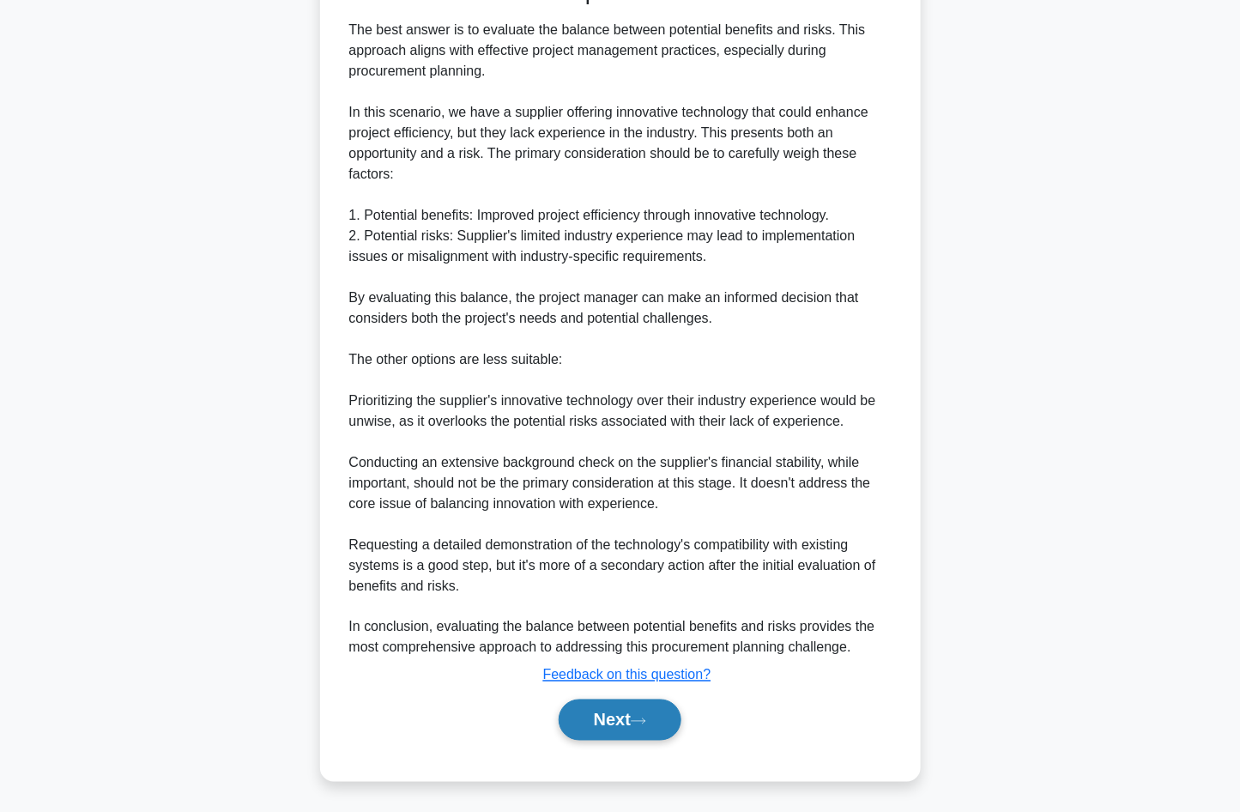
click at [639, 719] on icon at bounding box center [638, 721] width 15 height 9
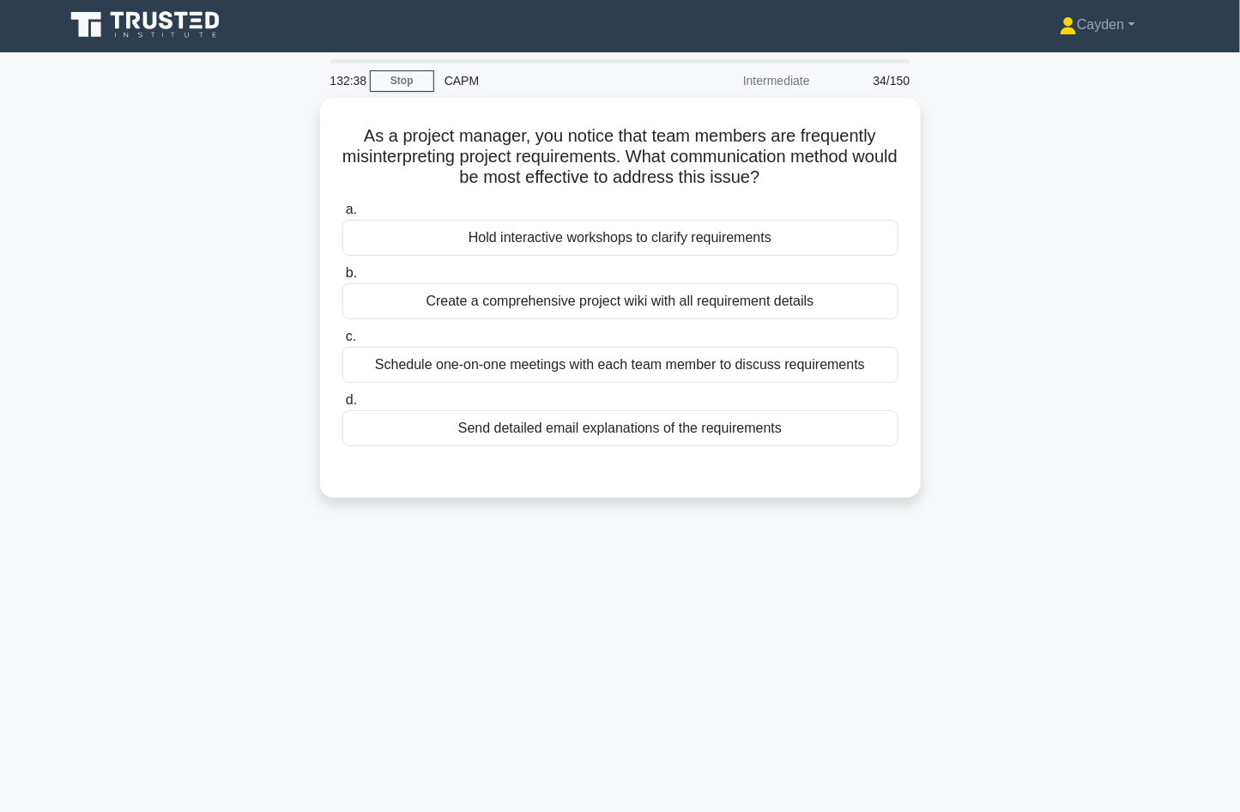
scroll to position [0, 0]
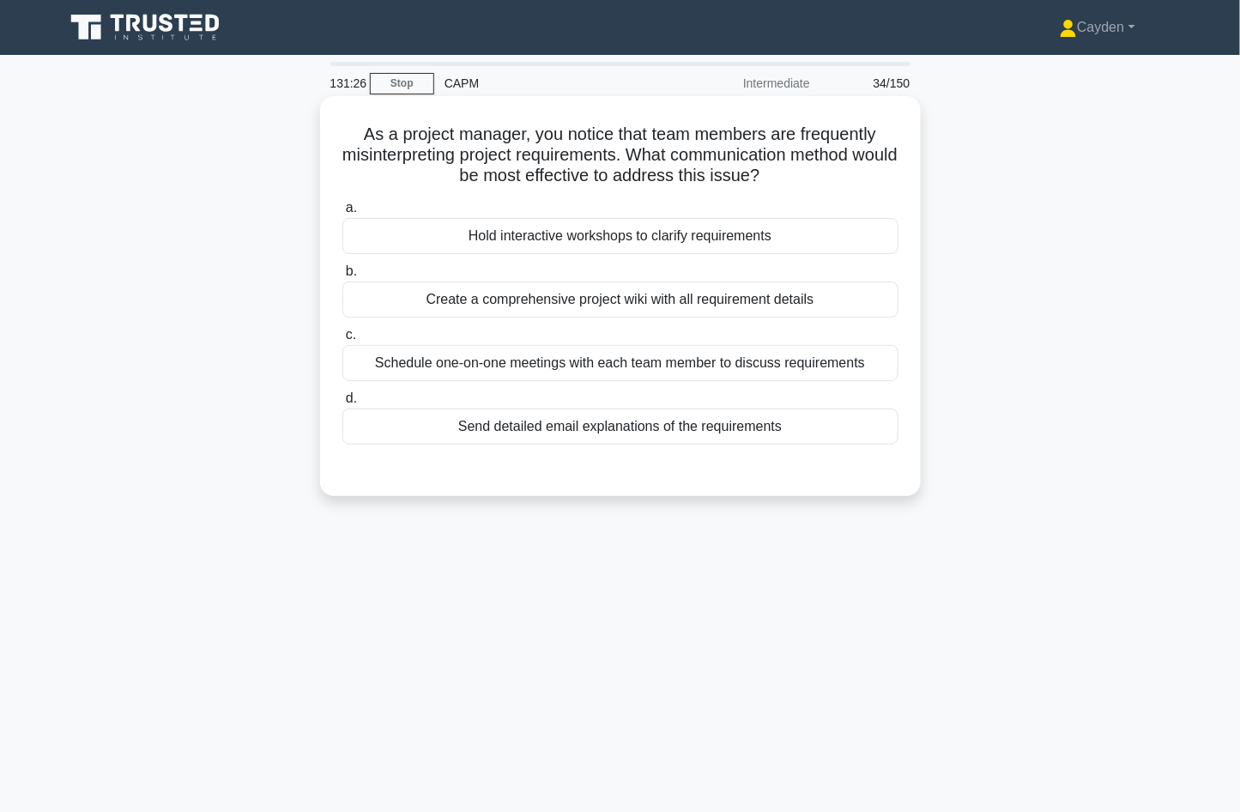
click at [868, 230] on div "Hold interactive workshops to clarify requirements" at bounding box center [620, 236] width 556 height 36
click at [342, 214] on input "a. Hold interactive workshops to clarify requirements" at bounding box center [342, 208] width 0 height 11
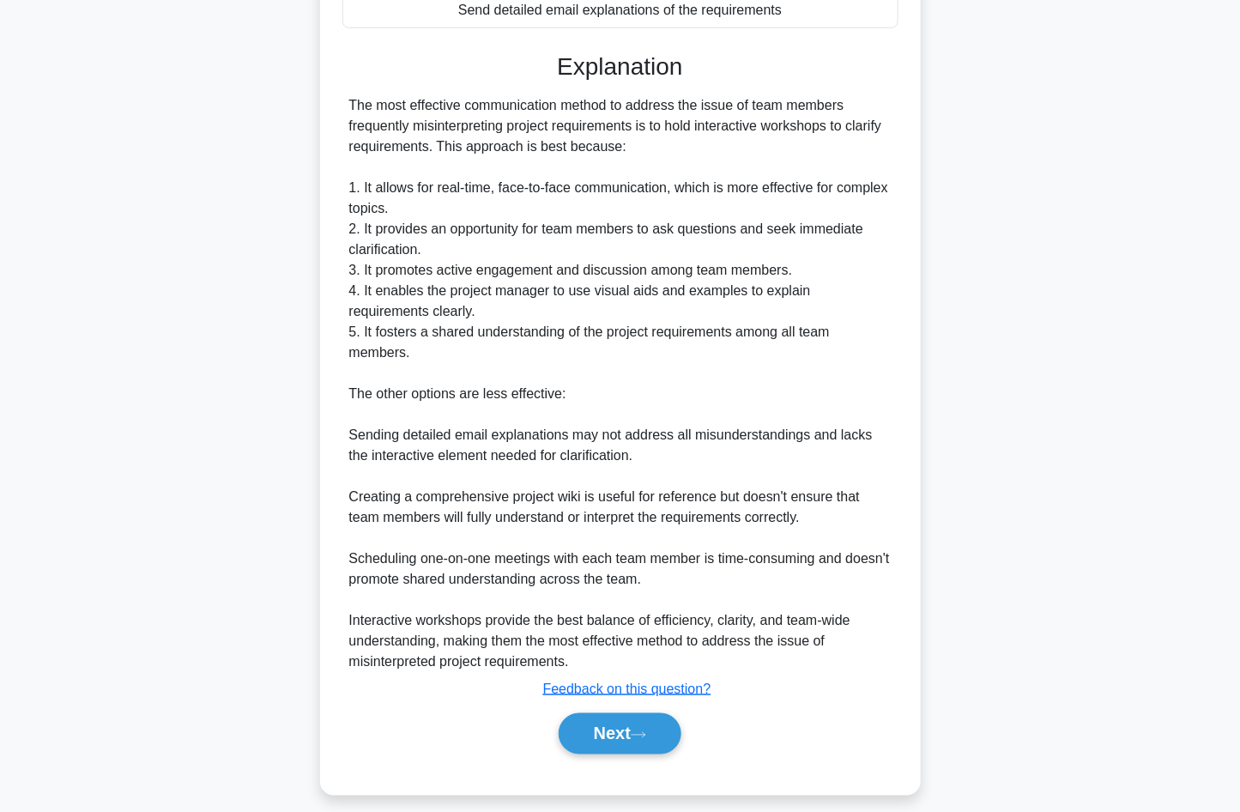
scroll to position [431, 0]
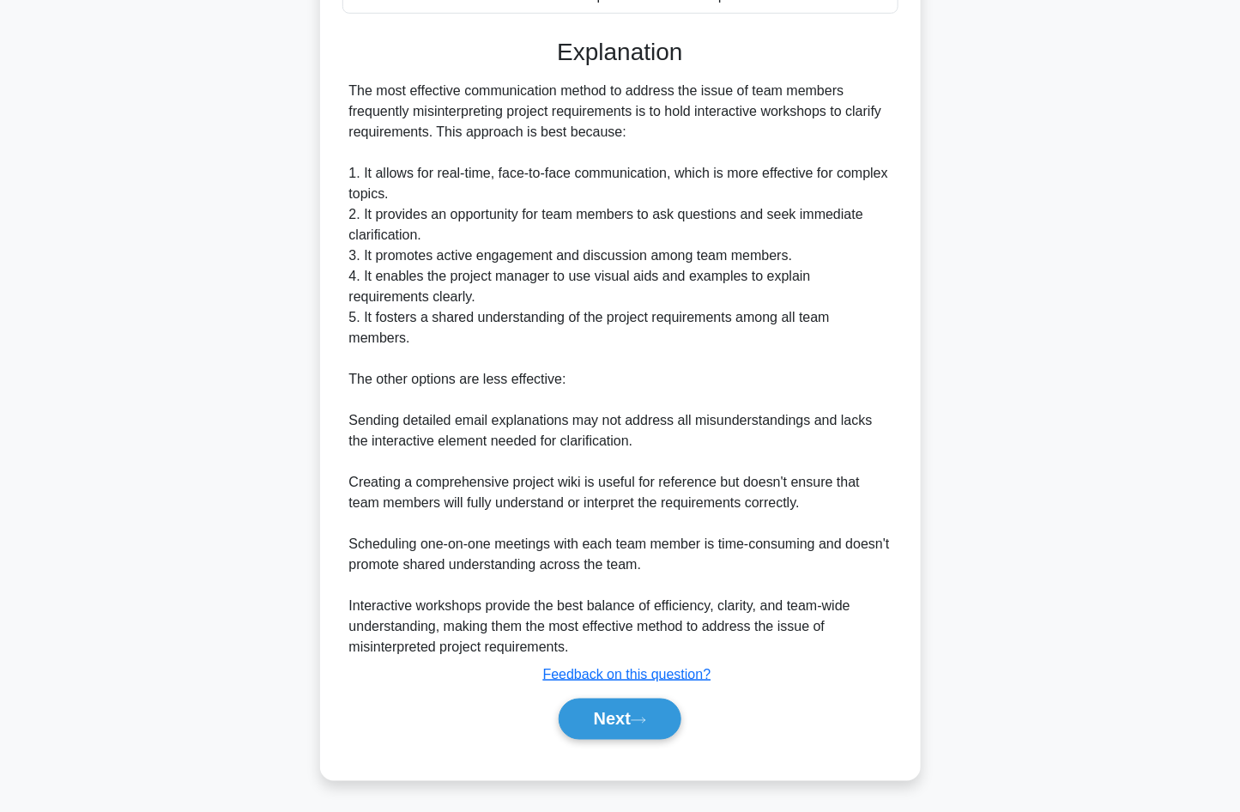
click at [796, 672] on div "Submit feedback Feedback on this question?" at bounding box center [627, 674] width 556 height 21
click at [657, 723] on button "Next" at bounding box center [620, 719] width 123 height 41
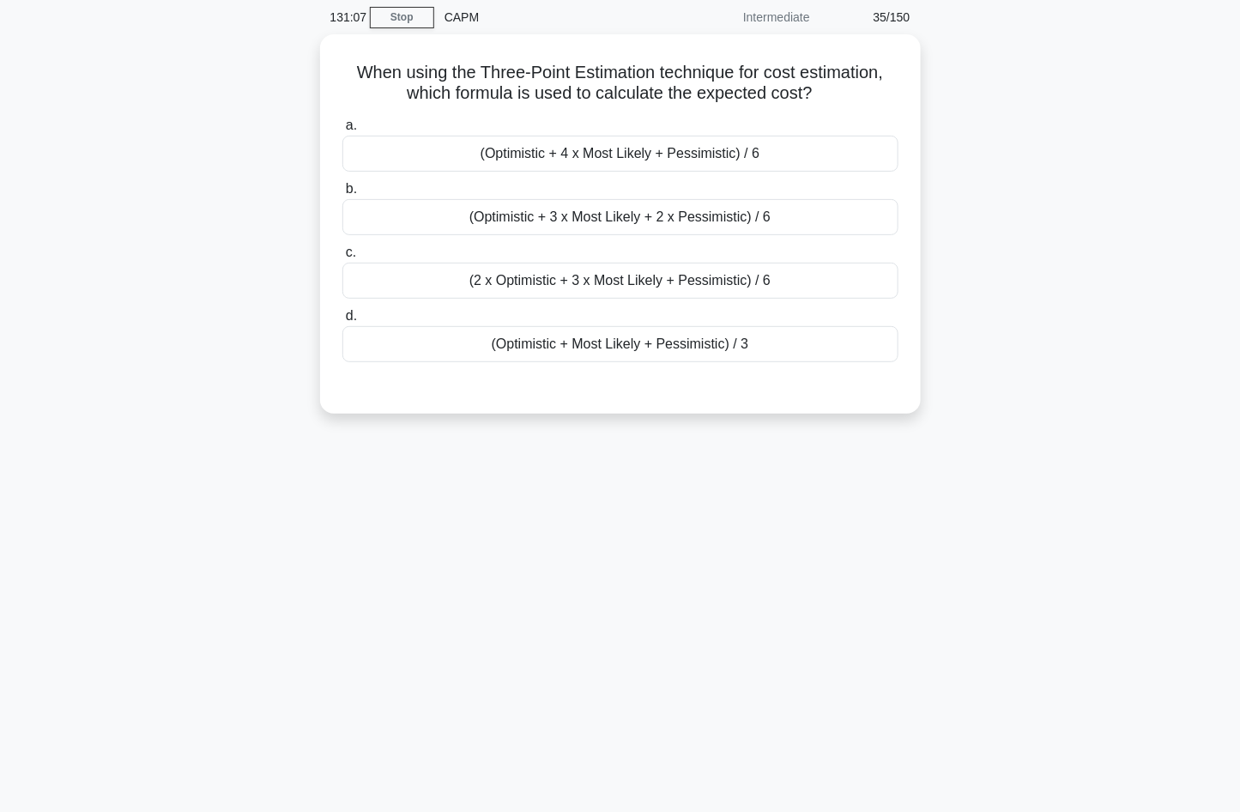
scroll to position [0, 0]
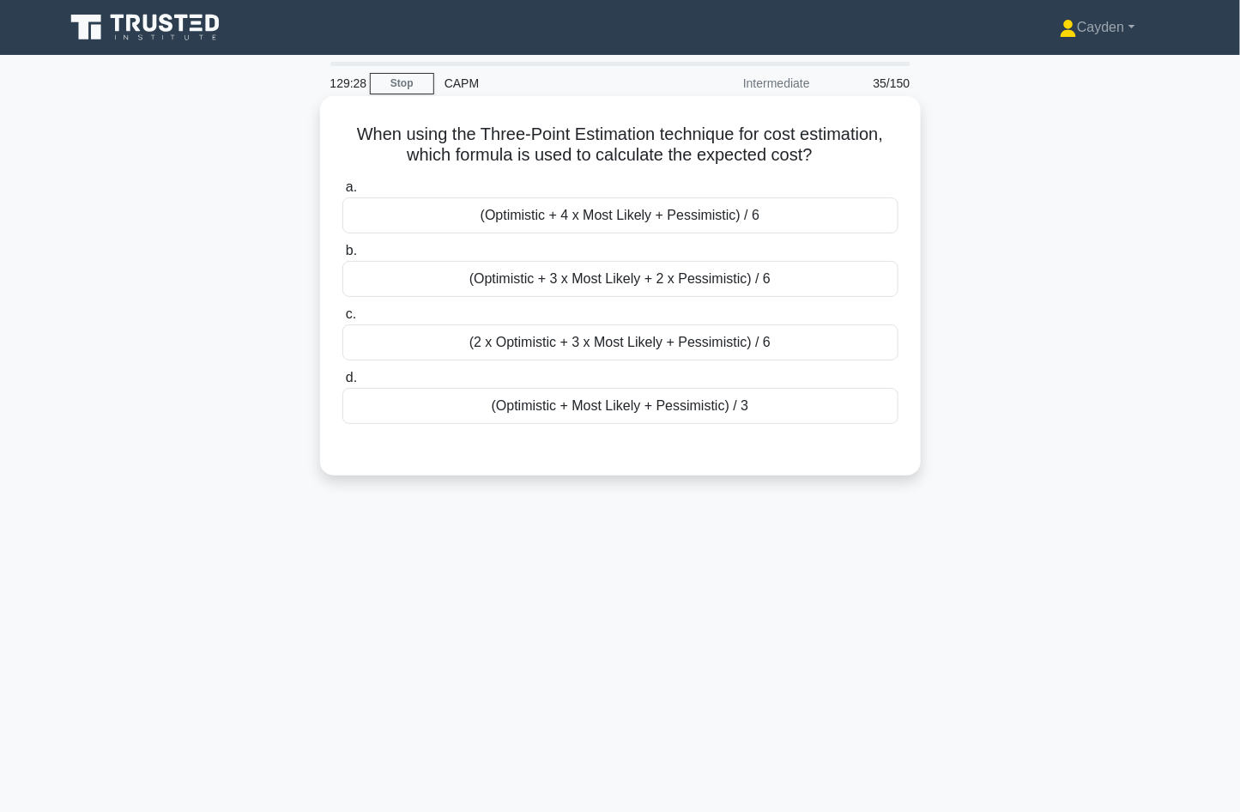
click at [829, 217] on div "(Optimistic + 4 x Most Likely + Pessimistic) / 6" at bounding box center [620, 215] width 556 height 36
click at [342, 193] on input "a. (Optimistic + 4 x Most Likely + Pessimistic) / 6" at bounding box center [342, 187] width 0 height 11
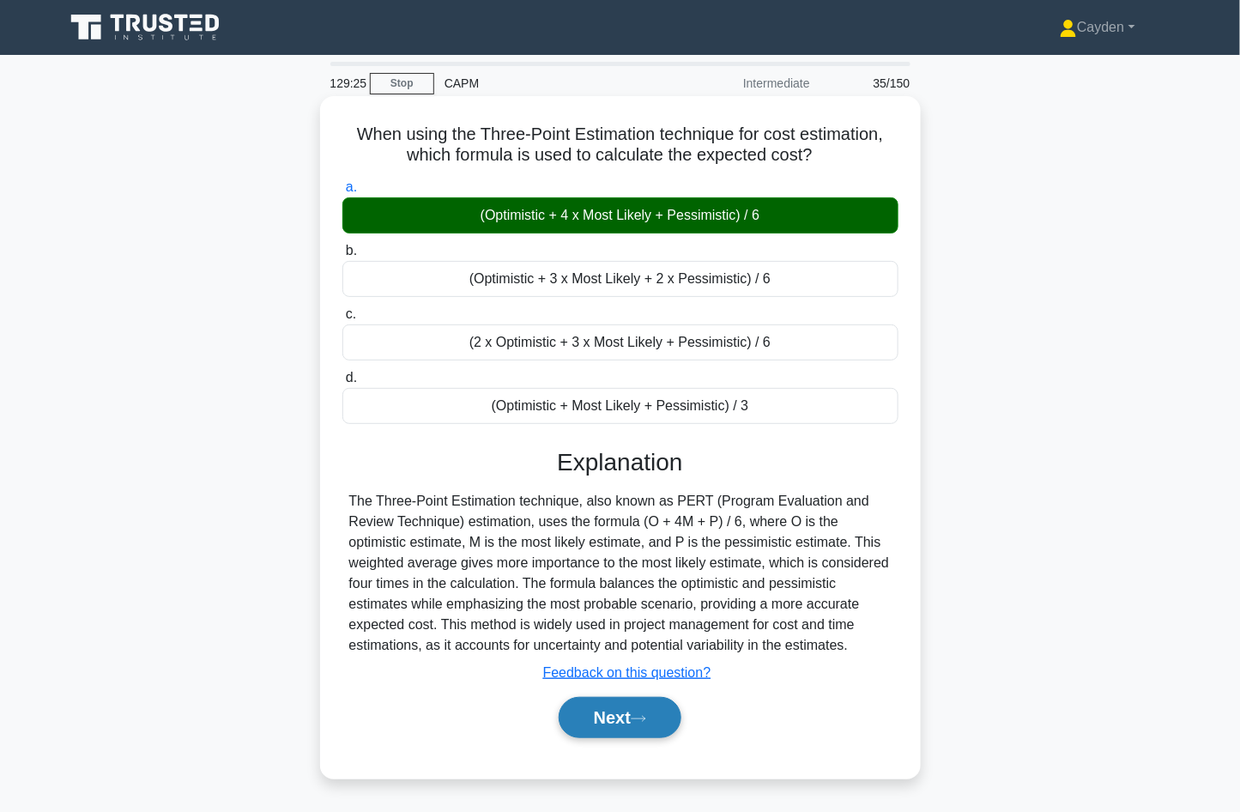
click at [665, 727] on button "Next" at bounding box center [620, 717] width 123 height 41
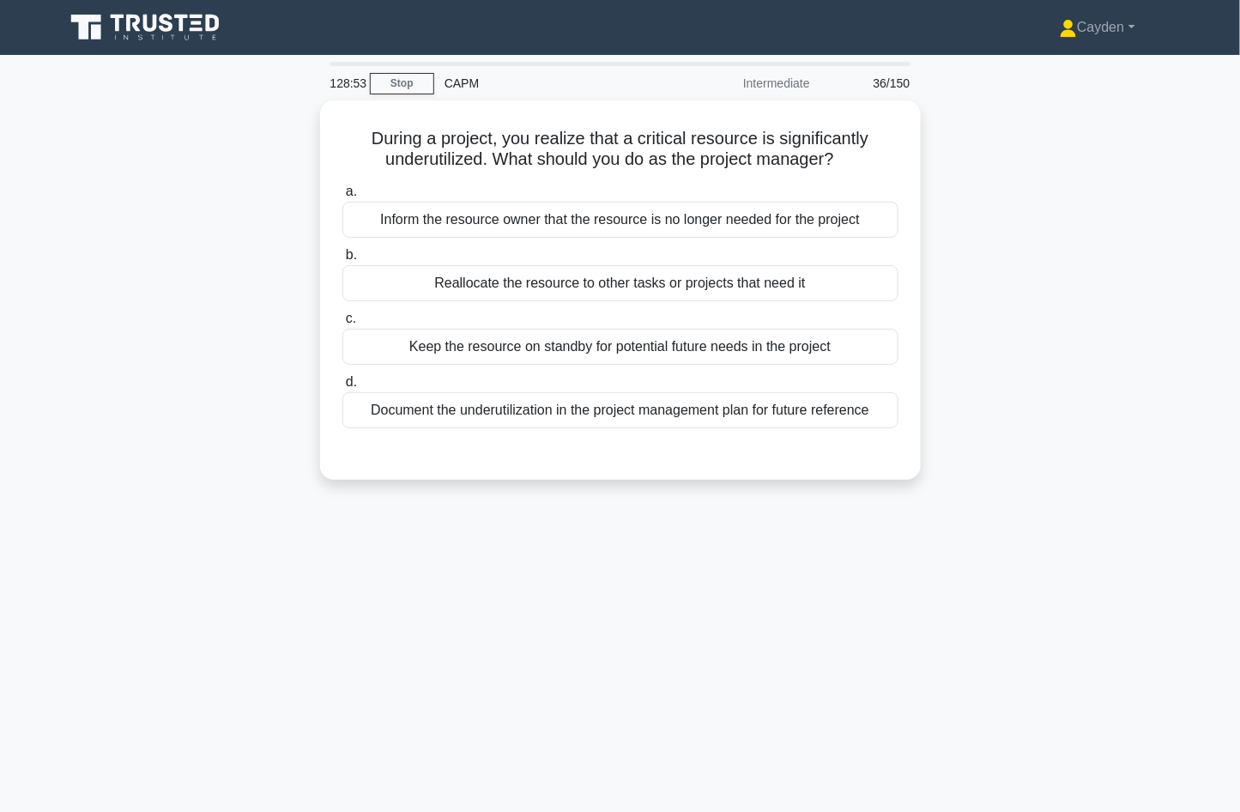
click at [977, 440] on div "During a project, you realize that a critical resource is significantly underut…" at bounding box center [620, 300] width 1133 height 400
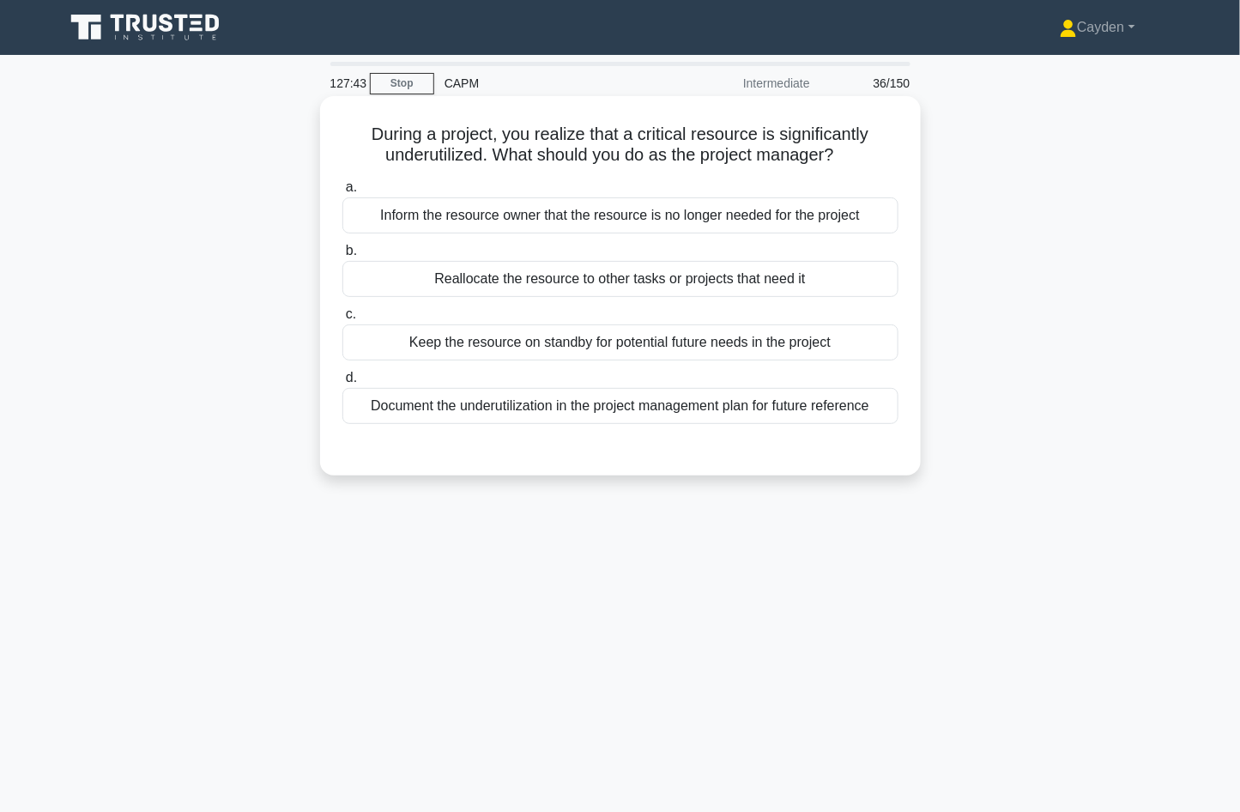
click at [845, 288] on div "Reallocate the resource to other tasks or projects that need it" at bounding box center [620, 279] width 556 height 36
click at [342, 257] on input "b. Reallocate the resource to other tasks or projects that need it" at bounding box center [342, 250] width 0 height 11
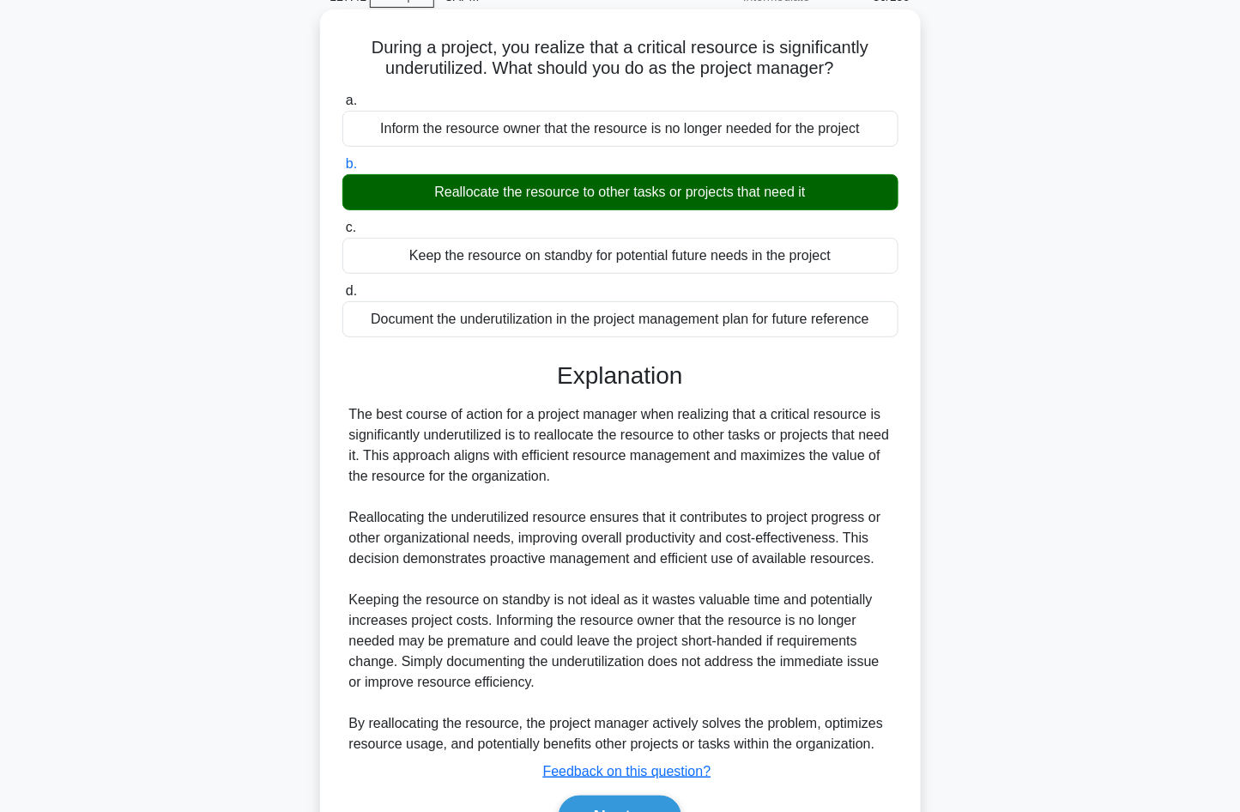
scroll to position [184, 0]
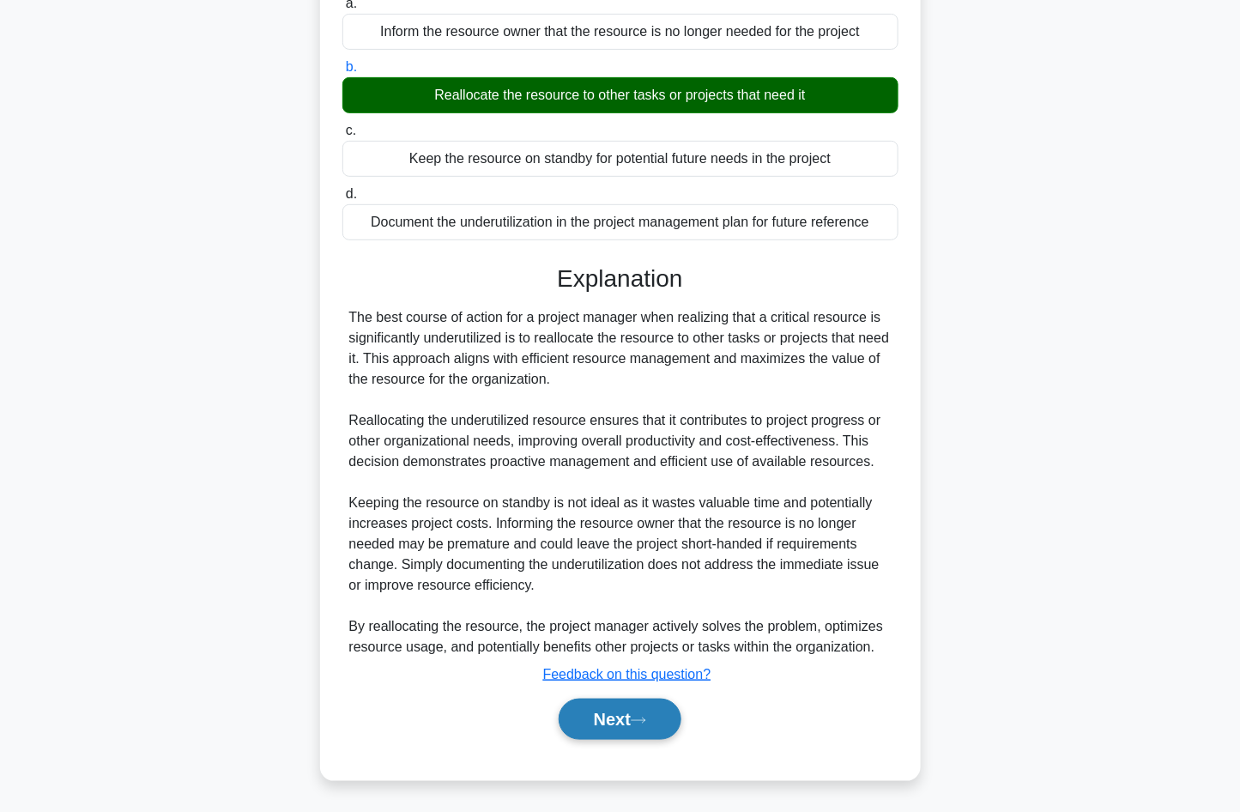
click at [653, 728] on button "Next" at bounding box center [620, 719] width 123 height 41
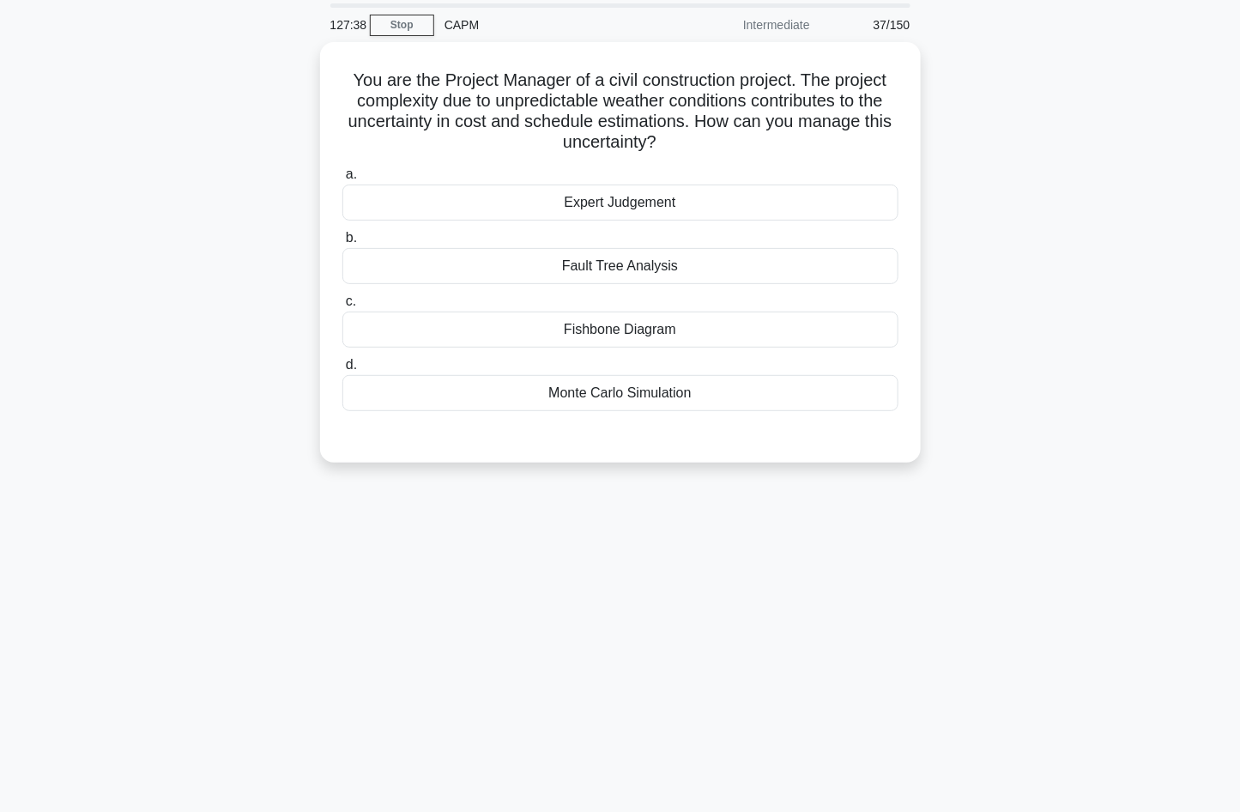
scroll to position [0, 0]
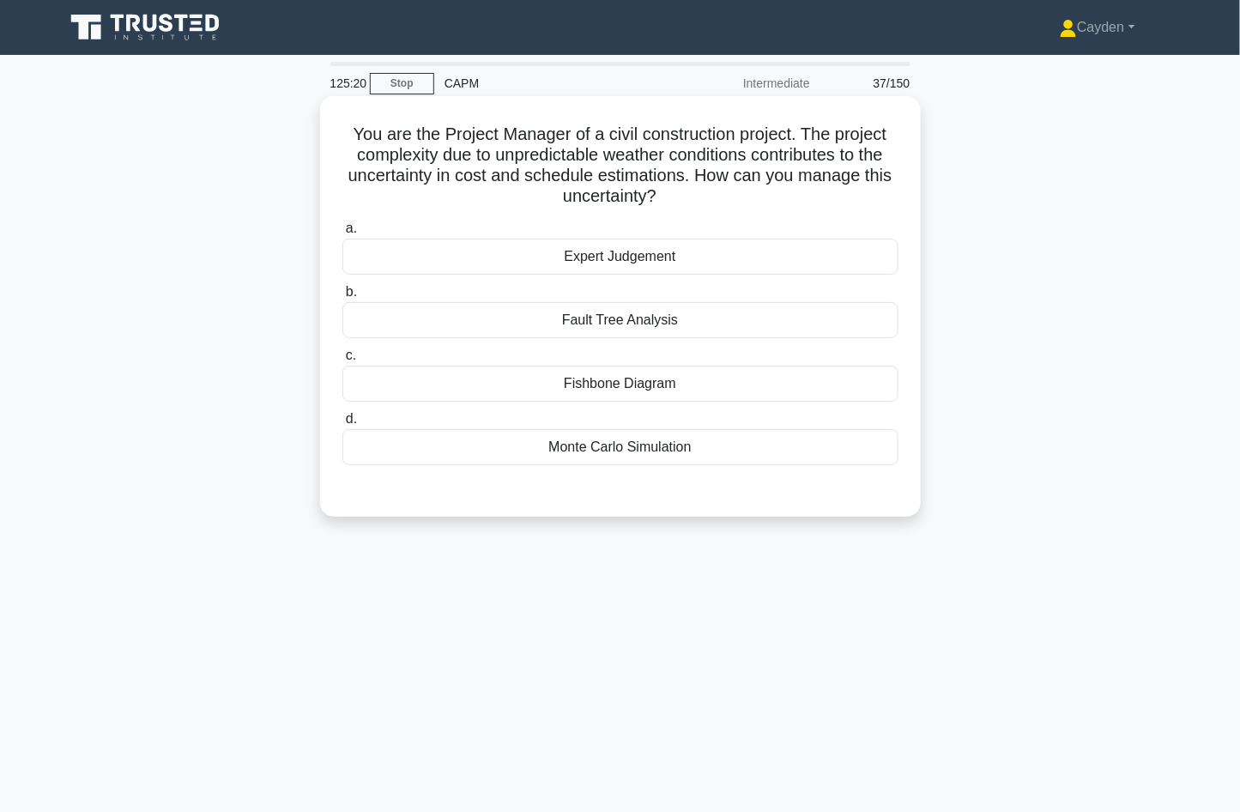
click at [803, 450] on div "Monte Carlo Simulation" at bounding box center [620, 447] width 556 height 36
click at [342, 425] on input "d. Monte Carlo Simulation" at bounding box center [342, 419] width 0 height 11
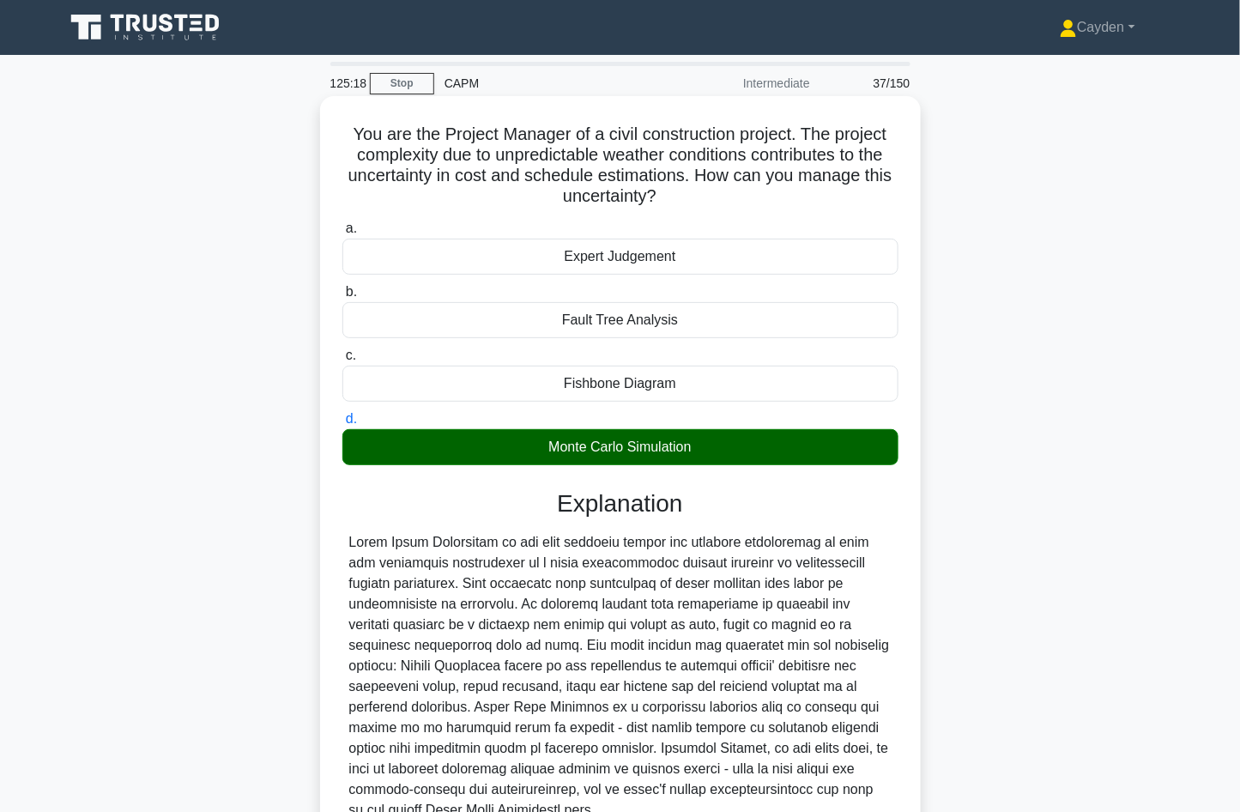
scroll to position [163, 0]
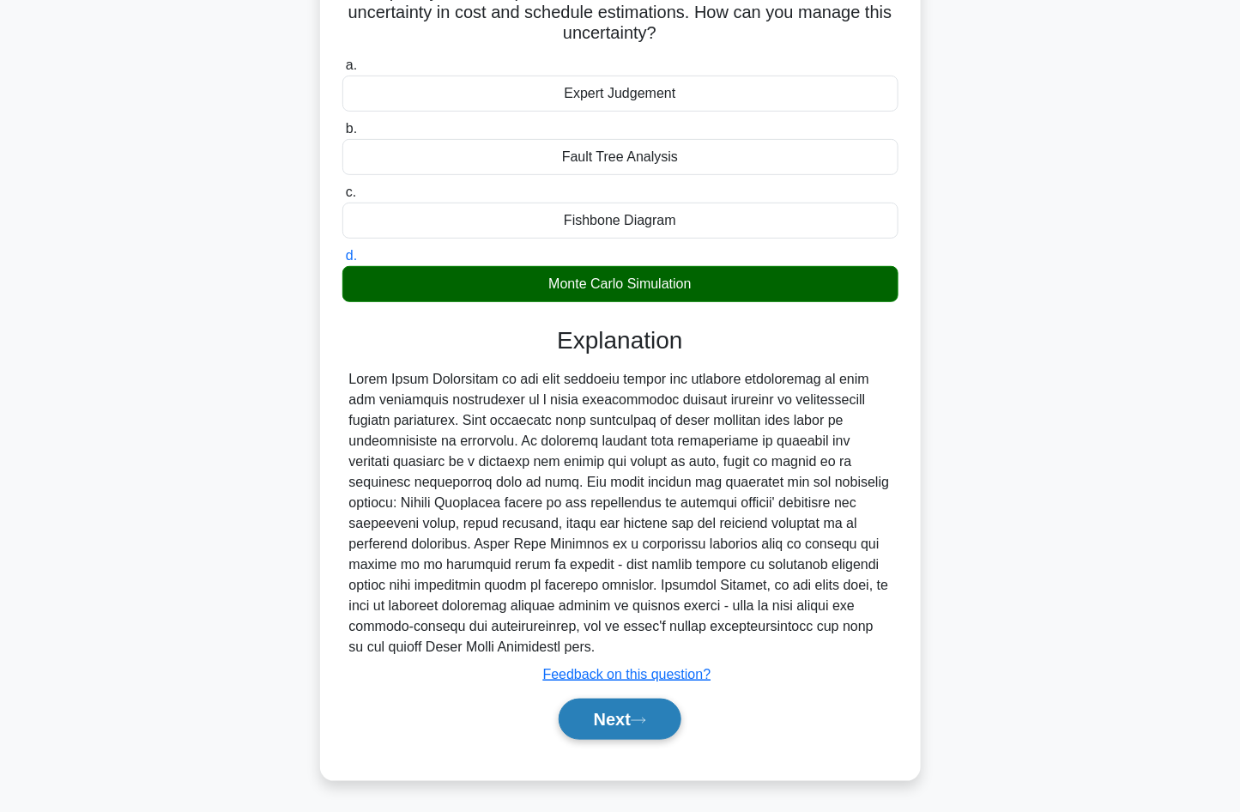
click at [629, 735] on button "Next" at bounding box center [620, 719] width 123 height 41
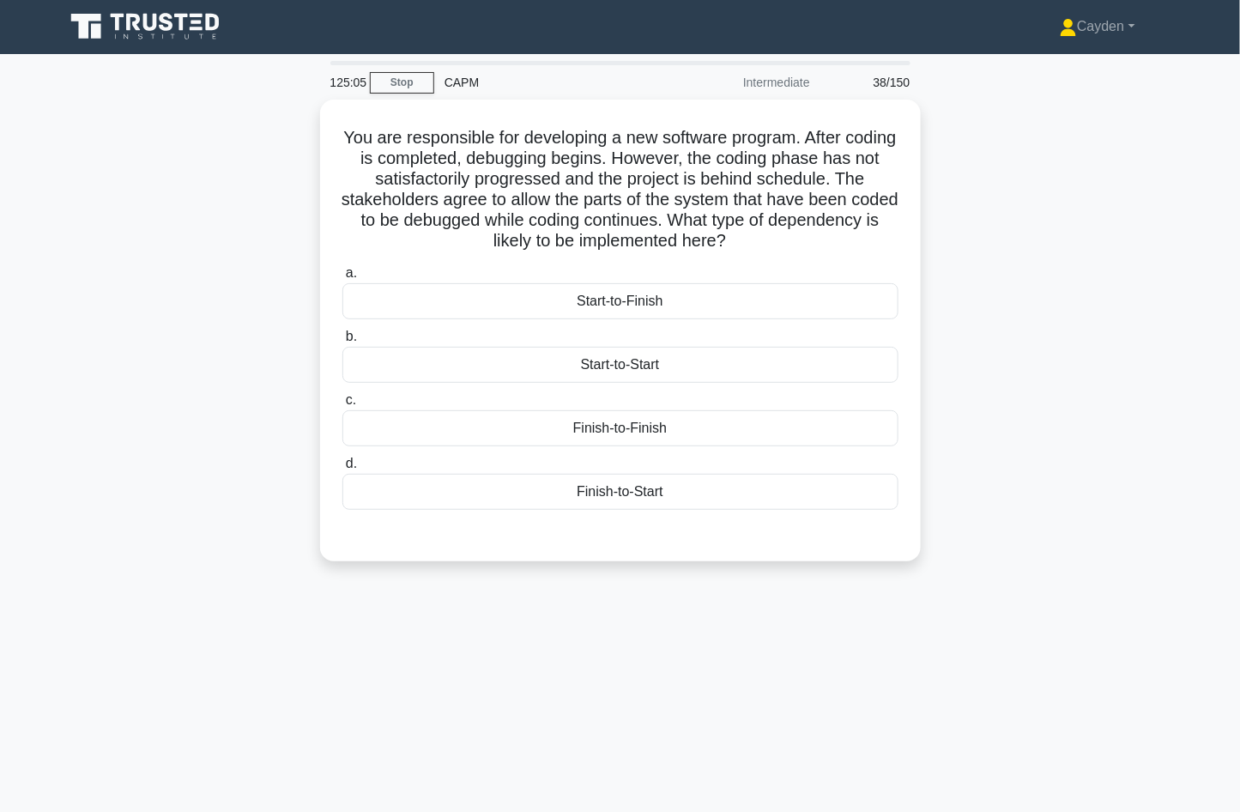
scroll to position [0, 0]
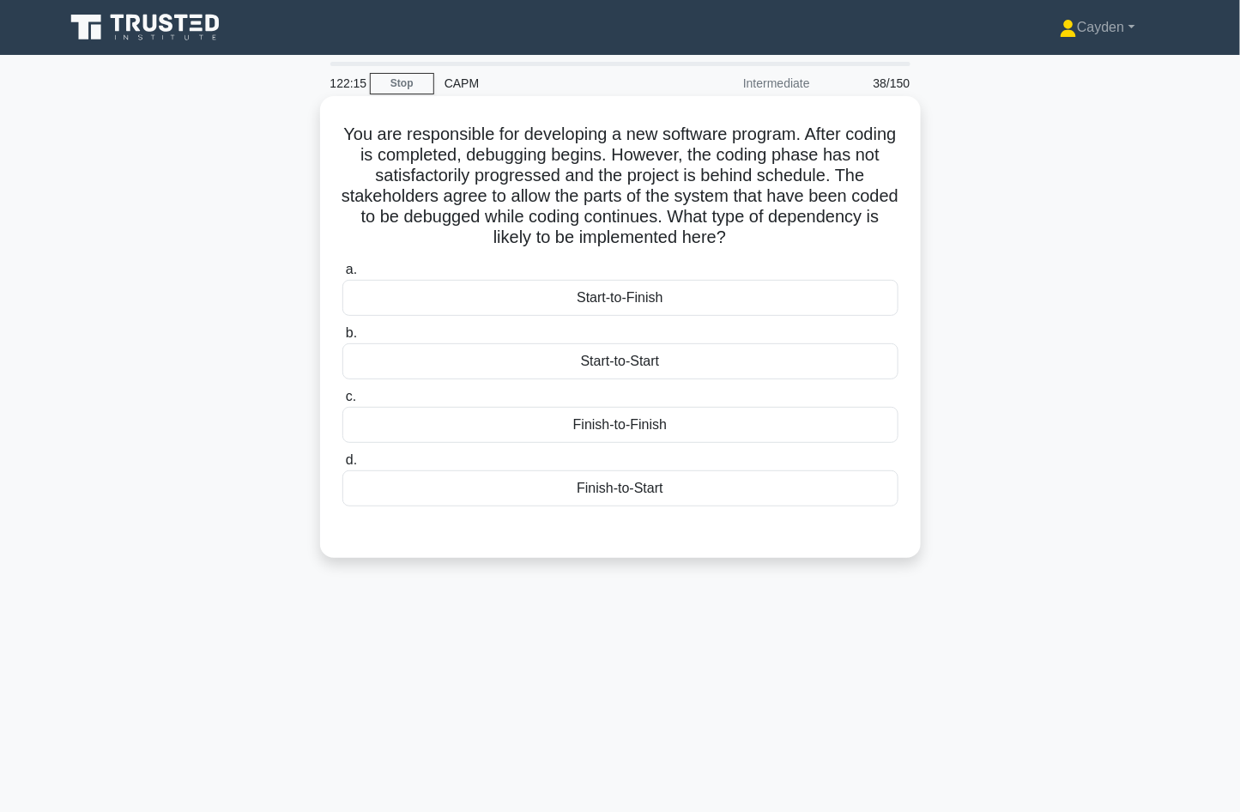
drag, startPoint x: 1080, startPoint y: 549, endPoint x: 728, endPoint y: 383, distance: 389.3
click at [1076, 548] on div "You are responsible for developing a new software program. After coding is comp…" at bounding box center [620, 341] width 1133 height 482
click at [703, 362] on div "Start-to-Start" at bounding box center [620, 361] width 556 height 36
click at [342, 339] on input "b. Start-to-Start" at bounding box center [342, 333] width 0 height 11
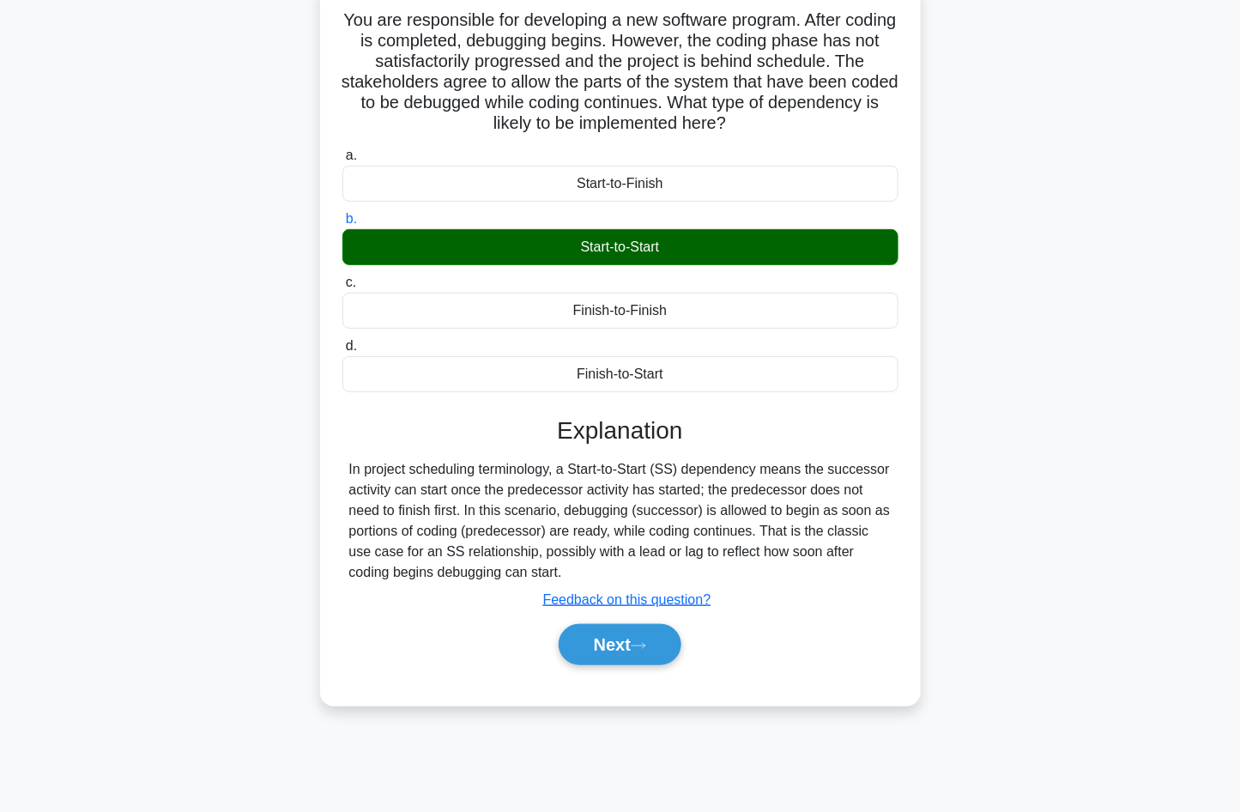
scroll to position [78, 0]
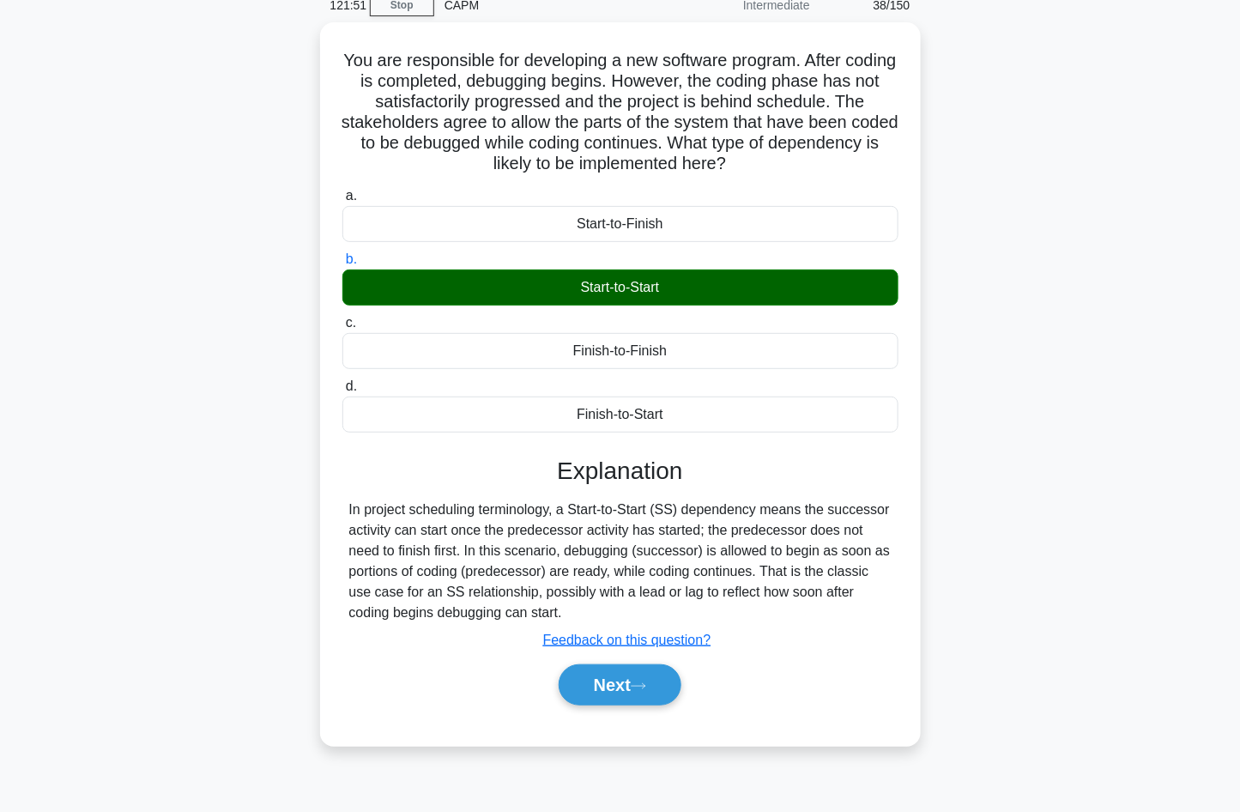
click at [342, 318] on input "c. Finish-to-Finish" at bounding box center [342, 323] width 0 height 11
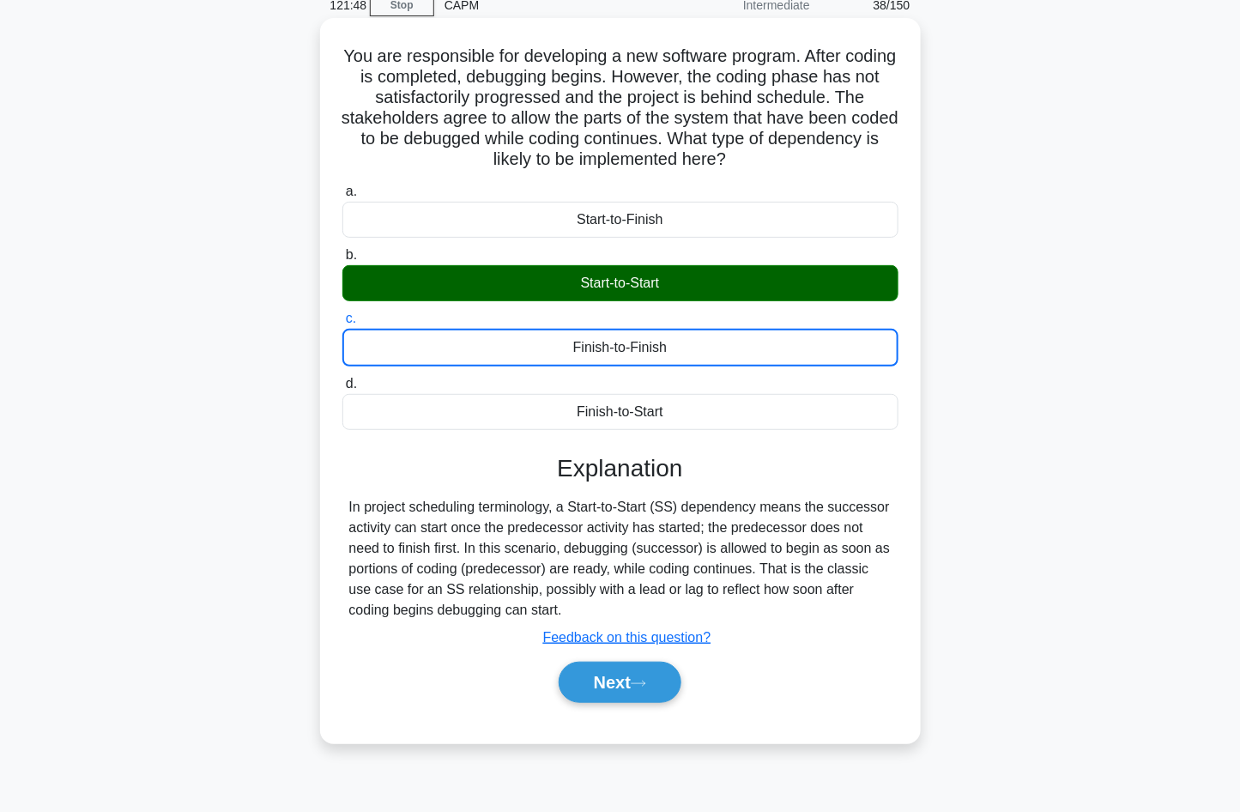
click at [889, 493] on div "Explanation In project scheduling terminology, a Start-to-Start (SS) dependency…" at bounding box center [620, 582] width 556 height 256
click at [644, 673] on button "Next" at bounding box center [620, 682] width 123 height 41
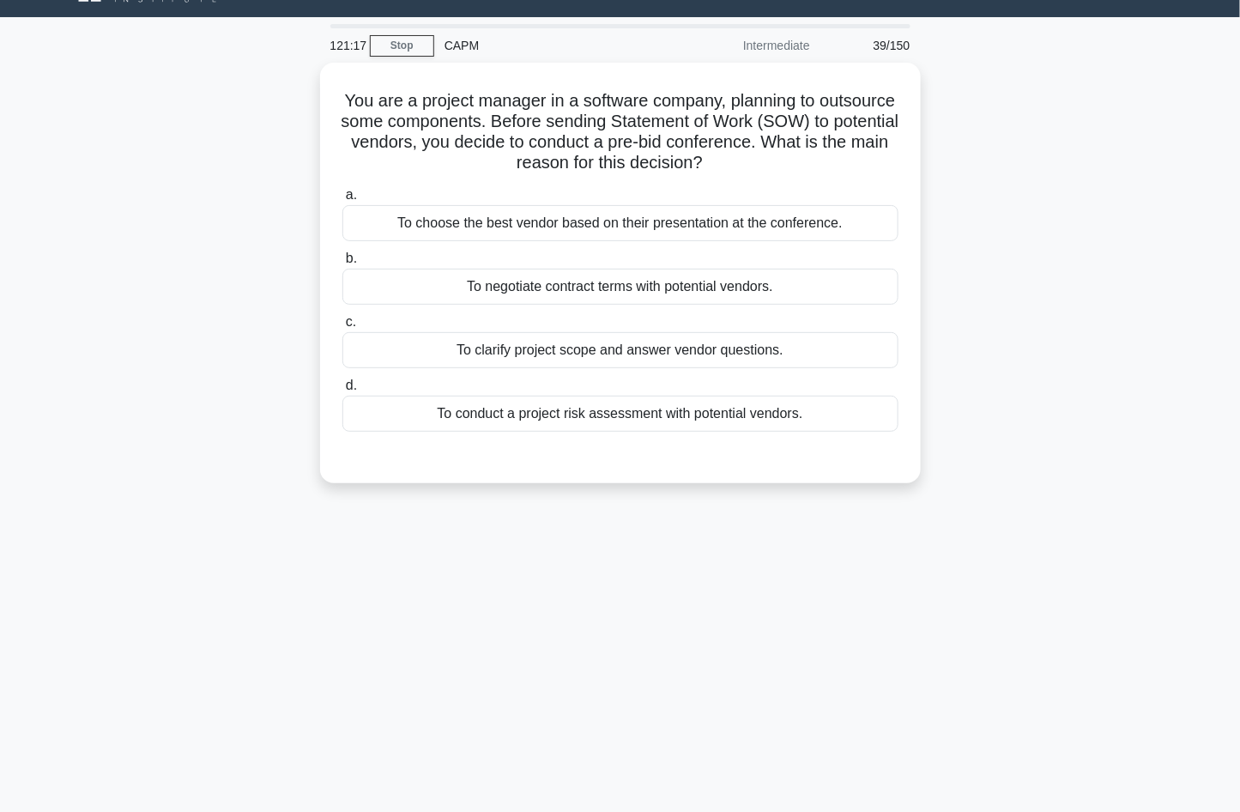
scroll to position [0, 0]
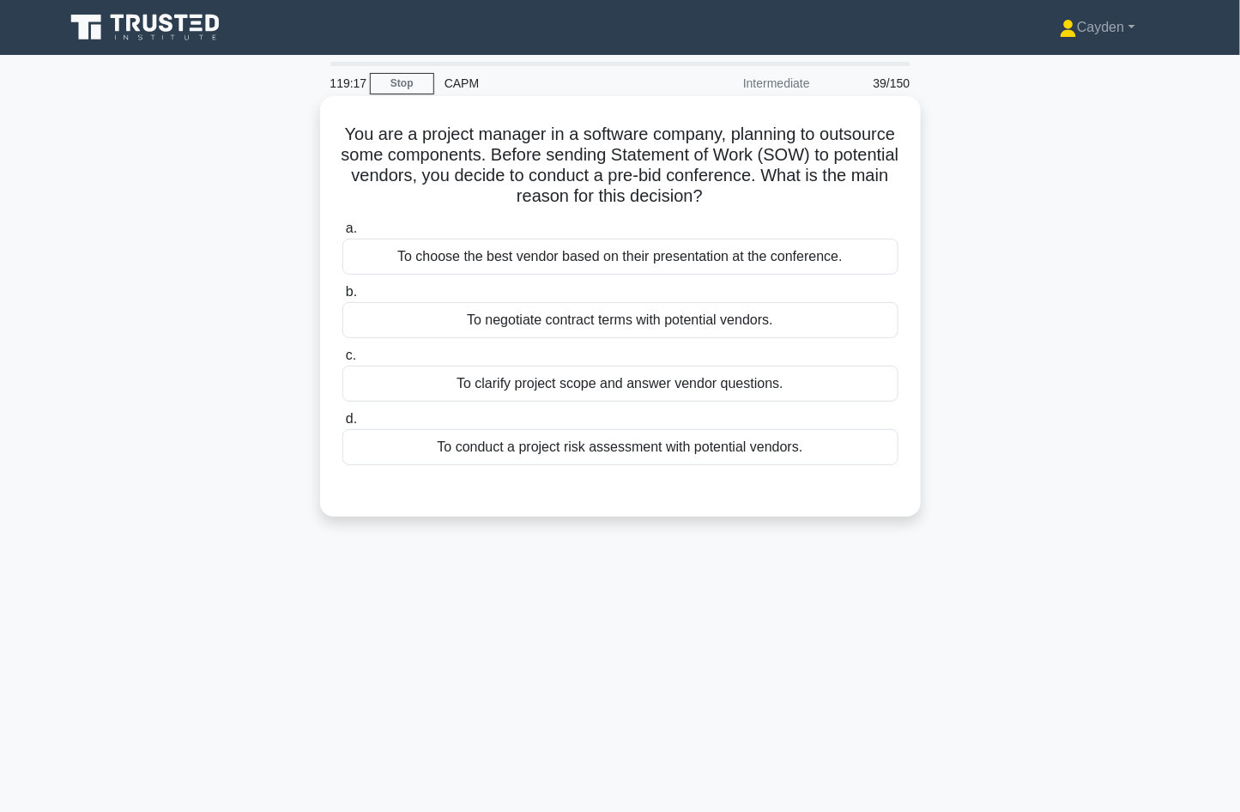
click at [807, 387] on div "To clarify project scope and answer vendor questions." at bounding box center [620, 384] width 556 height 36
click at [342, 361] on input "c. To clarify project scope and answer vendor questions." at bounding box center [342, 355] width 0 height 11
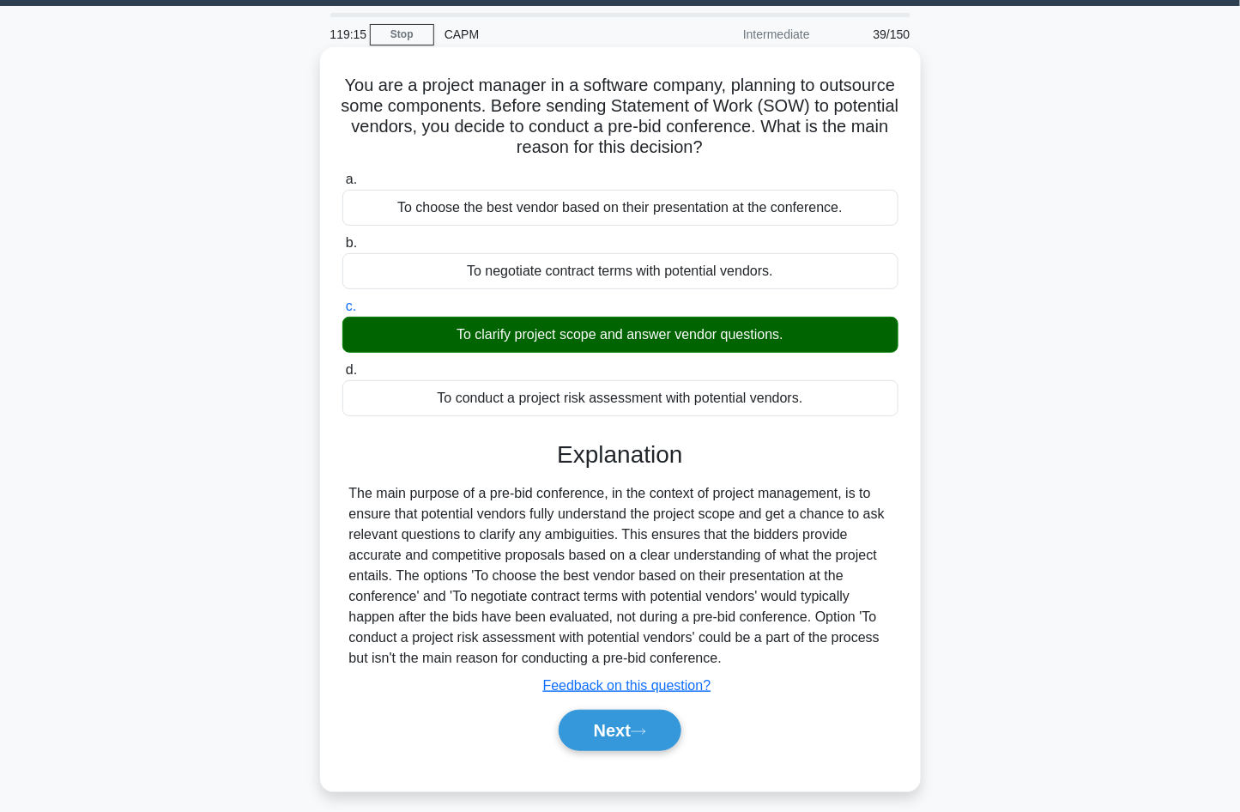
scroll to position [114, 0]
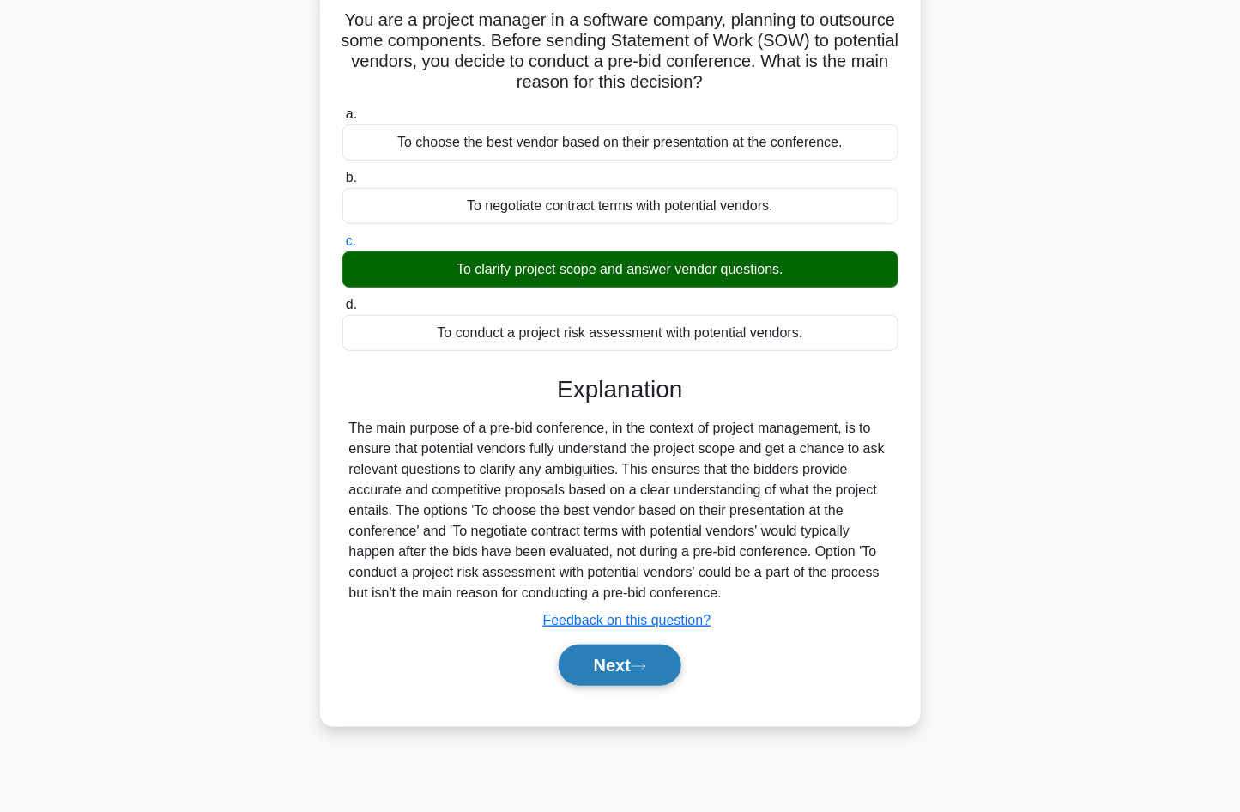
click at [631, 685] on button "Next" at bounding box center [620, 665] width 123 height 41
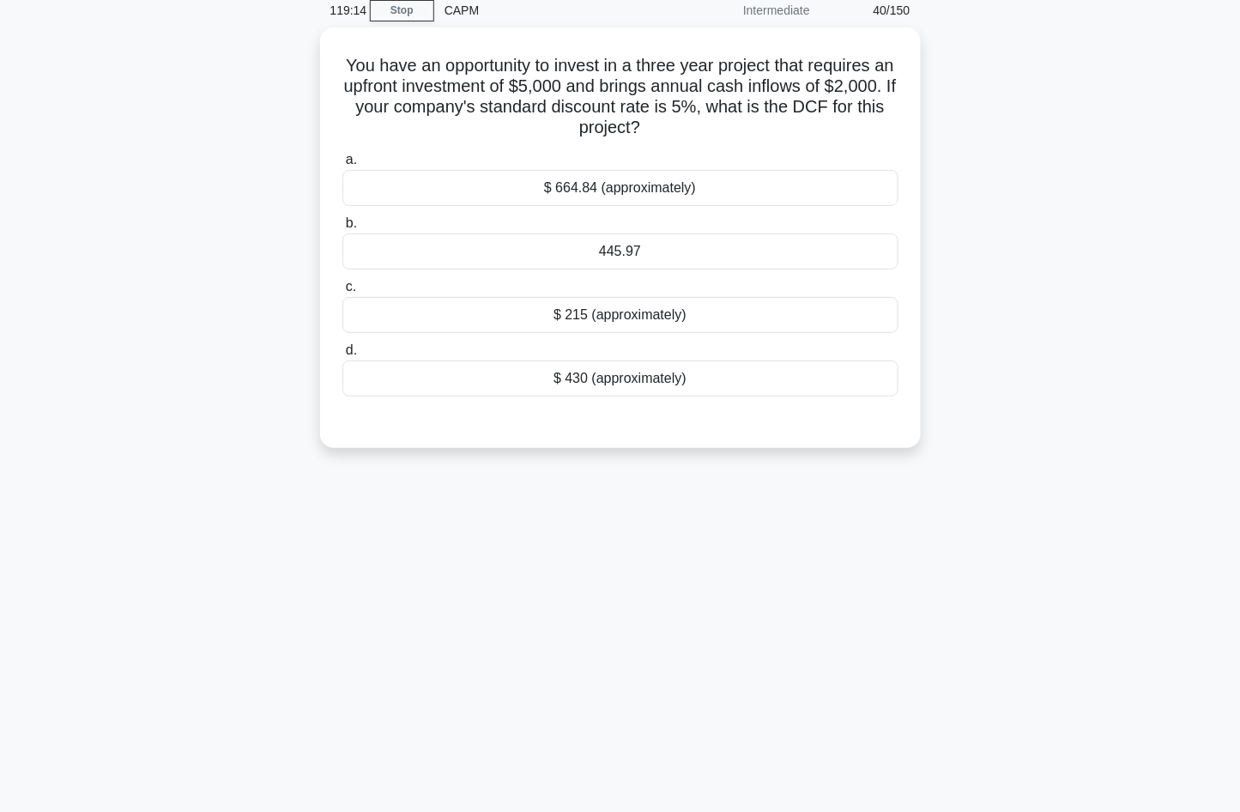
scroll to position [0, 0]
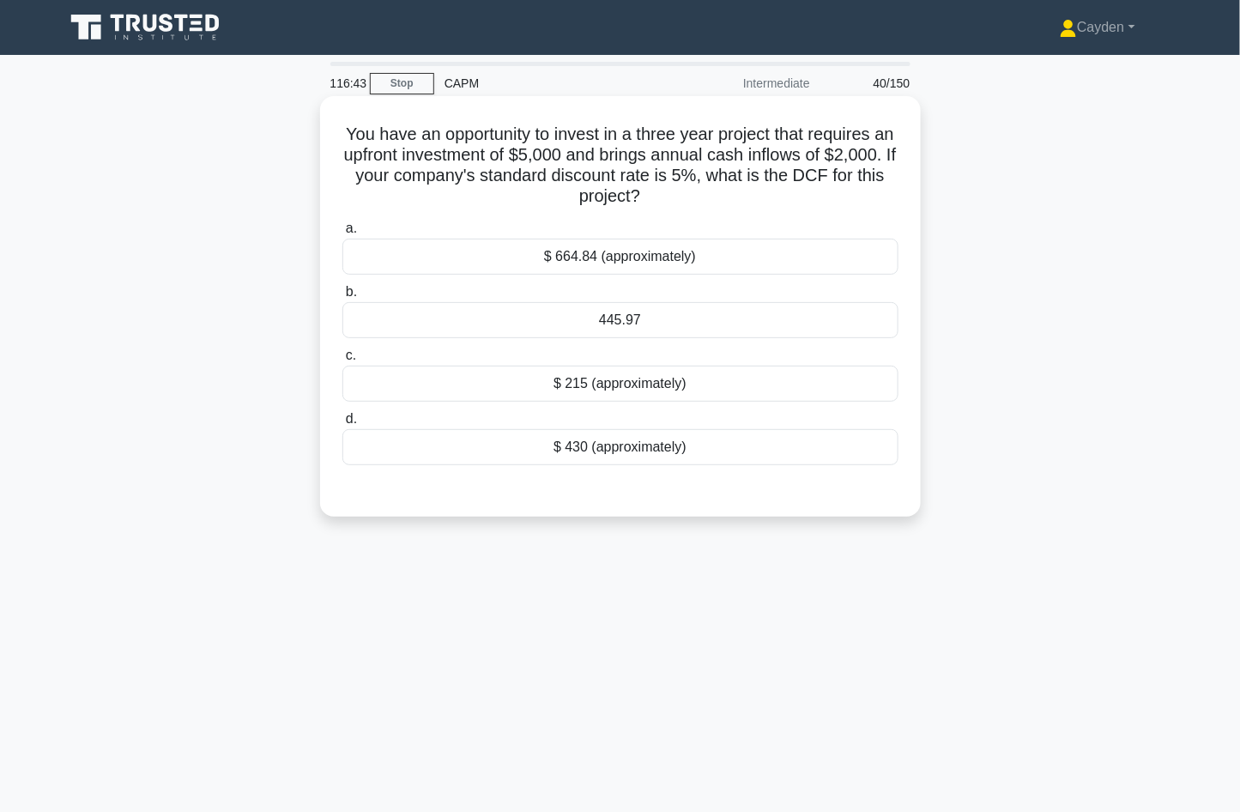
click at [710, 319] on div "445.97" at bounding box center [620, 320] width 556 height 36
click at [342, 298] on input "b. 445.97" at bounding box center [342, 292] width 0 height 11
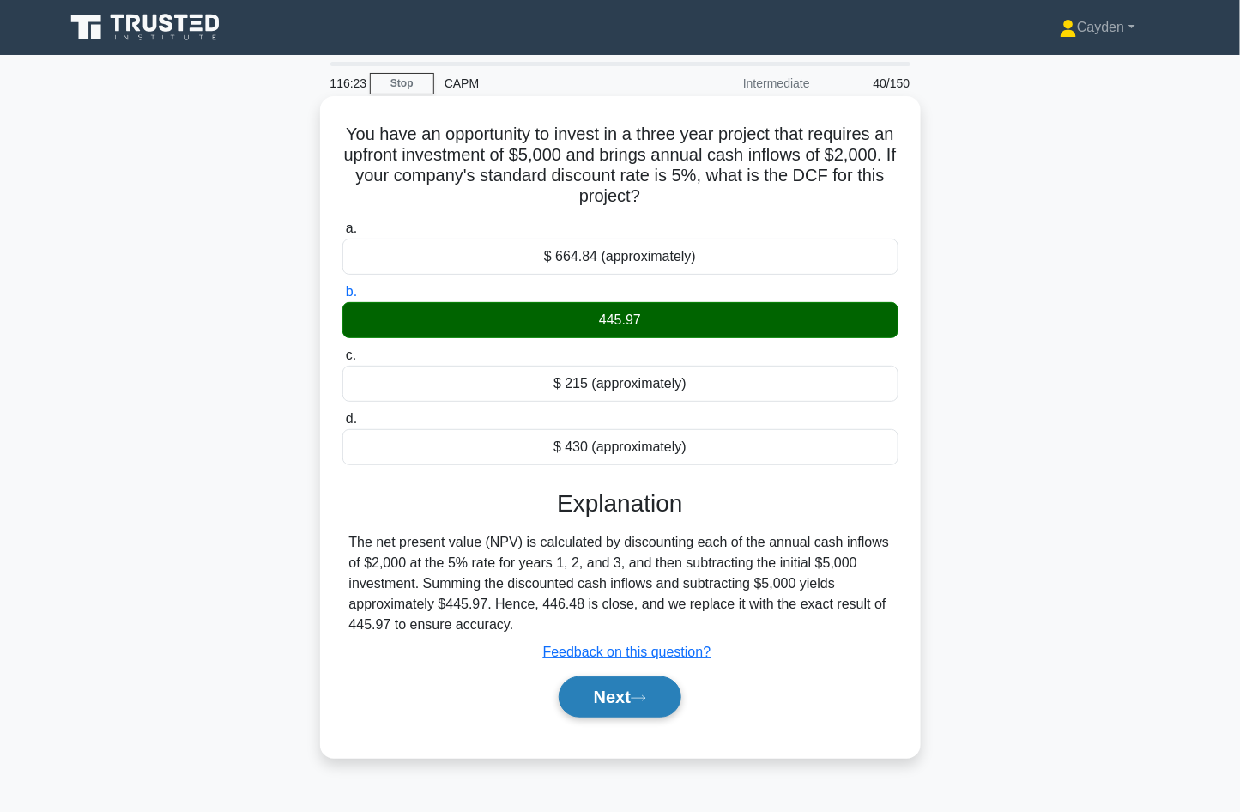
click at [658, 695] on button "Next" at bounding box center [620, 696] width 123 height 41
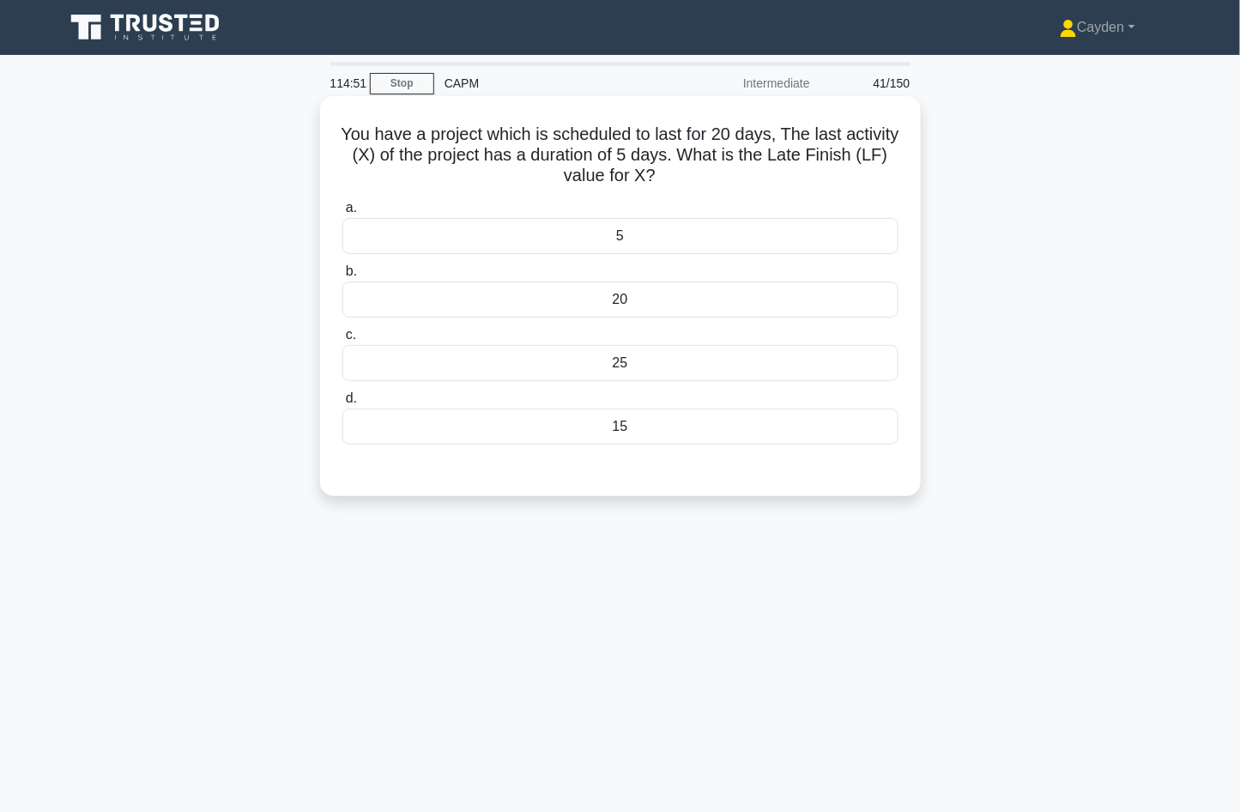
click at [733, 308] on div "20" at bounding box center [620, 300] width 556 height 36
click at [342, 277] on input "b. 20" at bounding box center [342, 271] width 0 height 11
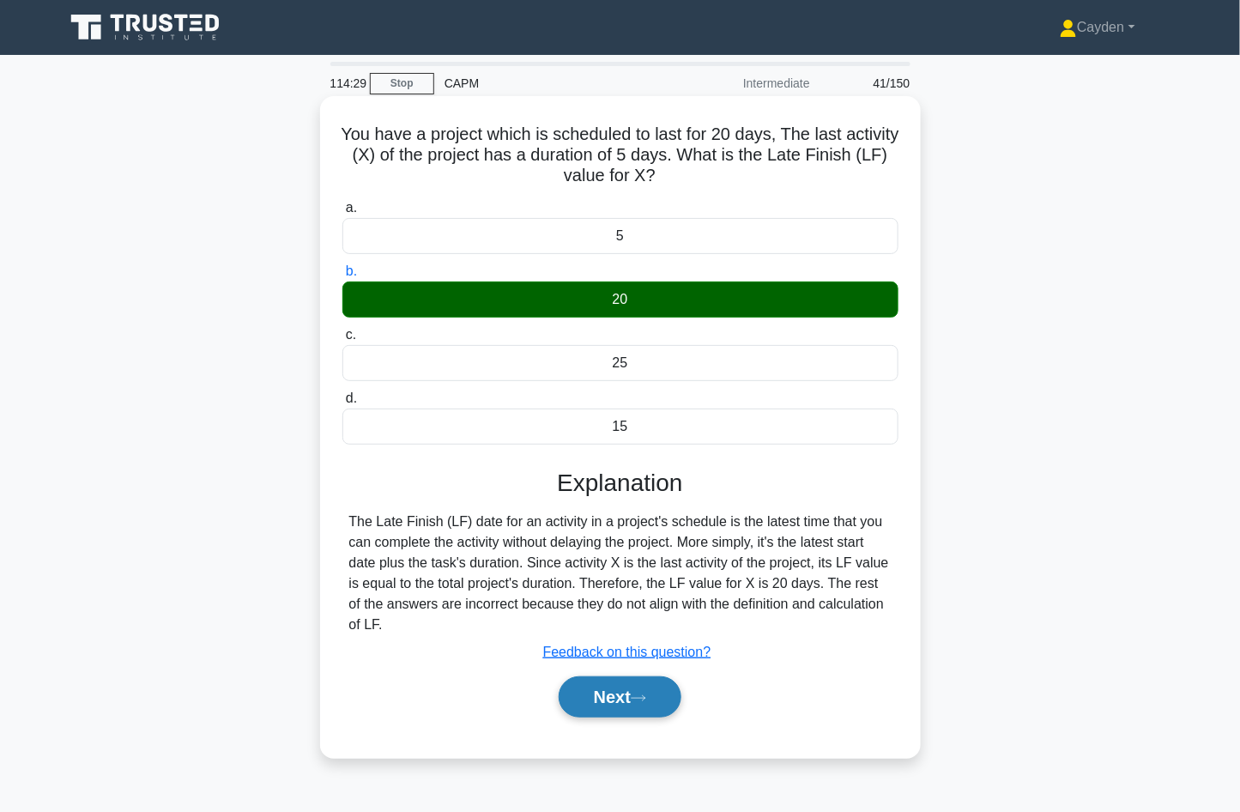
click at [678, 699] on button "Next" at bounding box center [620, 696] width 123 height 41
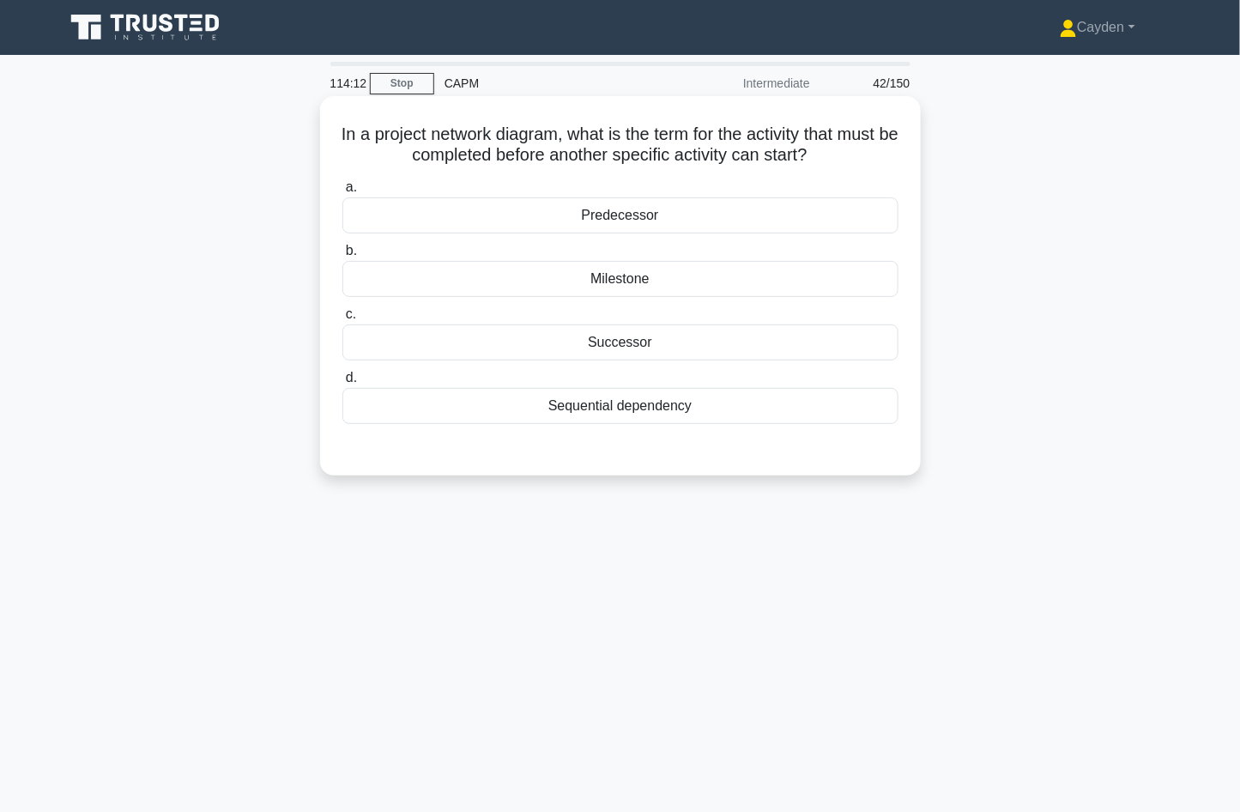
click at [682, 220] on div "Predecessor" at bounding box center [620, 215] width 556 height 36
click at [342, 193] on input "a. Predecessor" at bounding box center [342, 187] width 0 height 11
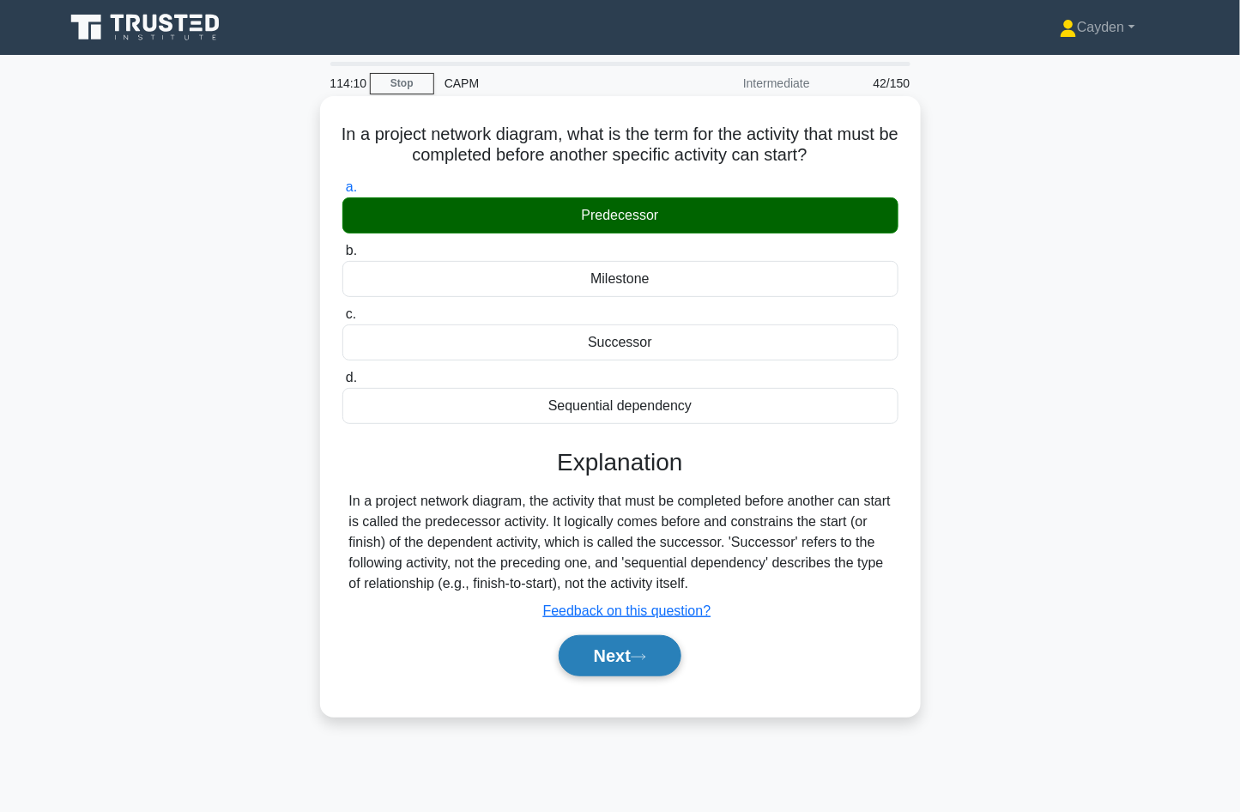
click at [665, 660] on button "Next" at bounding box center [620, 655] width 123 height 41
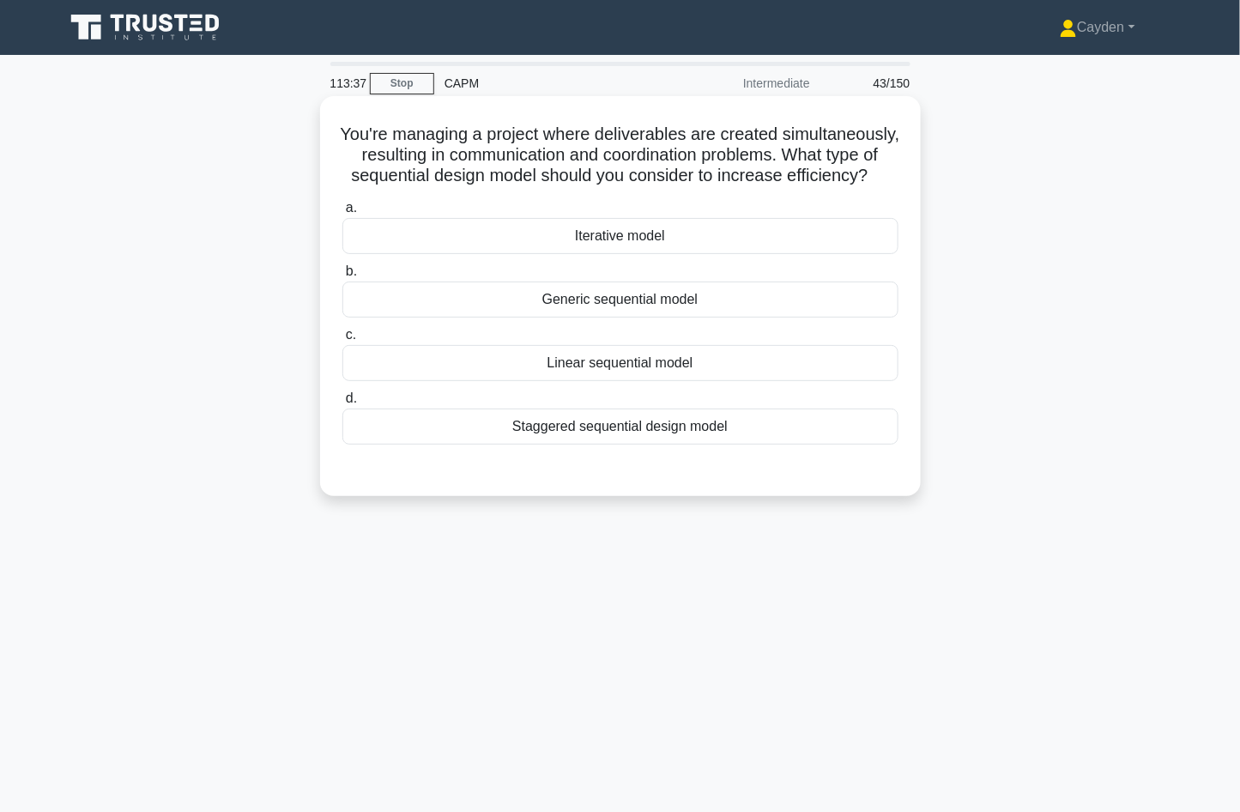
click at [807, 239] on div "Iterative model" at bounding box center [620, 236] width 556 height 36
click at [342, 214] on input "a. Iterative model" at bounding box center [342, 208] width 0 height 11
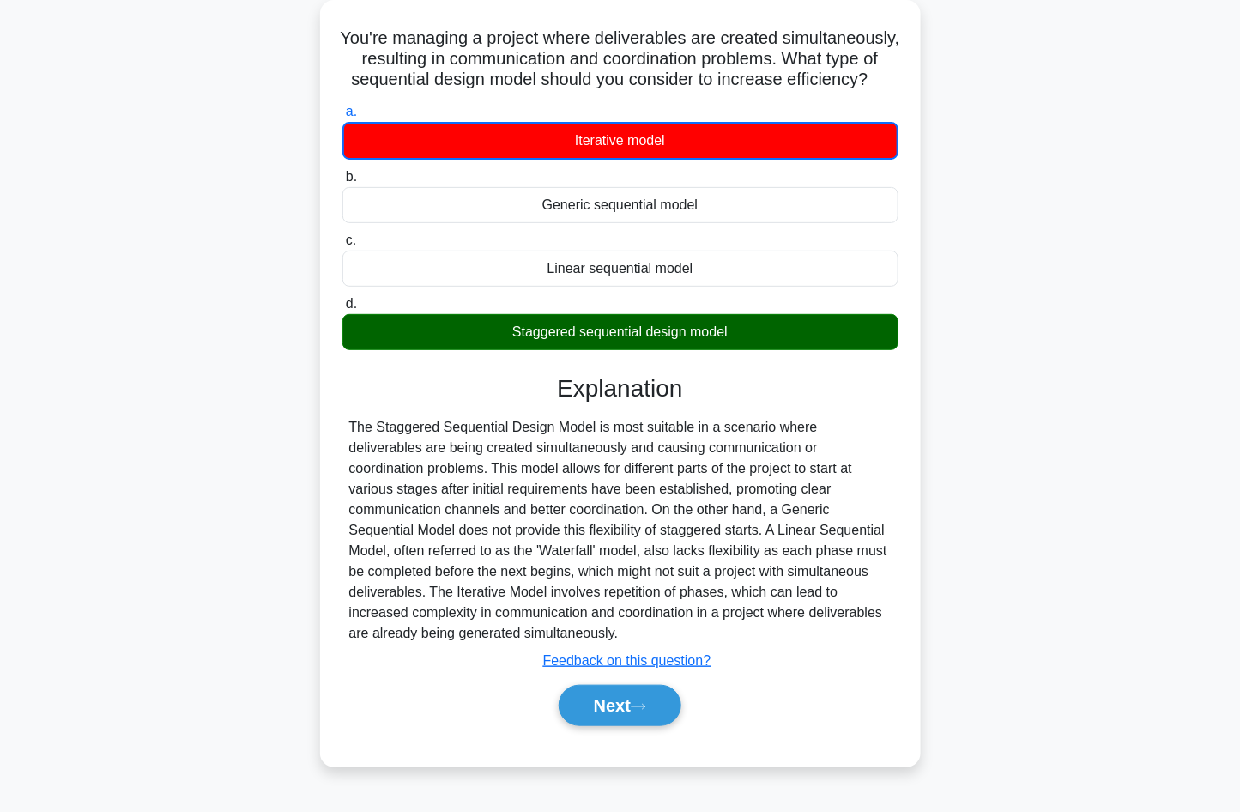
scroll to position [84, 0]
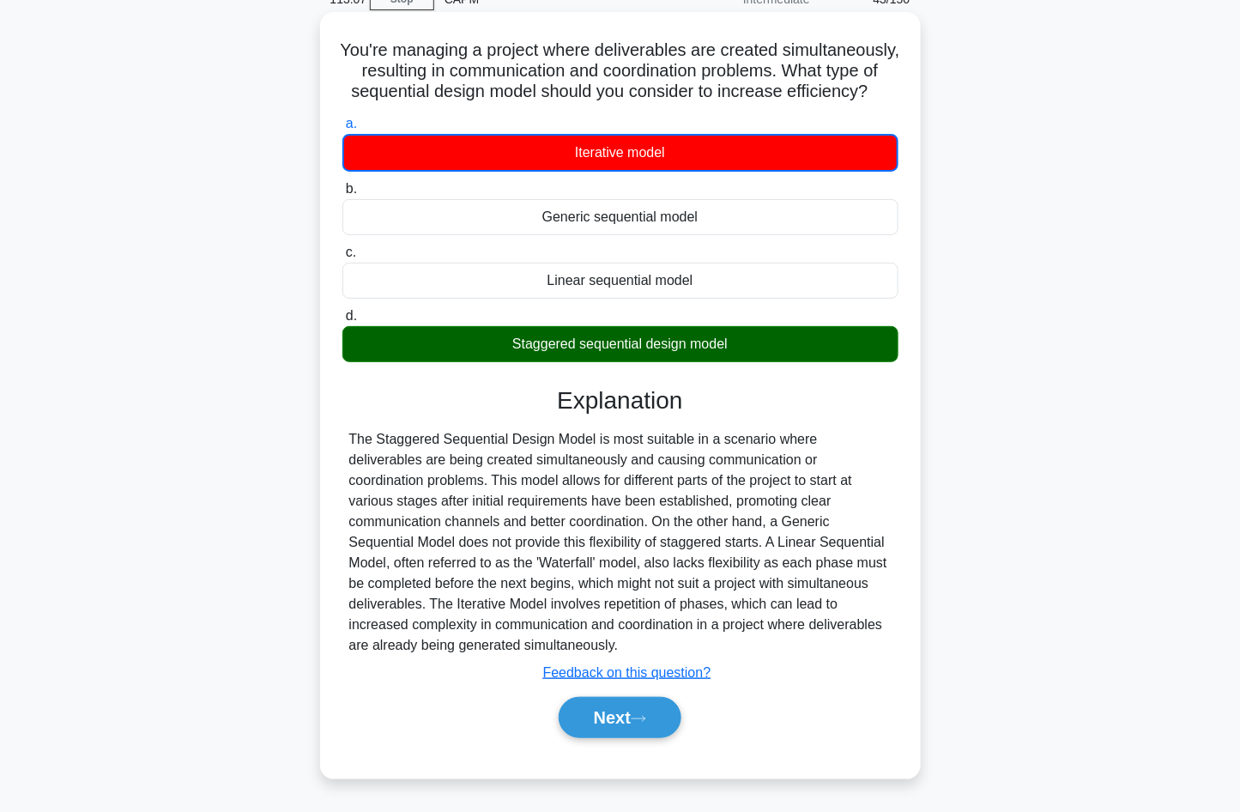
drag, startPoint x: 832, startPoint y: 666, endPoint x: 730, endPoint y: 727, distance: 118.2
click at [821, 680] on div "Submit feedback Feedback on this question?" at bounding box center [627, 673] width 556 height 21
click at [660, 712] on button "Next" at bounding box center [620, 717] width 123 height 41
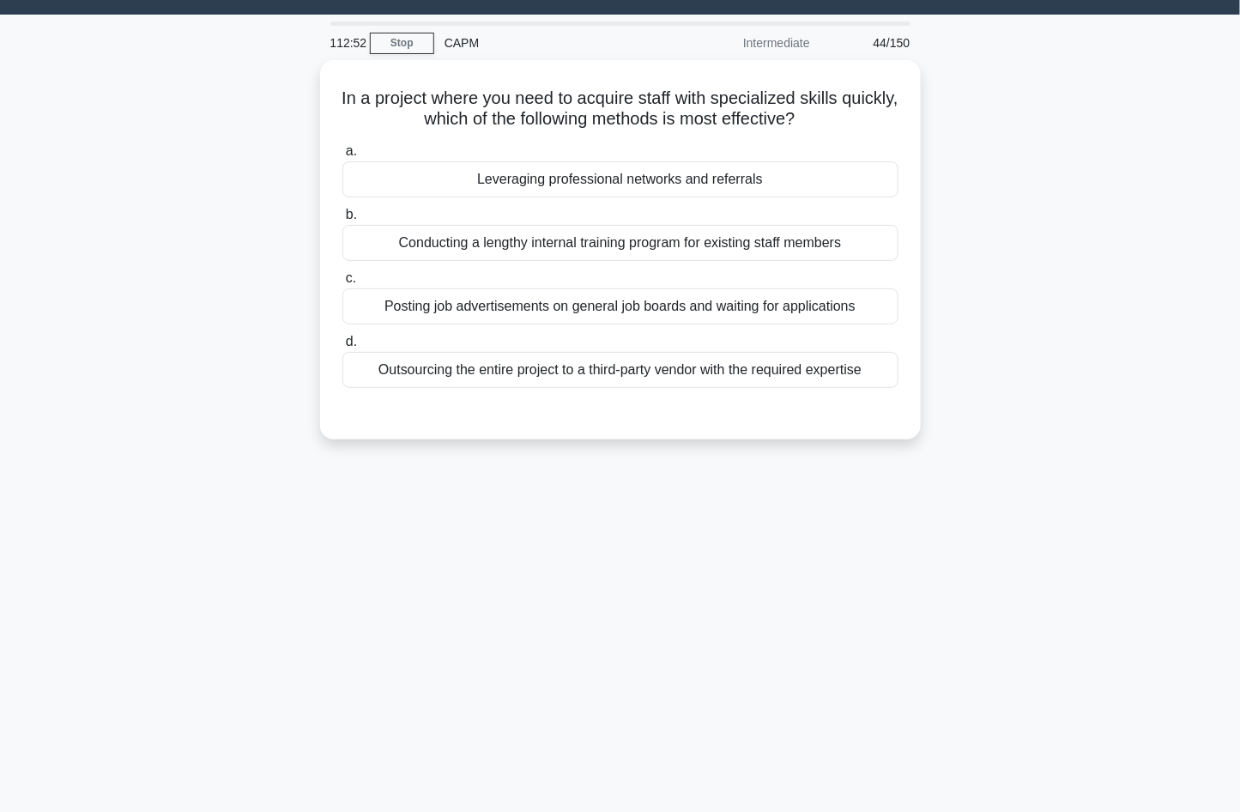
scroll to position [0, 0]
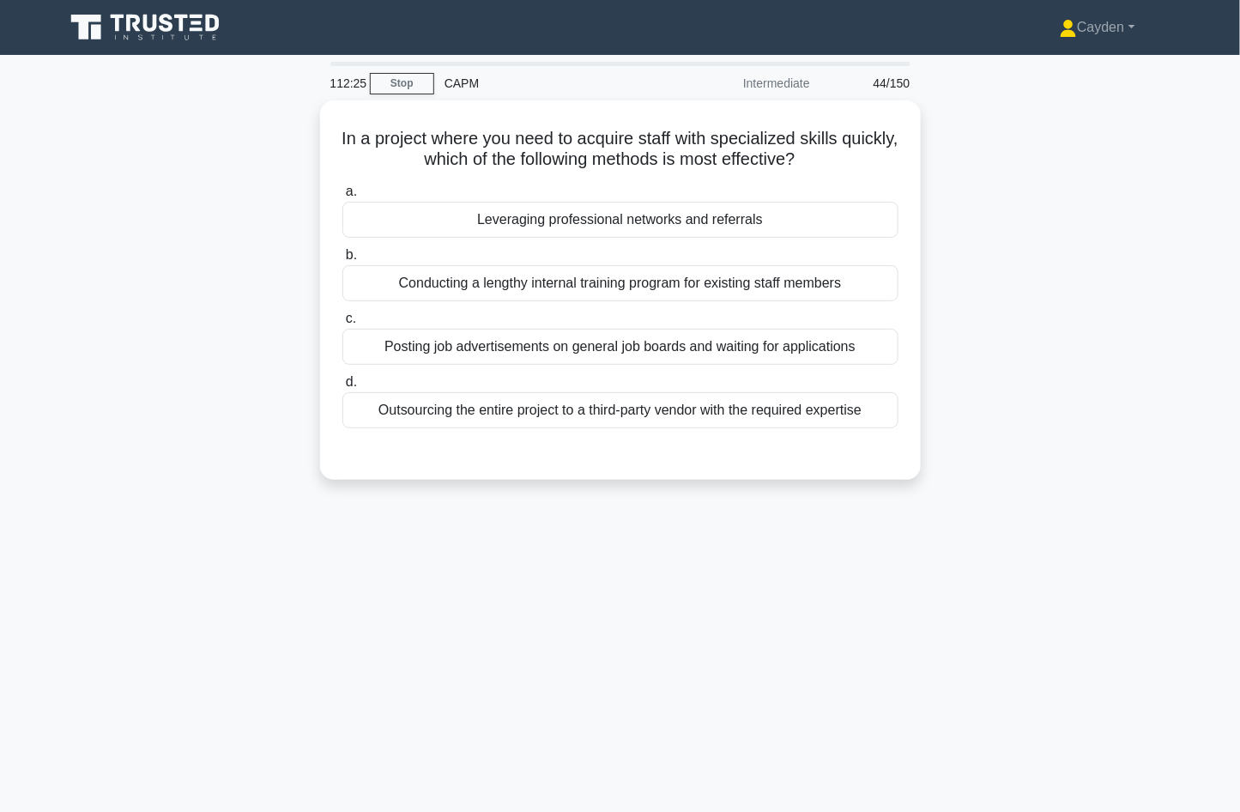
click at [1131, 506] on div "112:25 Stop CAPM Intermediate 44/150 In a project where you need to acquire sta…" at bounding box center [620, 491] width 1133 height 858
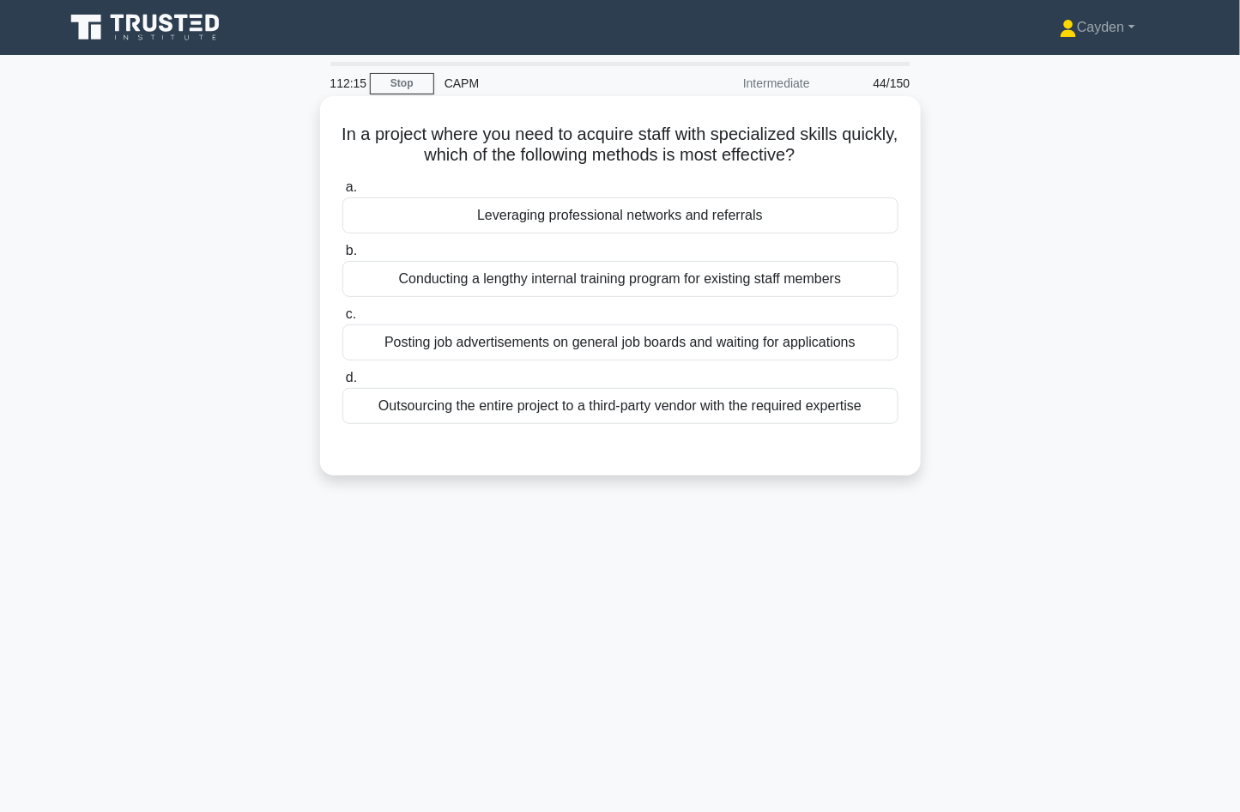
click at [871, 421] on div "Outsourcing the entire project to a third-party vendor with the required expert…" at bounding box center [620, 406] width 556 height 36
click at [342, 384] on input "d. Outsourcing the entire project to a third-party vendor with the required exp…" at bounding box center [342, 377] width 0 height 11
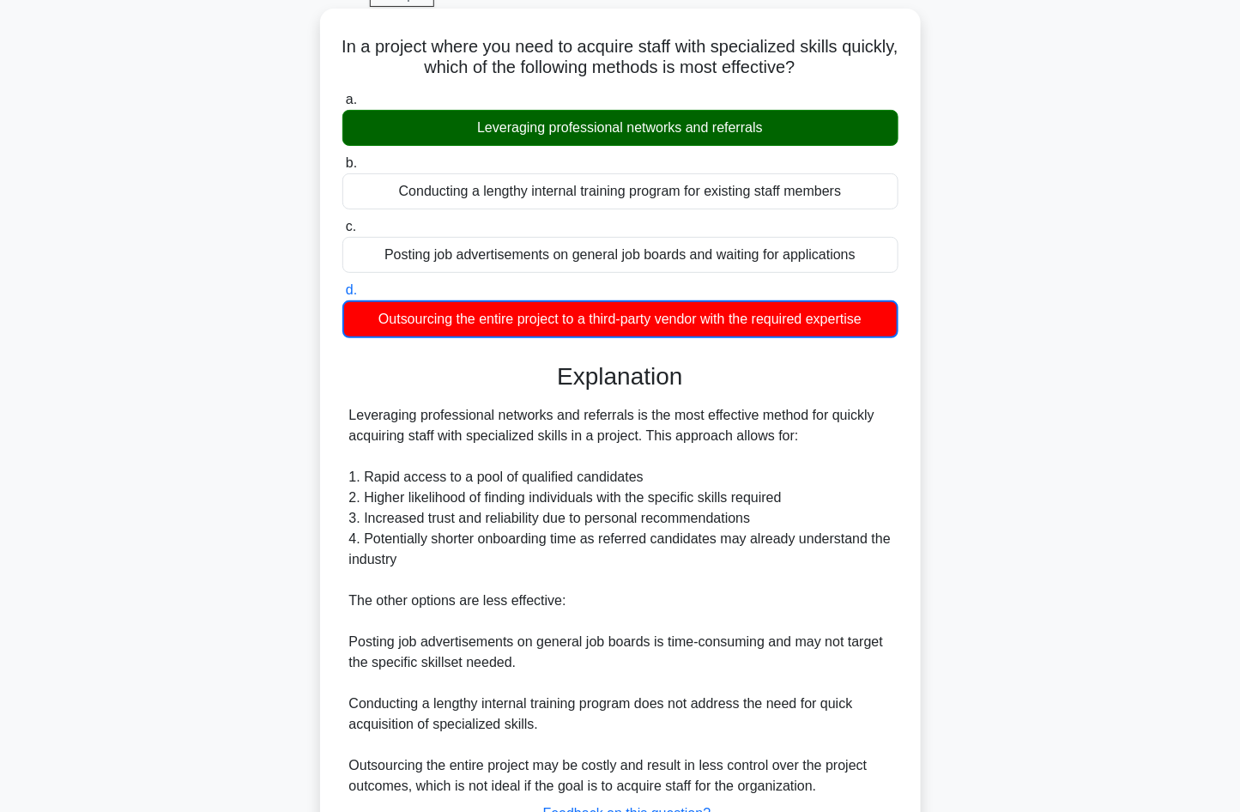
scroll to position [225, 0]
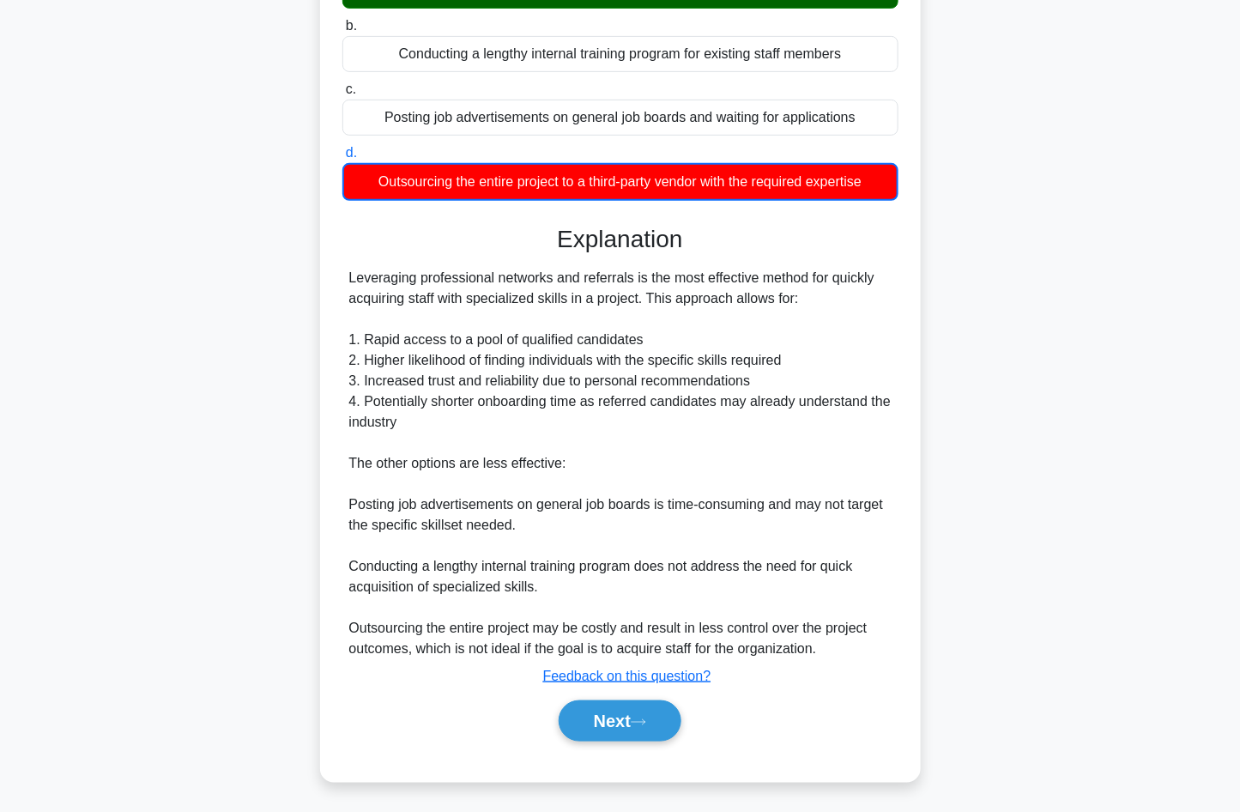
click at [917, 678] on div "In a project where you need to acquire staff with specialized skills quickly, w…" at bounding box center [620, 326] width 601 height 911
click at [621, 734] on button "Next" at bounding box center [620, 720] width 123 height 41
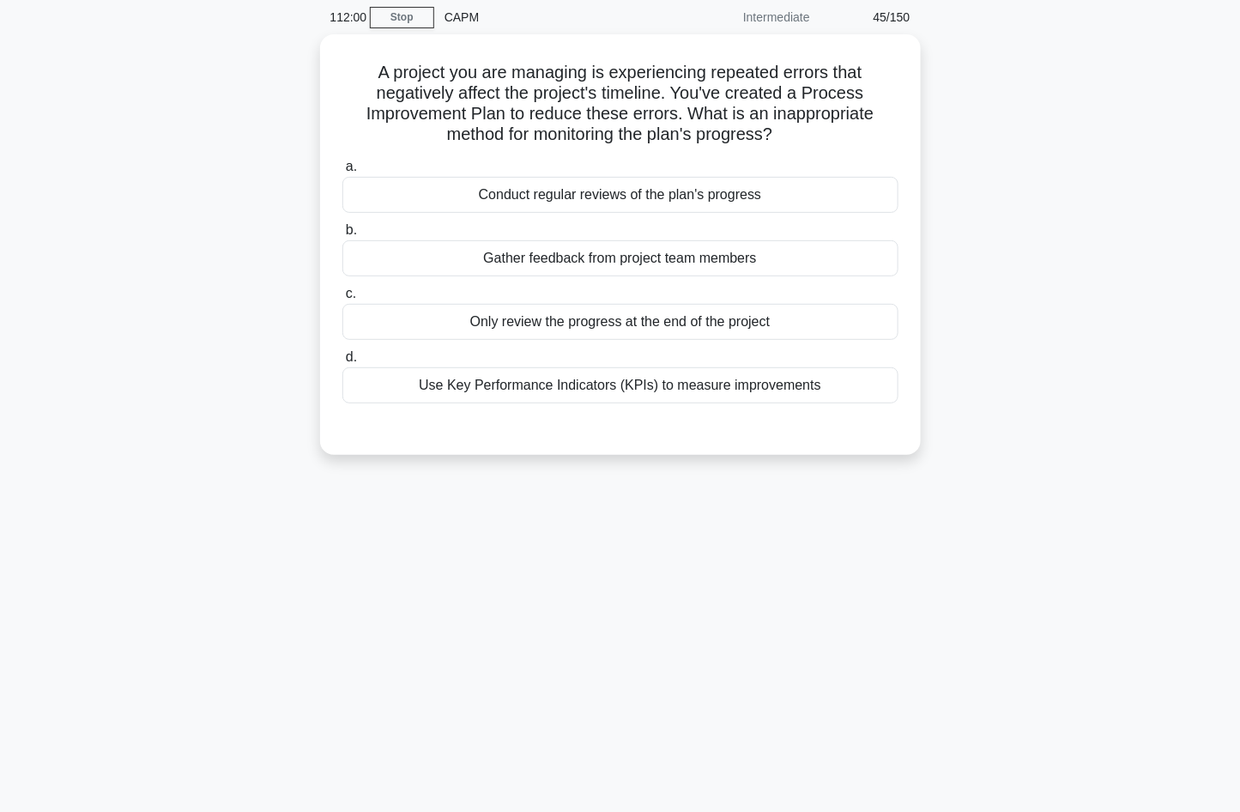
scroll to position [0, 0]
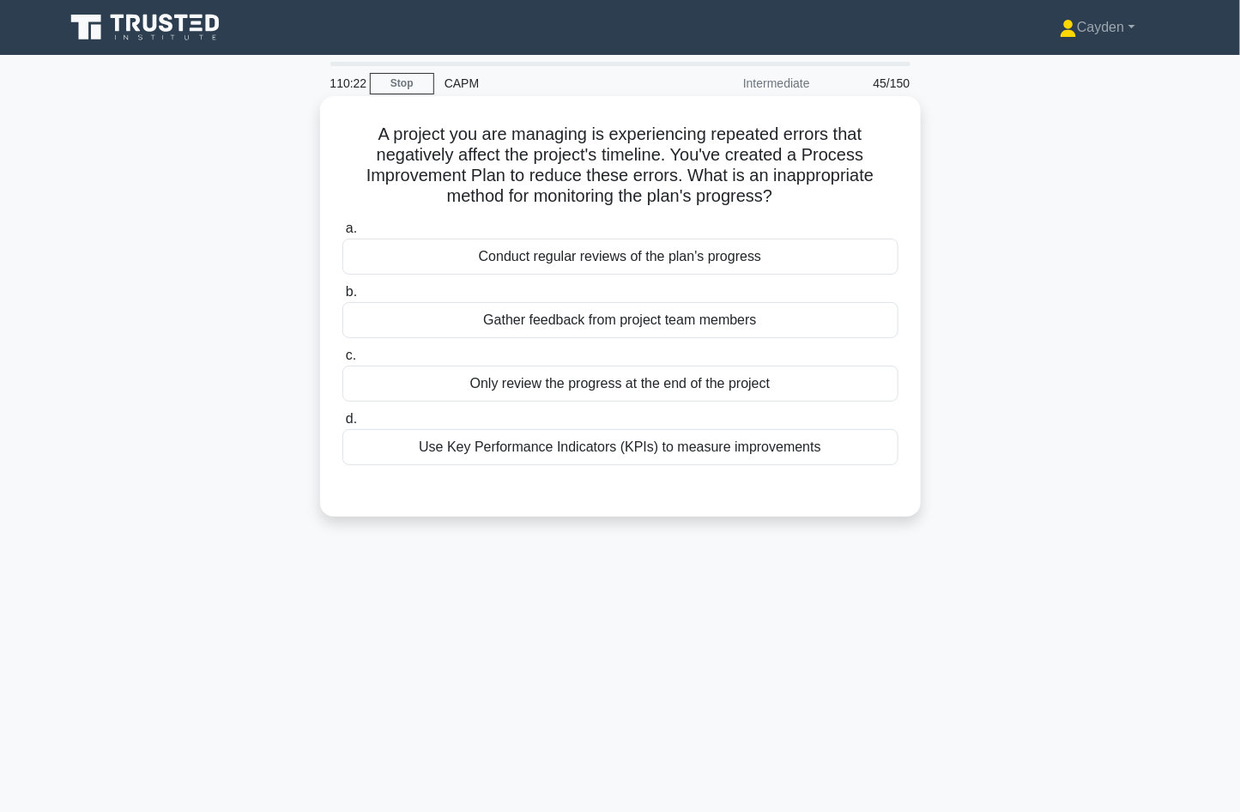
click at [746, 437] on div "Use Key Performance Indicators (KPIs) to measure improvements" at bounding box center [620, 447] width 556 height 36
click at [342, 425] on input "d. Use Key Performance Indicators (KPIs) to measure improvements" at bounding box center [342, 419] width 0 height 11
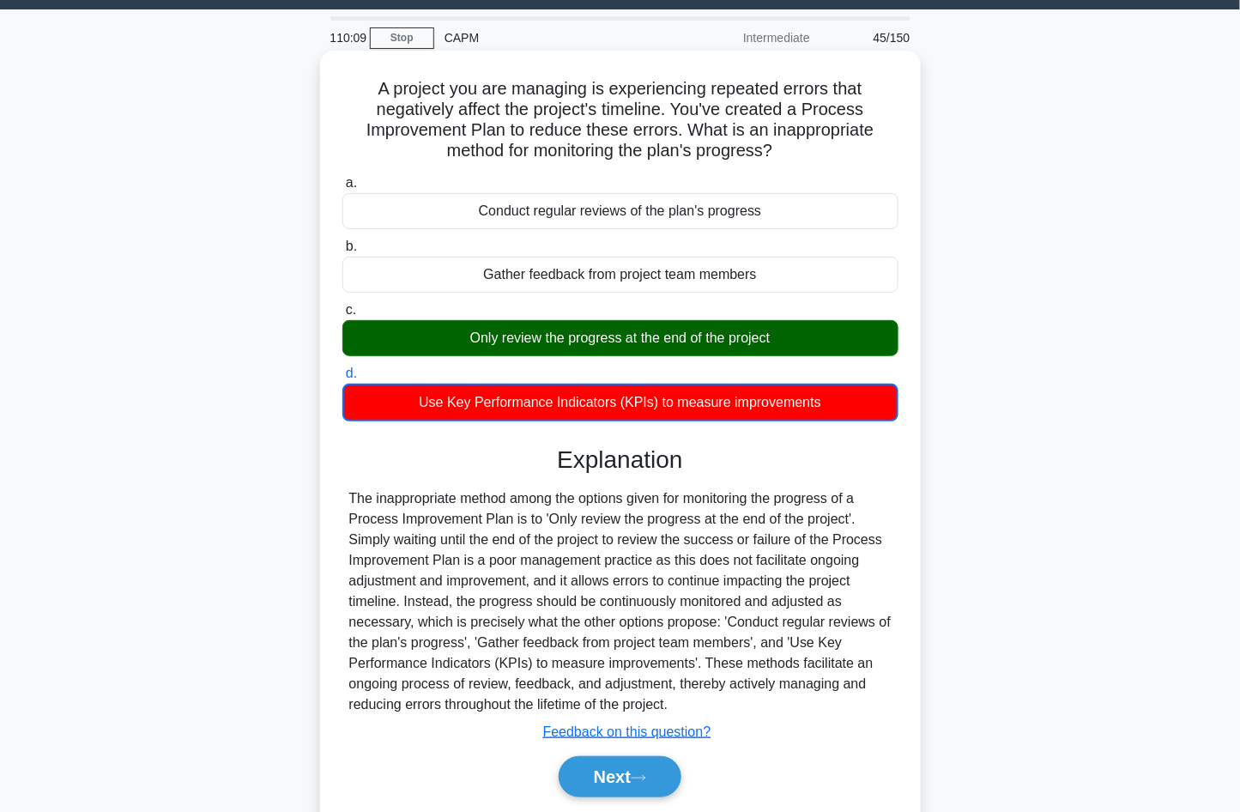
scroll to position [114, 0]
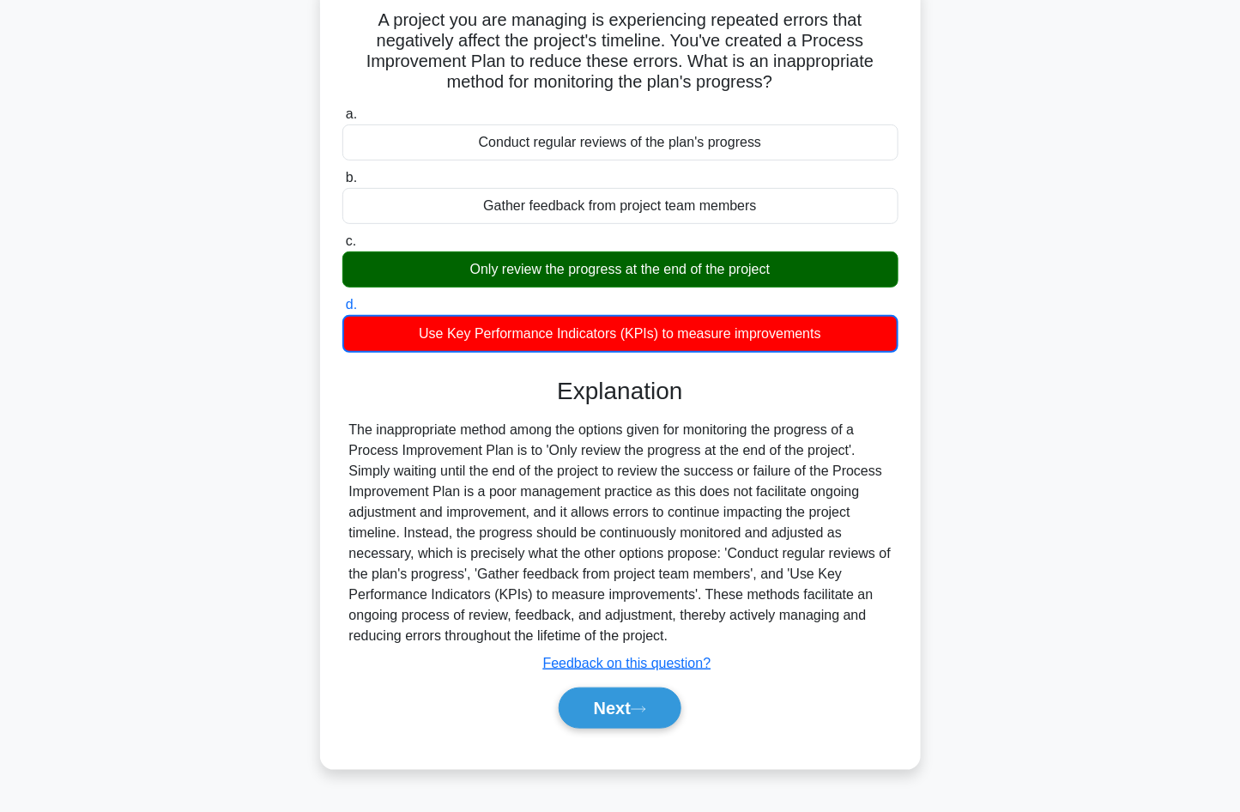
click at [803, 681] on div "Next" at bounding box center [620, 708] width 556 height 55
click at [629, 702] on button "Next" at bounding box center [620, 707] width 123 height 41
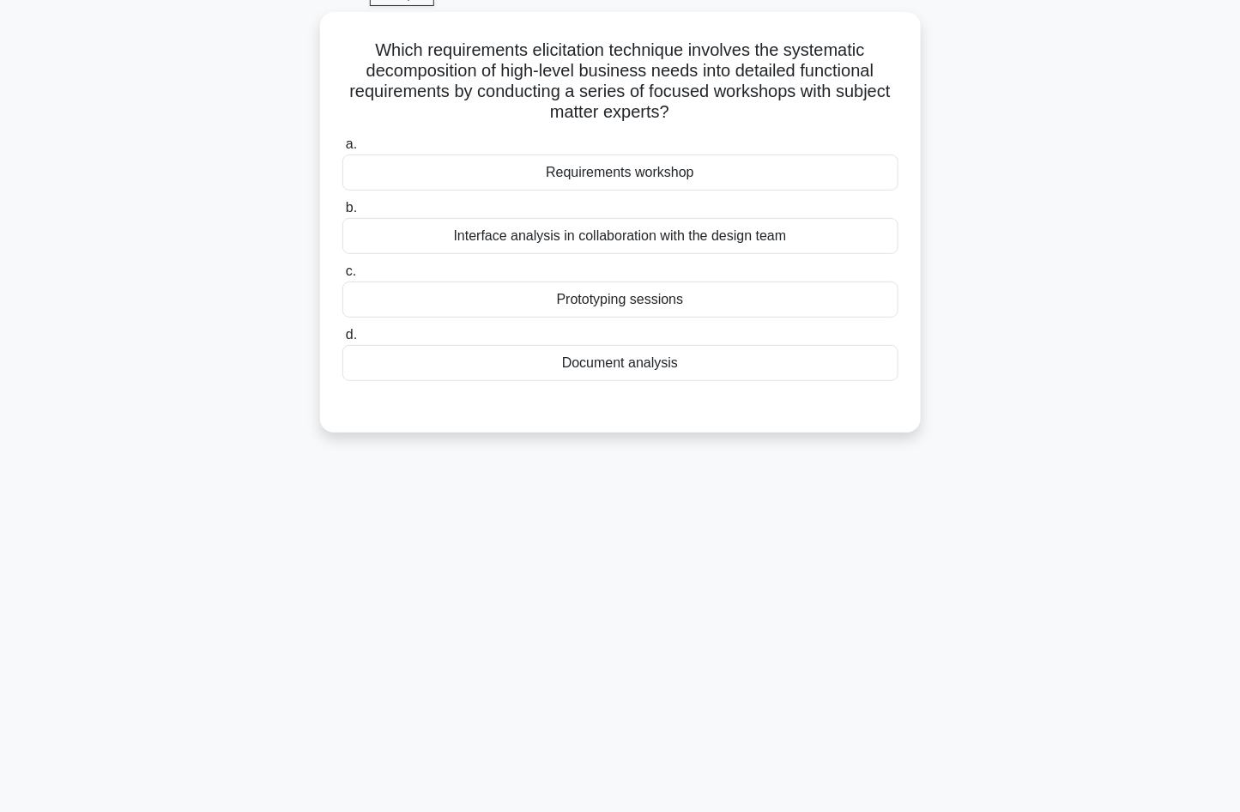
scroll to position [0, 0]
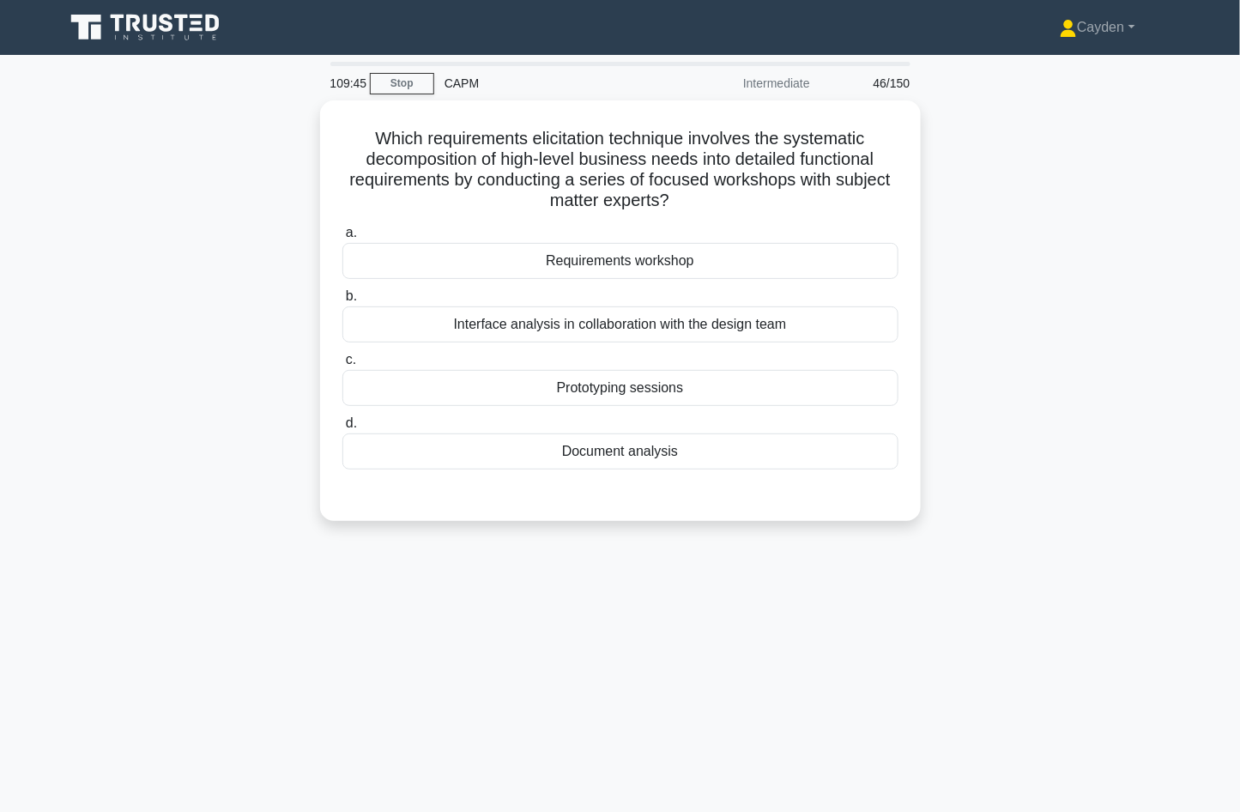
click at [1022, 422] on div "Which requirements elicitation technique involves the systematic decomposition …" at bounding box center [620, 320] width 1133 height 441
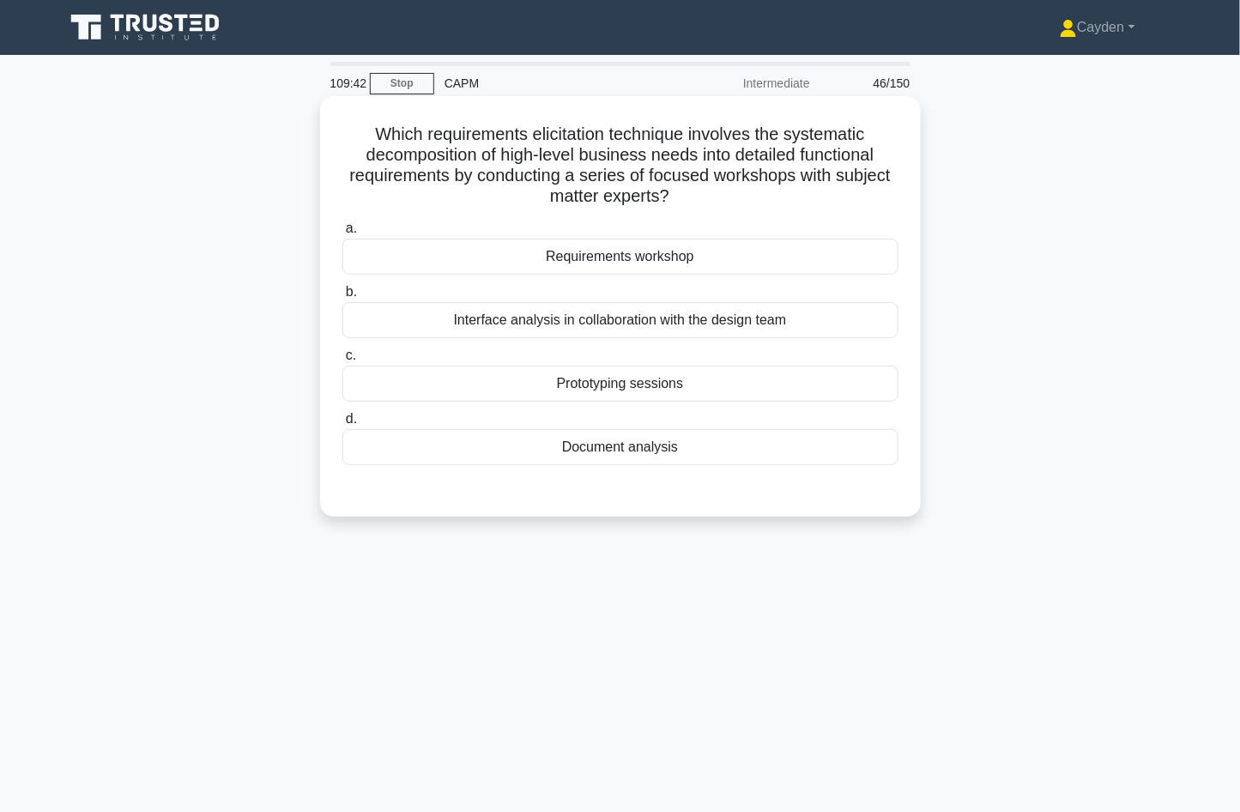
click at [796, 257] on div "Requirements workshop" at bounding box center [620, 257] width 556 height 36
click at [342, 234] on input "a. Requirements workshop" at bounding box center [342, 228] width 0 height 11
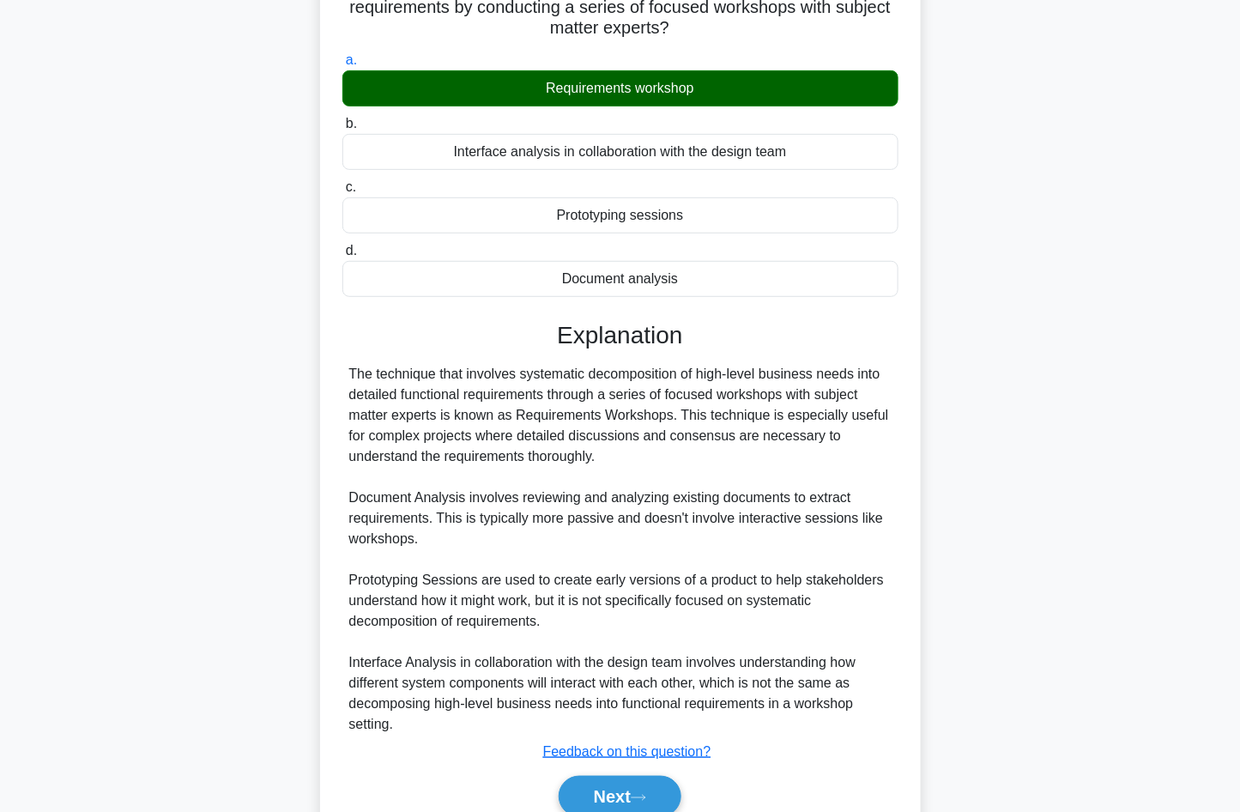
scroll to position [245, 0]
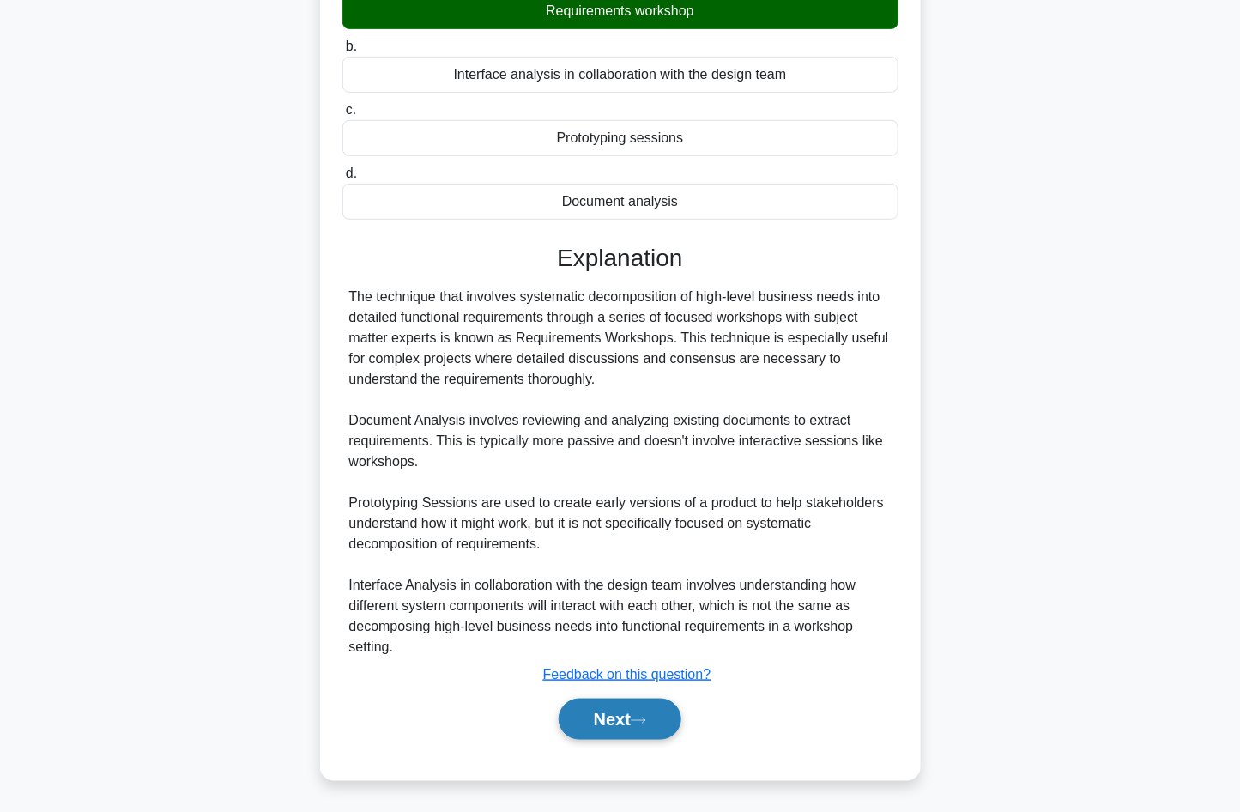
click at [625, 704] on button "Next" at bounding box center [620, 719] width 123 height 41
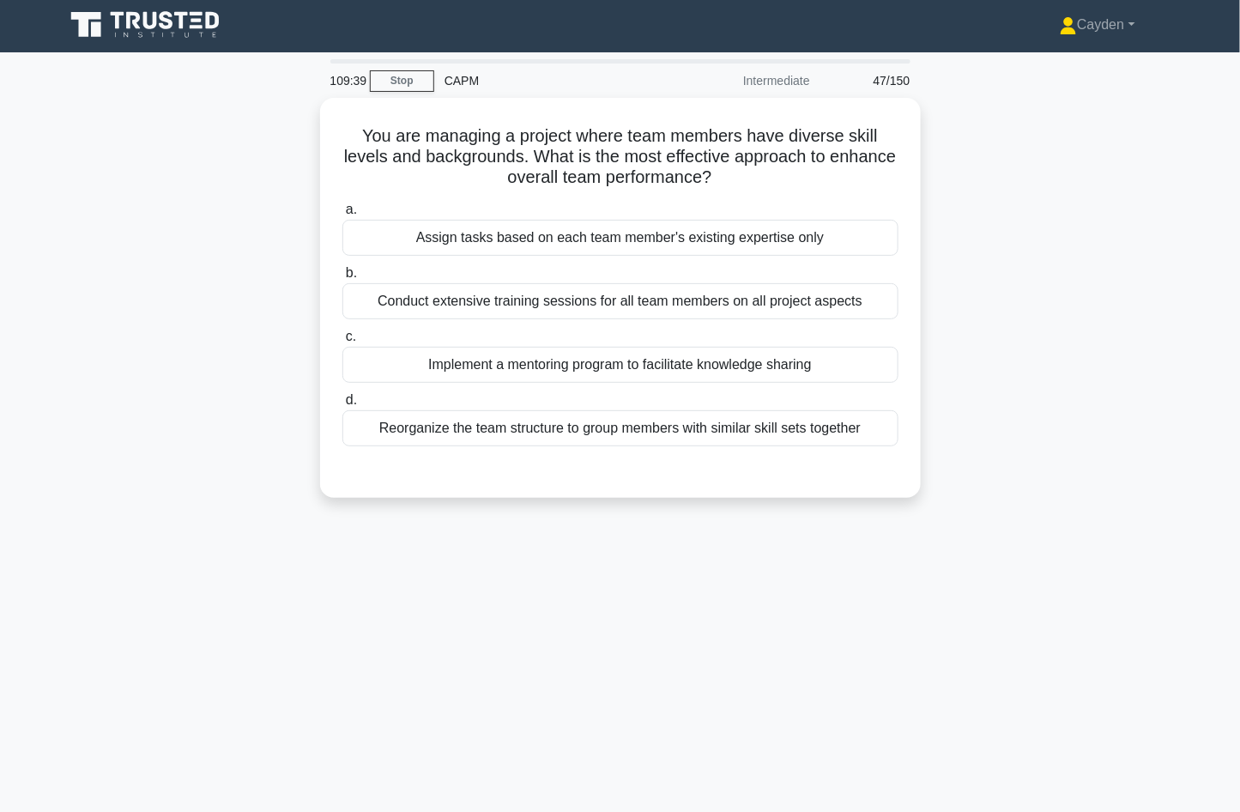
scroll to position [0, 0]
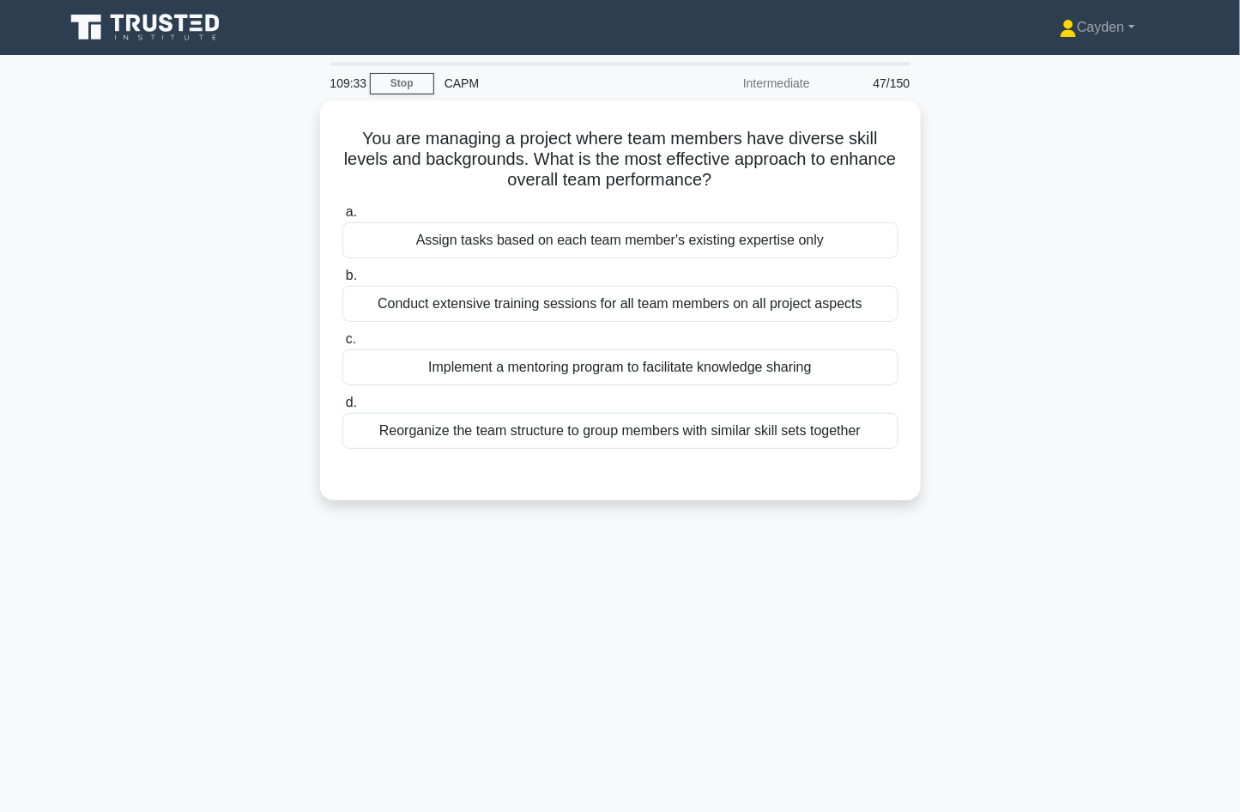
click at [1039, 410] on div "You are managing a project where team members have diverse skill levels and bac…" at bounding box center [620, 310] width 1133 height 421
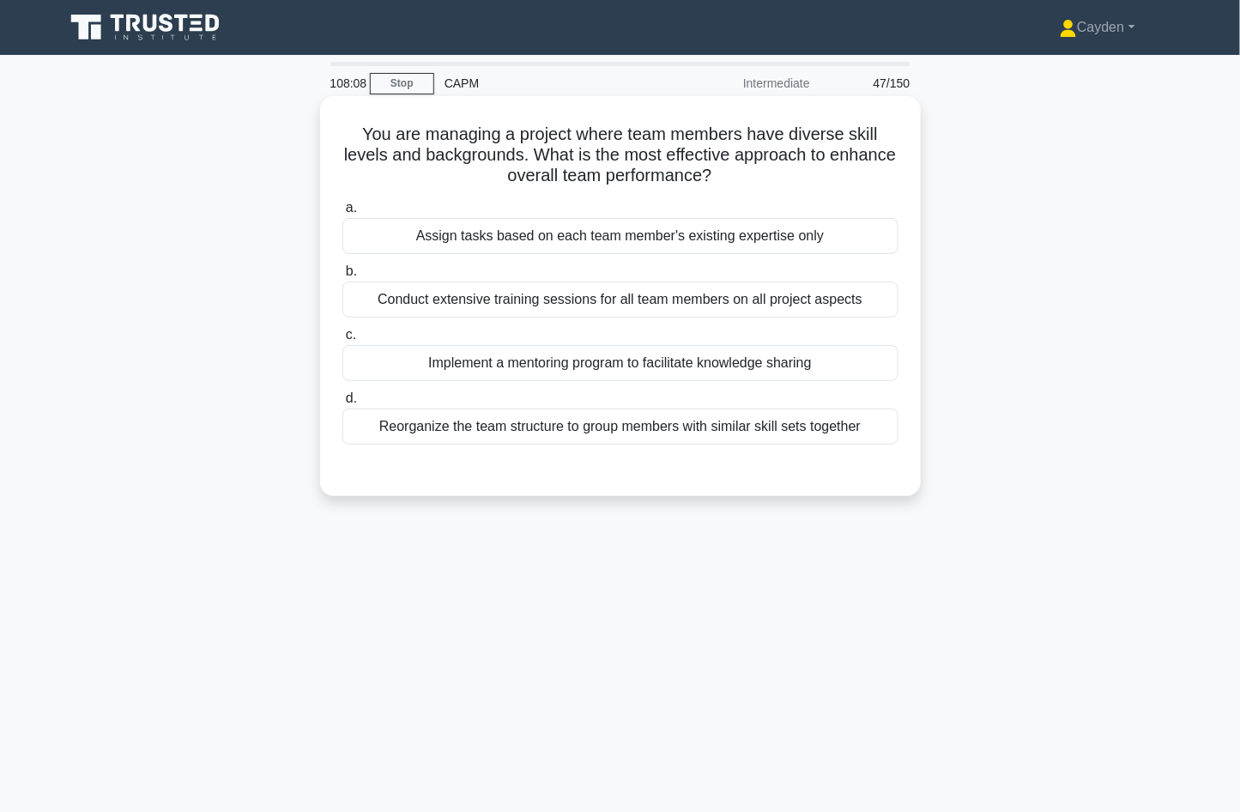
click at [821, 368] on div "Implement a mentoring program to facilitate knowledge sharing" at bounding box center [620, 363] width 556 height 36
click at [342, 341] on input "c. Implement a mentoring program to facilitate knowledge sharing" at bounding box center [342, 335] width 0 height 11
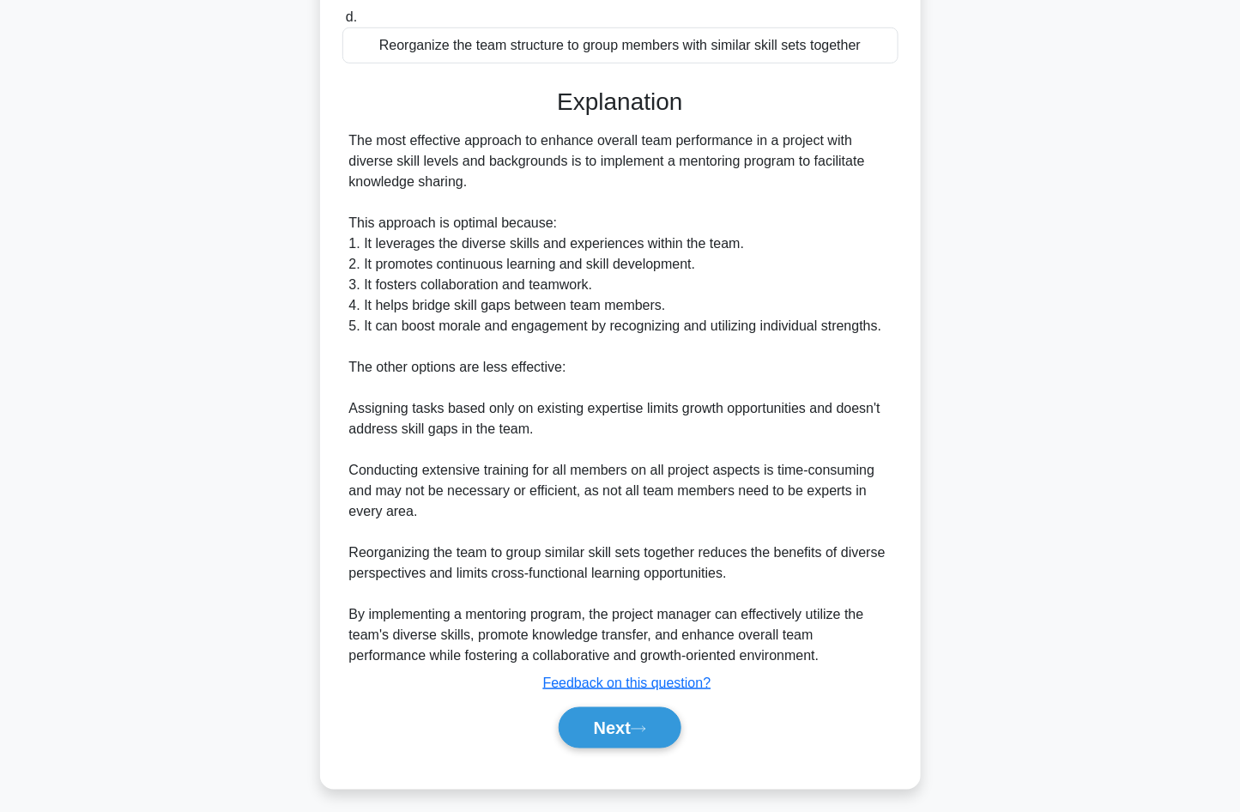
scroll to position [390, 0]
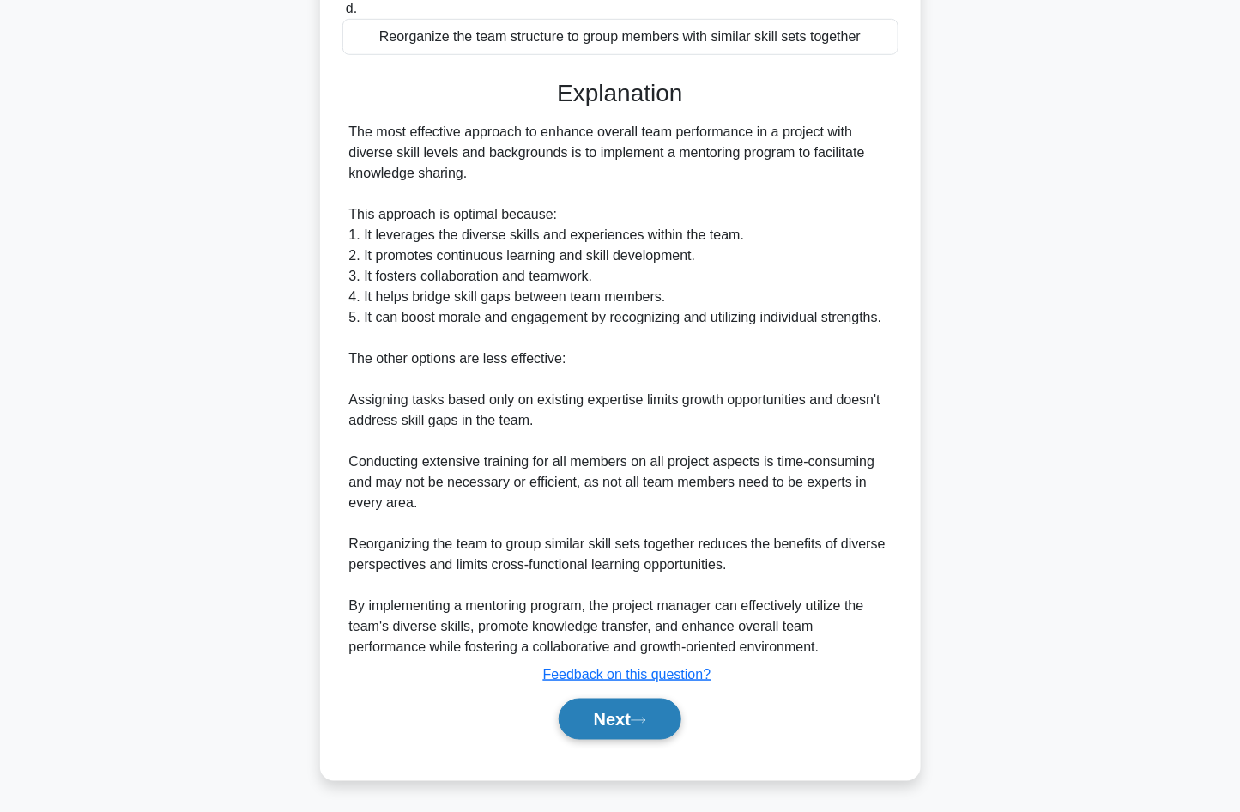
click at [640, 723] on icon at bounding box center [638, 720] width 15 height 9
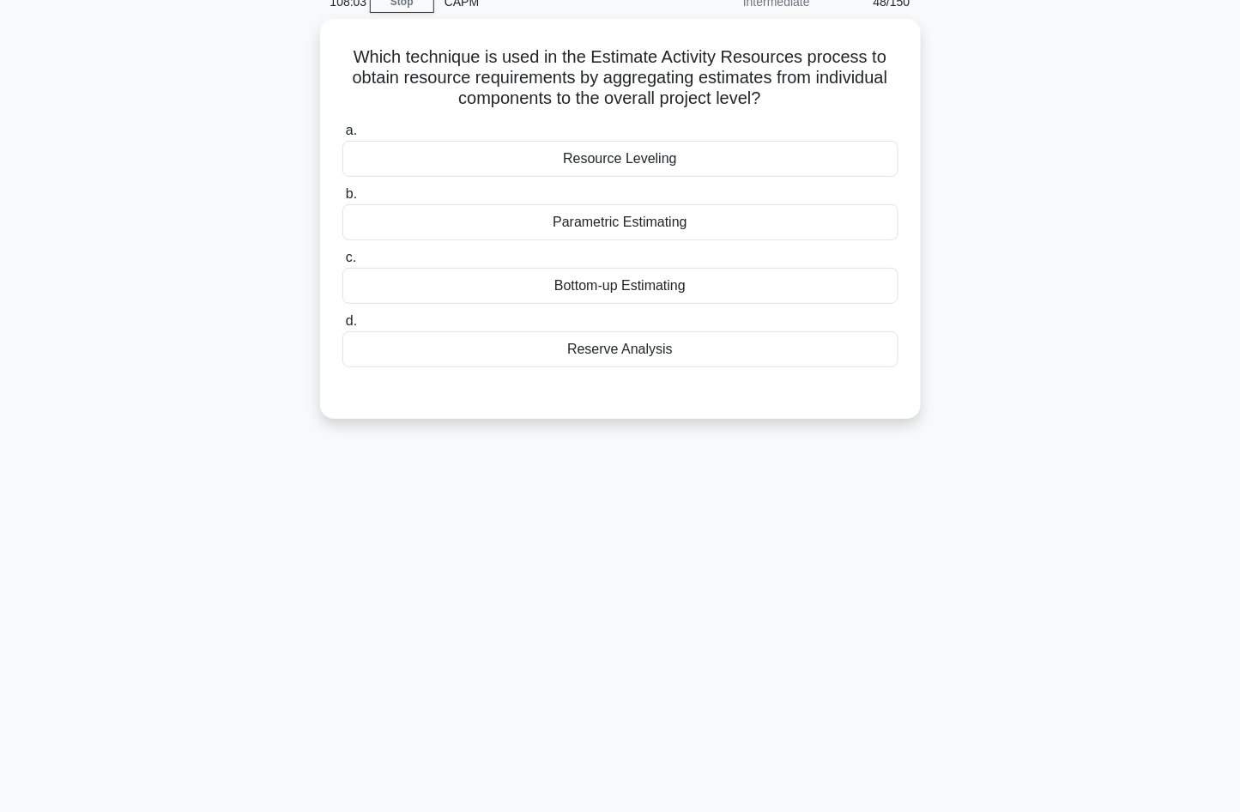
scroll to position [0, 0]
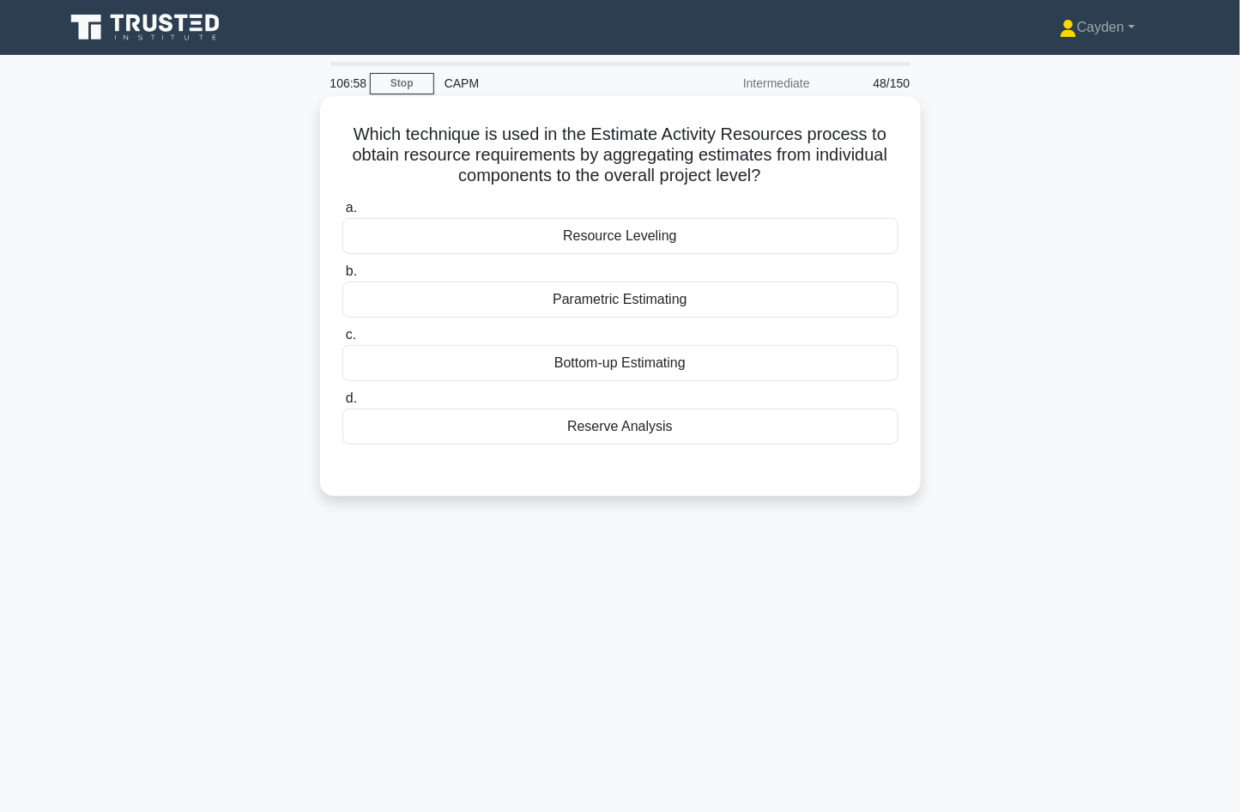
click at [739, 358] on div "Bottom-up Estimating" at bounding box center [620, 363] width 556 height 36
click at [342, 341] on input "c. Bottom-up Estimating" at bounding box center [342, 335] width 0 height 11
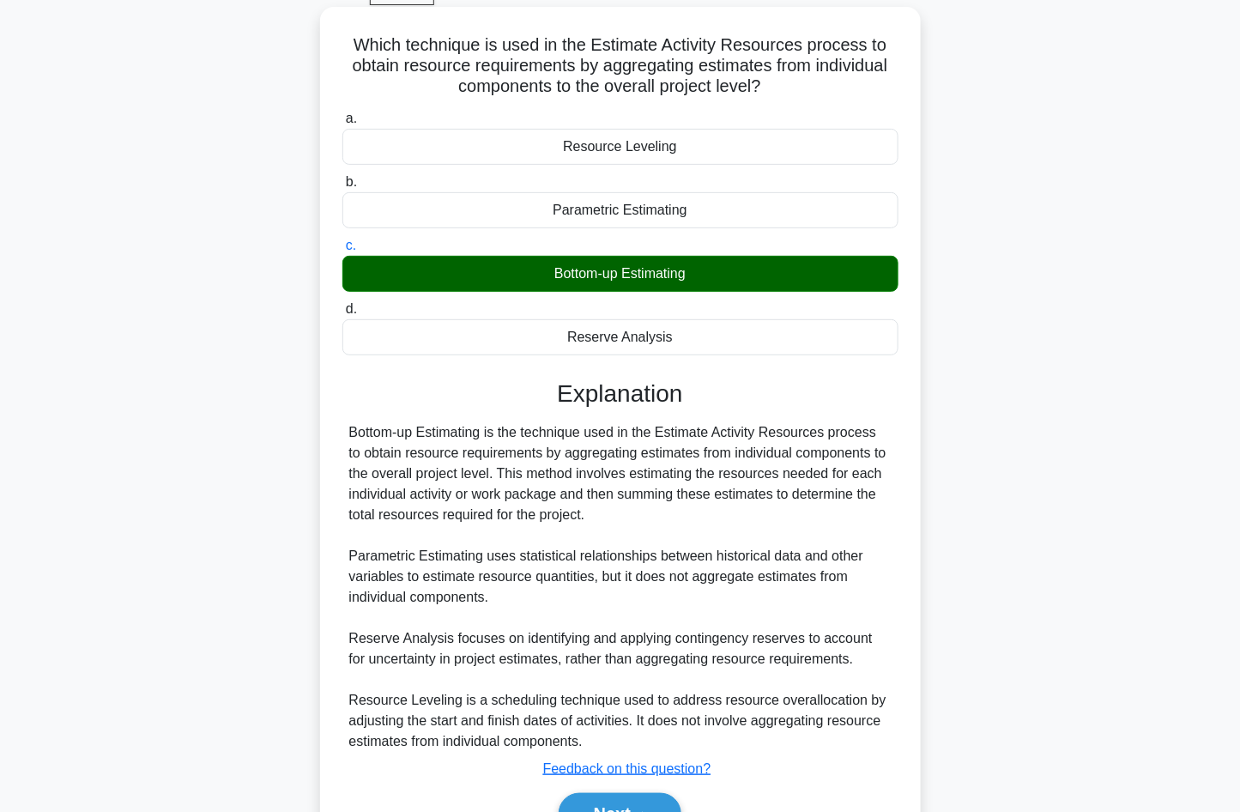
scroll to position [184, 0]
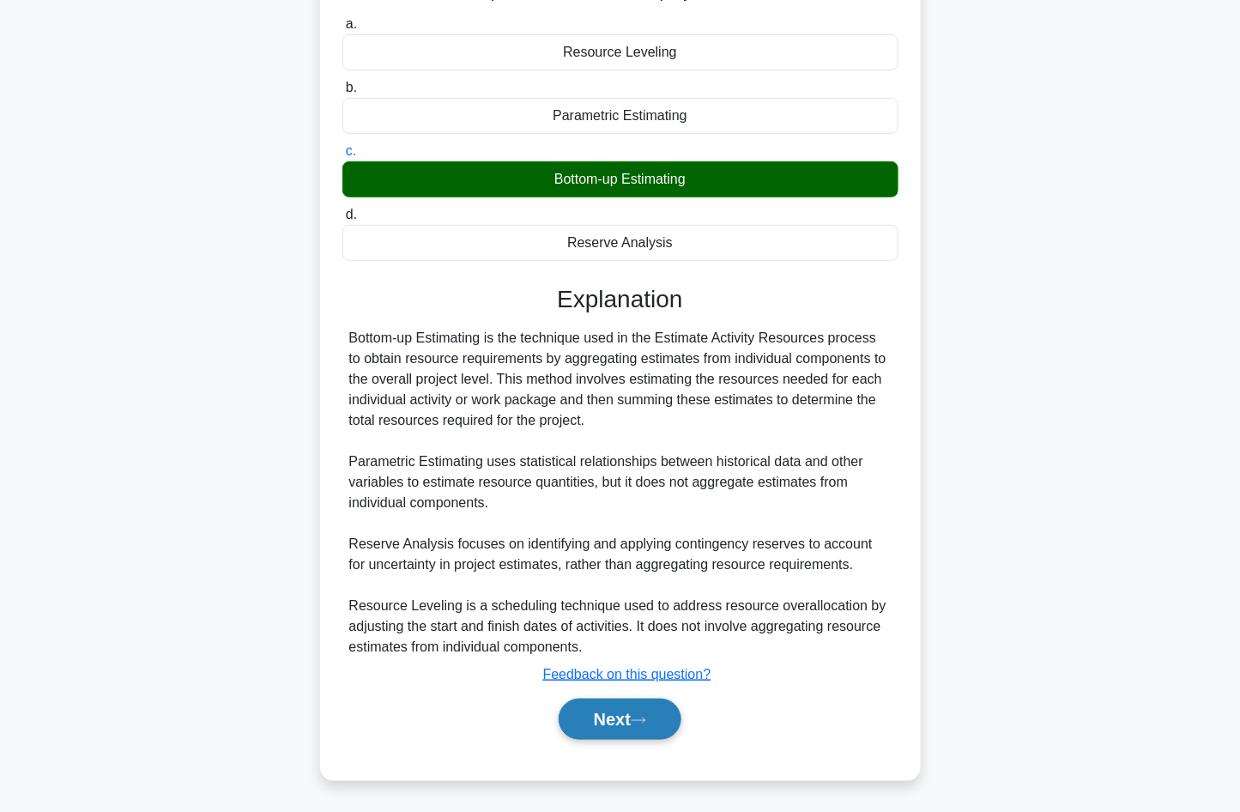
click at [645, 729] on button "Next" at bounding box center [620, 719] width 123 height 41
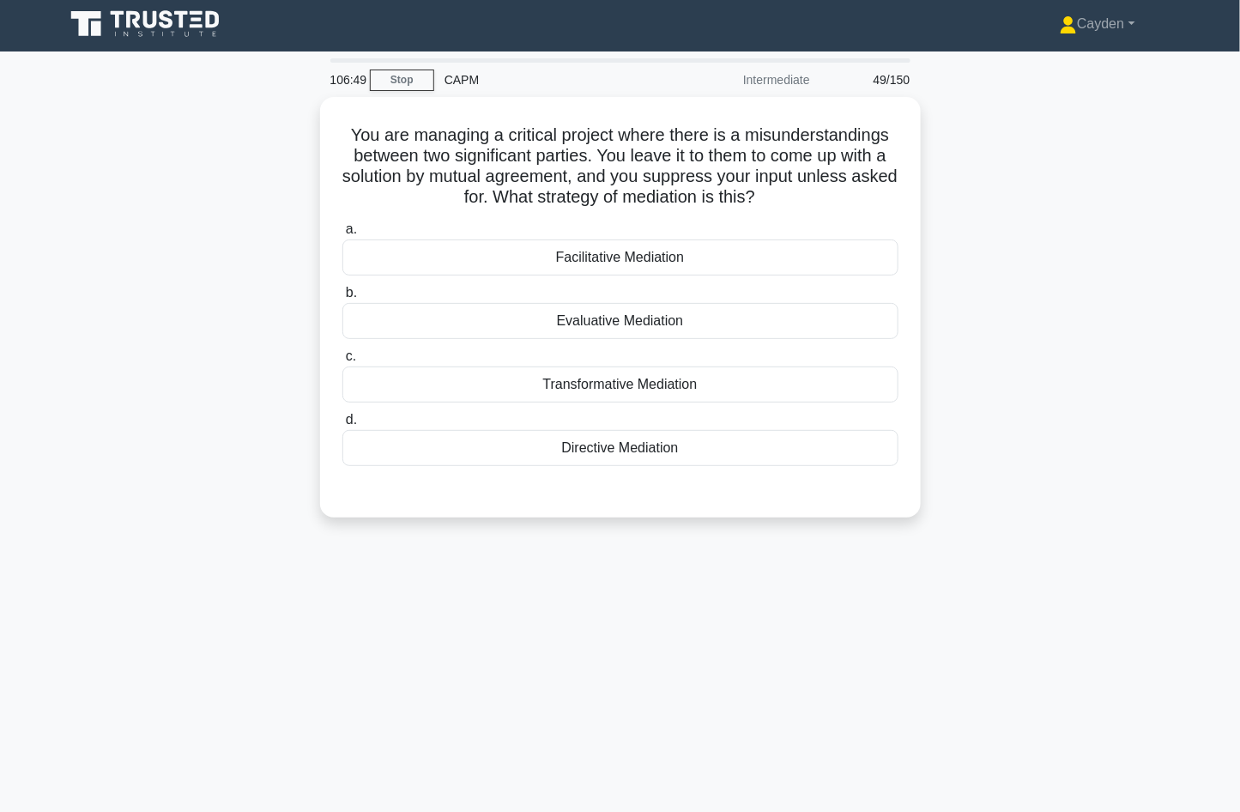
scroll to position [0, 0]
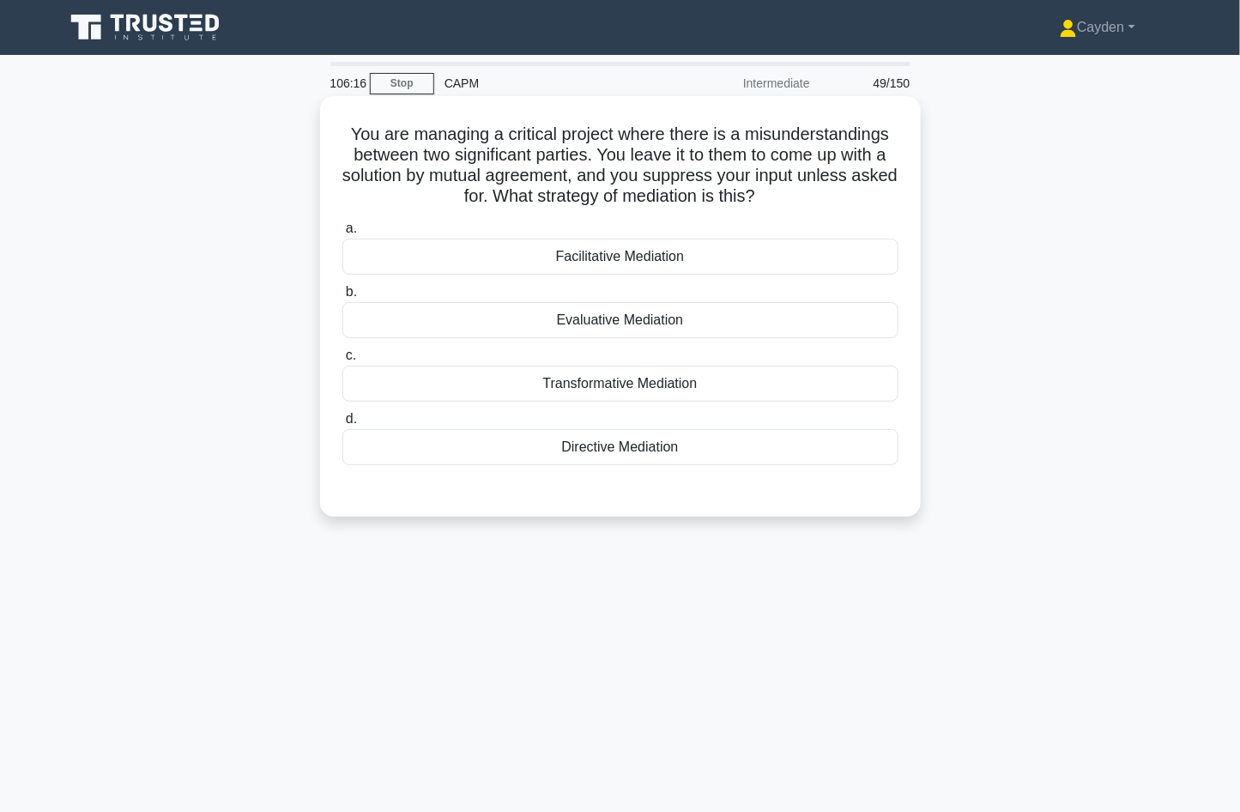
click at [776, 239] on div "Facilitative Mediation" at bounding box center [620, 257] width 556 height 36
click at [342, 234] on input "a. Facilitative Mediation" at bounding box center [342, 228] width 0 height 11
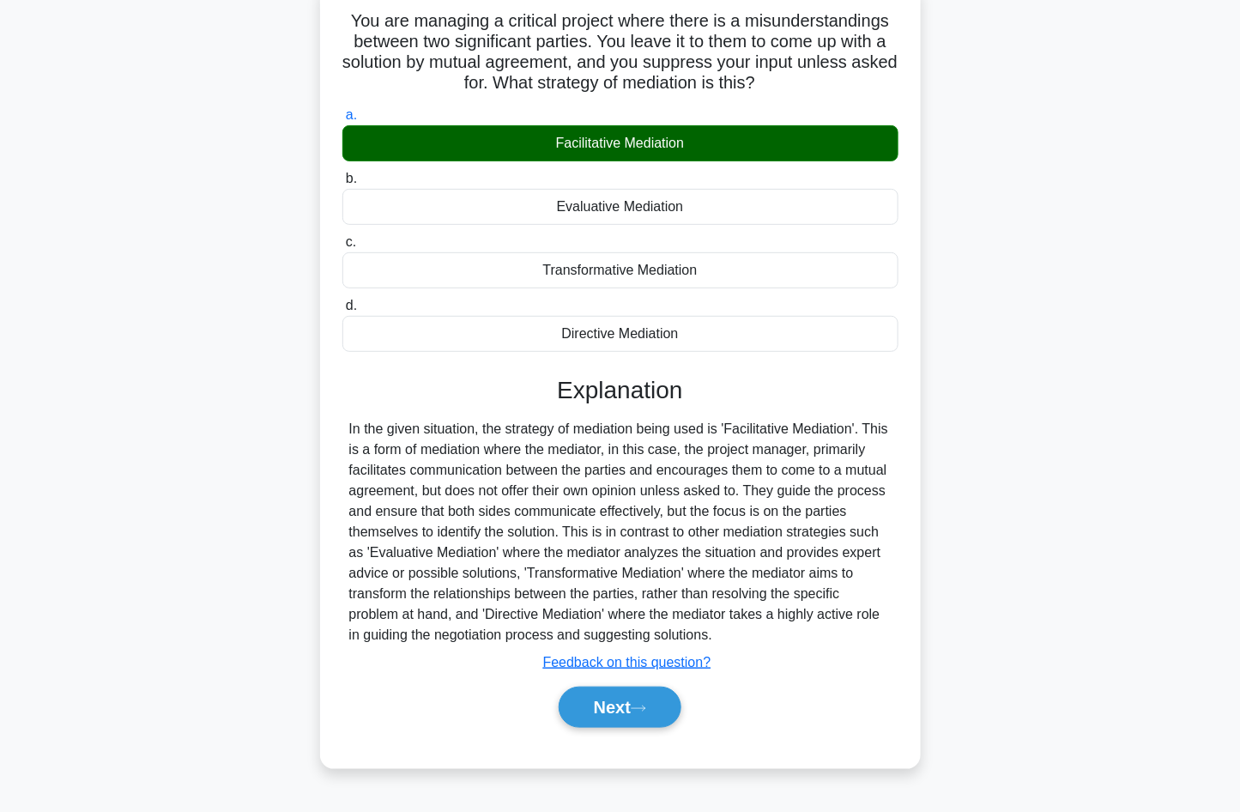
scroll to position [114, 0]
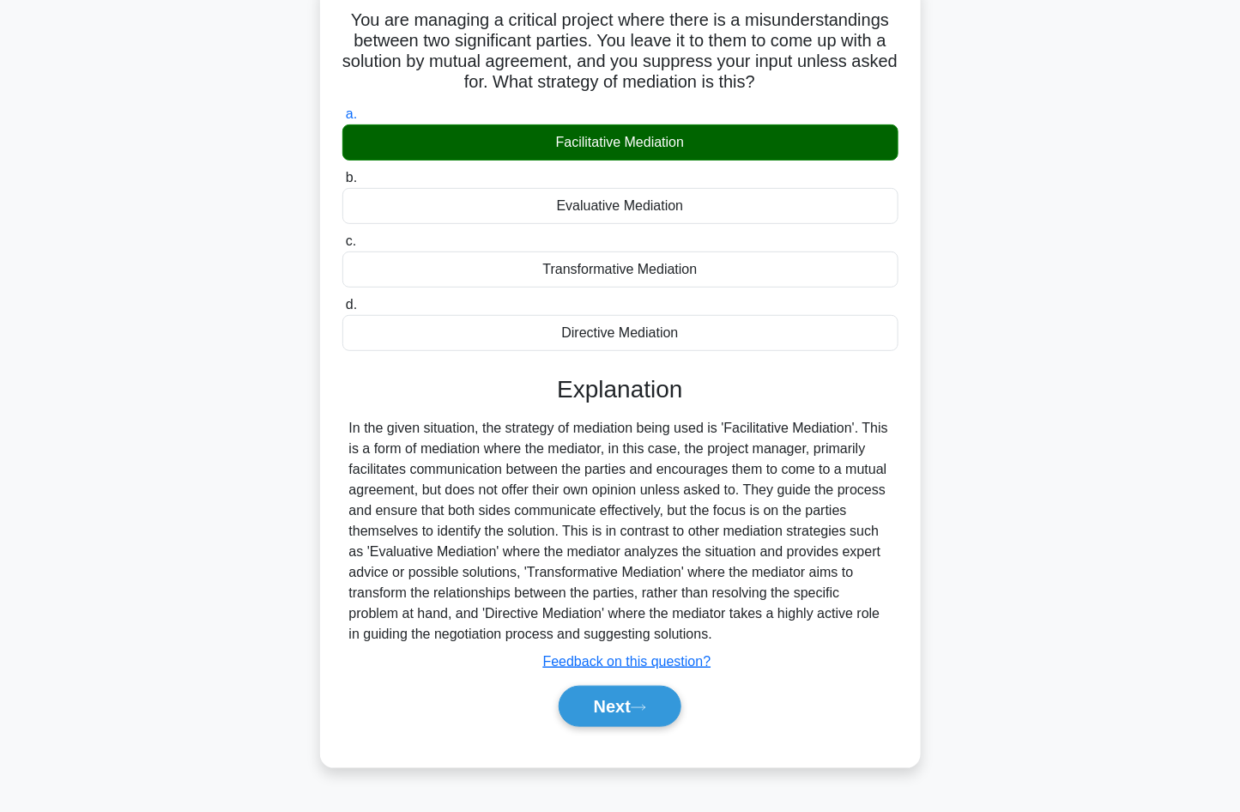
click at [866, 675] on div "Explanation Submit feedback Feedback on this question? Next" at bounding box center [620, 554] width 556 height 359
click at [646, 711] on icon at bounding box center [638, 707] width 15 height 9
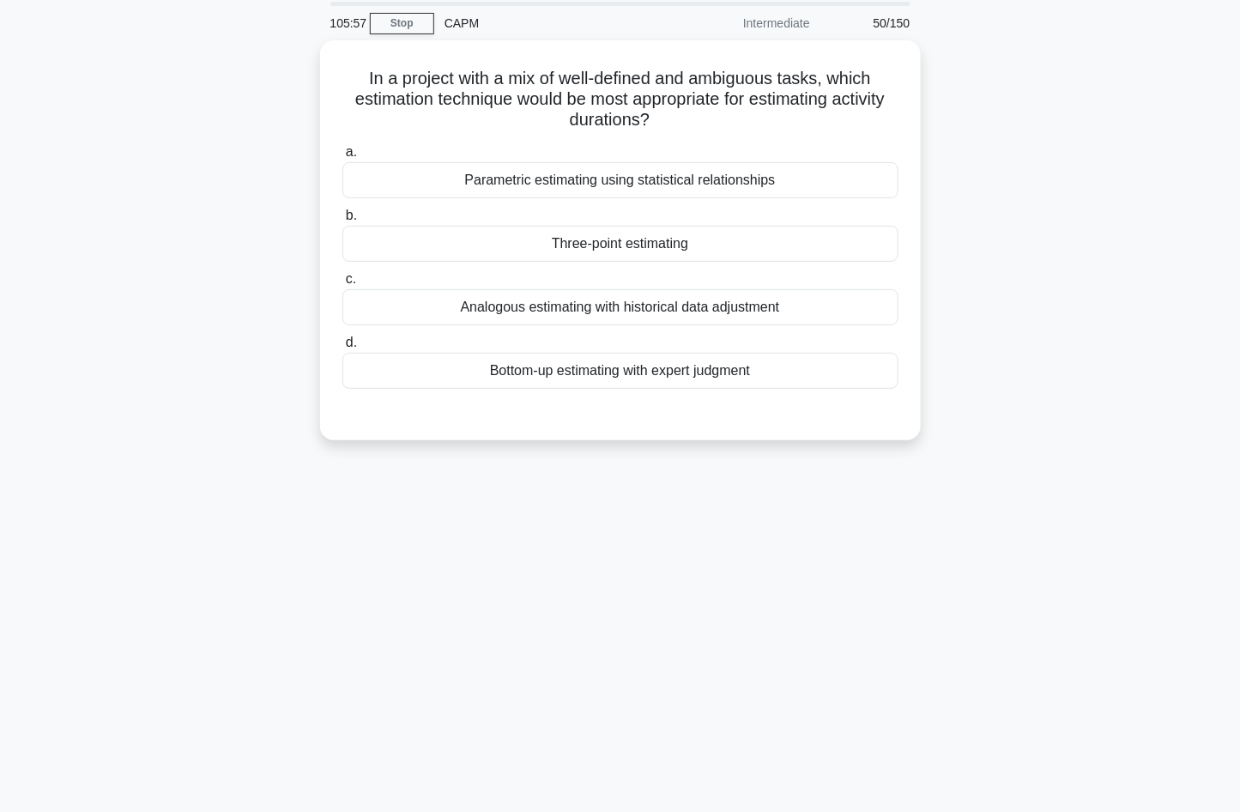
scroll to position [45, 0]
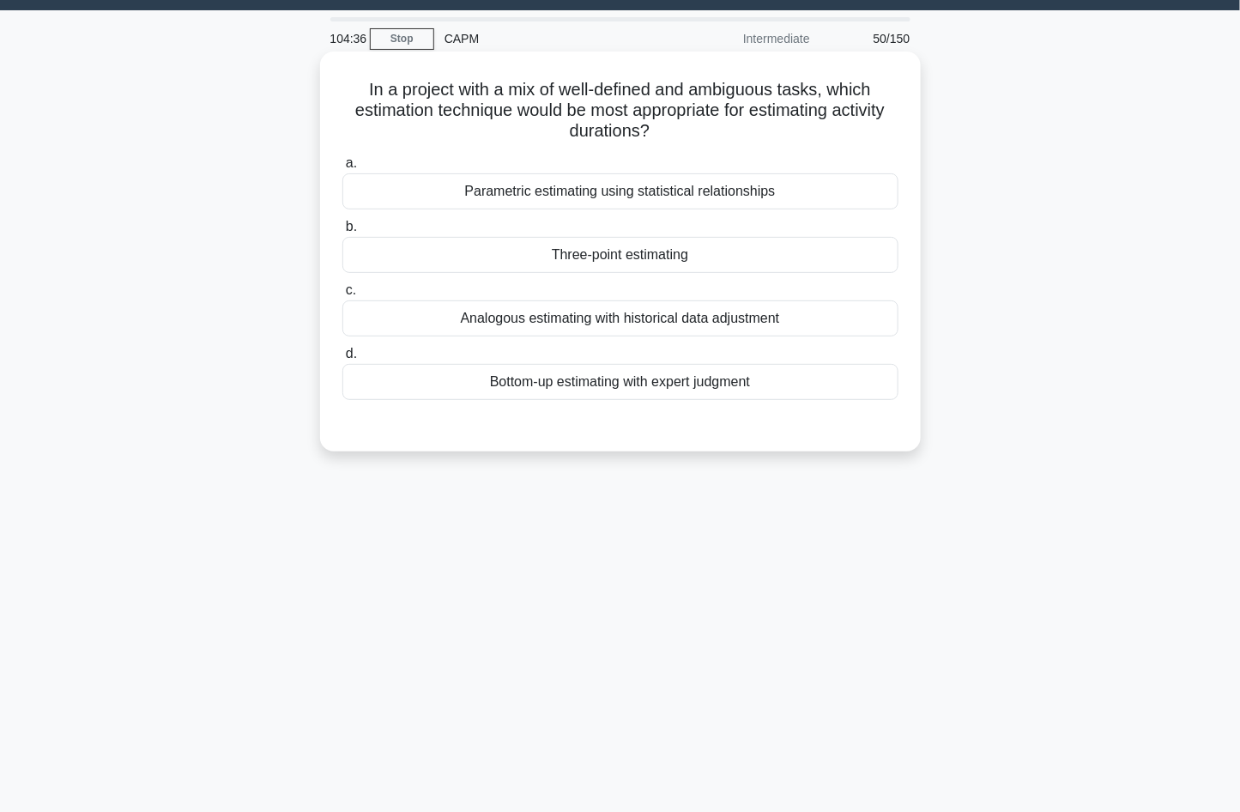
click at [752, 260] on div "Three-point estimating" at bounding box center [620, 255] width 556 height 36
click at [342, 233] on input "b. Three-point estimating" at bounding box center [342, 226] width 0 height 11
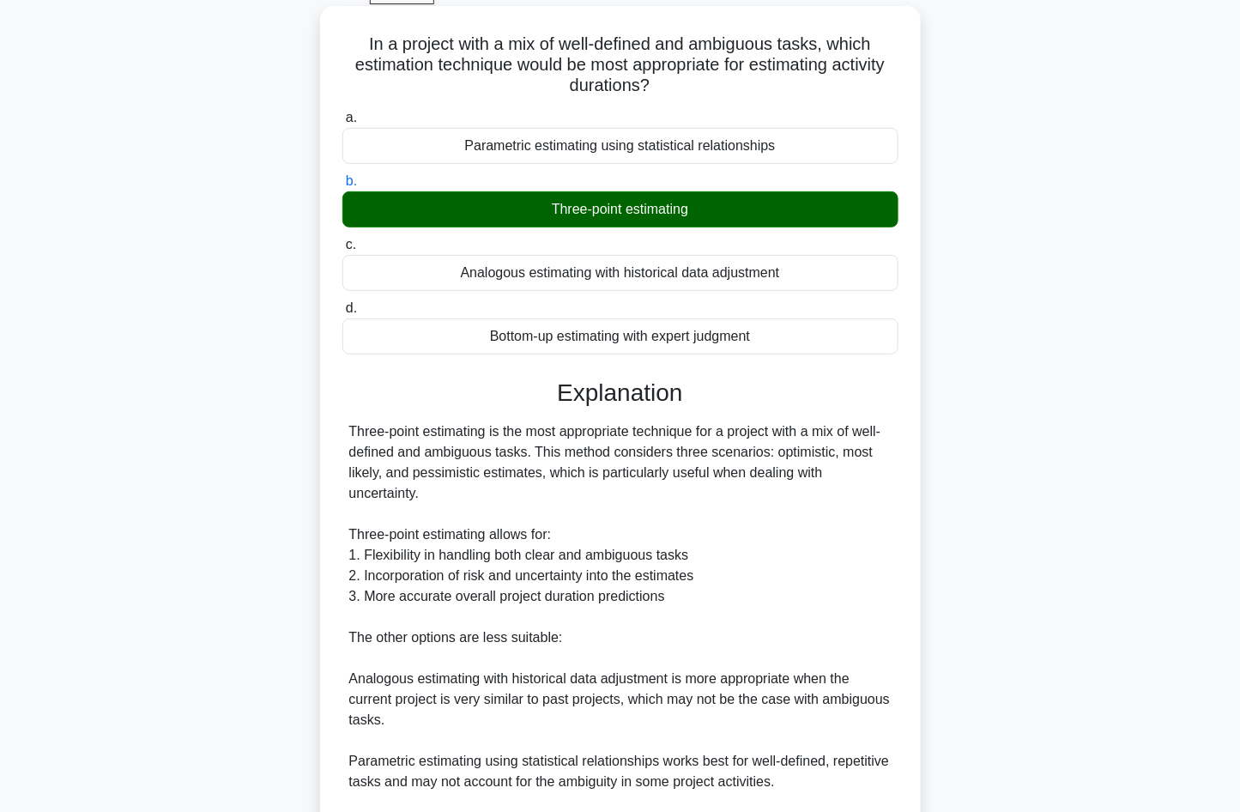
scroll to position [87, 0]
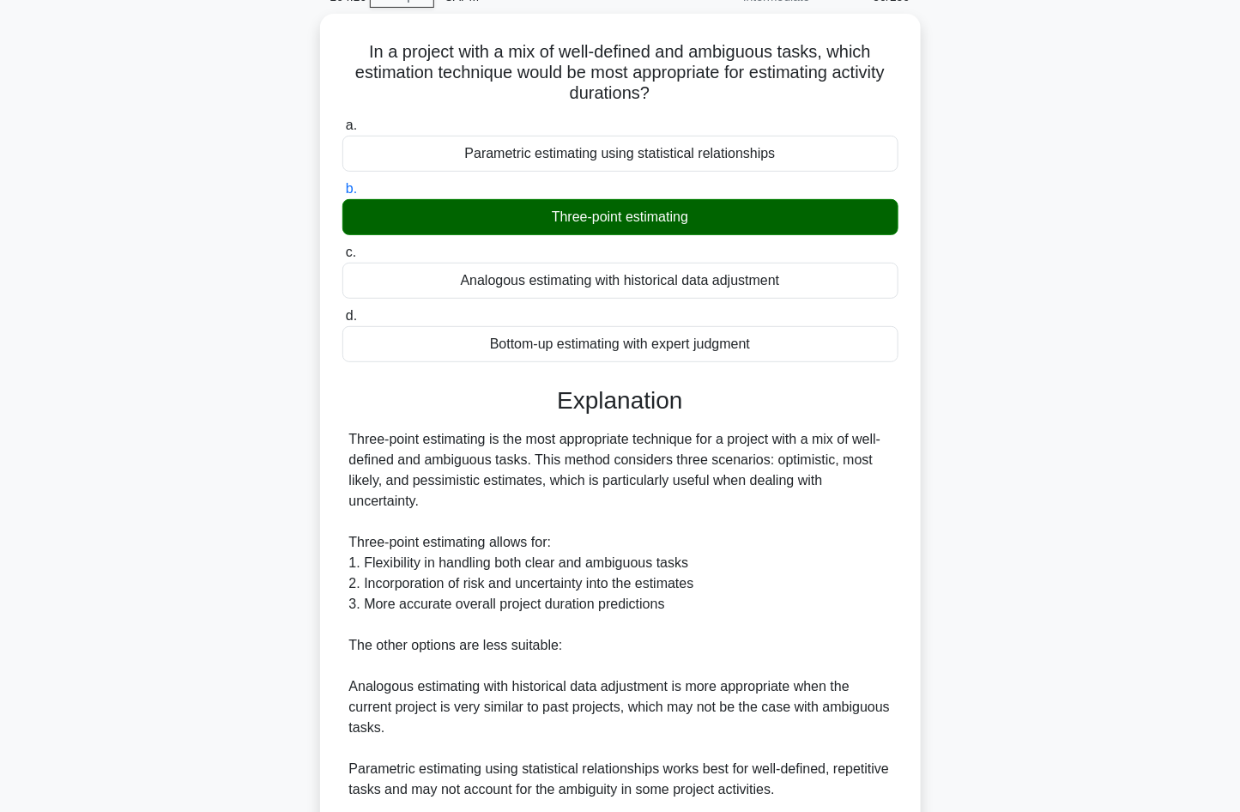
click at [1019, 533] on div "In a project with a mix of well-defined and ambiguous tasks, which estimation t…" at bounding box center [620, 551] width 1133 height 1074
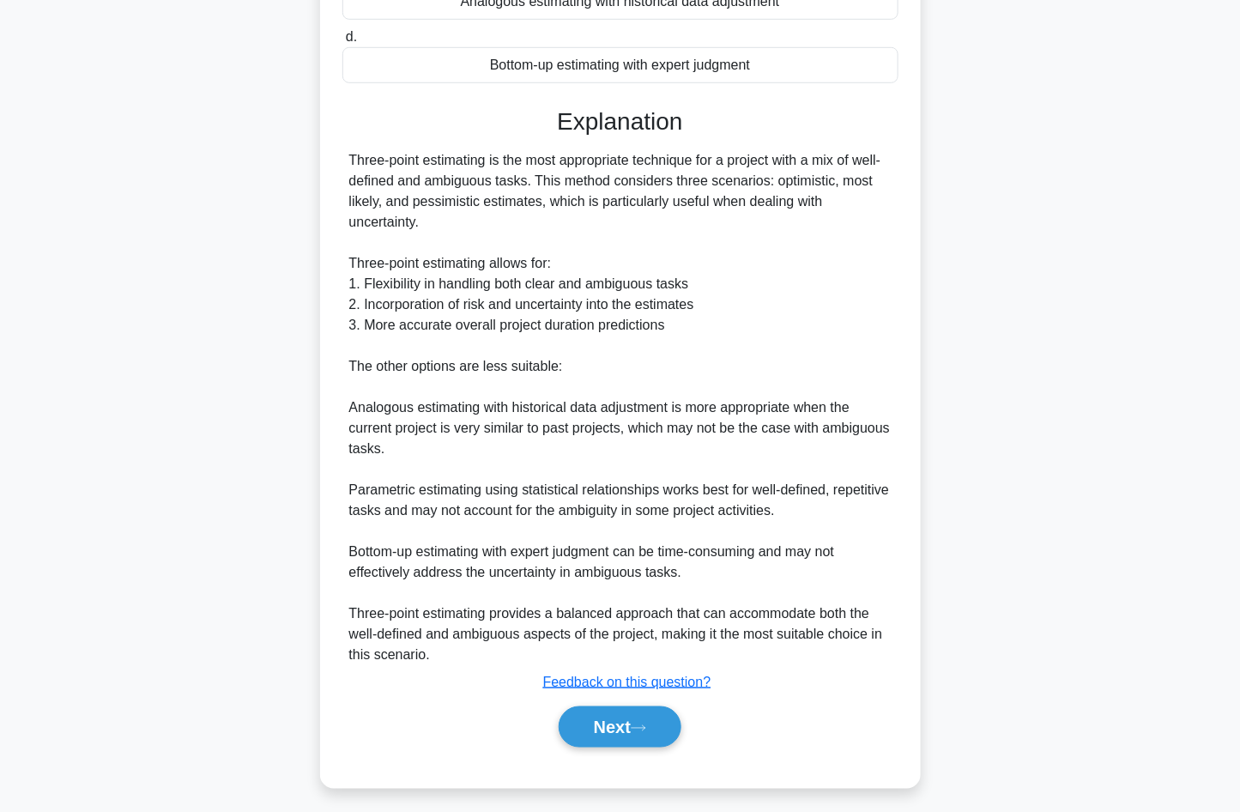
scroll to position [369, 0]
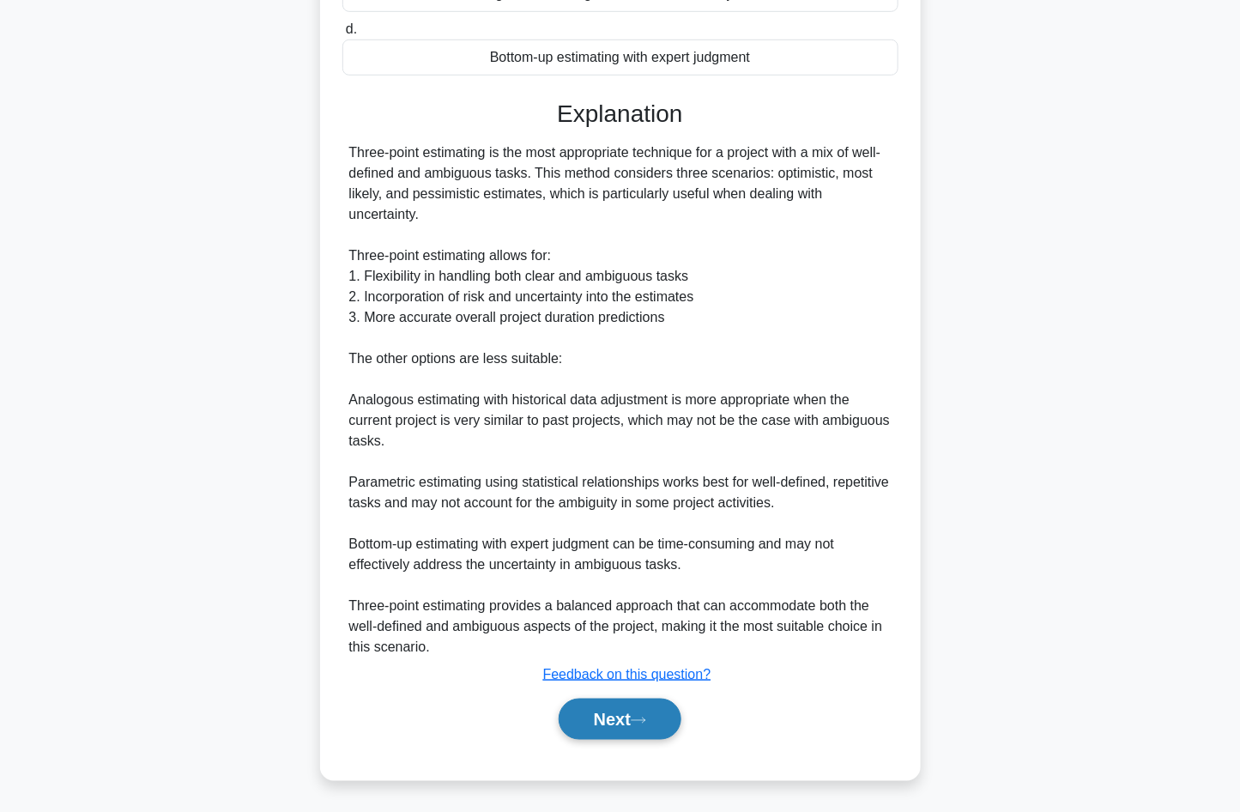
click at [646, 712] on button "Next" at bounding box center [620, 719] width 123 height 41
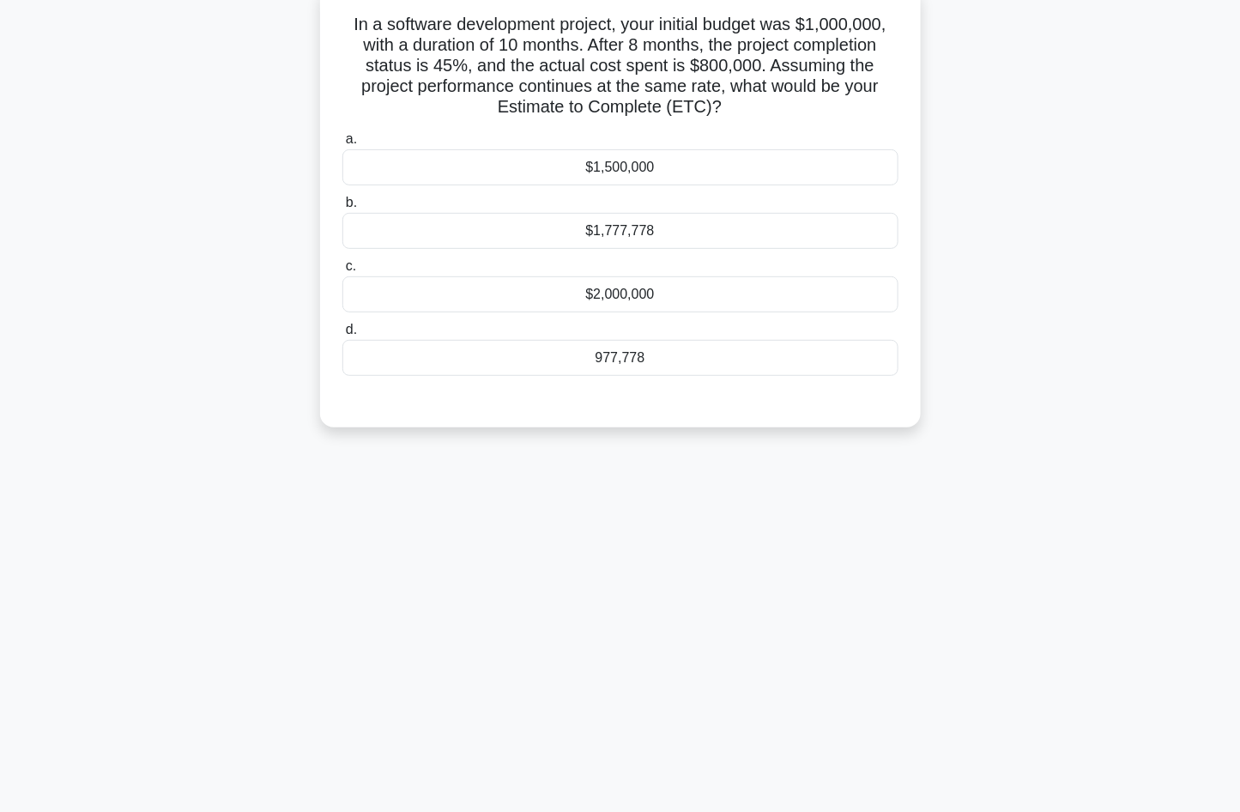
scroll to position [77, 0]
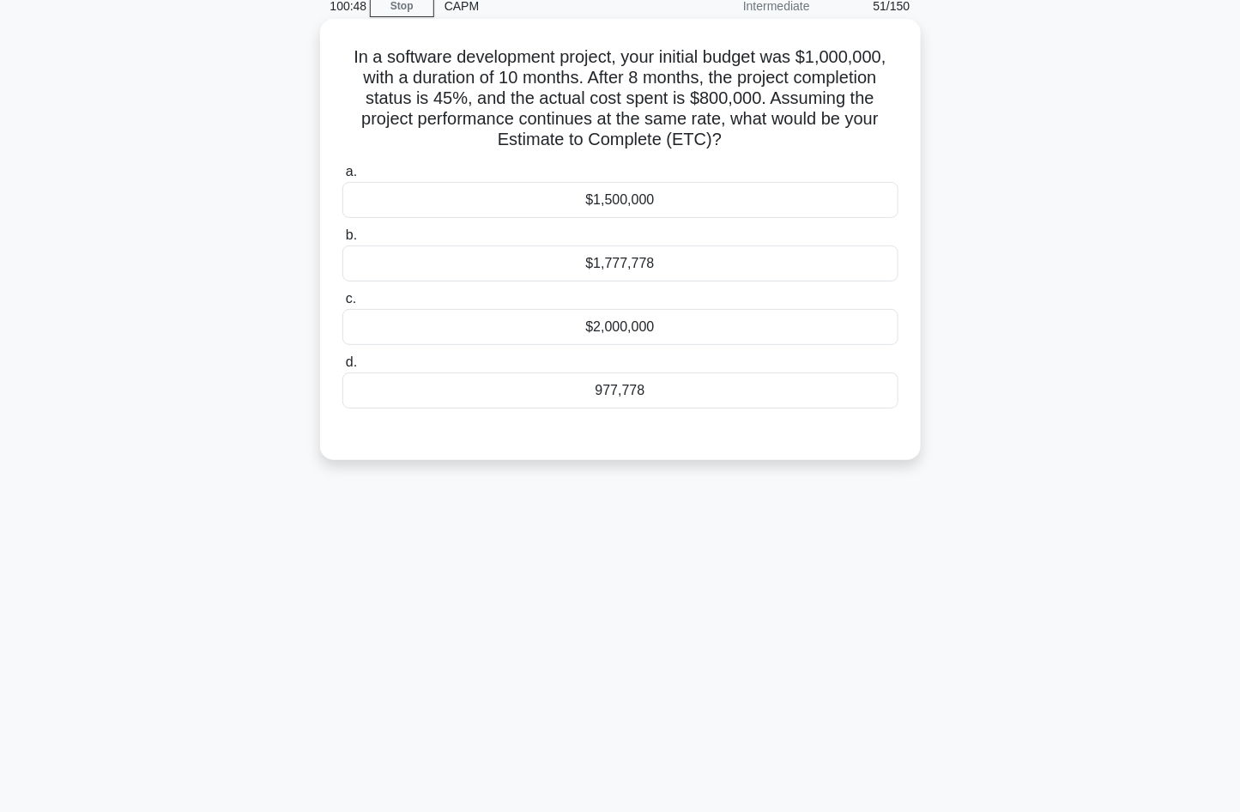
click at [692, 398] on div "977,778" at bounding box center [620, 390] width 556 height 36
click at [342, 368] on input "d. 977,778" at bounding box center [342, 362] width 0 height 11
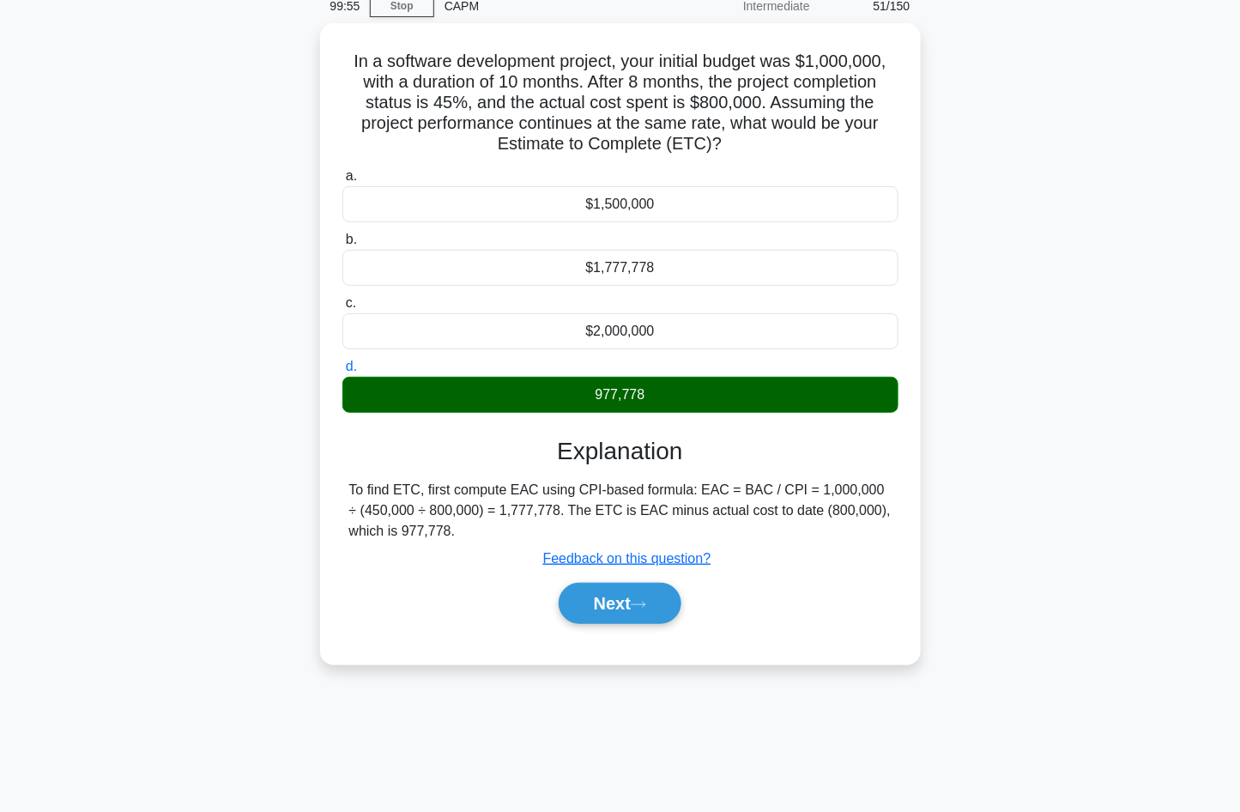
click at [735, 697] on div "99:55 Stop CAPM Intermediate 51/150 In a software development project, your ini…" at bounding box center [620, 414] width 1133 height 858
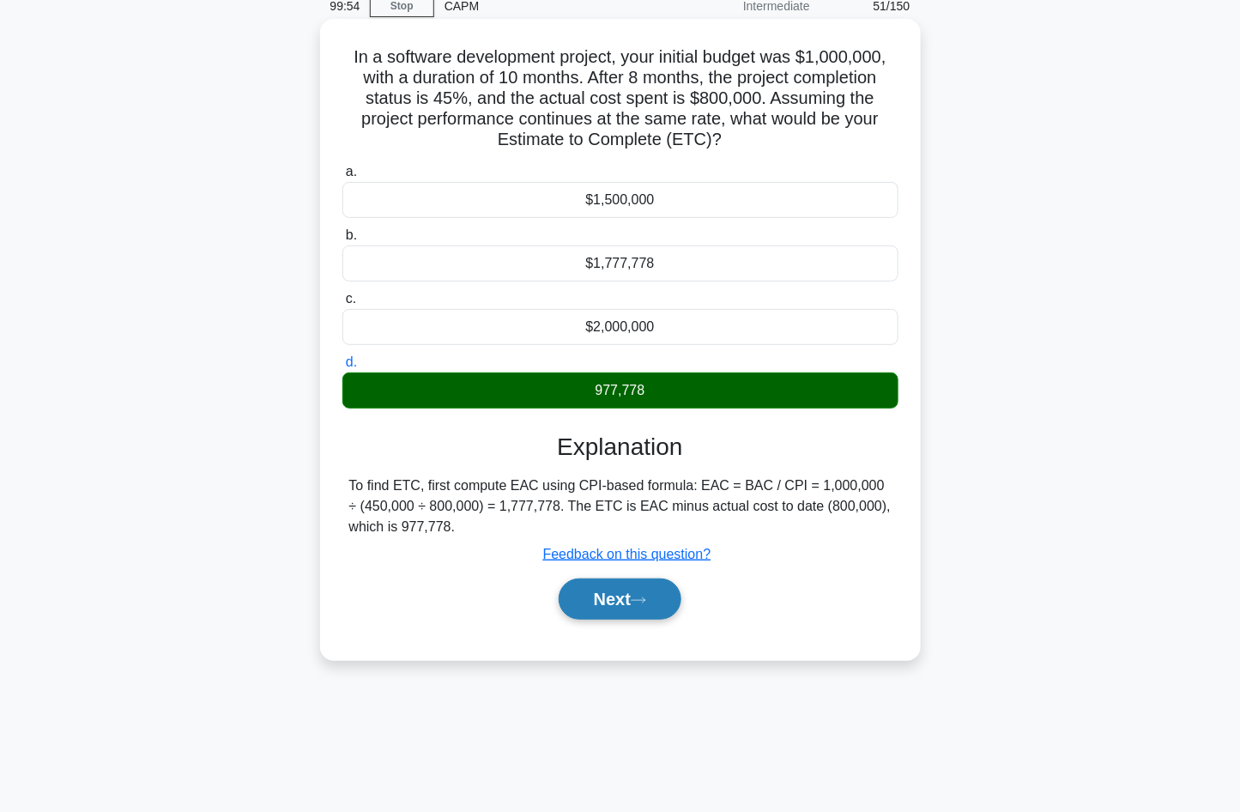
click at [642, 607] on button "Next" at bounding box center [620, 598] width 123 height 41
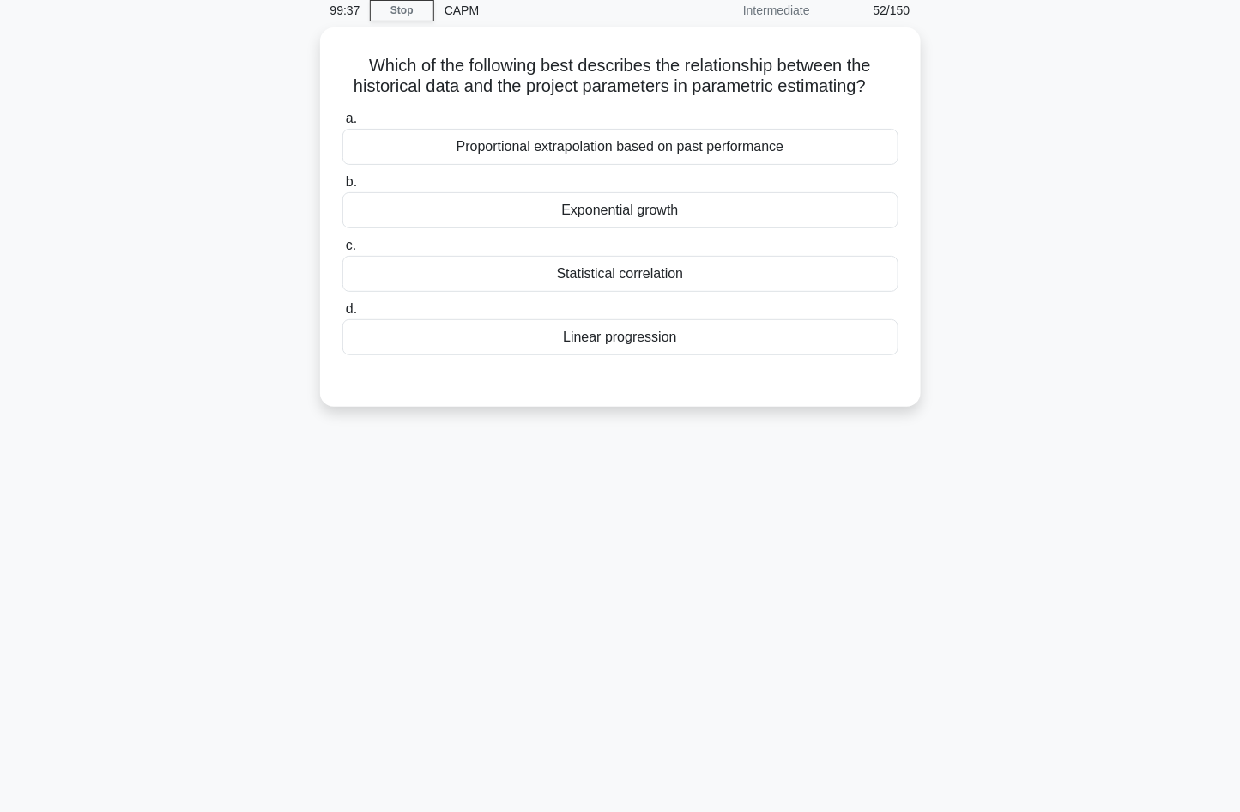
scroll to position [70, 0]
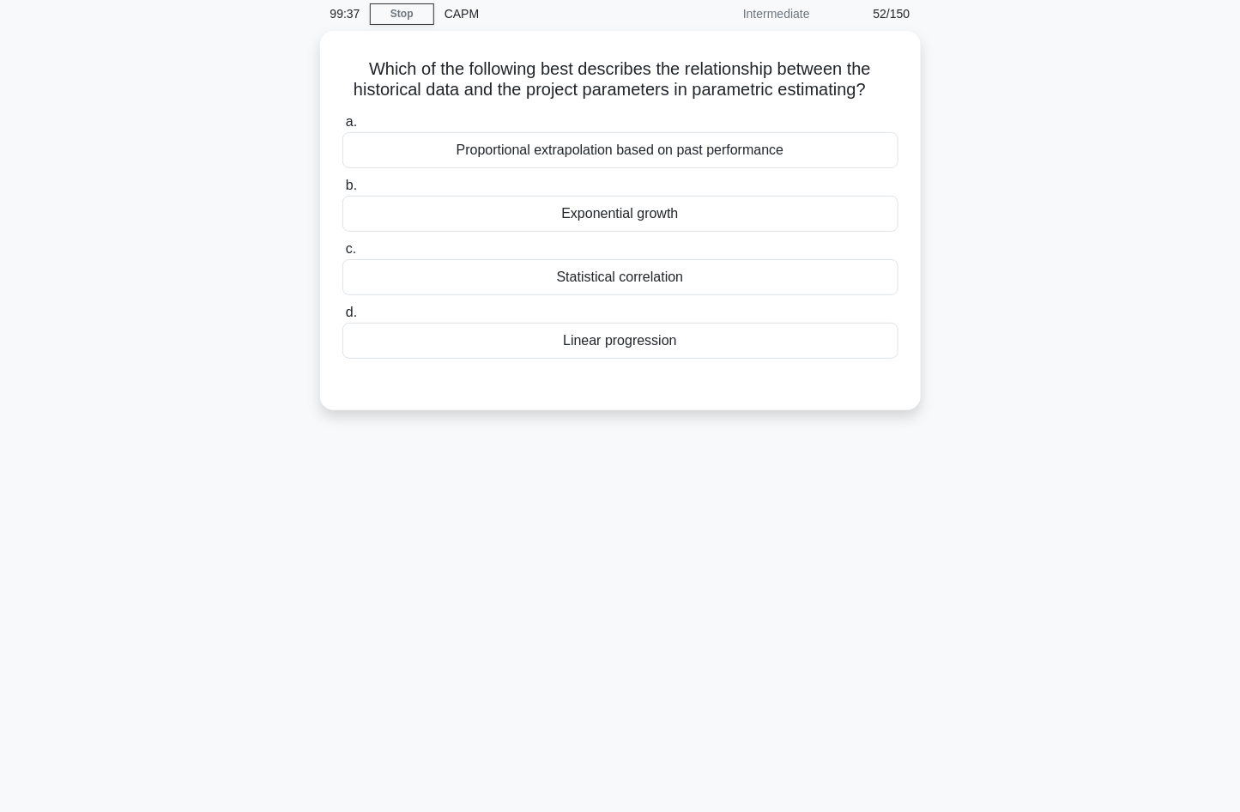
click at [638, 570] on div "99:37 Stop CAPM Intermediate 52/150 Which of the following best describes the r…" at bounding box center [620, 421] width 1133 height 858
click at [780, 496] on div "99:21 Stop CAPM Intermediate 52/150 Which of the following best describes the r…" at bounding box center [620, 421] width 1133 height 858
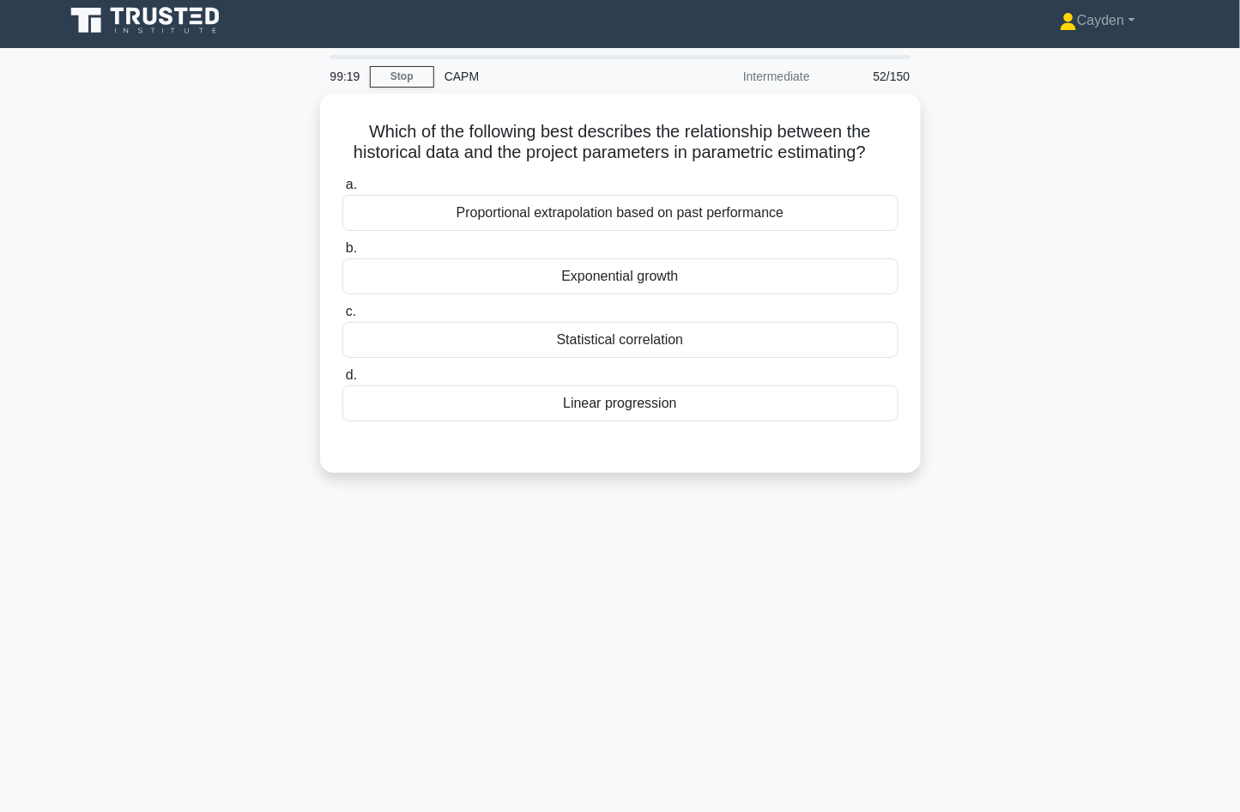
scroll to position [0, 0]
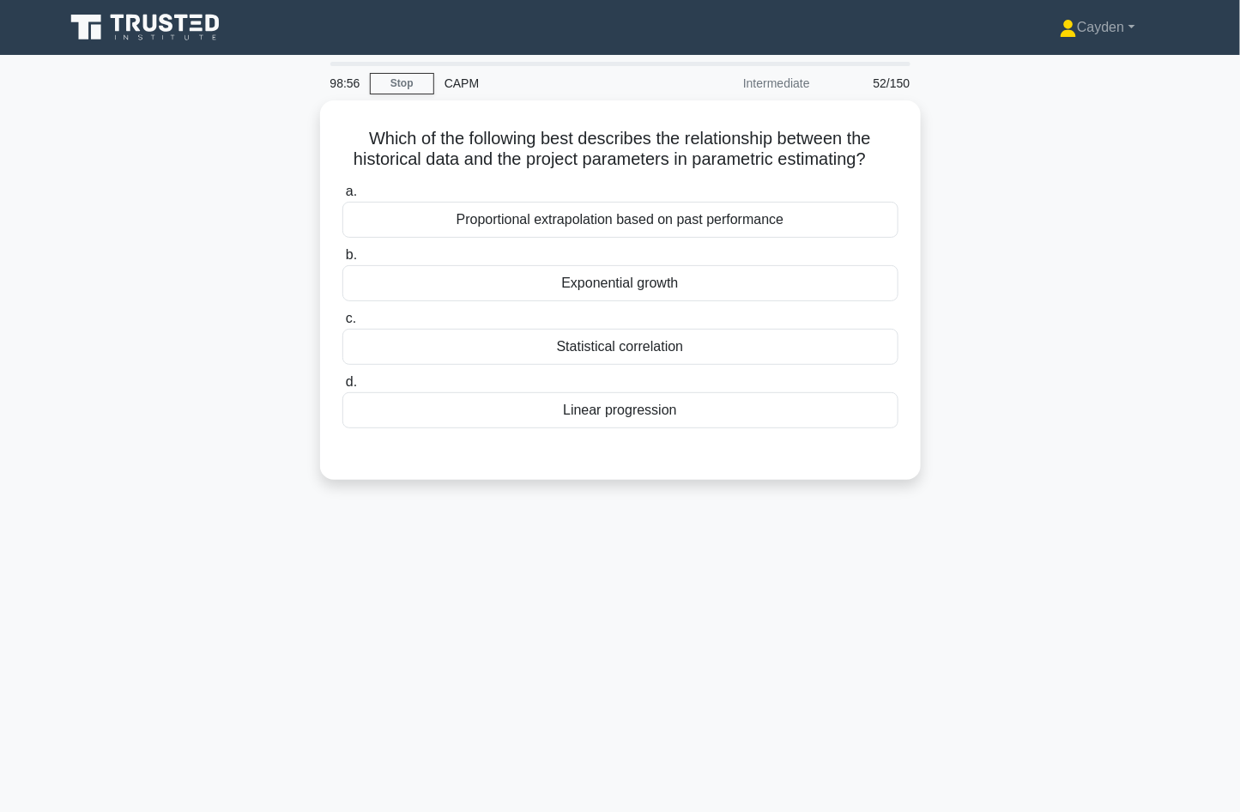
click at [1169, 445] on div "Which of the following best describes the relationship between the historical d…" at bounding box center [620, 300] width 1133 height 400
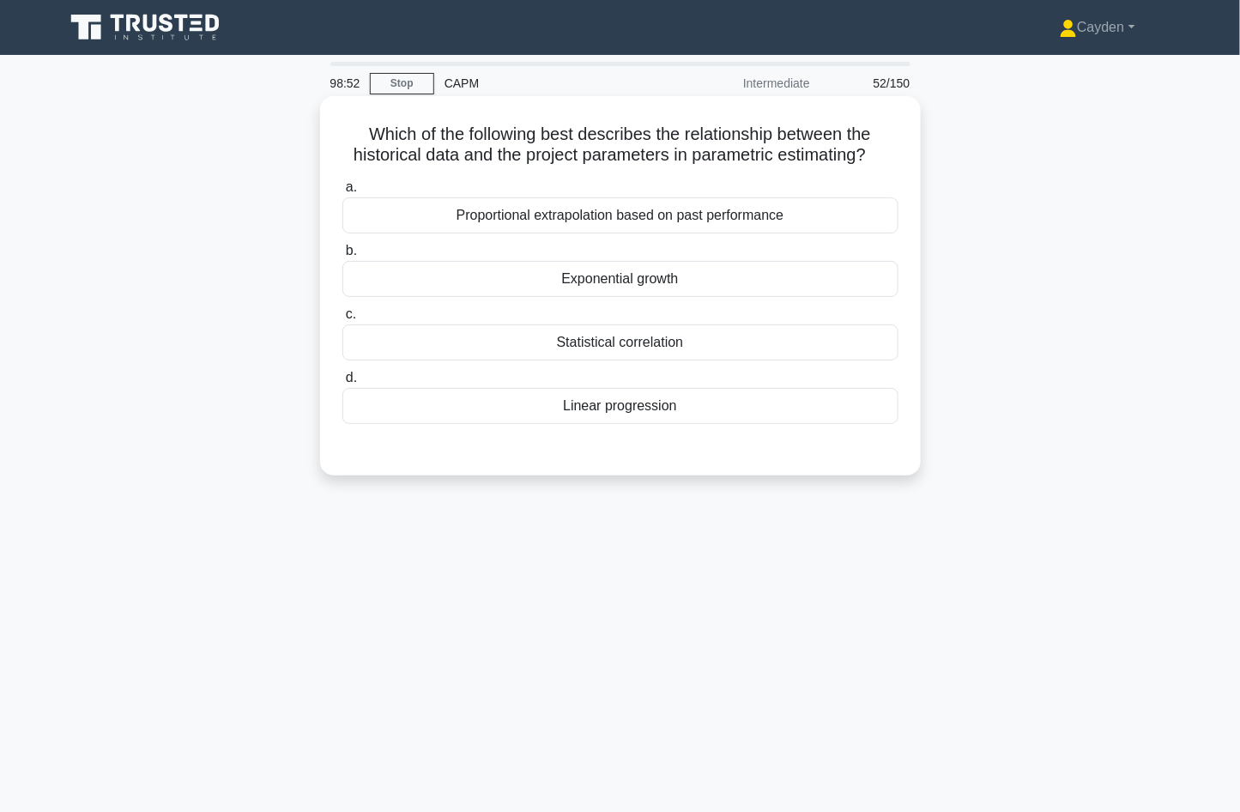
click at [869, 215] on div "Proportional extrapolation based on past performance" at bounding box center [620, 215] width 556 height 36
click at [342, 193] on input "a. Proportional extrapolation based on past performance" at bounding box center [342, 187] width 0 height 11
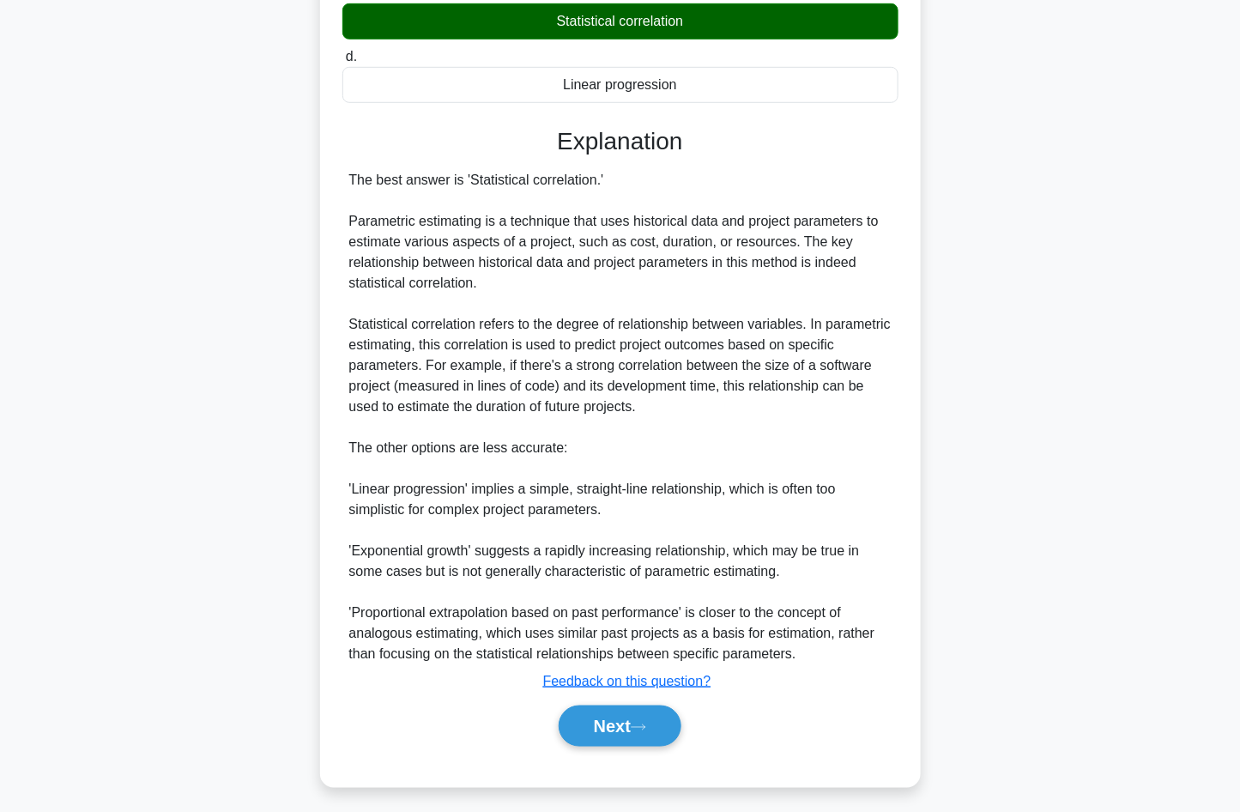
scroll to position [328, 0]
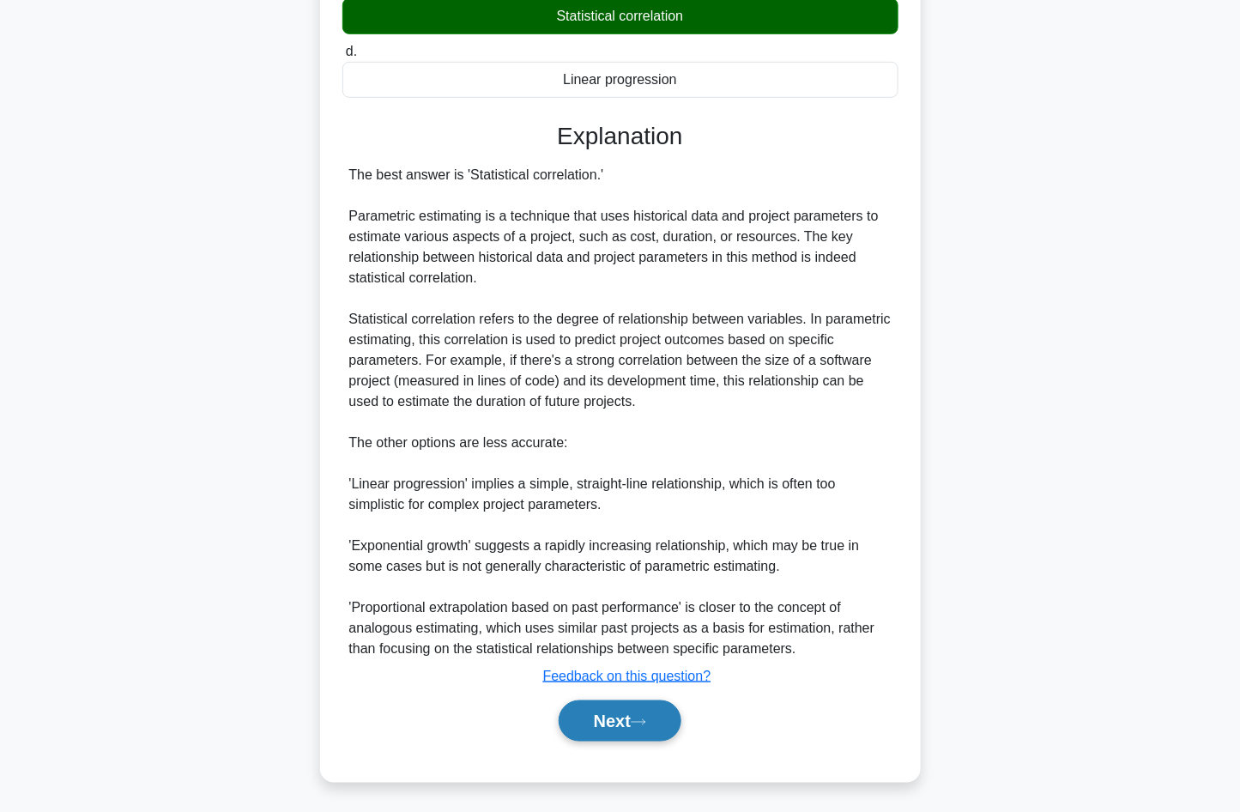
drag, startPoint x: 981, startPoint y: 545, endPoint x: 580, endPoint y: 730, distance: 441.3
click at [930, 573] on div "Which of the following best describes the relationship between the historical d…" at bounding box center [620, 290] width 1133 height 1034
click at [594, 730] on button "Next" at bounding box center [620, 720] width 123 height 41
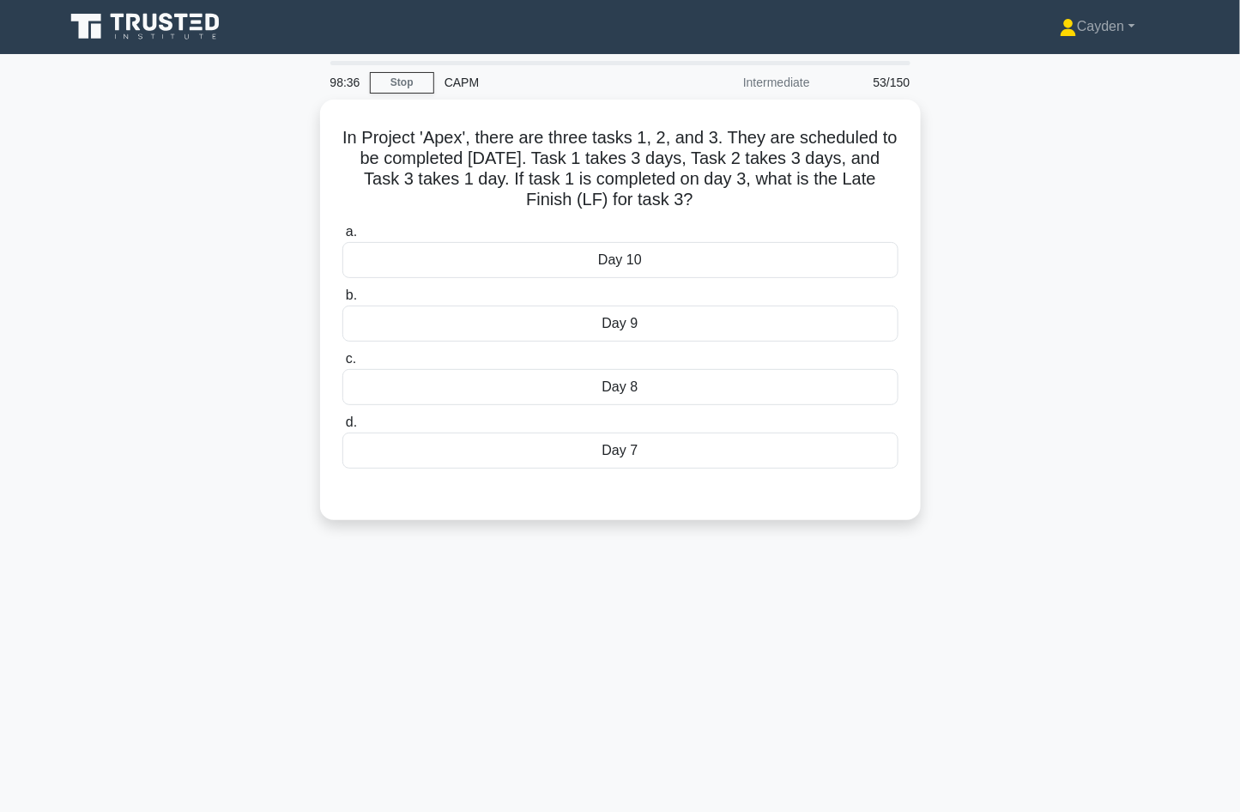
scroll to position [0, 0]
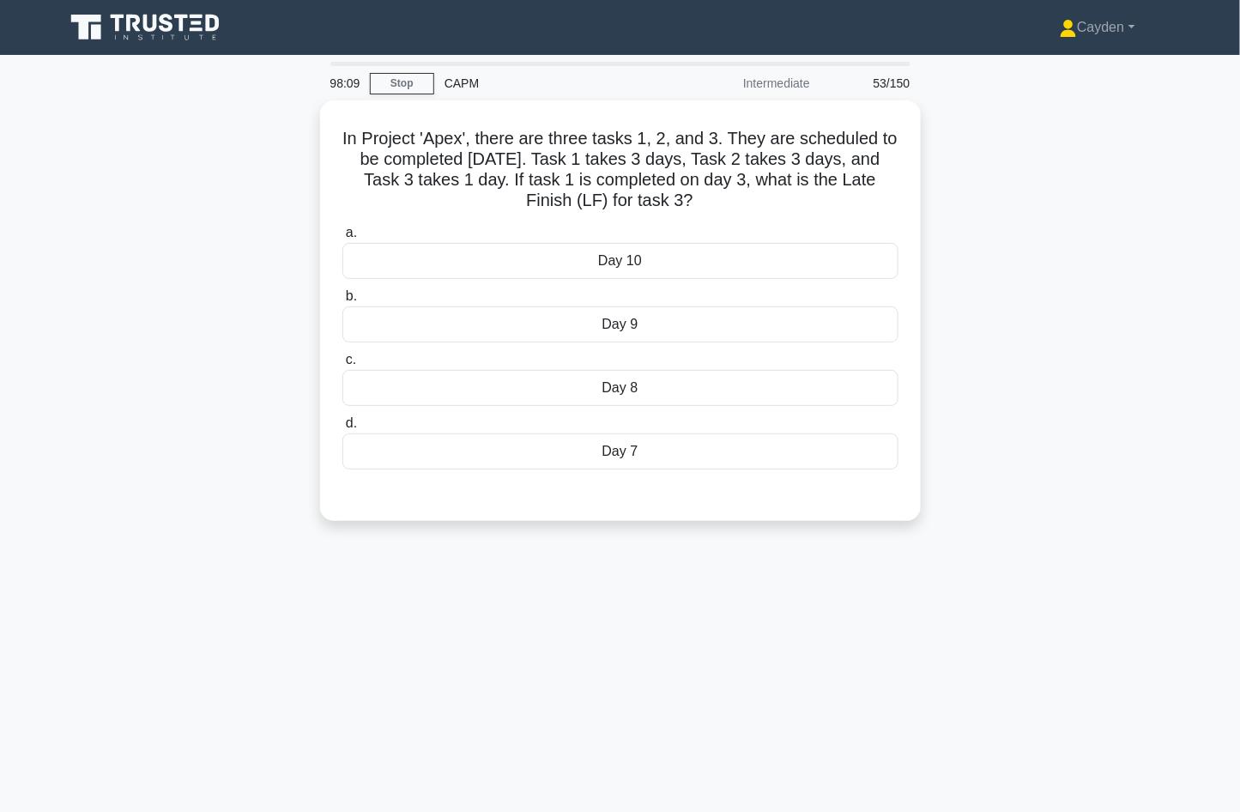
drag, startPoint x: 1085, startPoint y: 497, endPoint x: 1069, endPoint y: 472, distance: 29.3
click at [1083, 494] on div "In Project 'Apex', there are three tasks 1, 2, and 3. They are scheduled to be …" at bounding box center [620, 320] width 1133 height 441
click at [742, 250] on div "Day 10" at bounding box center [620, 257] width 556 height 36
click at [342, 234] on input "a. Day 10" at bounding box center [342, 228] width 0 height 11
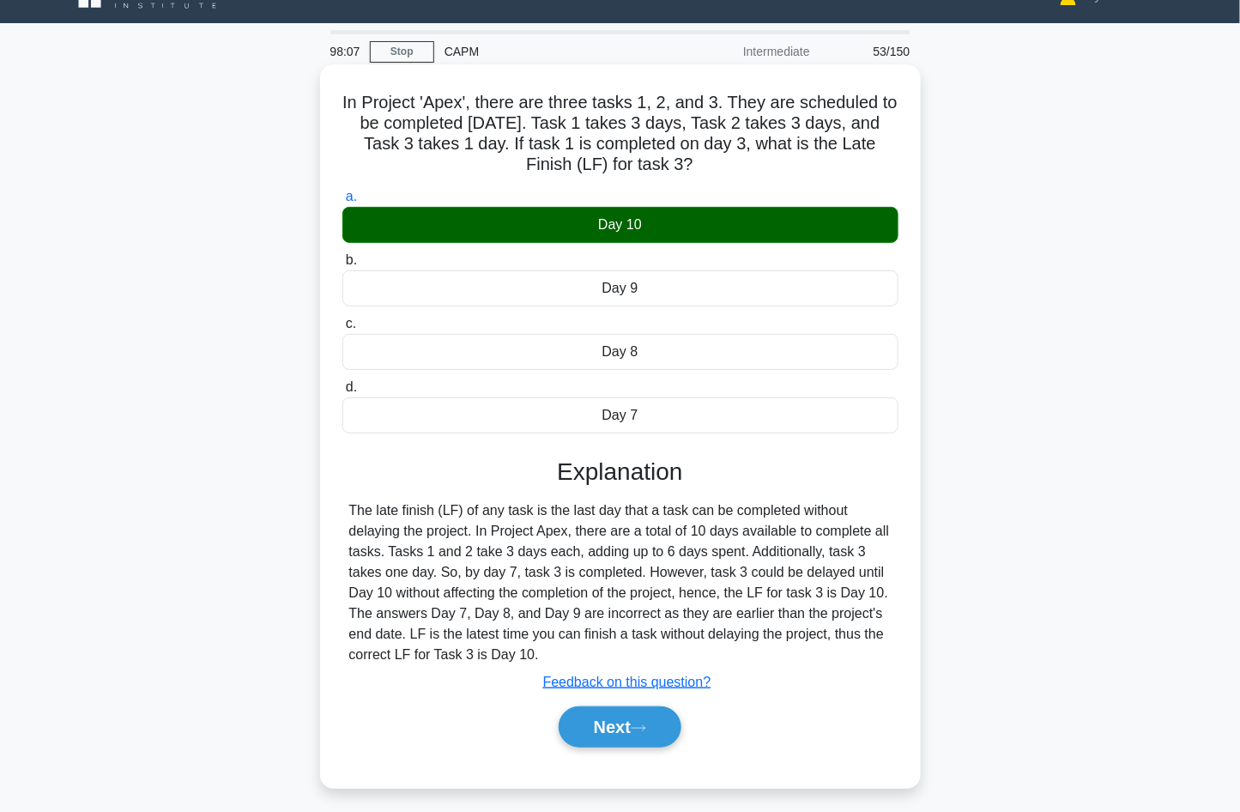
scroll to position [33, 0]
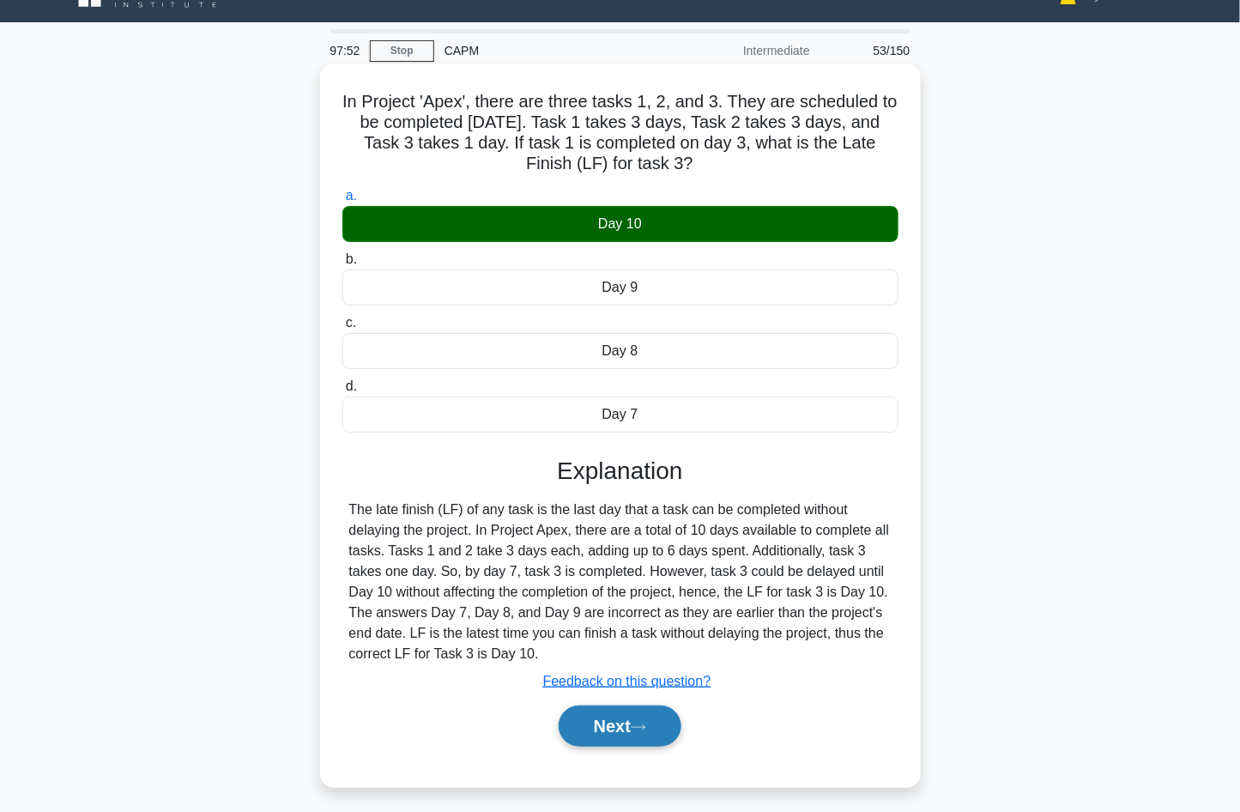
click at [669, 729] on button "Next" at bounding box center [620, 726] width 123 height 41
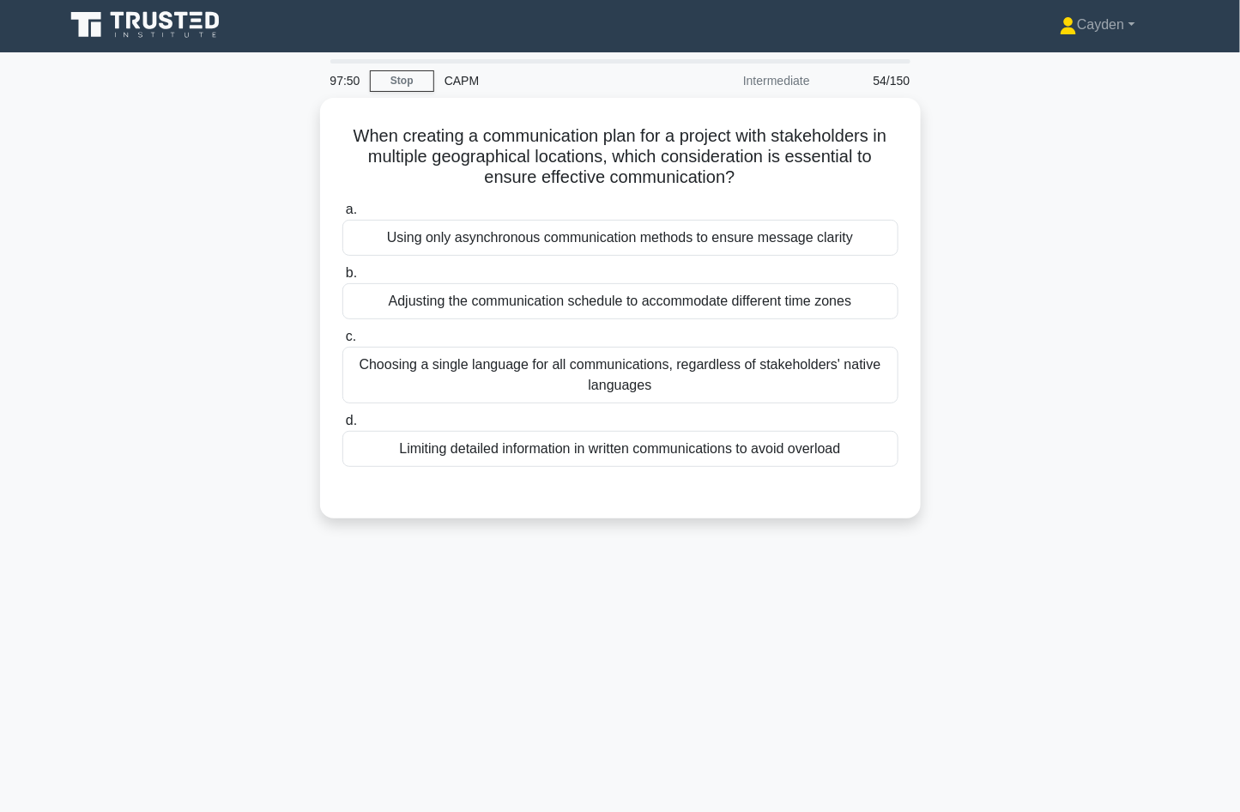
scroll to position [0, 0]
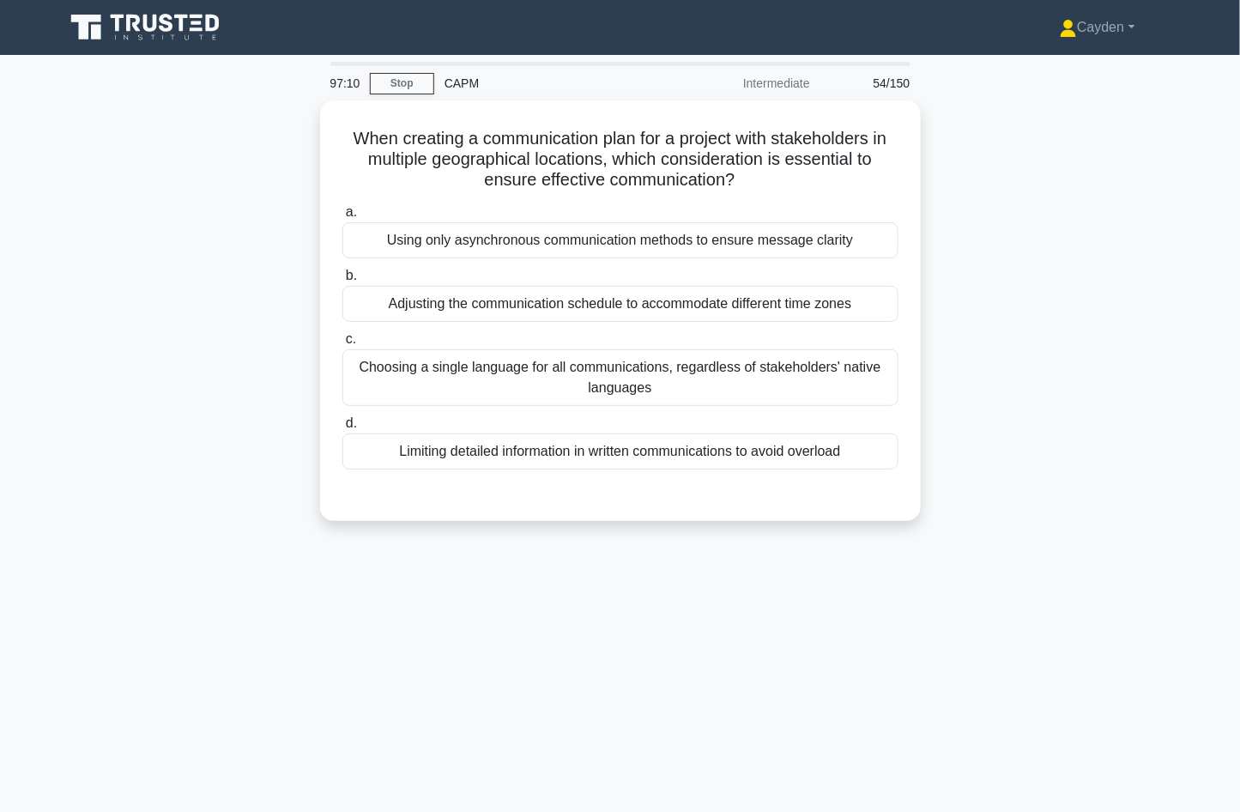
click at [955, 372] on div "When creating a communication plan for a project with stakeholders in multiple …" at bounding box center [620, 320] width 1133 height 441
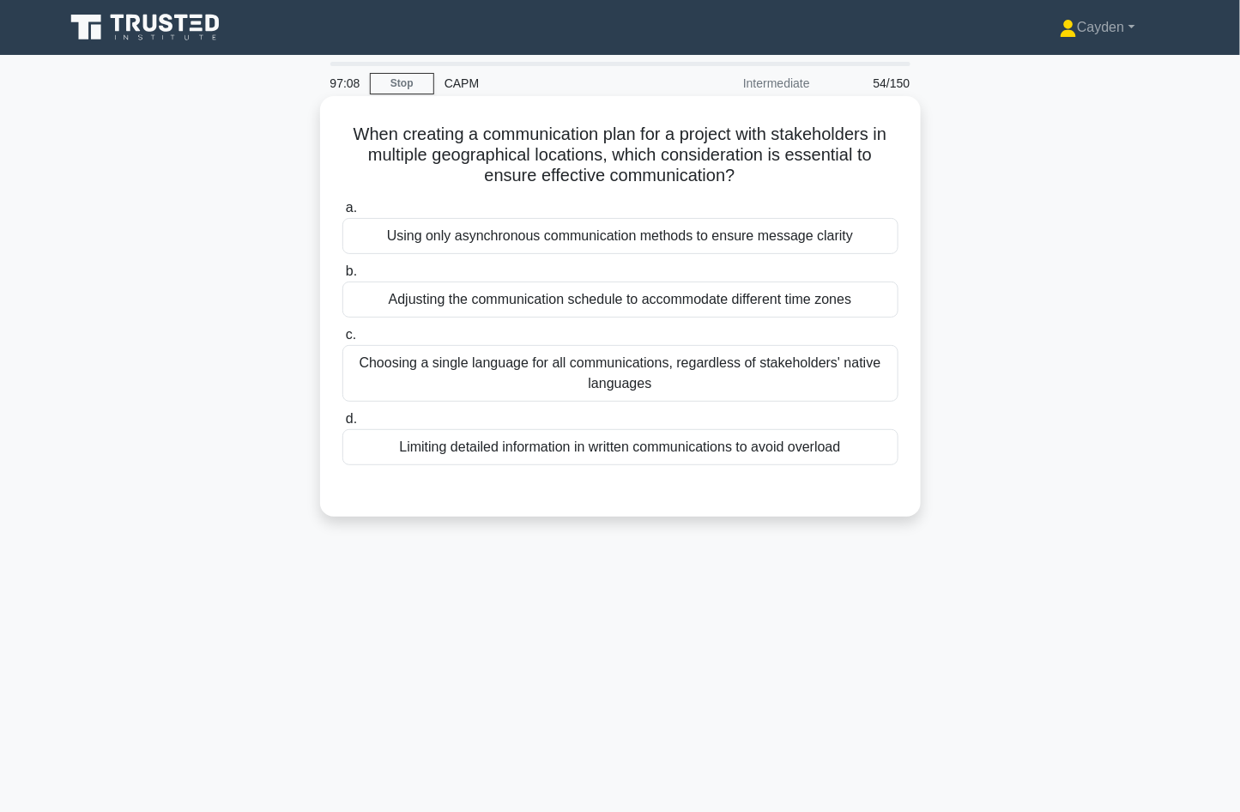
click at [601, 372] on div "Choosing a single language for all communications, regardless of stakeholders' …" at bounding box center [620, 373] width 556 height 57
click at [342, 341] on input "c. Choosing a single language for all communications, regardless of stakeholder…" at bounding box center [342, 335] width 0 height 11
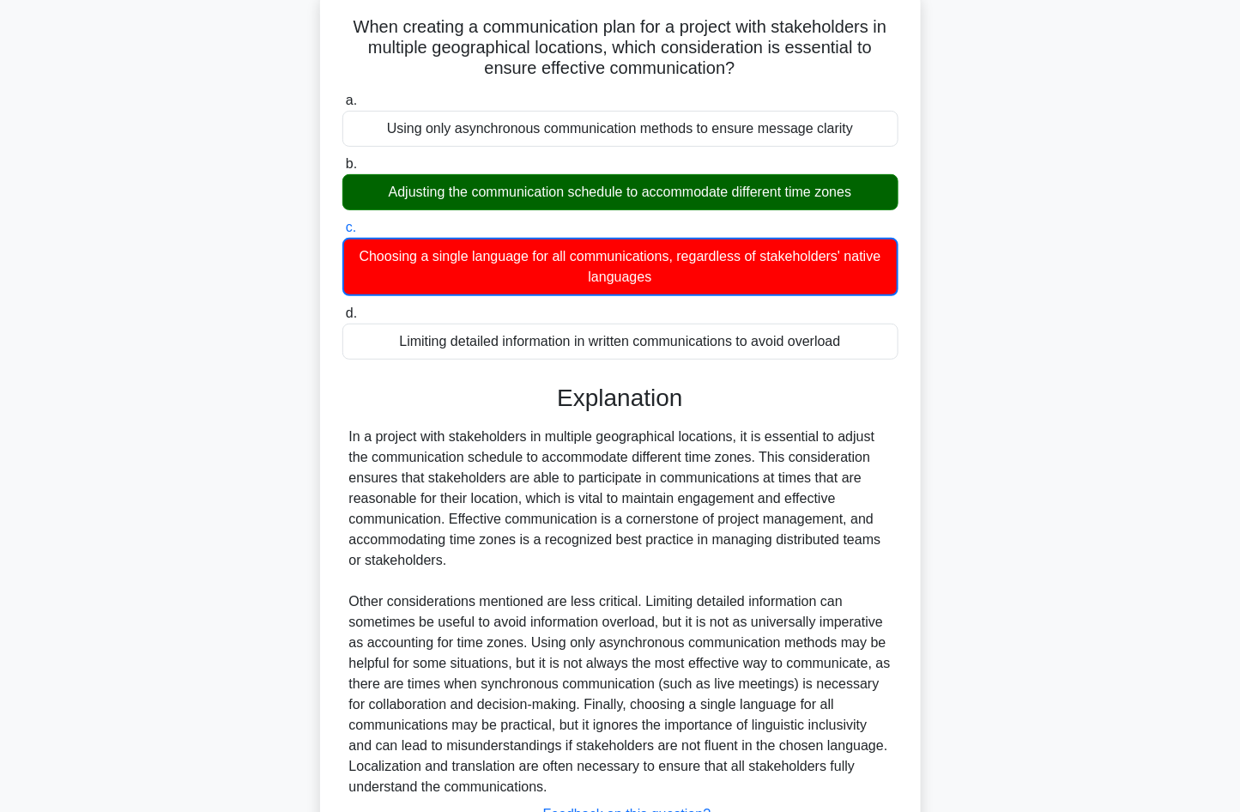
scroll to position [245, 0]
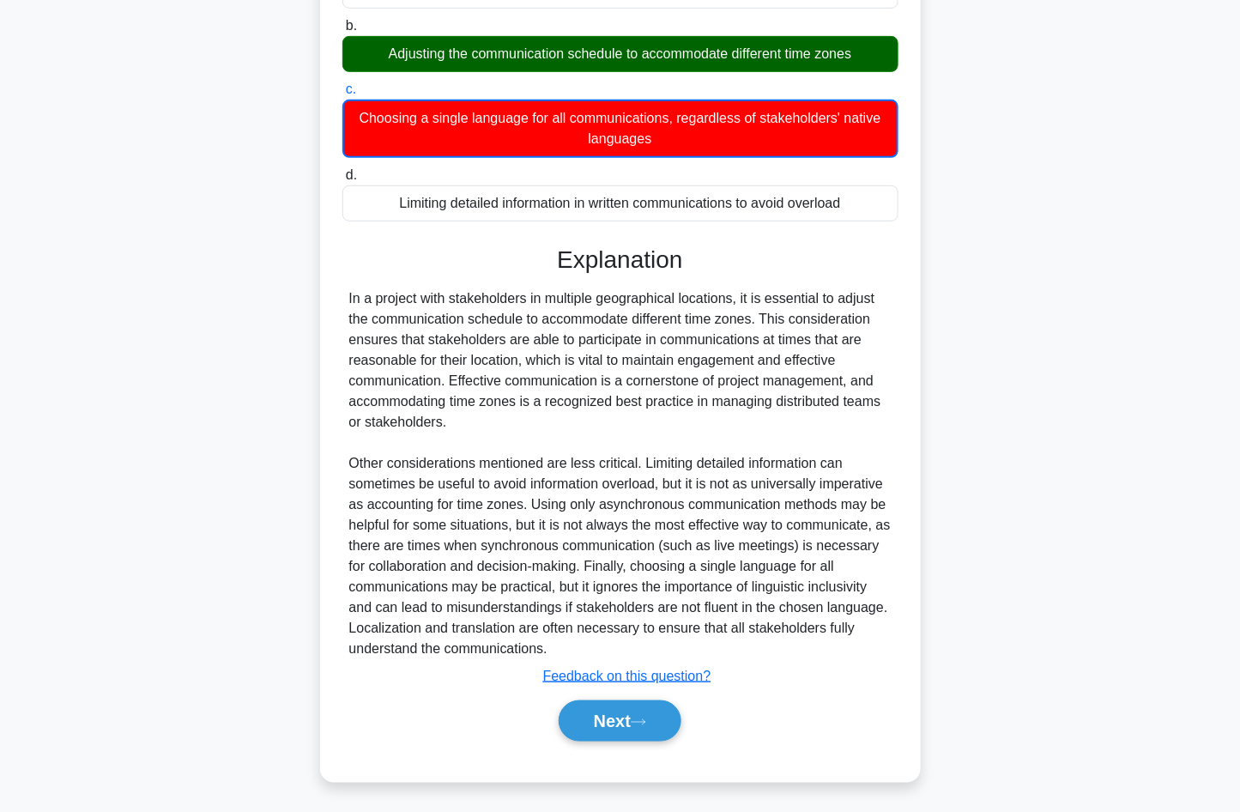
drag, startPoint x: 913, startPoint y: 623, endPoint x: 701, endPoint y: 700, distance: 225.6
click at [905, 627] on div "When creating a communication plan for a project with stakeholders in multiple …" at bounding box center [620, 317] width 587 height 918
click at [646, 718] on icon at bounding box center [638, 722] width 15 height 9
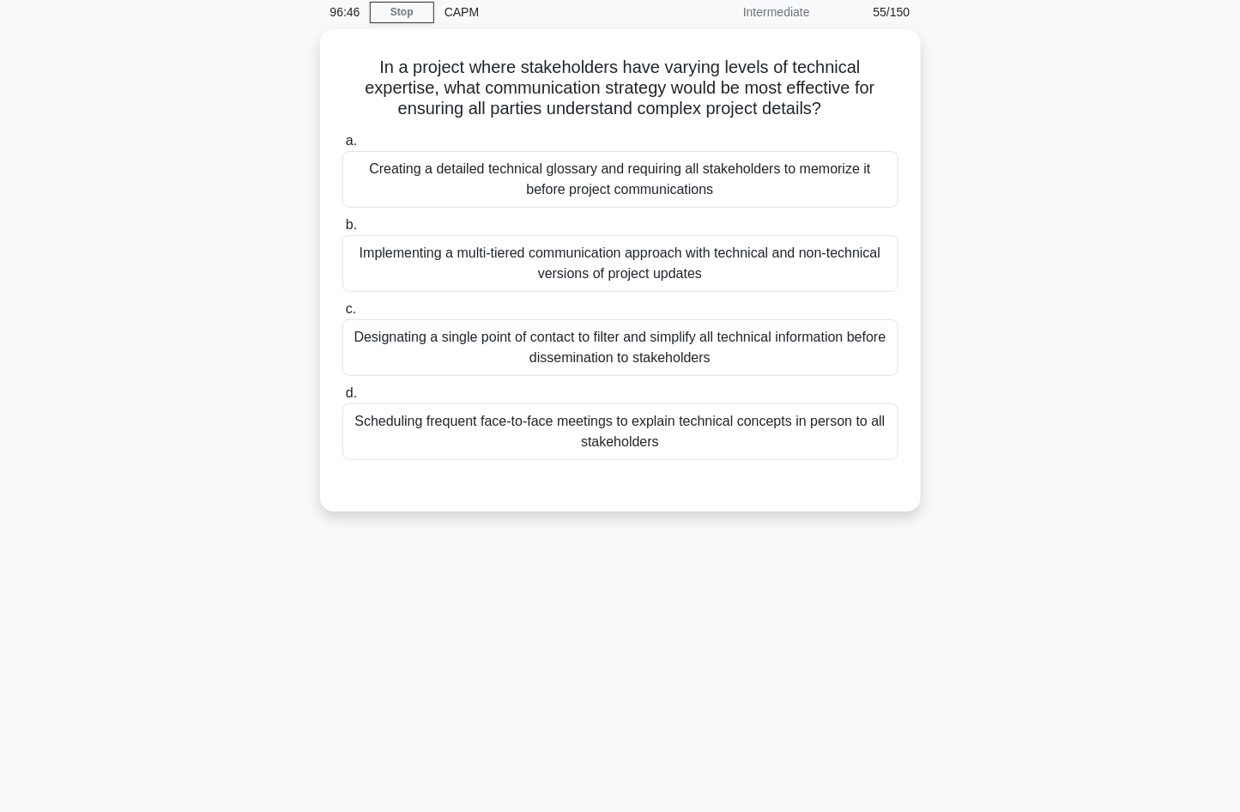
scroll to position [0, 0]
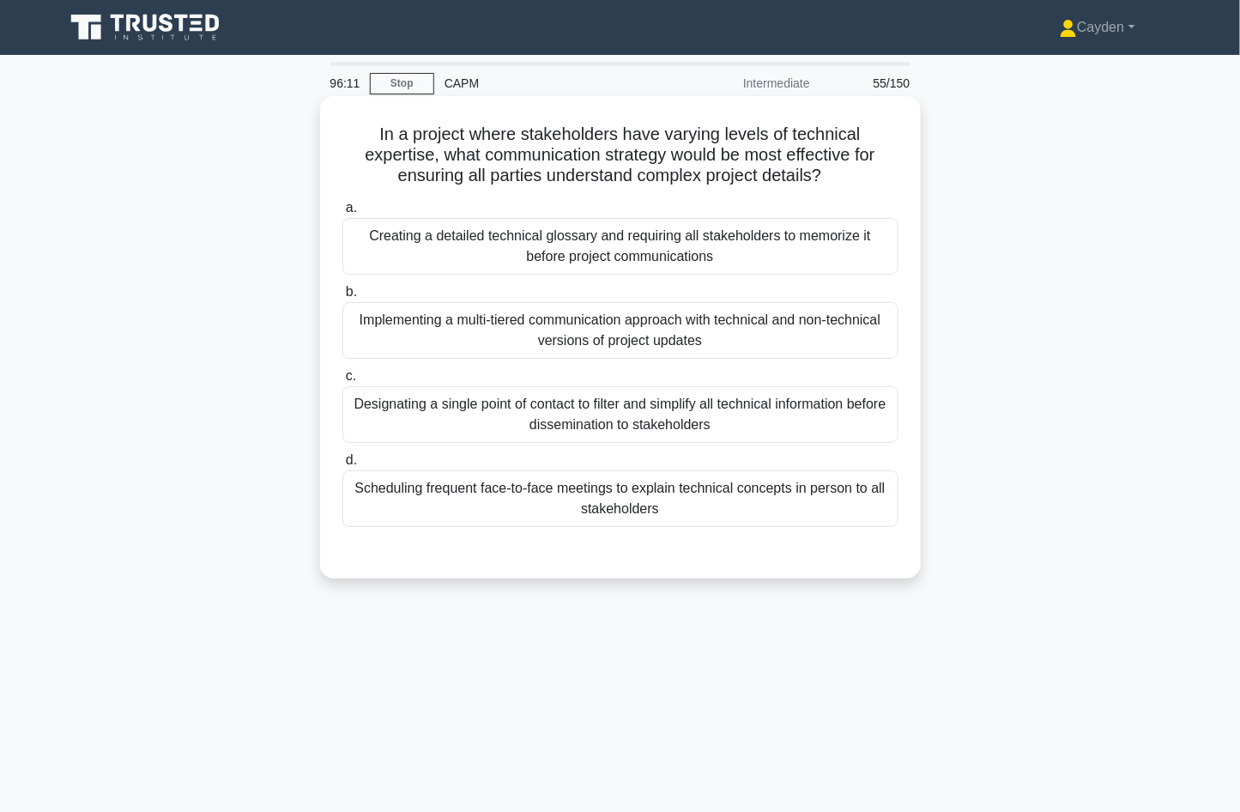
click at [841, 318] on div "Implementing a multi-tiered communication approach with technical and non-techn…" at bounding box center [620, 330] width 556 height 57
click at [342, 298] on input "b. Implementing a multi-tiered communication approach with technical and non-te…" at bounding box center [342, 292] width 0 height 11
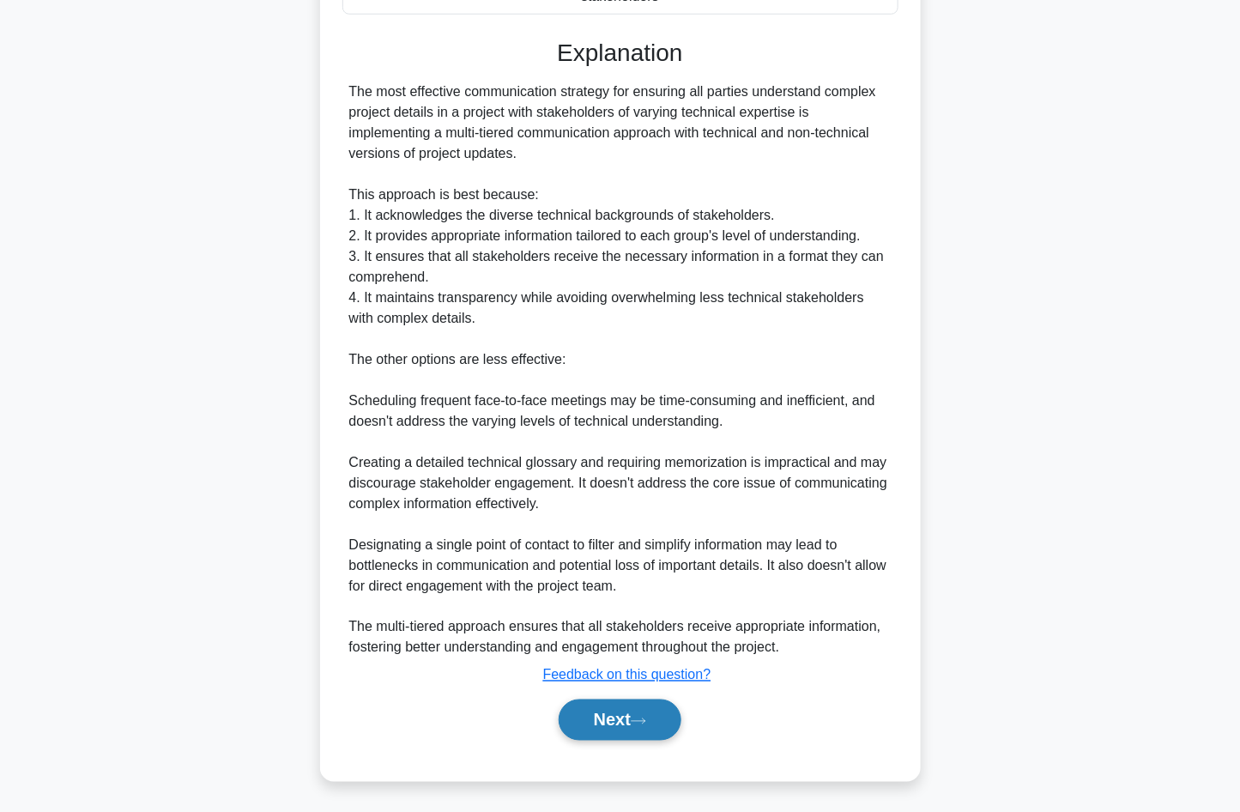
click at [645, 731] on button "Next" at bounding box center [620, 720] width 123 height 41
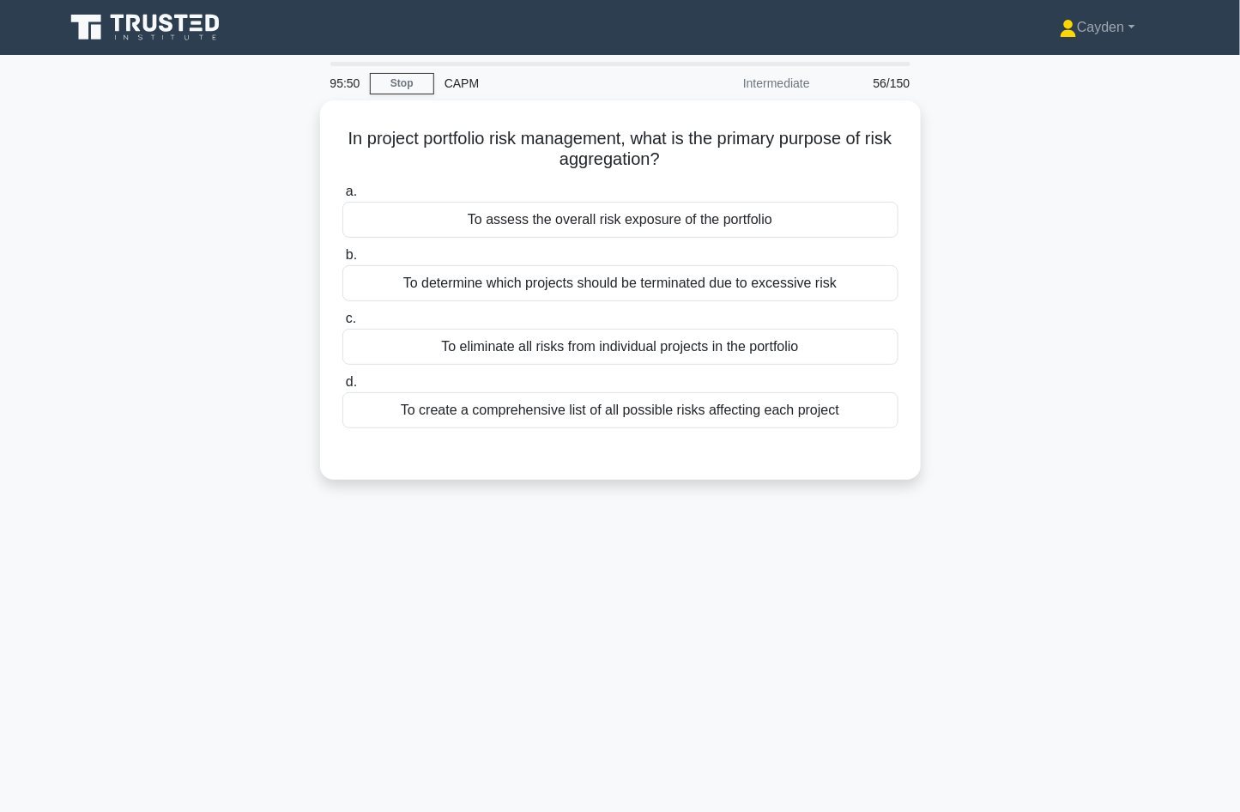
click at [1045, 526] on div "95:50 Stop CAPM Intermediate 56/150 In project portfolio risk management, what …" at bounding box center [620, 491] width 1133 height 858
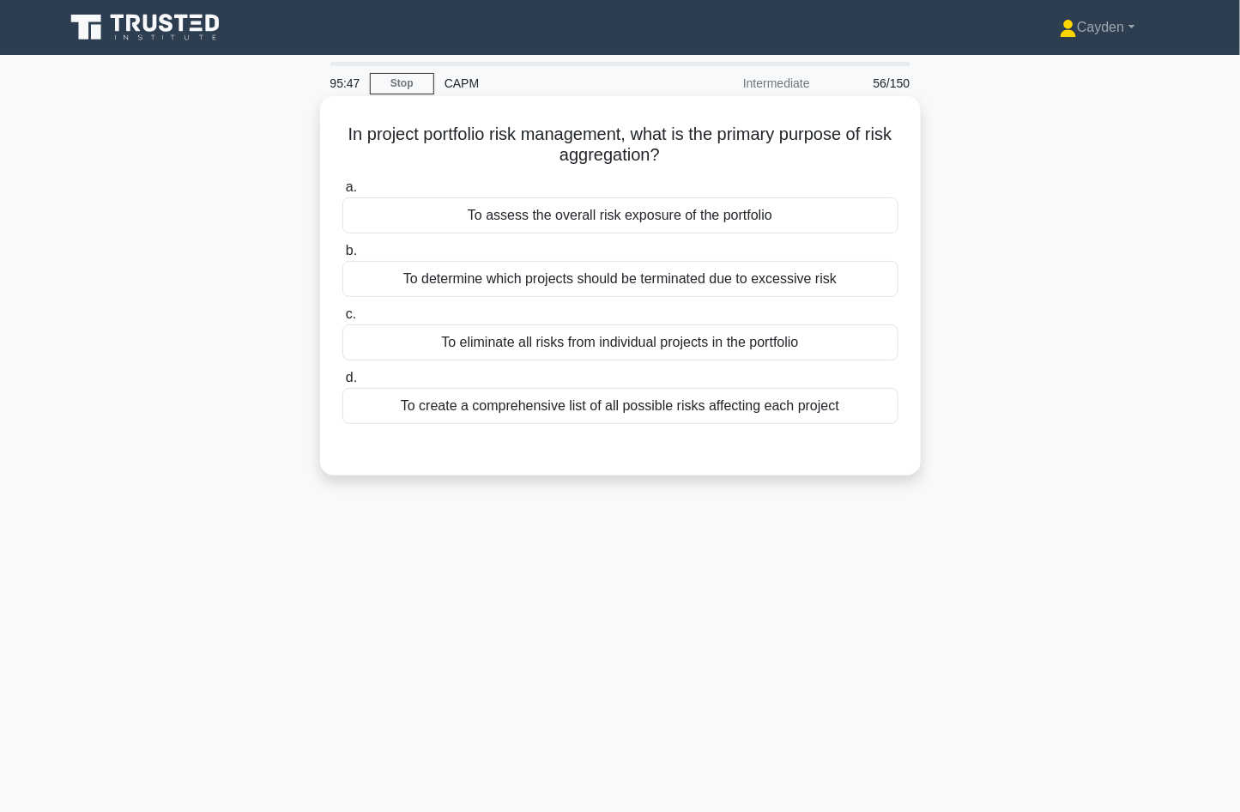
click at [851, 414] on div "To create a comprehensive list of all possible risks affecting each project" at bounding box center [620, 406] width 556 height 36
click at [342, 384] on input "d. To create a comprehensive list of all possible risks affecting each project" at bounding box center [342, 377] width 0 height 11
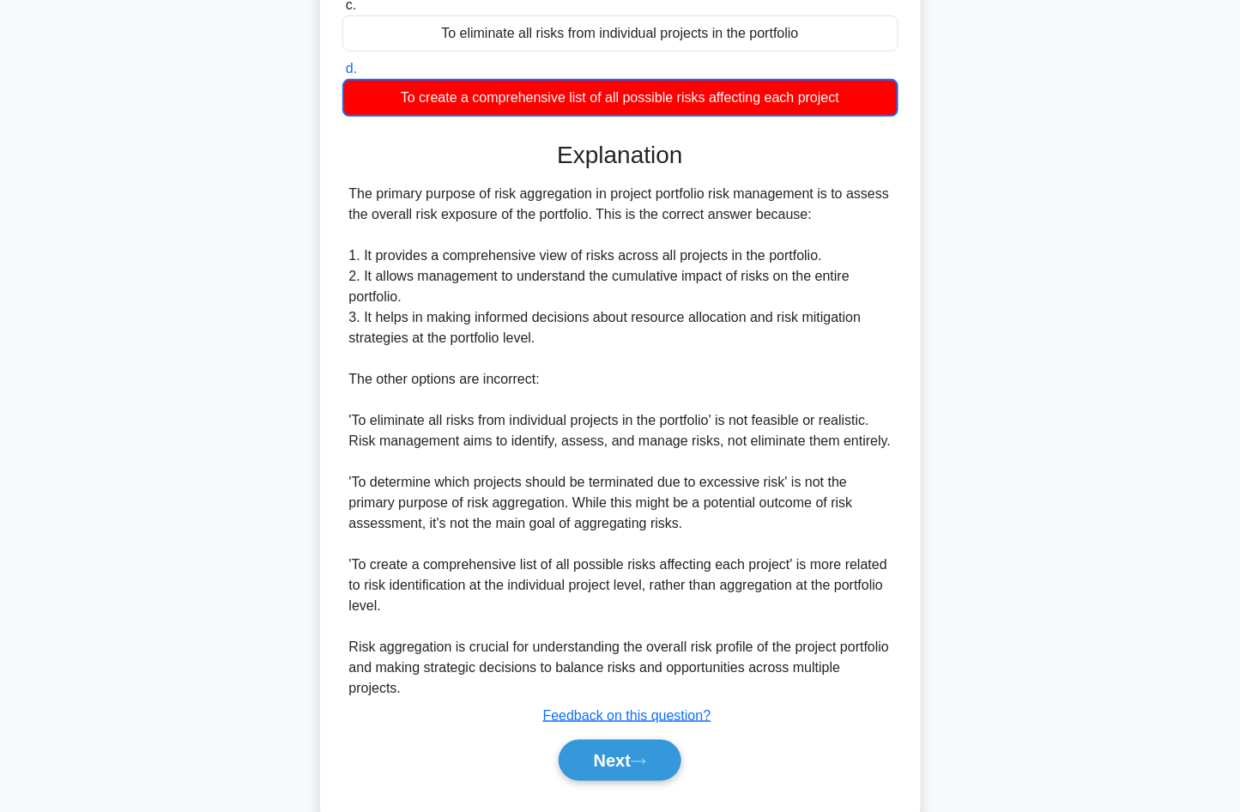
scroll to position [348, 0]
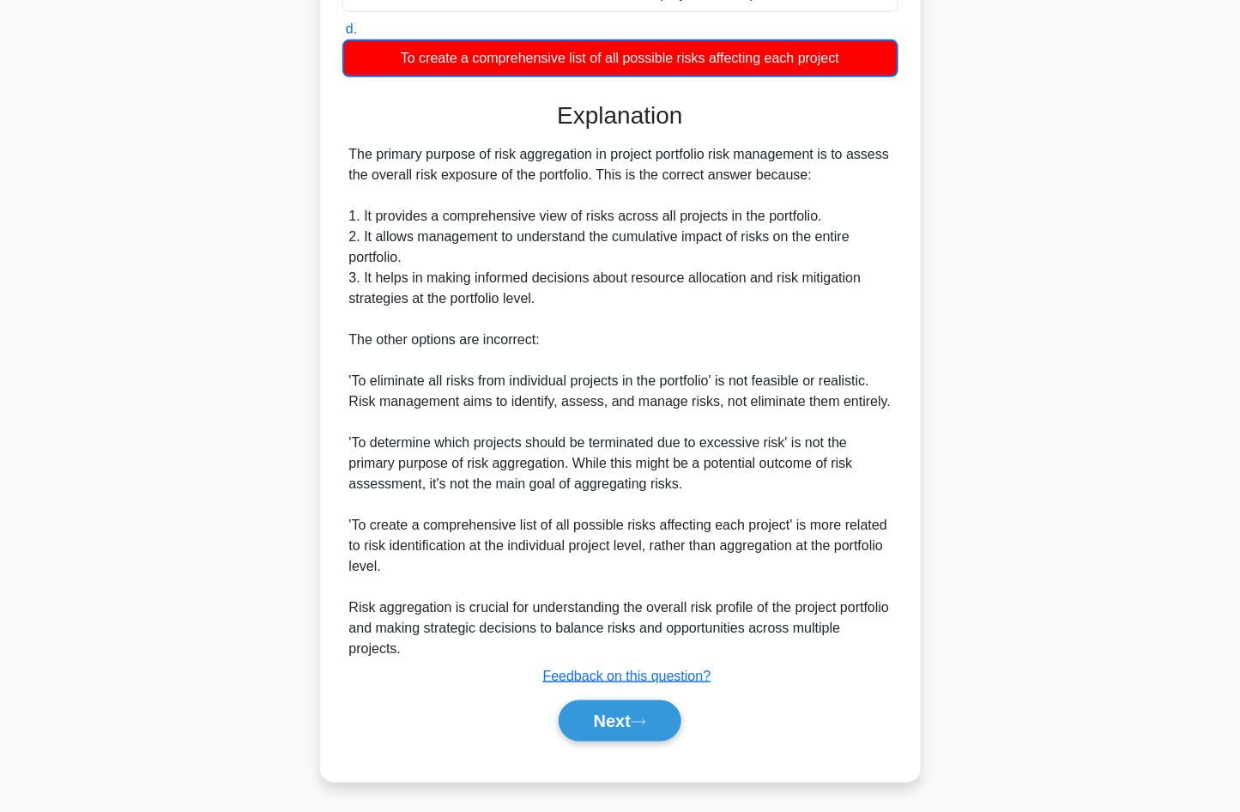
click at [911, 572] on div "In project portfolio risk management, what is the primary purpose of risk aggre…" at bounding box center [620, 265] width 587 height 1021
click at [657, 724] on button "Next" at bounding box center [620, 720] width 123 height 41
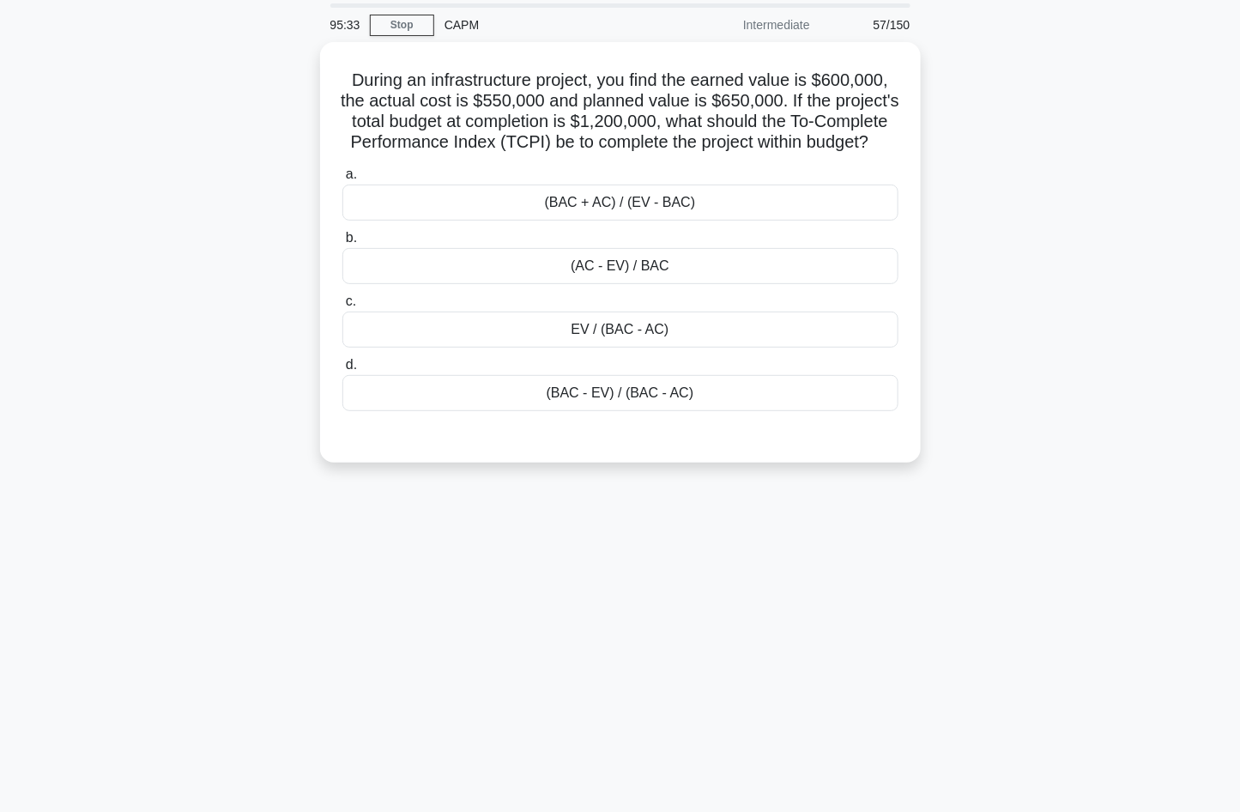
scroll to position [0, 0]
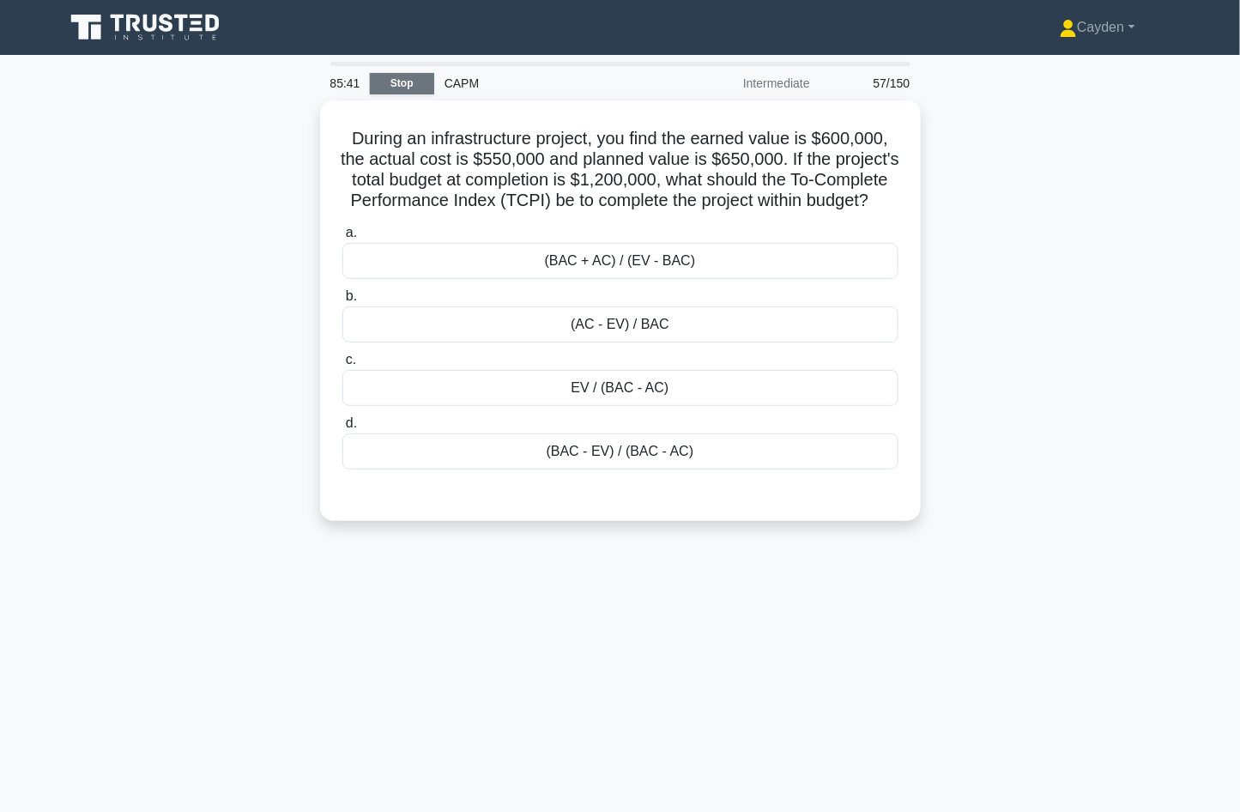
click at [396, 80] on link "Stop" at bounding box center [402, 83] width 64 height 21
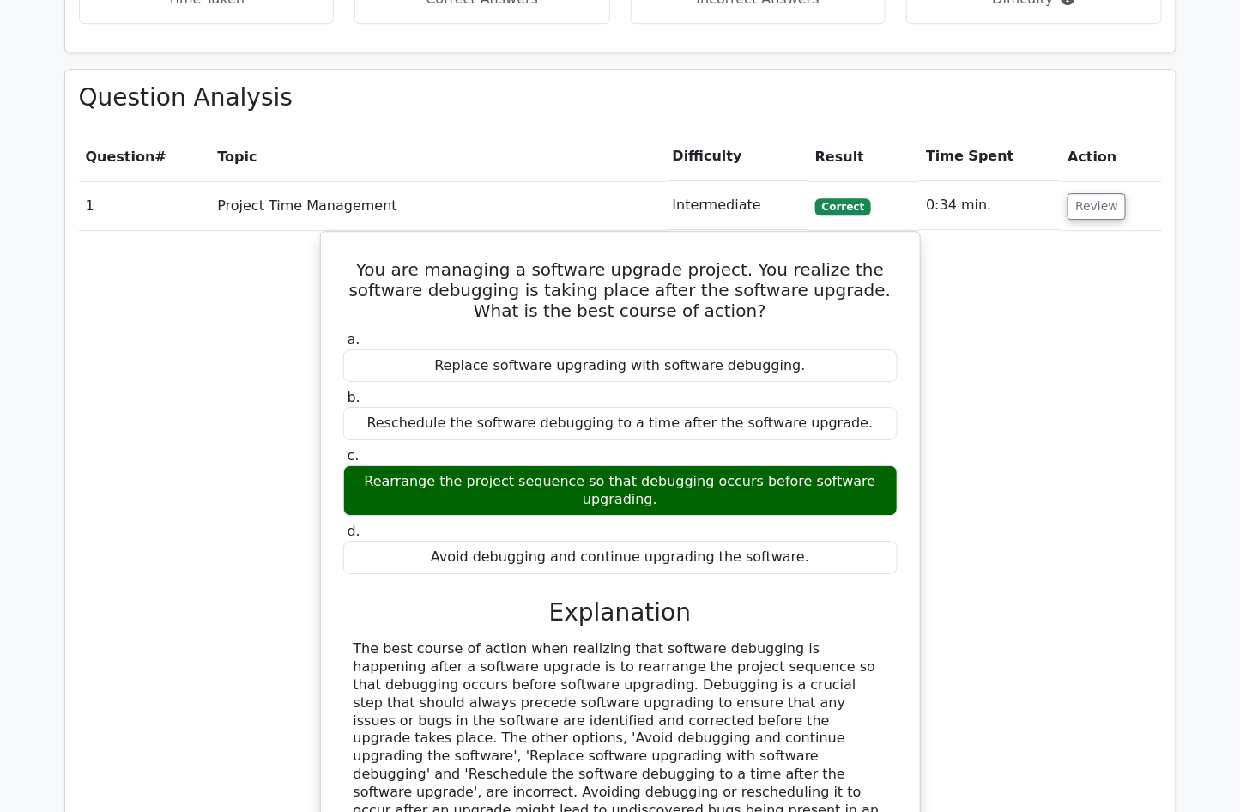
scroll to position [1710, 0]
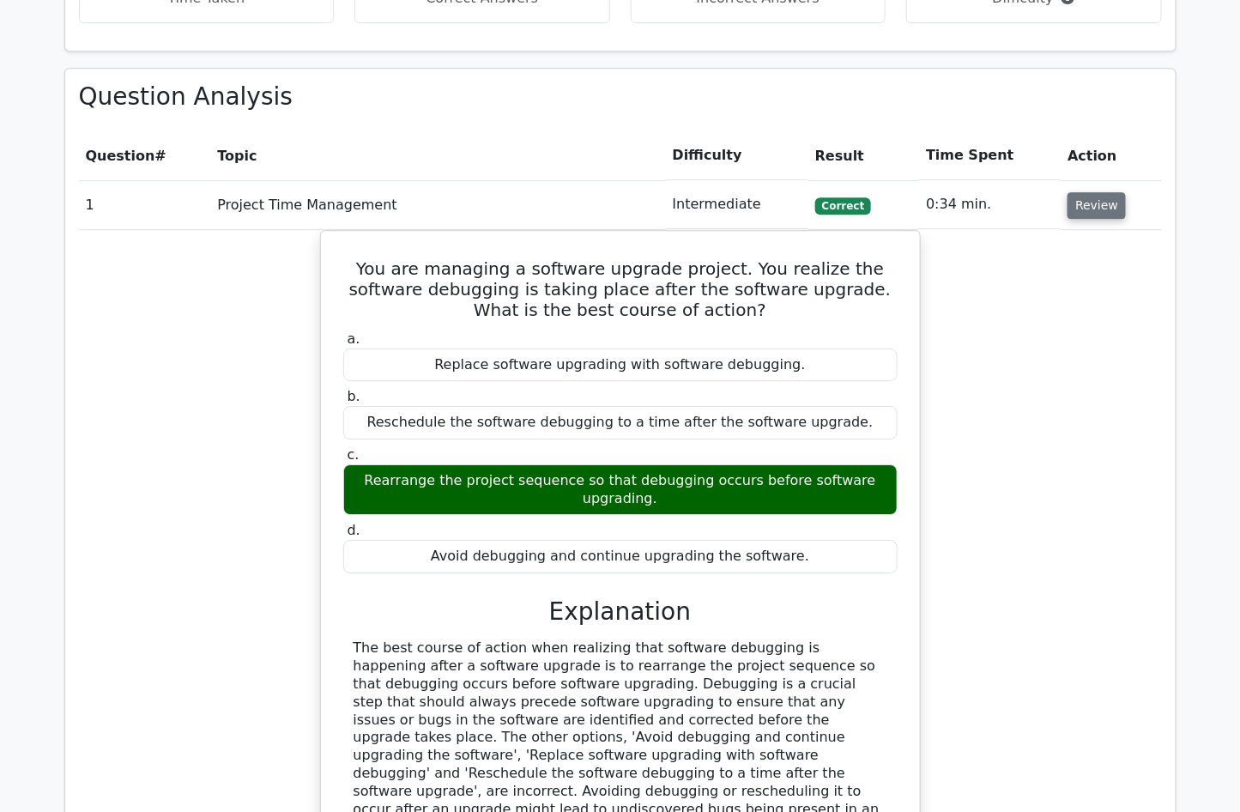
click at [1094, 192] on button "Review" at bounding box center [1097, 205] width 58 height 27
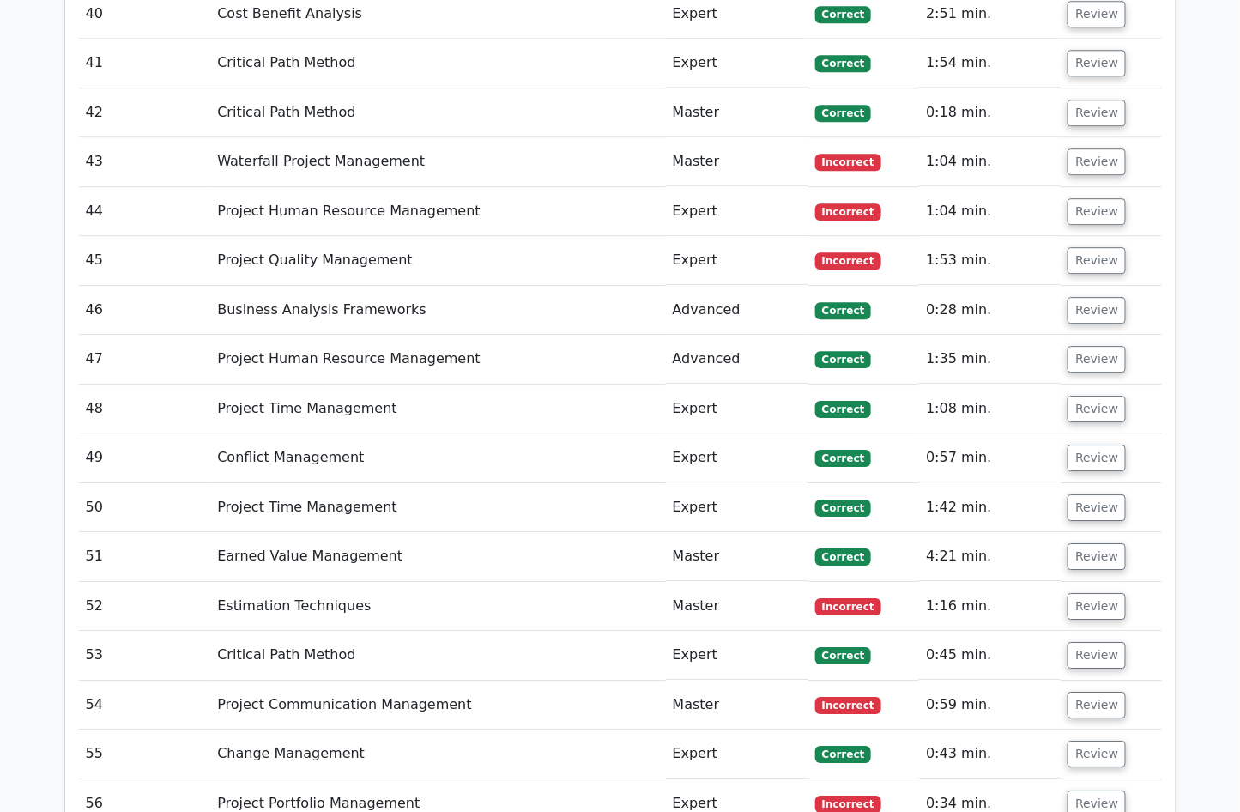
scroll to position [4219, 0]
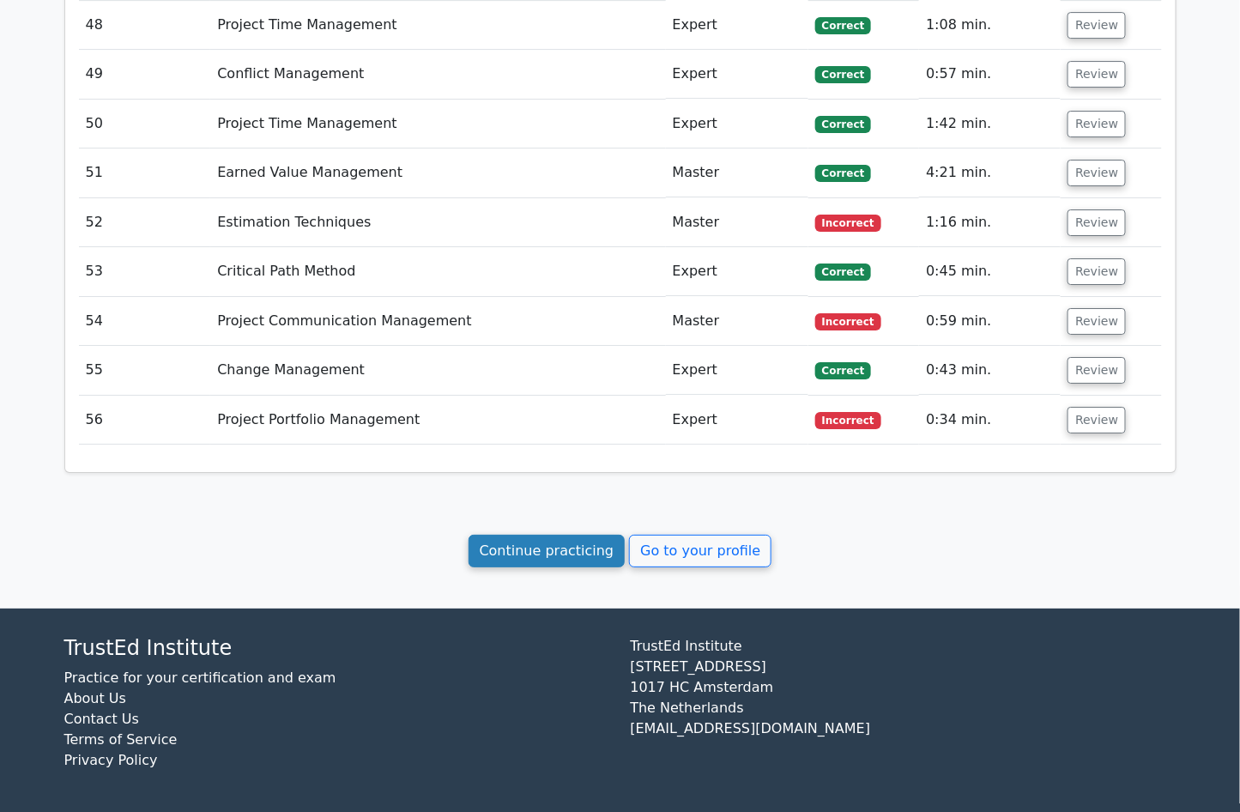
click at [525, 551] on link "Continue practicing" at bounding box center [547, 551] width 157 height 33
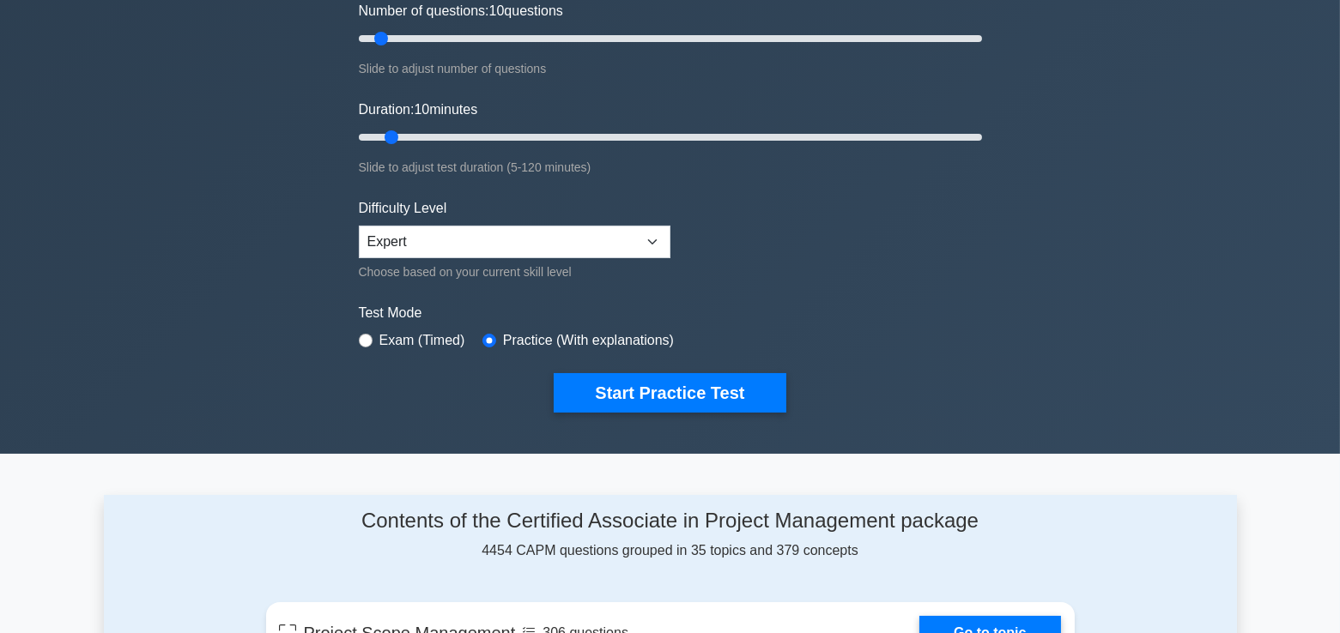
scroll to position [164, 0]
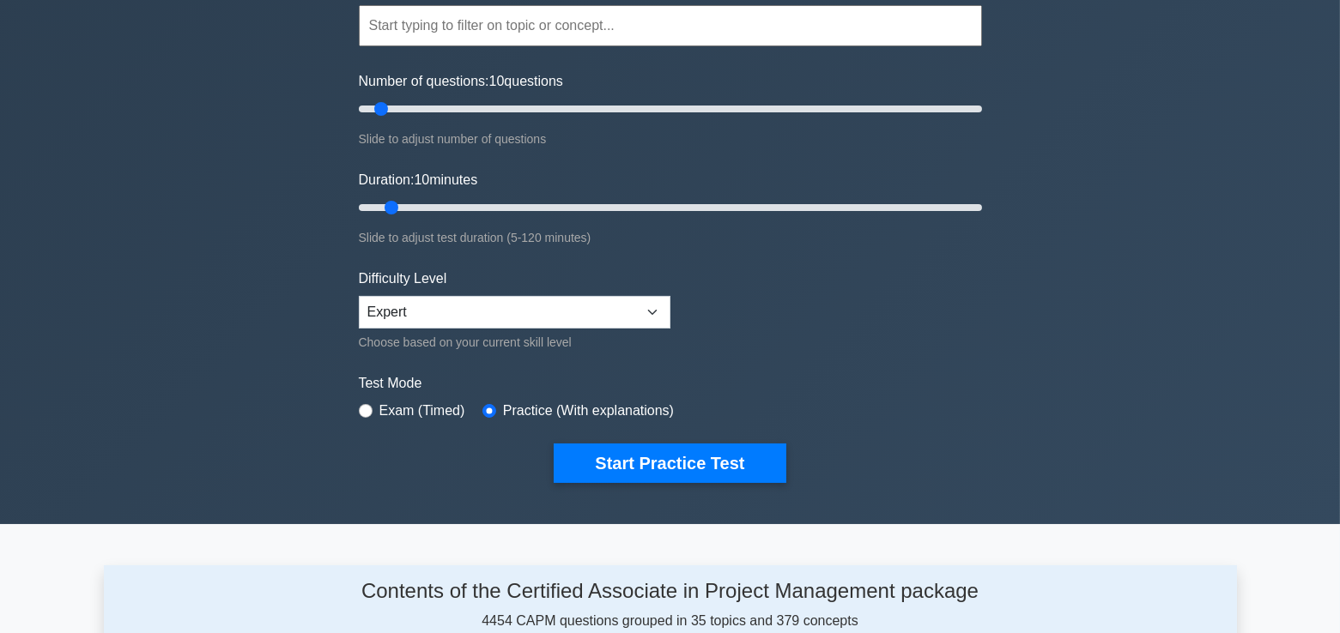
click at [413, 406] on label "Exam (Timed)" at bounding box center [422, 411] width 86 height 21
click at [369, 405] on input "radio" at bounding box center [366, 411] width 14 height 14
radio input "true"
click at [518, 305] on select "Beginner Intermediate Expert" at bounding box center [515, 312] width 312 height 33
click at [359, 296] on select "Beginner Intermediate Expert" at bounding box center [515, 312] width 312 height 33
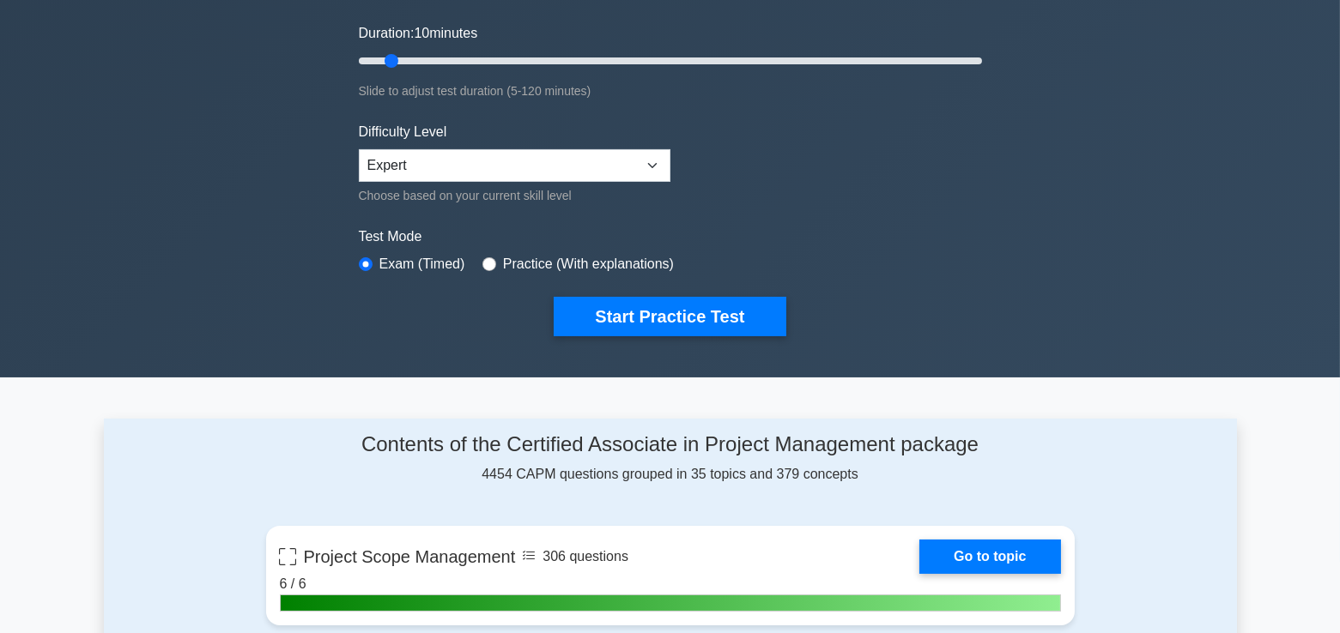
scroll to position [310, 0]
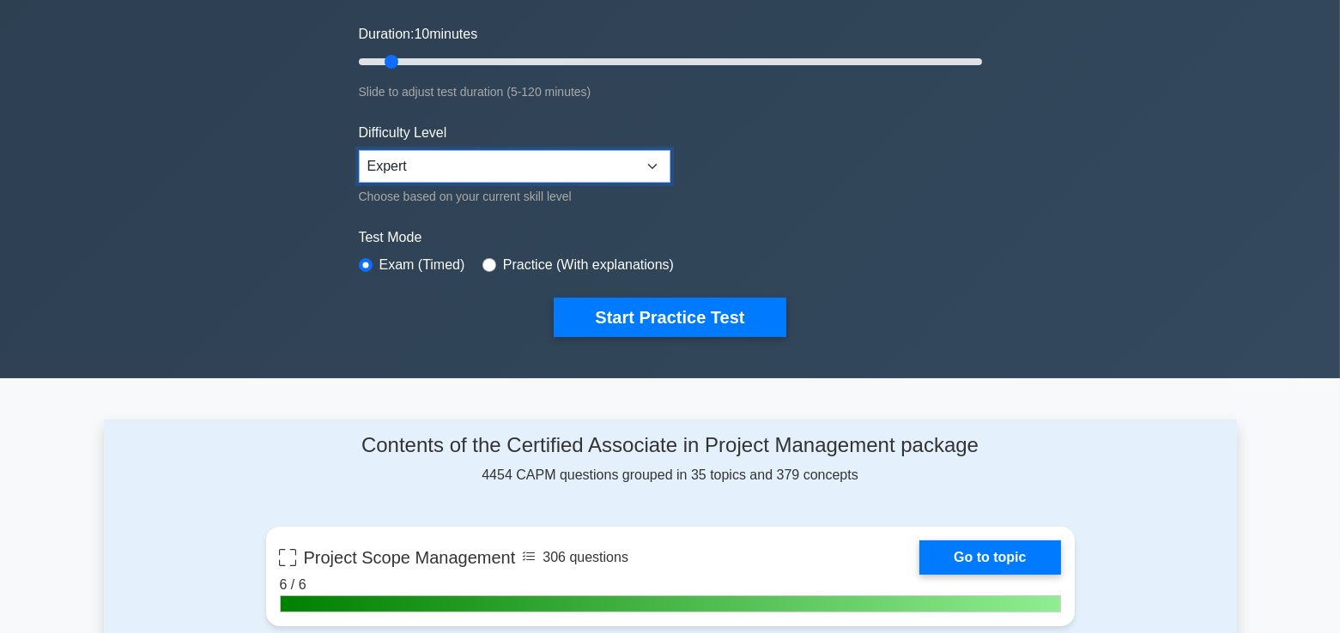
click at [639, 161] on select "Beginner Intermediate Expert" at bounding box center [515, 166] width 312 height 33
select select "intermediate"
click at [359, 150] on select "Beginner Intermediate Expert" at bounding box center [515, 166] width 312 height 33
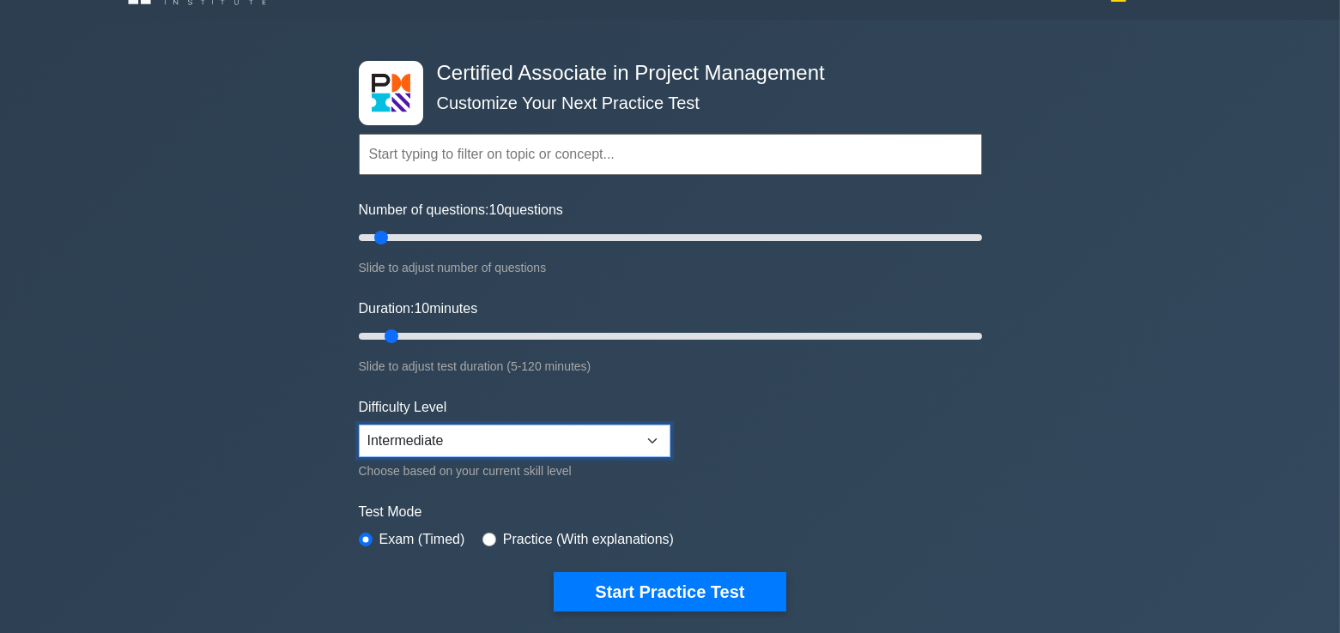
scroll to position [0, 0]
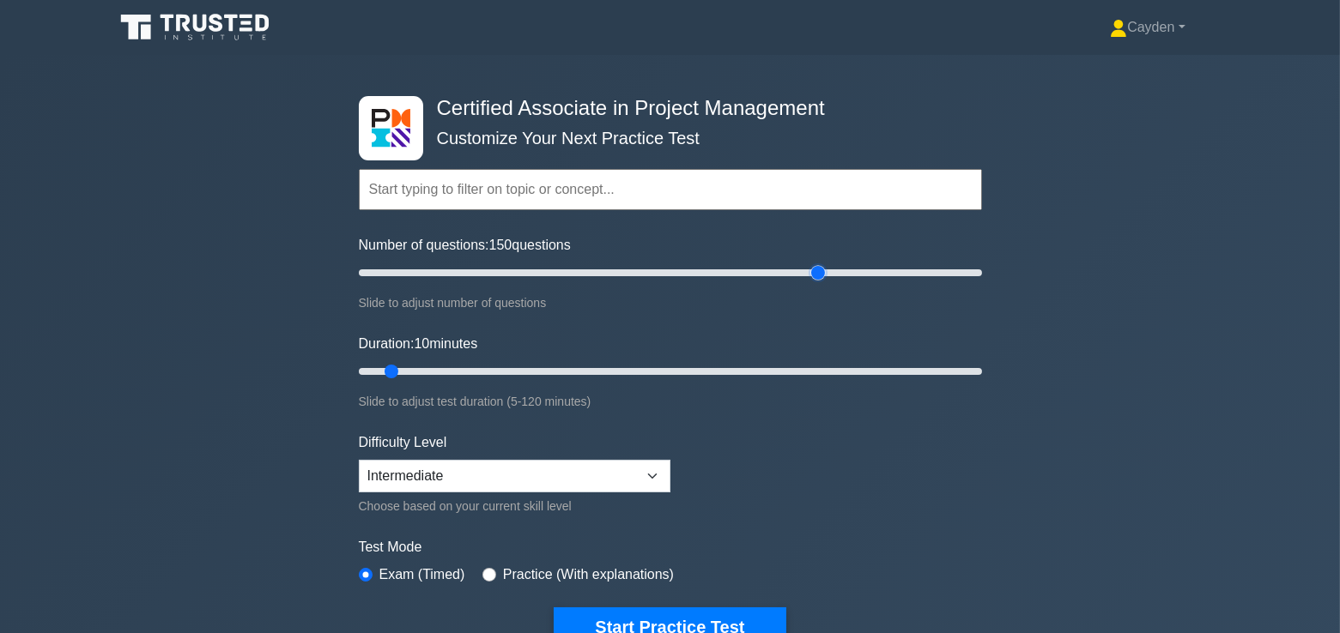
type input "150"
drag, startPoint x: 384, startPoint y: 271, endPoint x: 821, endPoint y: 286, distance: 437.1
click at [821, 286] on div "Number of questions: 150 questions Slide to adjust number of questions" at bounding box center [670, 274] width 623 height 78
drag, startPoint x: 394, startPoint y: 368, endPoint x: 814, endPoint y: 376, distance: 419.8
click at [814, 376] on input "Duration: 90 minutes" at bounding box center [670, 371] width 623 height 21
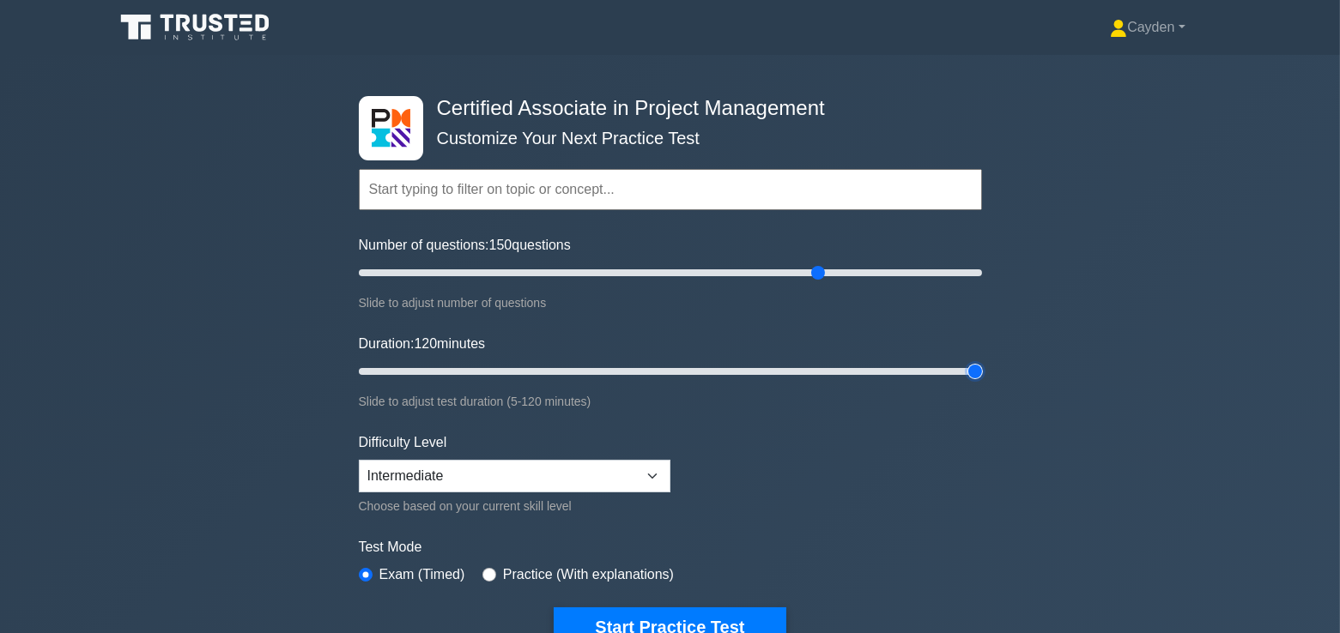
drag, startPoint x: 814, startPoint y: 376, endPoint x: 1029, endPoint y: 358, distance: 216.2
type input "120"
click at [982, 361] on input "Duration: 120 minutes" at bounding box center [670, 371] width 623 height 21
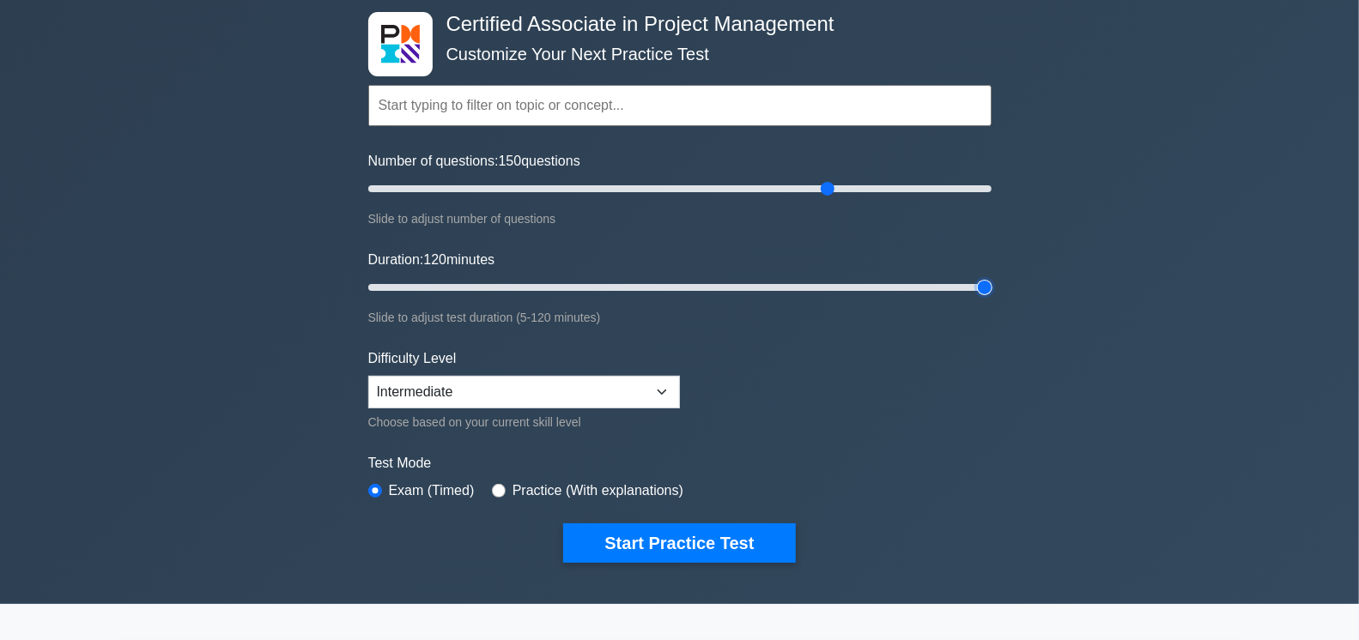
scroll to position [80, 0]
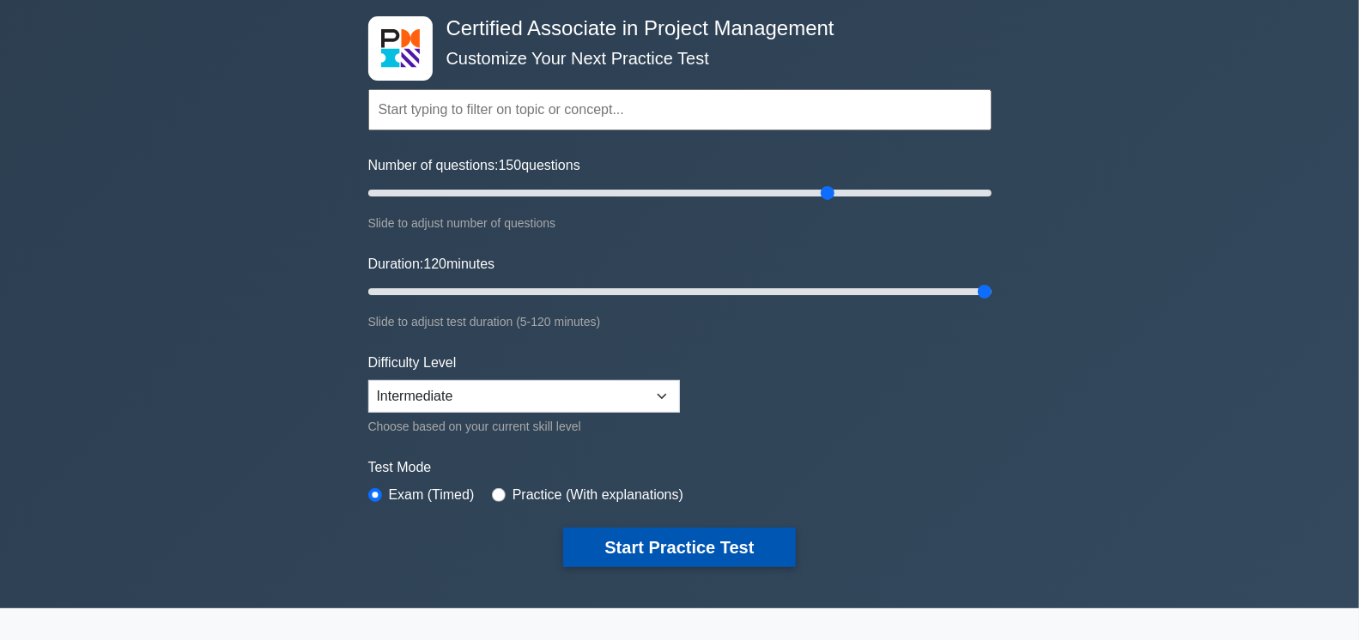
click at [764, 539] on button "Start Practice Test" at bounding box center [679, 547] width 232 height 39
